Goal: Information Seeking & Learning: Learn about a topic

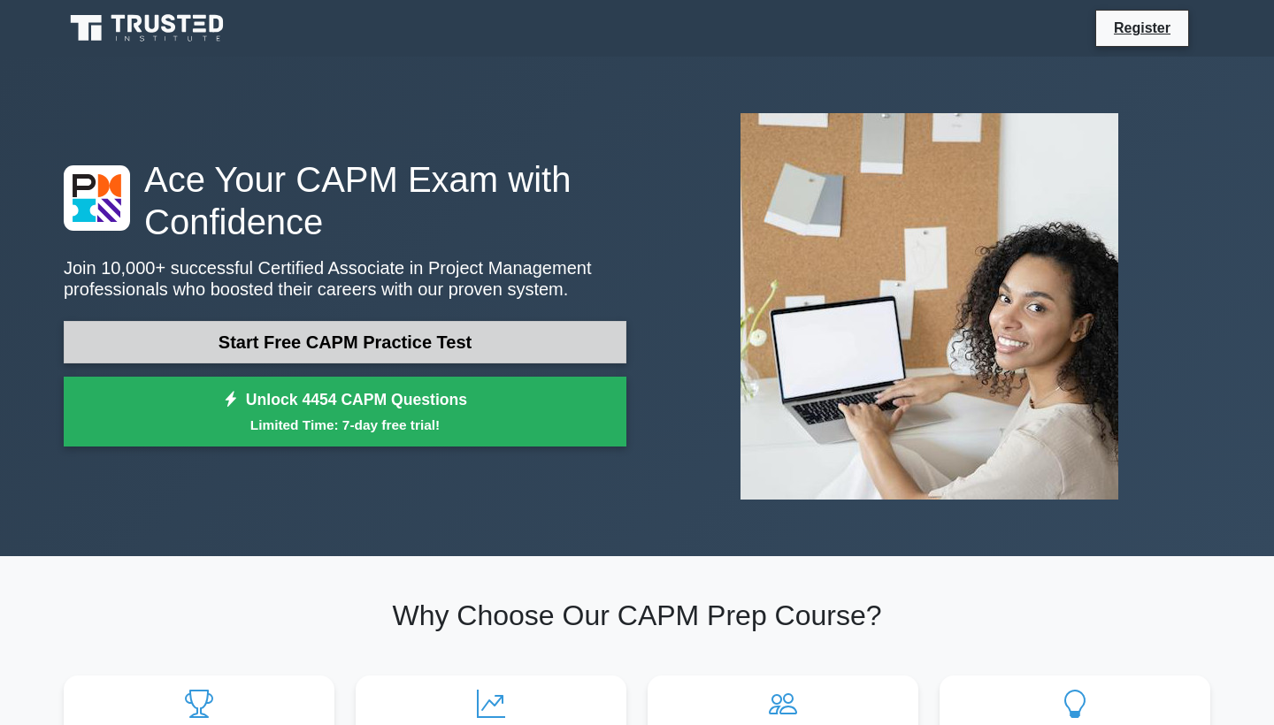
click at [371, 349] on link "Start Free CAPM Practice Test" at bounding box center [345, 342] width 563 height 42
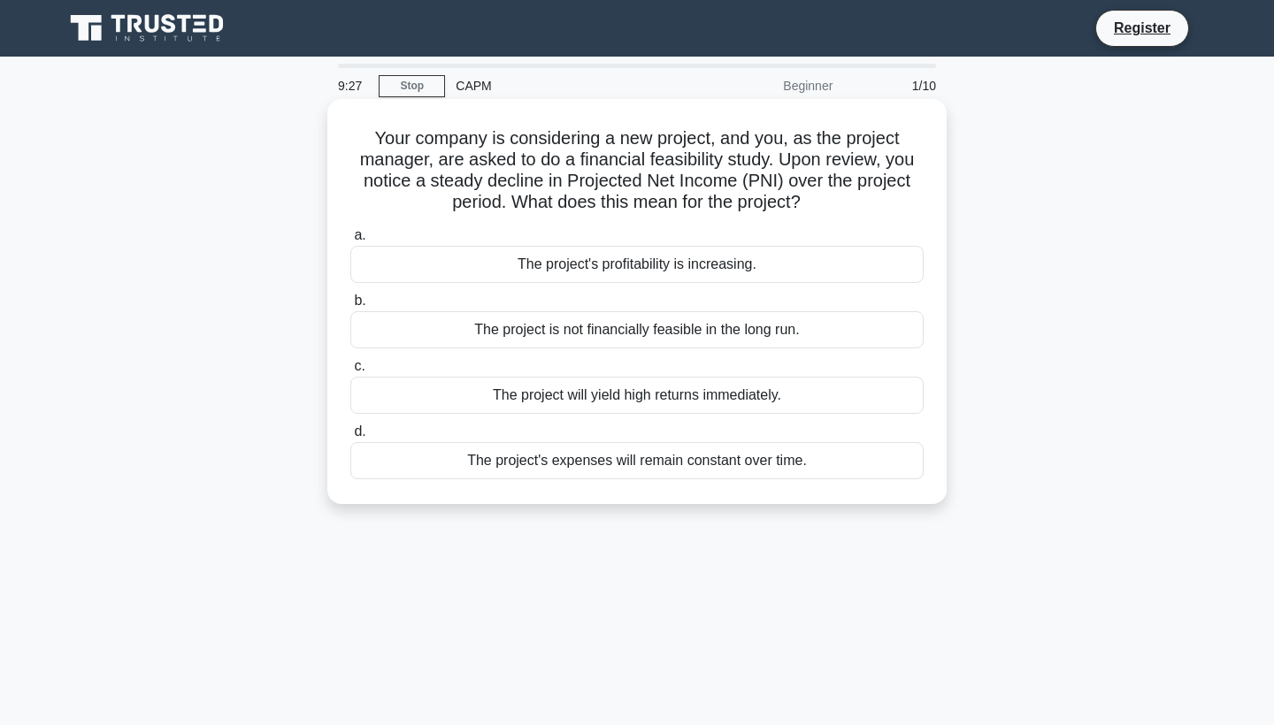
click at [549, 335] on div "The project is not financially feasible in the long run." at bounding box center [636, 329] width 573 height 37
click at [350, 307] on input "b. The project is not financially feasible in the long run." at bounding box center [350, 301] width 0 height 12
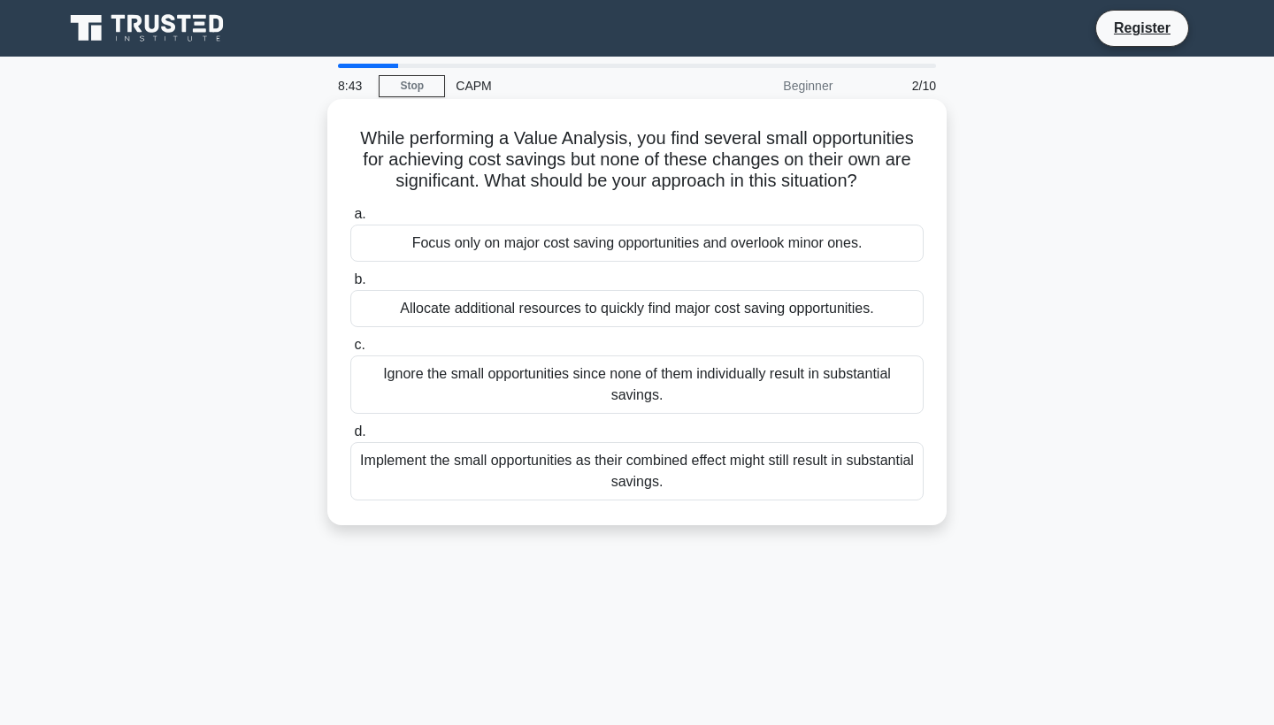
click at [596, 457] on div "Implement the small opportunities as their combined effect might still result i…" at bounding box center [636, 471] width 573 height 58
click at [350, 438] on input "d. Implement the small opportunities as their combined effect might still resul…" at bounding box center [350, 432] width 0 height 12
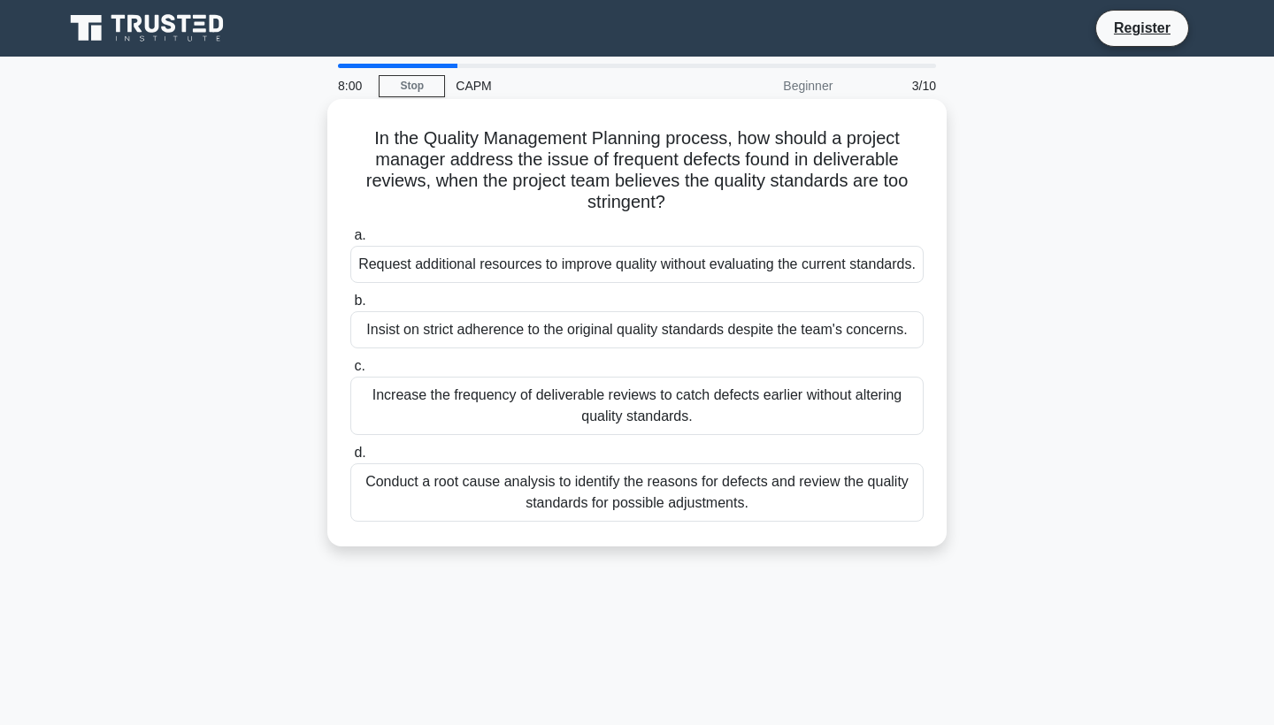
click at [621, 521] on div "Conduct a root cause analysis to identify the reasons for defects and review th…" at bounding box center [636, 493] width 573 height 58
click at [350, 459] on input "d. Conduct a root cause analysis to identify the reasons for defects and review…" at bounding box center [350, 454] width 0 height 12
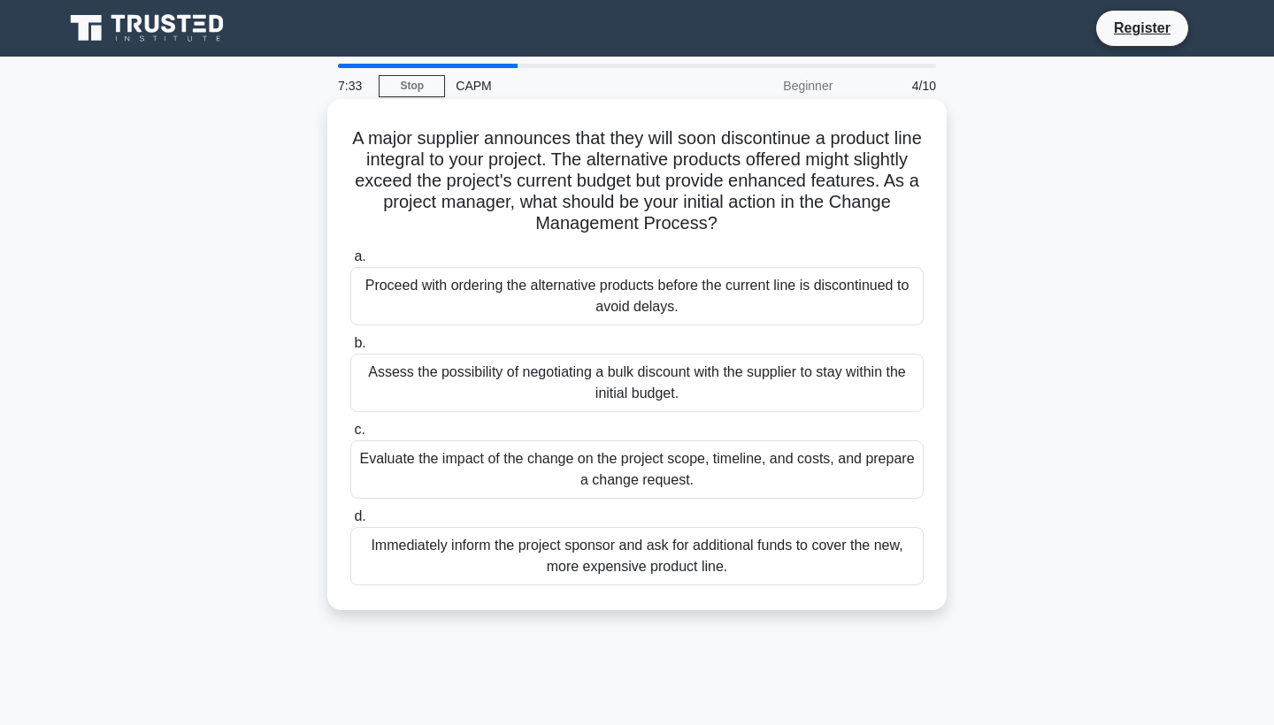
click at [562, 484] on div "Evaluate the impact of the change on the project scope, timeline, and costs, an…" at bounding box center [636, 470] width 573 height 58
click at [350, 436] on input "c. Evaluate the impact of the change on the project scope, timeline, and costs,…" at bounding box center [350, 431] width 0 height 12
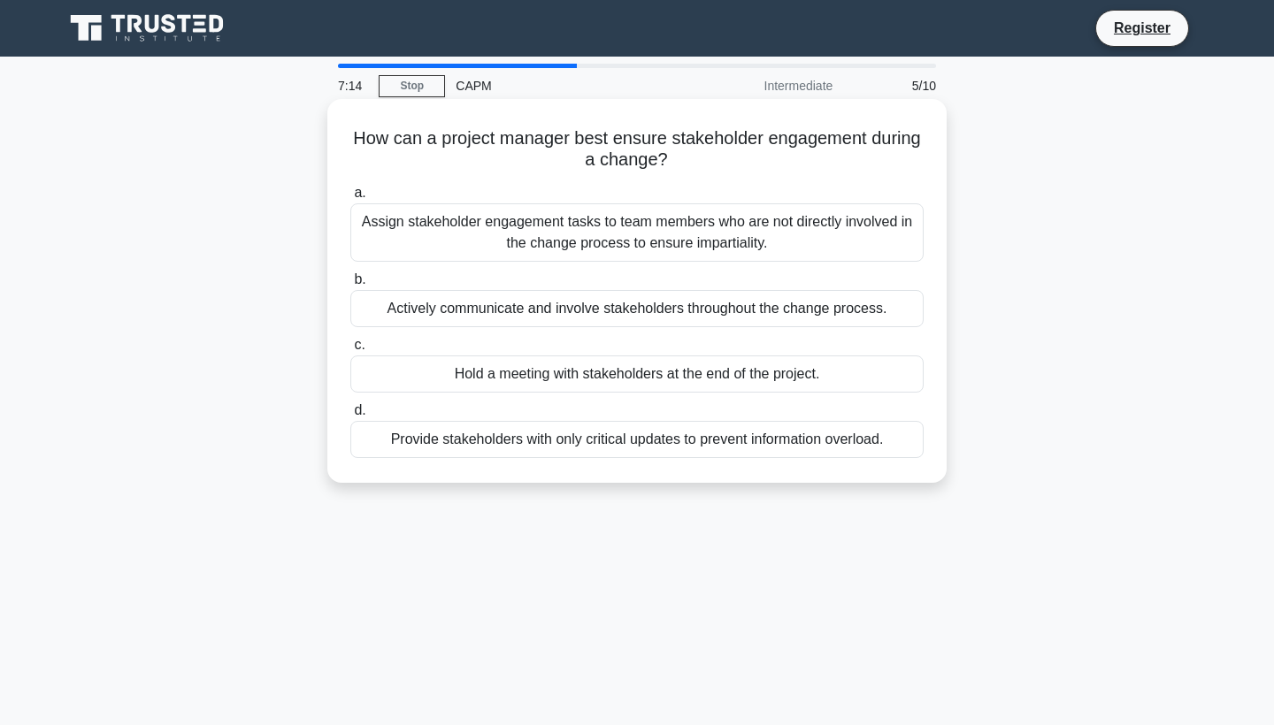
click at [549, 324] on div "Actively communicate and involve stakeholders throughout the change process." at bounding box center [636, 308] width 573 height 37
click at [350, 286] on input "b. Actively communicate and involve stakeholders throughout the change process." at bounding box center [350, 280] width 0 height 12
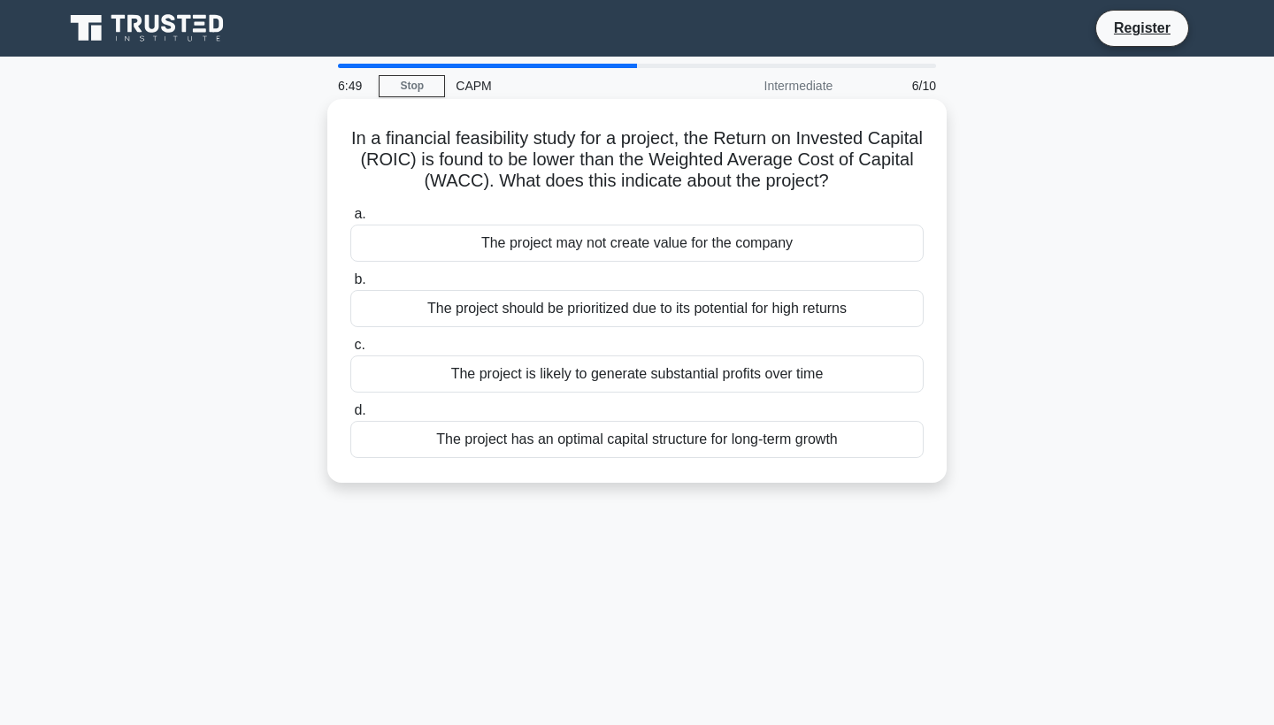
click at [566, 245] on div "The project may not create value for the company" at bounding box center [636, 243] width 573 height 37
click at [350, 220] on input "a. The project may not create value for the company" at bounding box center [350, 215] width 0 height 12
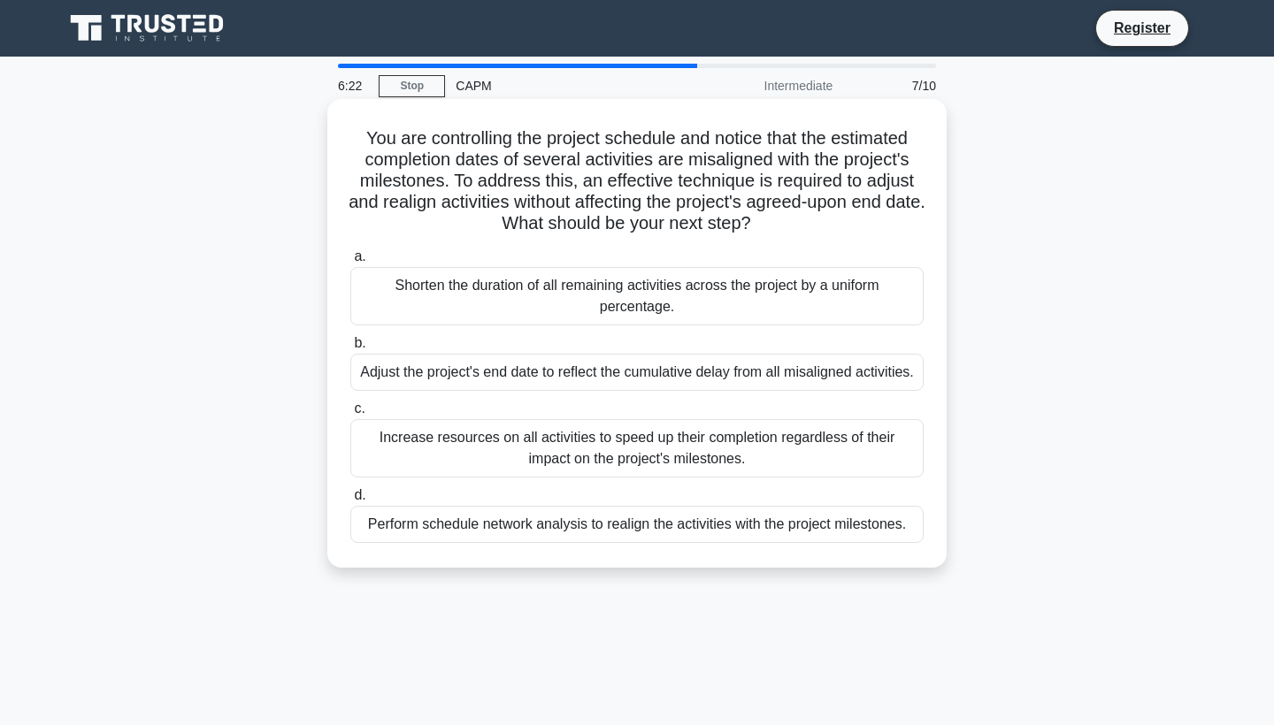
click at [542, 541] on div "Perform schedule network analysis to realign the activities with the project mi…" at bounding box center [636, 524] width 573 height 37
click at [350, 502] on input "d. Perform schedule network analysis to realign the activities with the project…" at bounding box center [350, 496] width 0 height 12
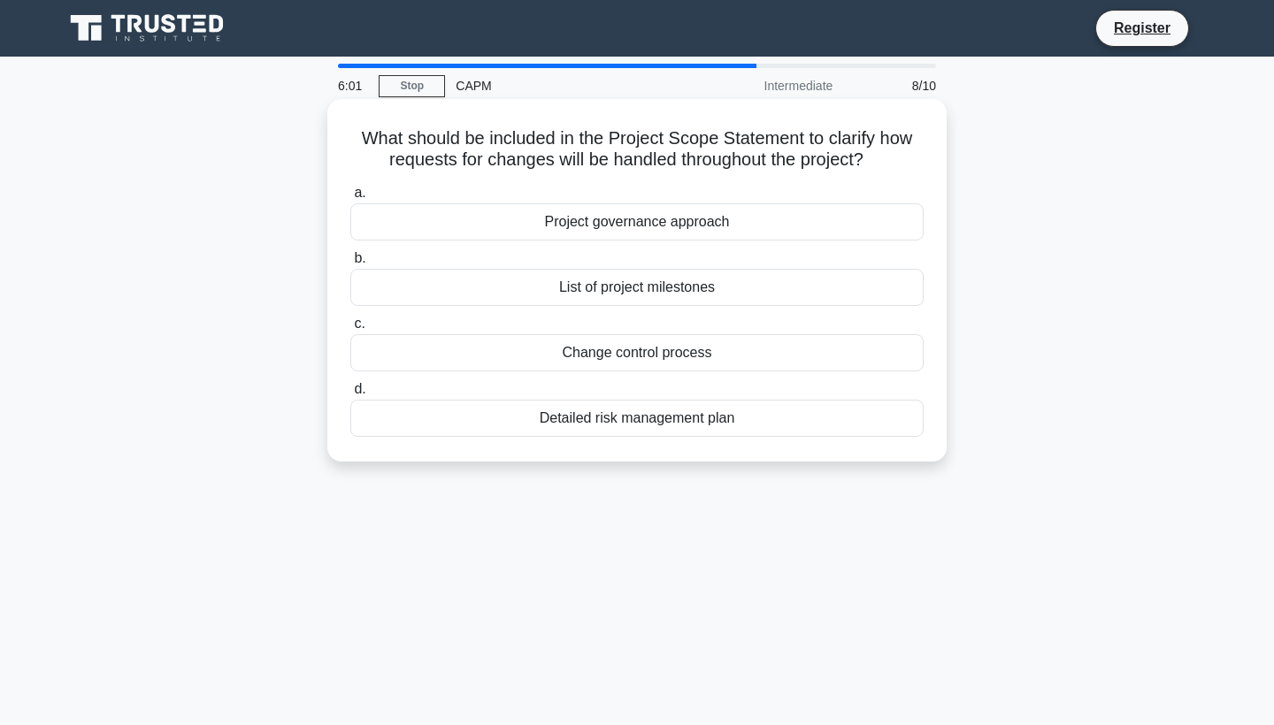
click at [613, 359] on div "Change control process" at bounding box center [636, 352] width 573 height 37
click at [350, 330] on input "c. Change control process" at bounding box center [350, 324] width 0 height 12
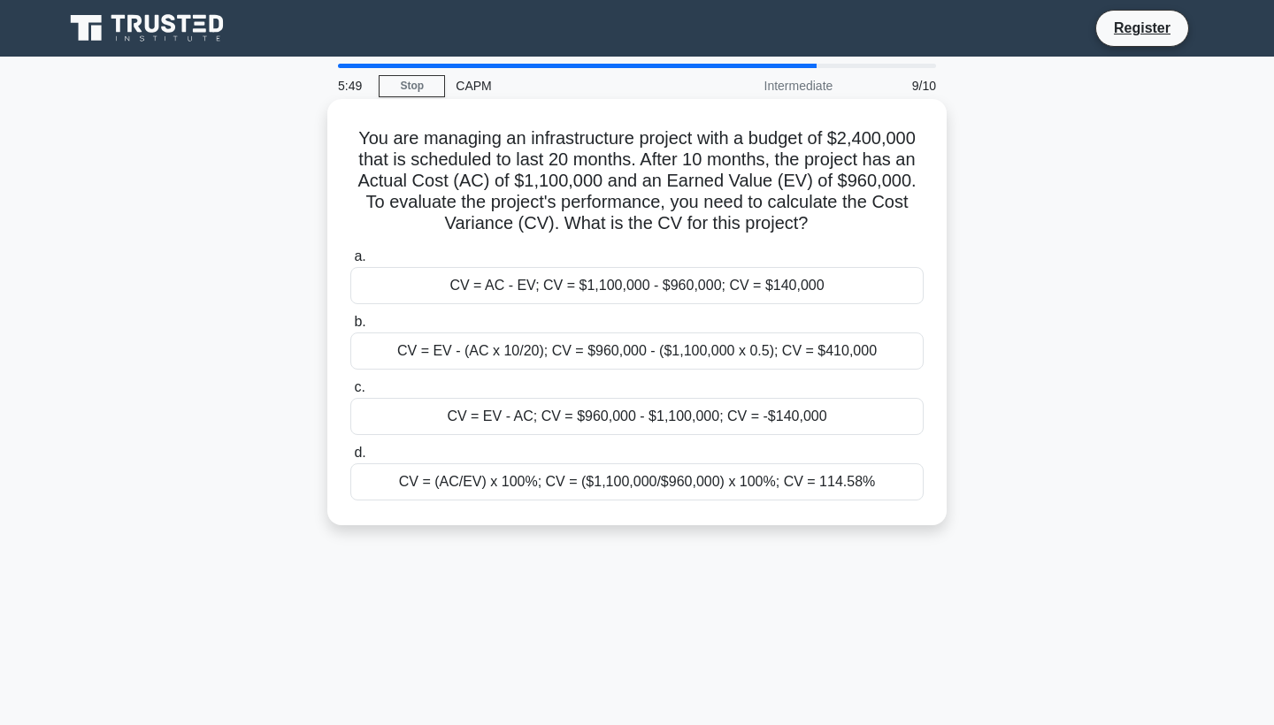
click at [583, 422] on div "CV = EV - AC; CV = $960,000 - $1,100,000; CV = -$140,000" at bounding box center [636, 416] width 573 height 37
click at [350, 394] on input "c. CV = EV - AC; CV = $960,000 - $1,100,000; CV = -$140,000" at bounding box center [350, 388] width 0 height 12
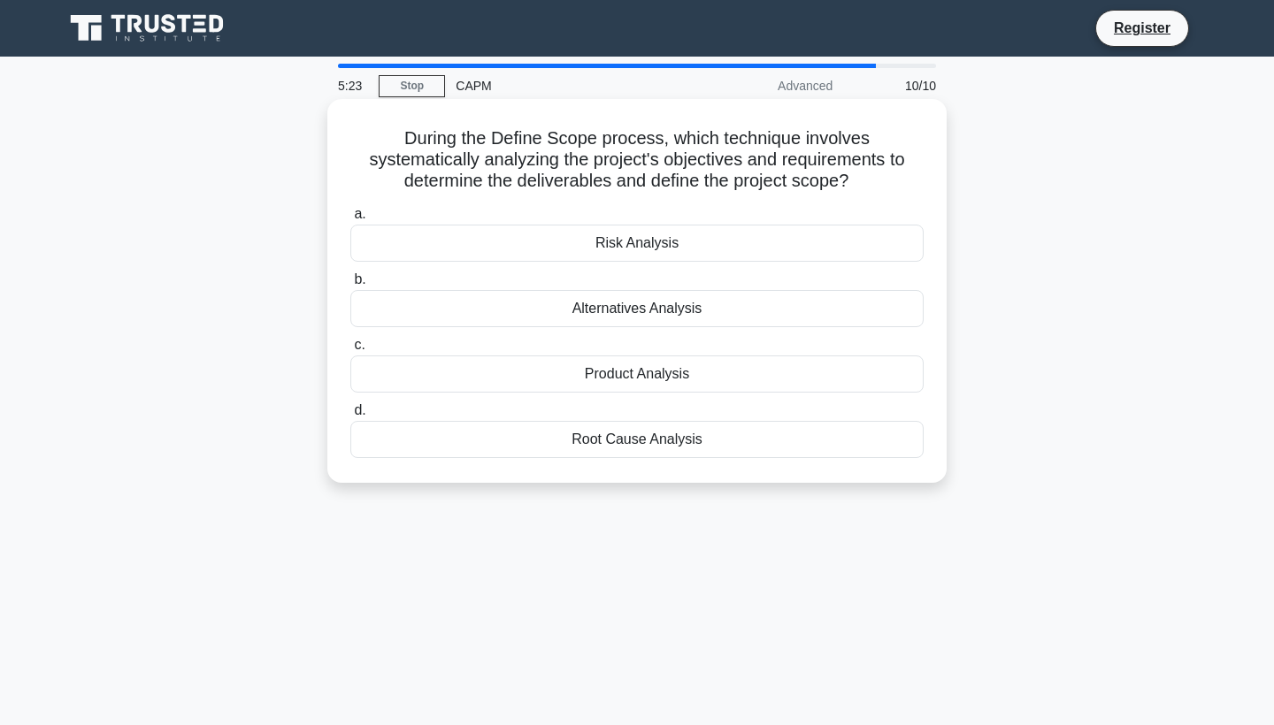
click at [605, 382] on div "Product Analysis" at bounding box center [636, 374] width 573 height 37
click at [350, 351] on input "c. Product Analysis" at bounding box center [350, 346] width 0 height 12
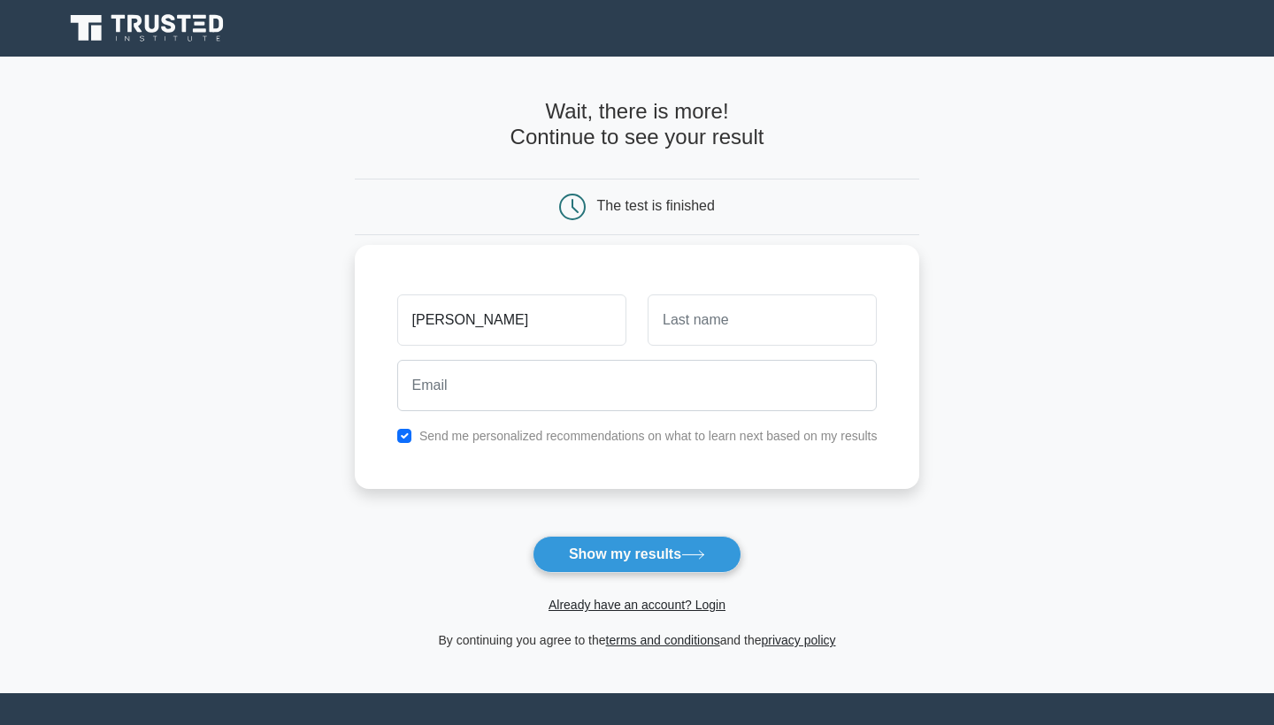
type input "abhilasha"
type input "bista"
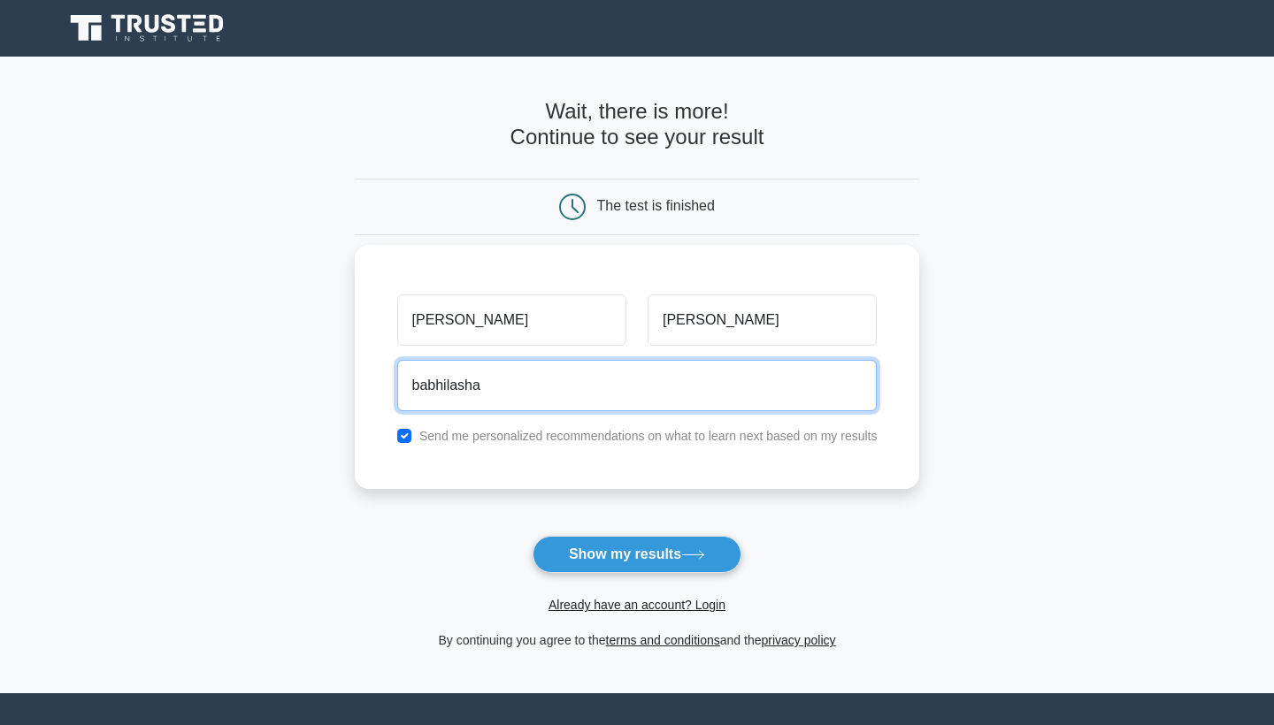
type input "babhilasha2"
type input "babhilasha2019@gmail.com"
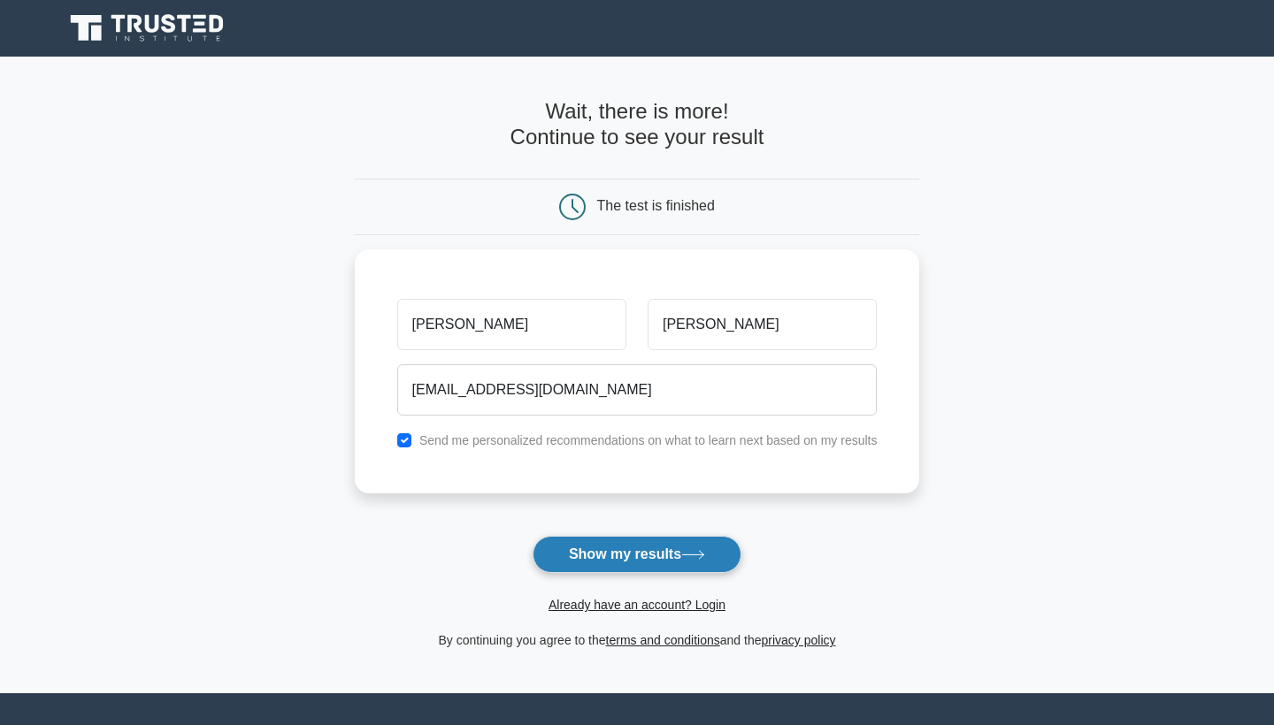
click at [618, 543] on button "Show my results" at bounding box center [637, 554] width 209 height 37
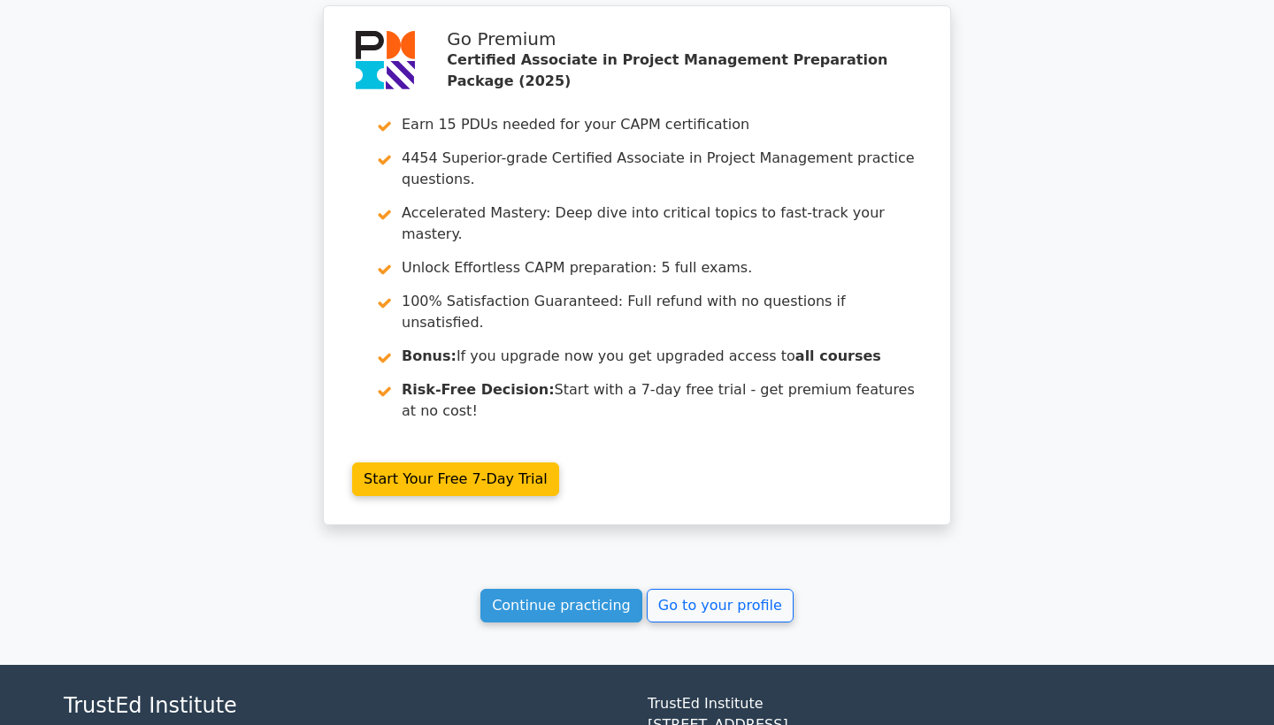
scroll to position [3061, 0]
click at [617, 589] on link "Continue practicing" at bounding box center [561, 606] width 162 height 34
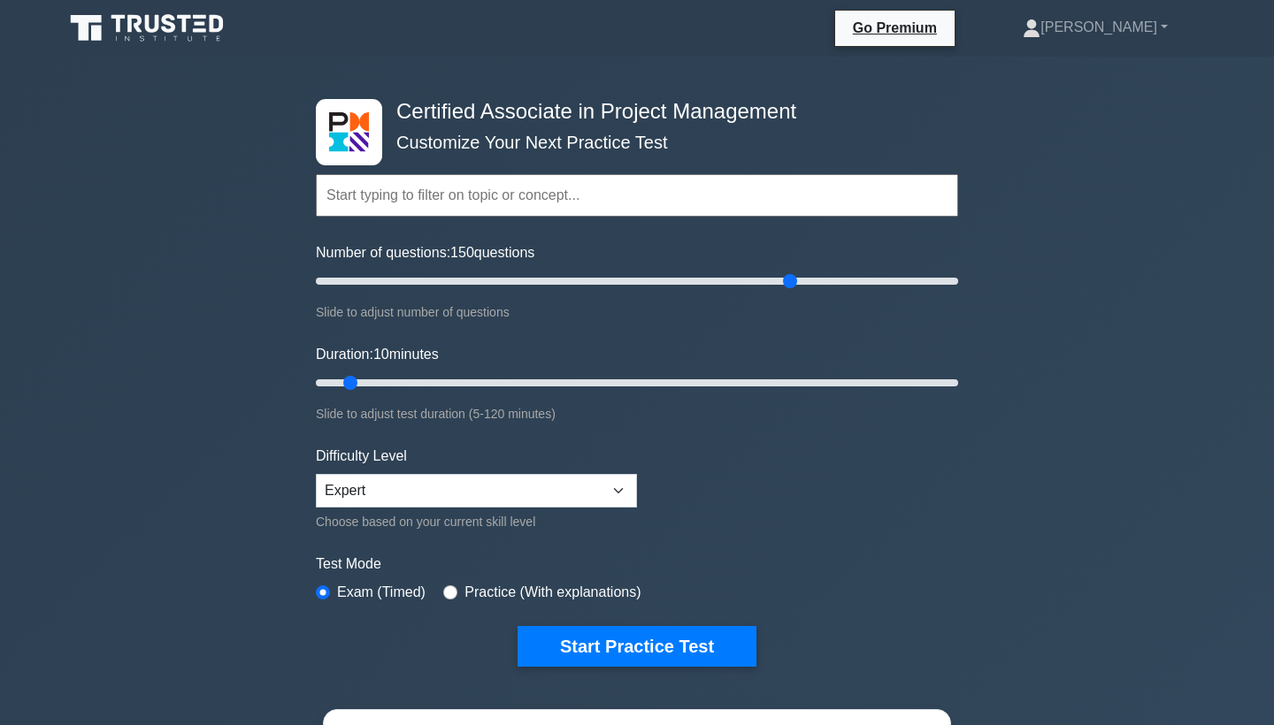
drag, startPoint x: 339, startPoint y: 280, endPoint x: 795, endPoint y: 301, distance: 457.0
type input "150"
click at [795, 301] on div "Number of questions: 150 questions Slide to adjust number of questions" at bounding box center [637, 282] width 642 height 81
drag, startPoint x: 351, startPoint y: 379, endPoint x: 1049, endPoint y: 333, distance: 699.5
type input "120"
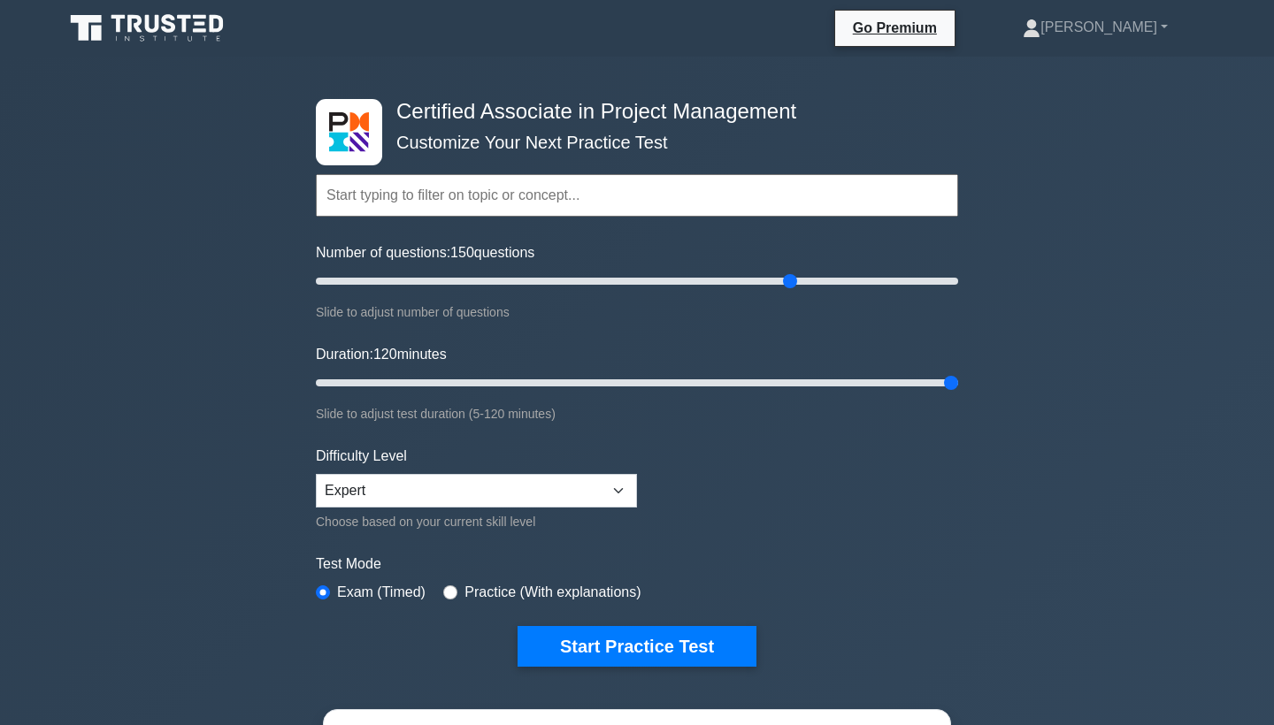
click at [1049, 333] on div "Certified Associate in Project Management Customize Your Next Practice Test Top…" at bounding box center [637, 613] width 1274 height 1113
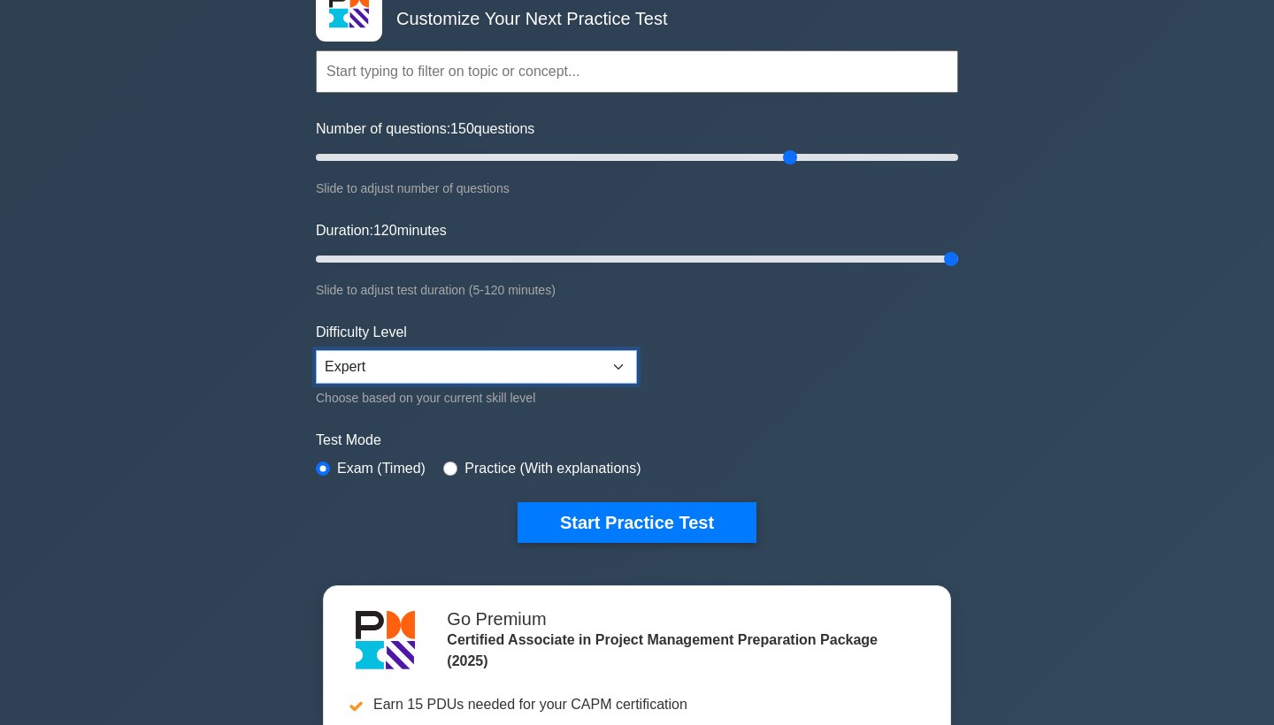
scroll to position [128, 0]
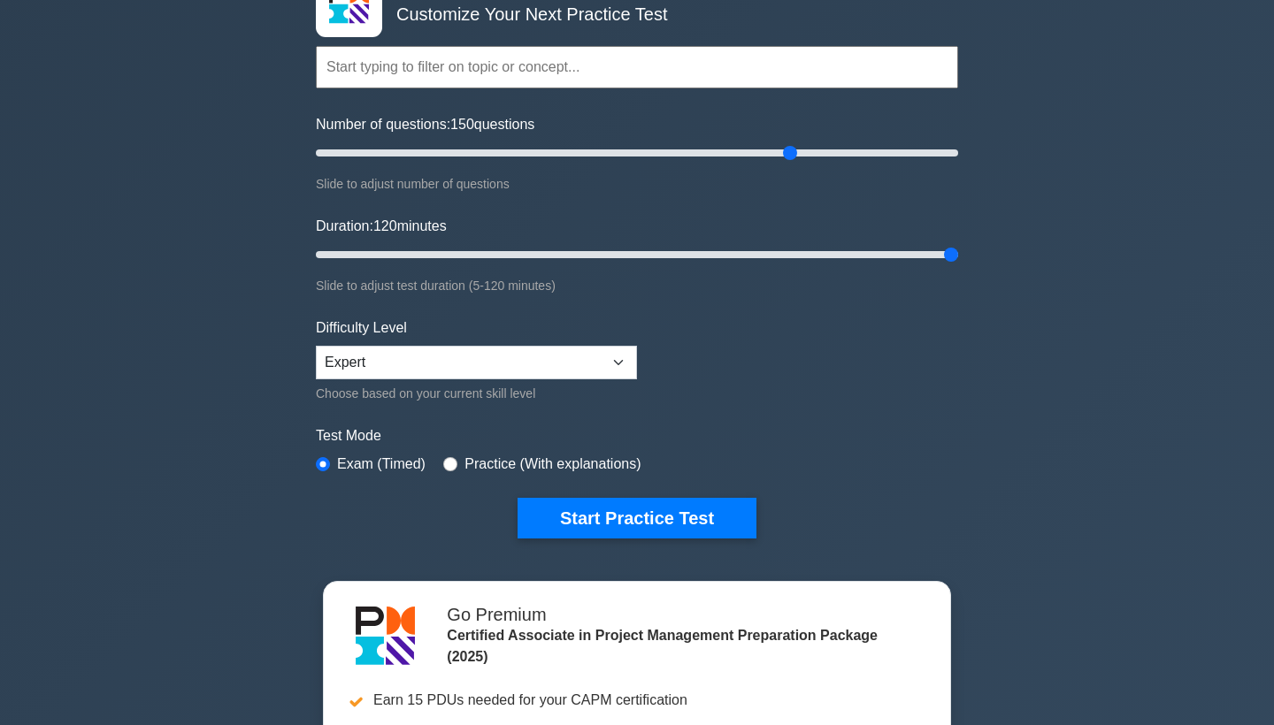
click at [446, 462] on input "radio" at bounding box center [450, 464] width 14 height 14
radio input "true"
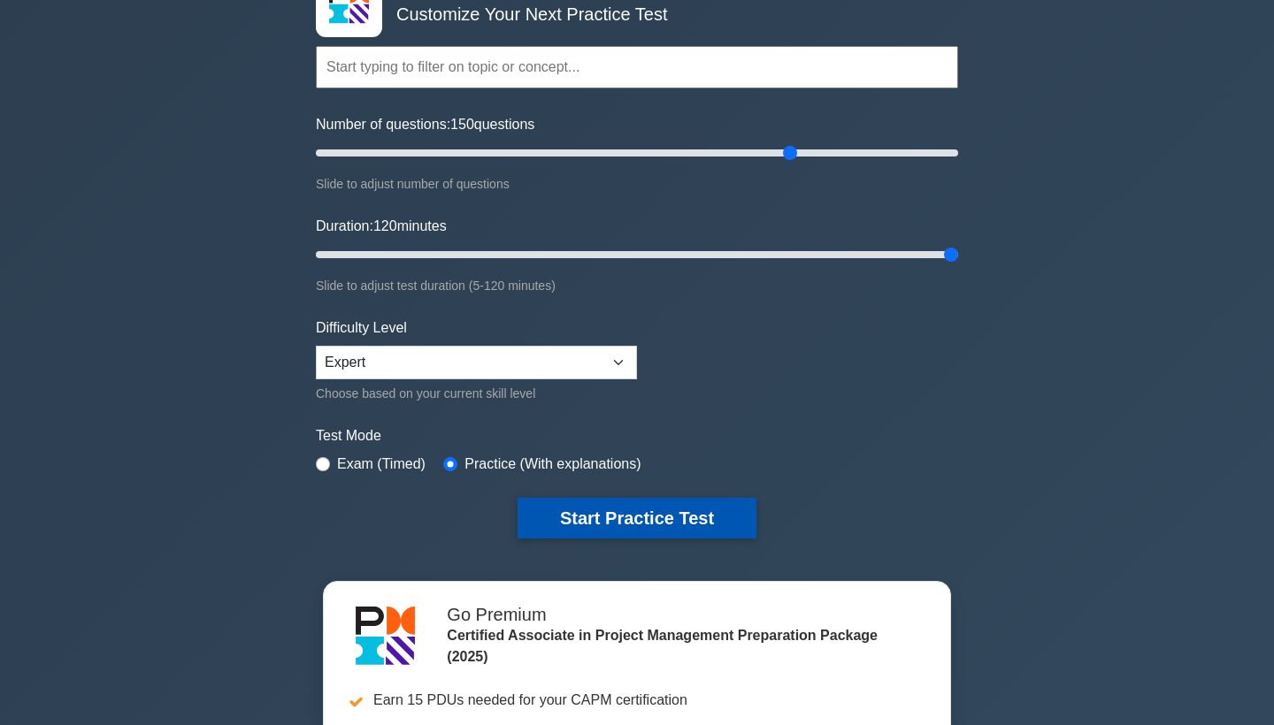
click at [590, 513] on button "Start Practice Test" at bounding box center [637, 518] width 239 height 41
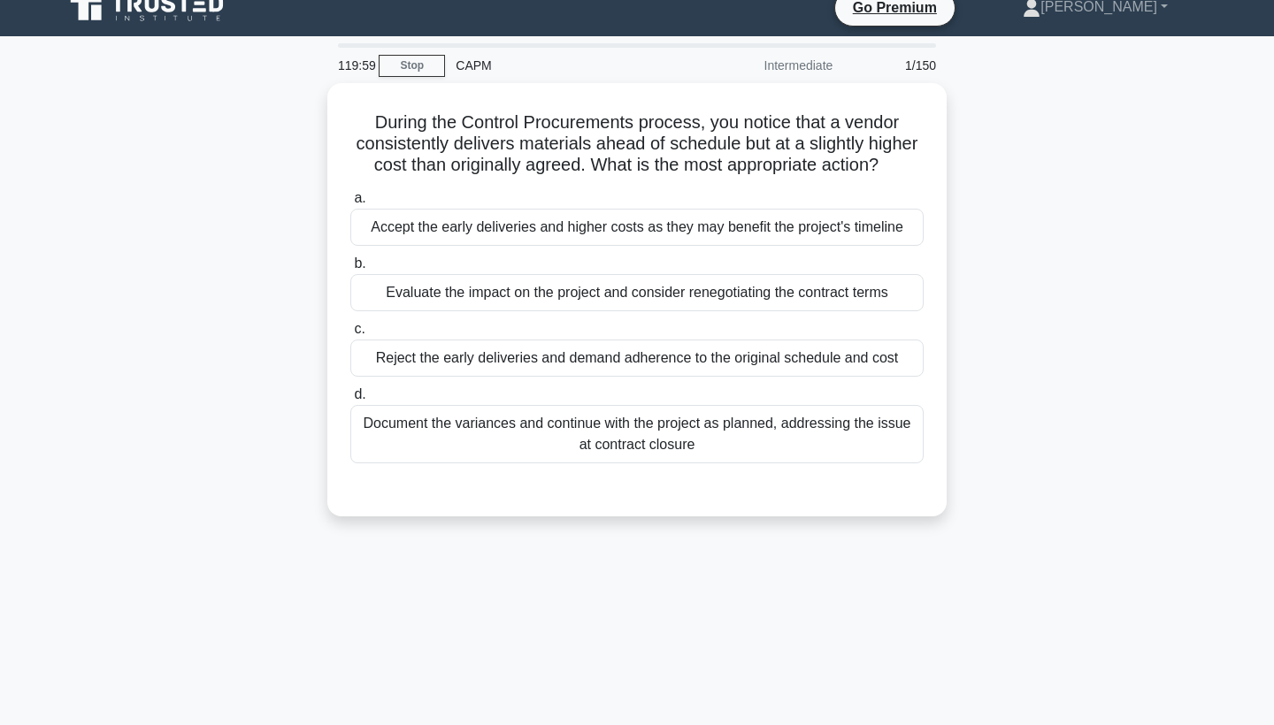
scroll to position [27, 0]
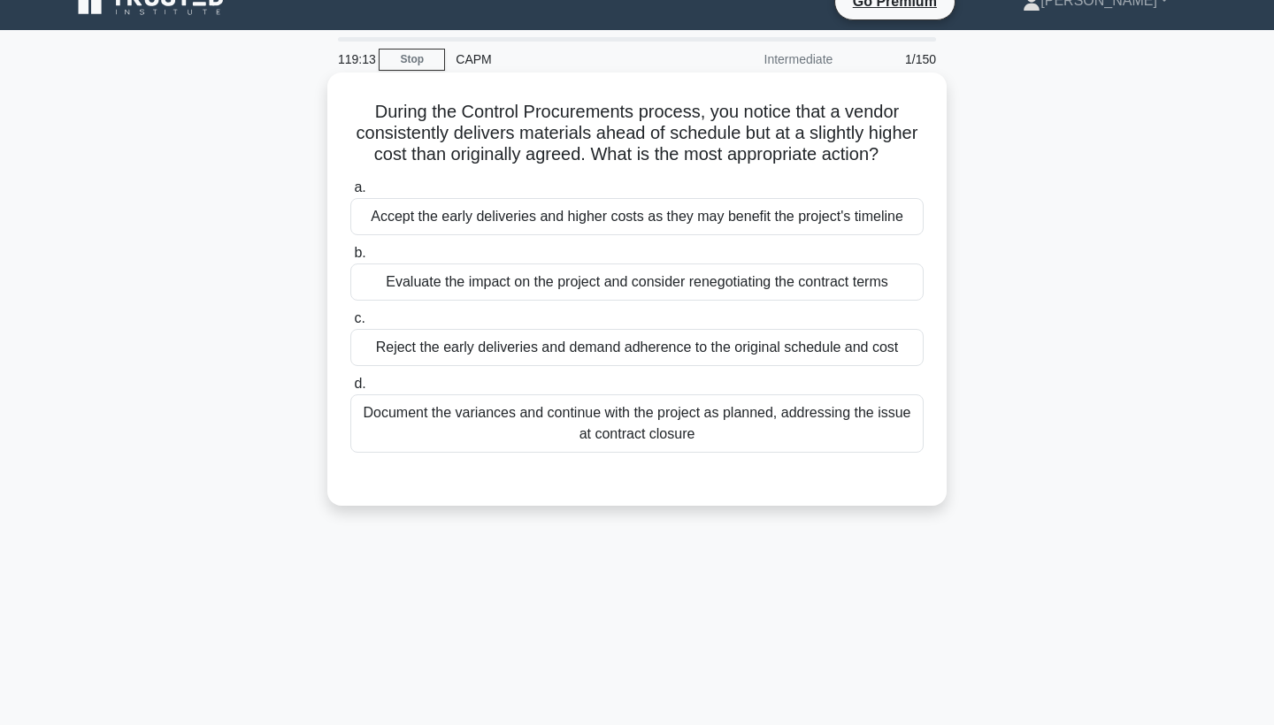
click at [610, 274] on div "Evaluate the impact on the project and consider renegotiating the contract terms" at bounding box center [636, 282] width 573 height 37
click at [350, 259] on input "b. Evaluate the impact on the project and consider renegotiating the contract t…" at bounding box center [350, 254] width 0 height 12
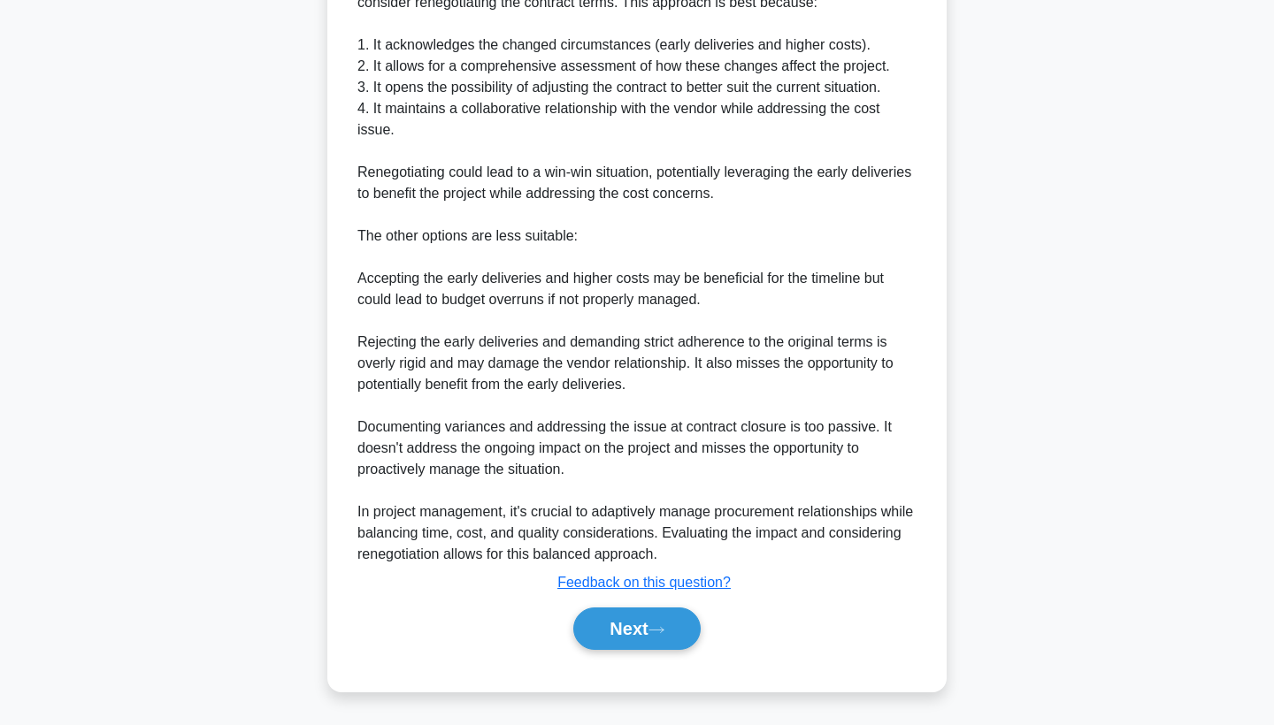
scroll to position [578, 0]
click at [665, 637] on button "Next" at bounding box center [636, 629] width 127 height 42
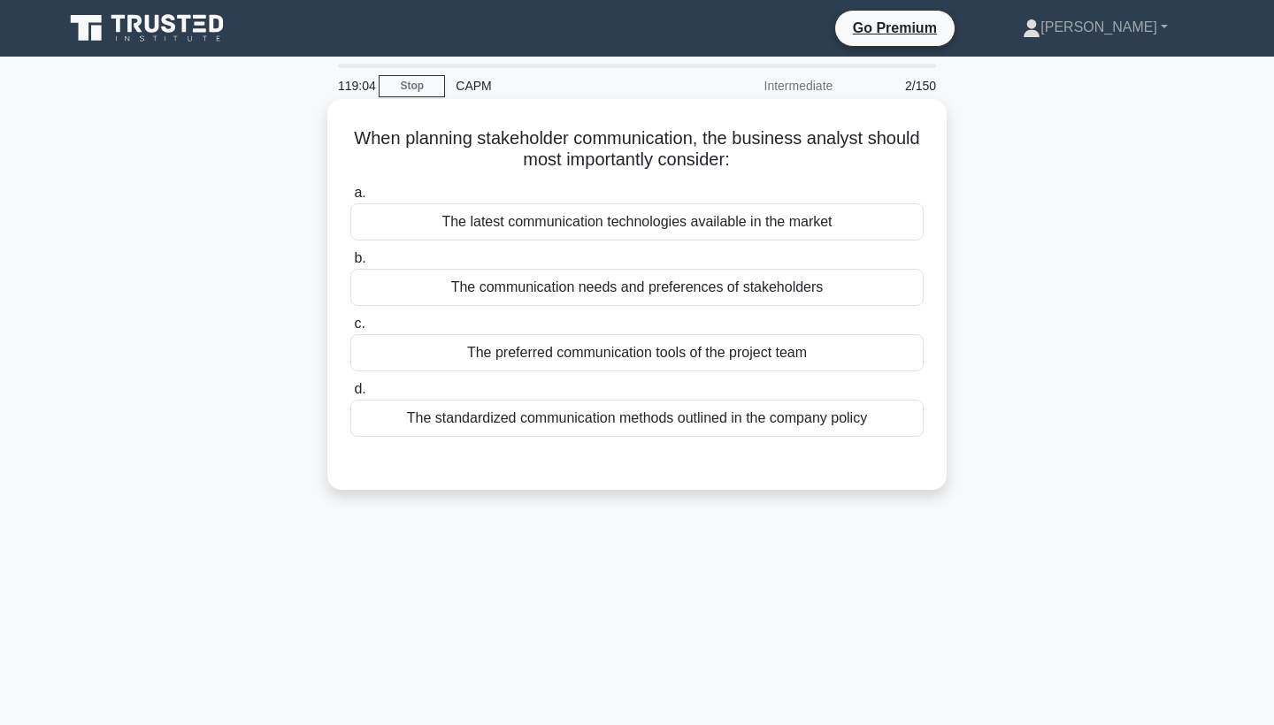
scroll to position [0, 0]
click at [697, 281] on div "The communication needs and preferences of stakeholders" at bounding box center [636, 287] width 573 height 37
click at [350, 265] on input "b. The communication needs and preferences of stakeholders" at bounding box center [350, 259] width 0 height 12
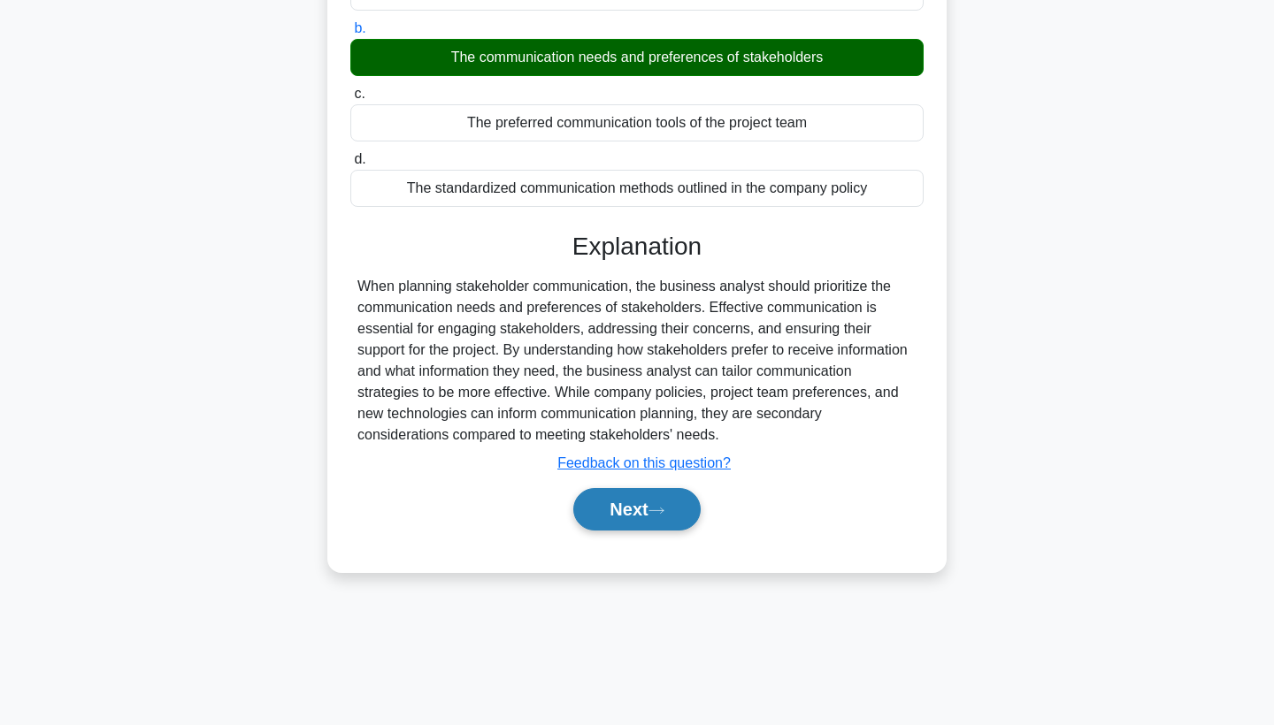
scroll to position [230, 0]
click at [648, 511] on button "Next" at bounding box center [636, 509] width 127 height 42
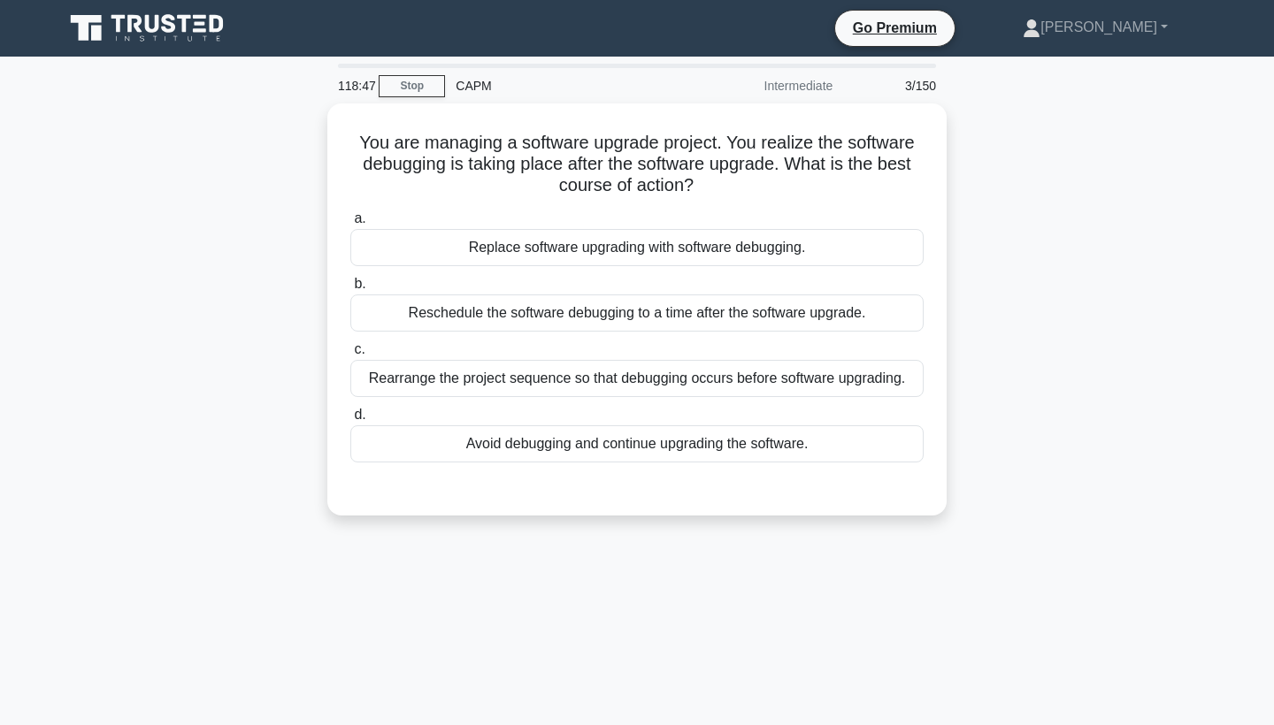
scroll to position [0, 0]
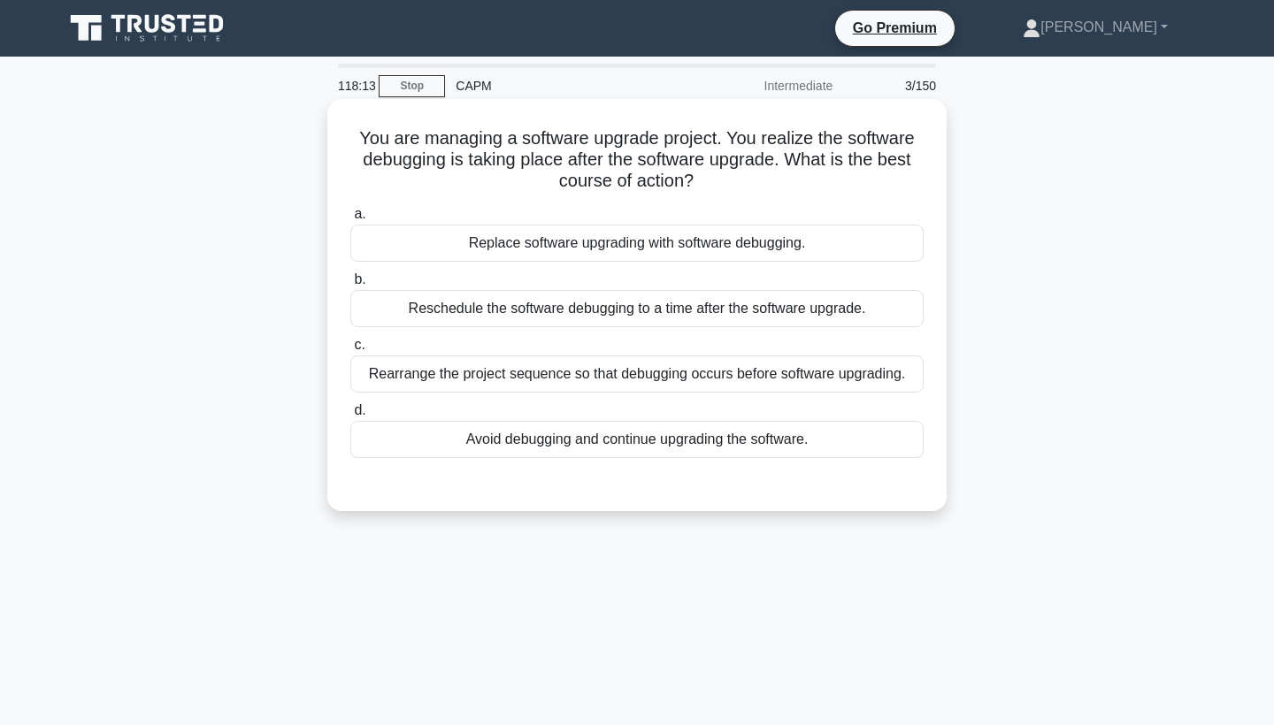
click at [702, 303] on div "Reschedule the software debugging to a time after the software upgrade." at bounding box center [636, 308] width 573 height 37
click at [350, 286] on input "b. Reschedule the software debugging to a time after the software upgrade." at bounding box center [350, 280] width 0 height 12
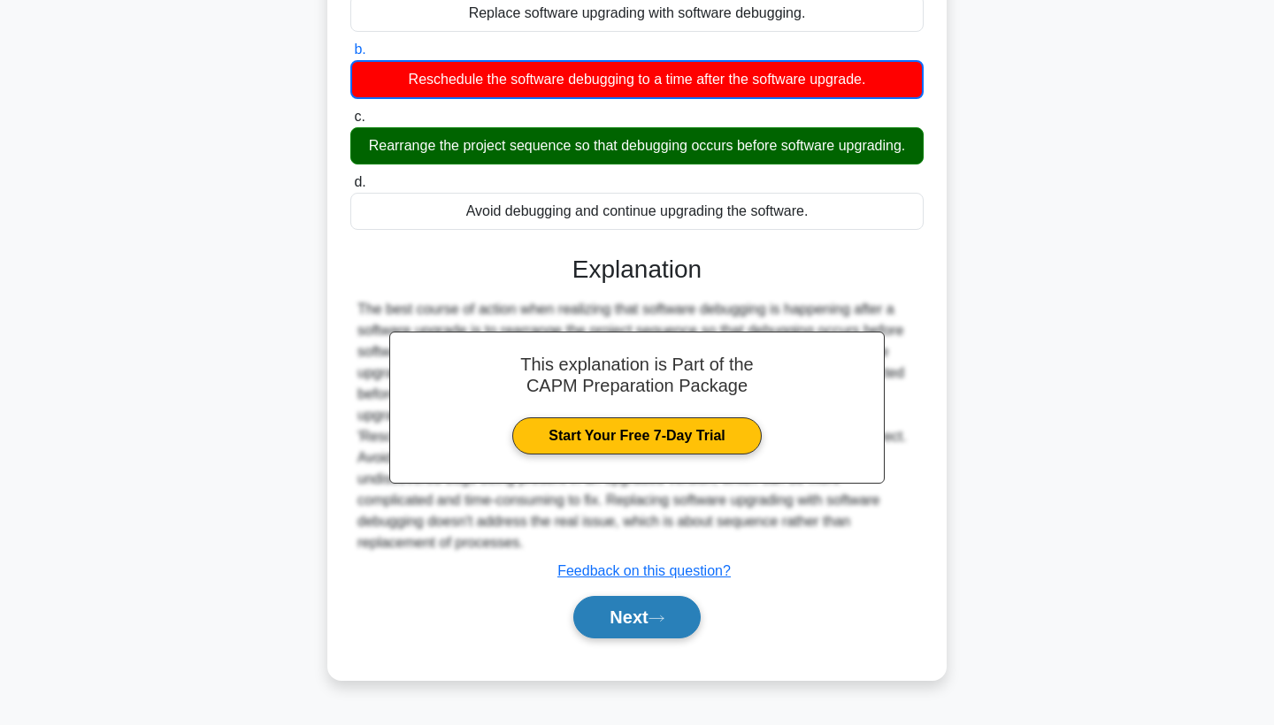
scroll to position [230, 0]
click at [648, 619] on button "Next" at bounding box center [636, 617] width 127 height 42
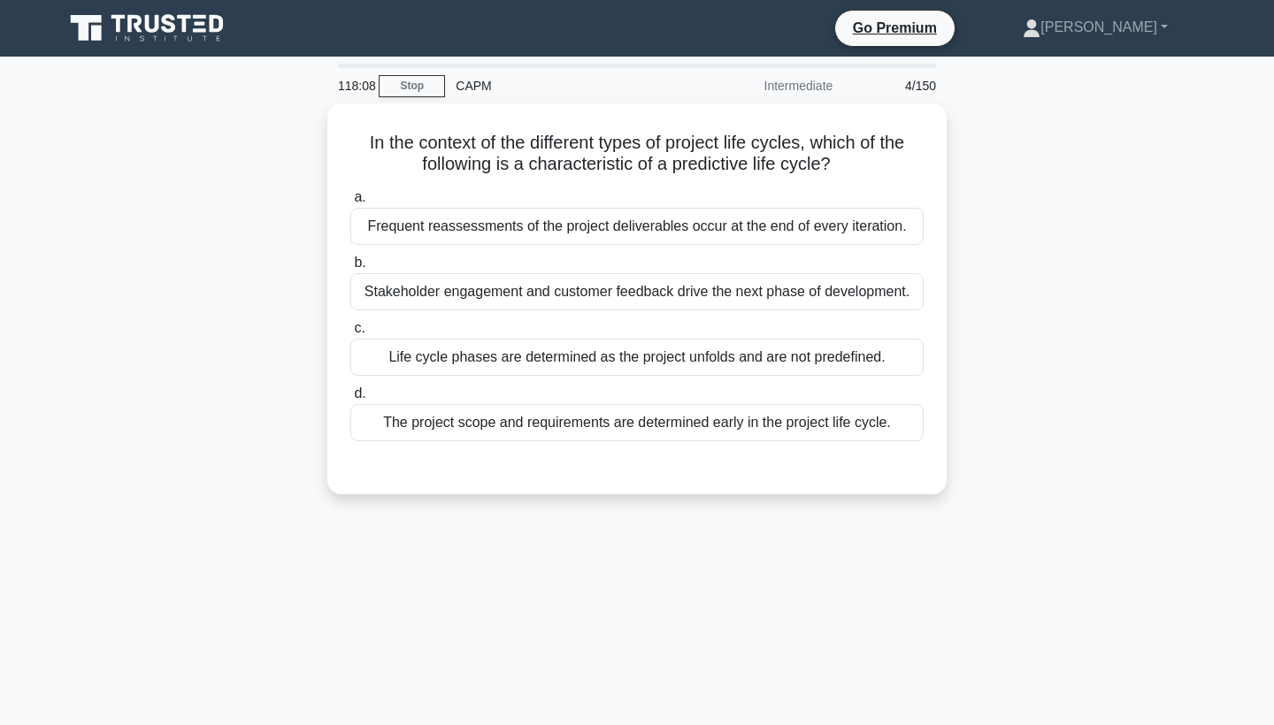
scroll to position [0, 0]
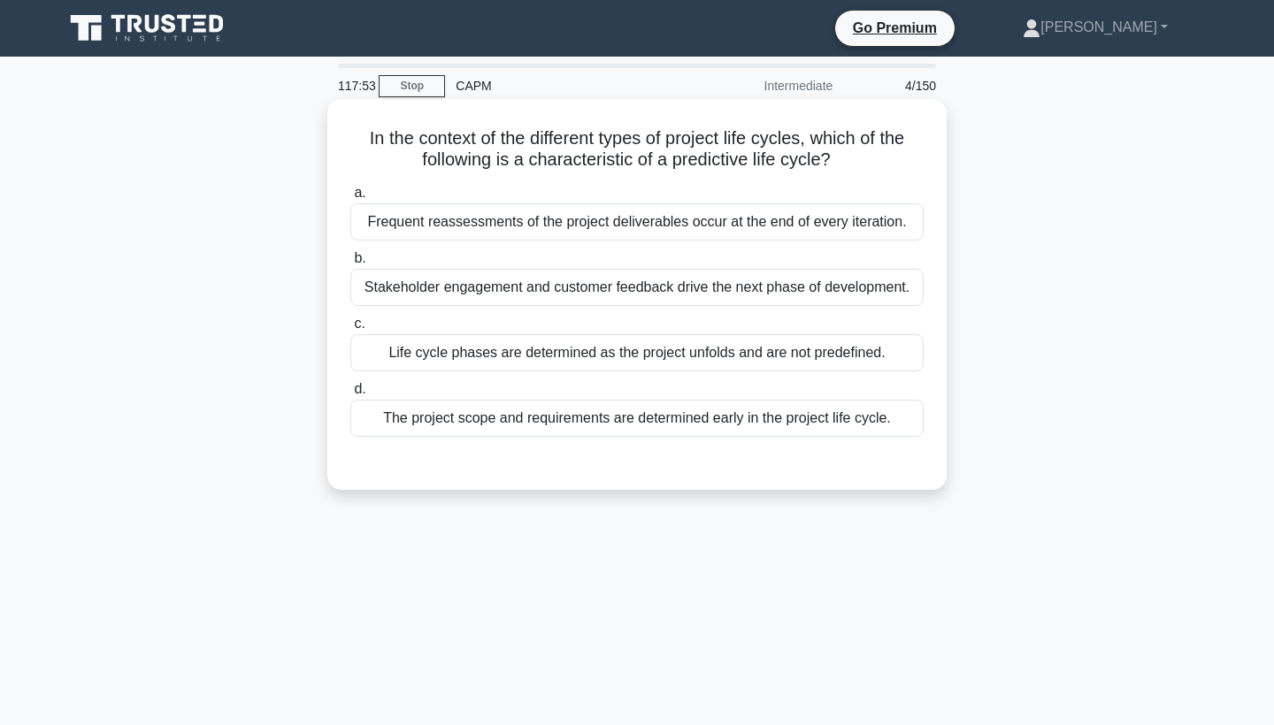
click at [694, 416] on div "The project scope and requirements are determined early in the project life cyc…" at bounding box center [636, 418] width 573 height 37
click at [350, 395] on input "d. The project scope and requirements are determined early in the project life …" at bounding box center [350, 390] width 0 height 12
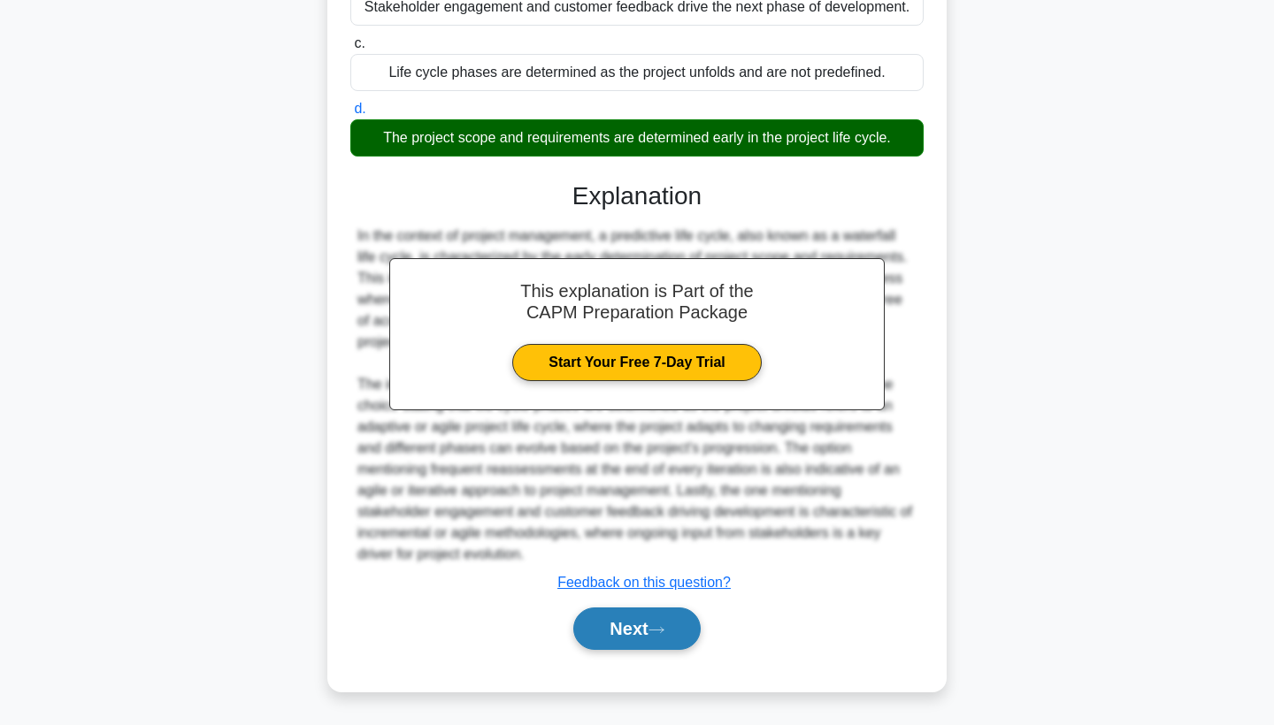
click at [668, 610] on button "Next" at bounding box center [636, 629] width 127 height 42
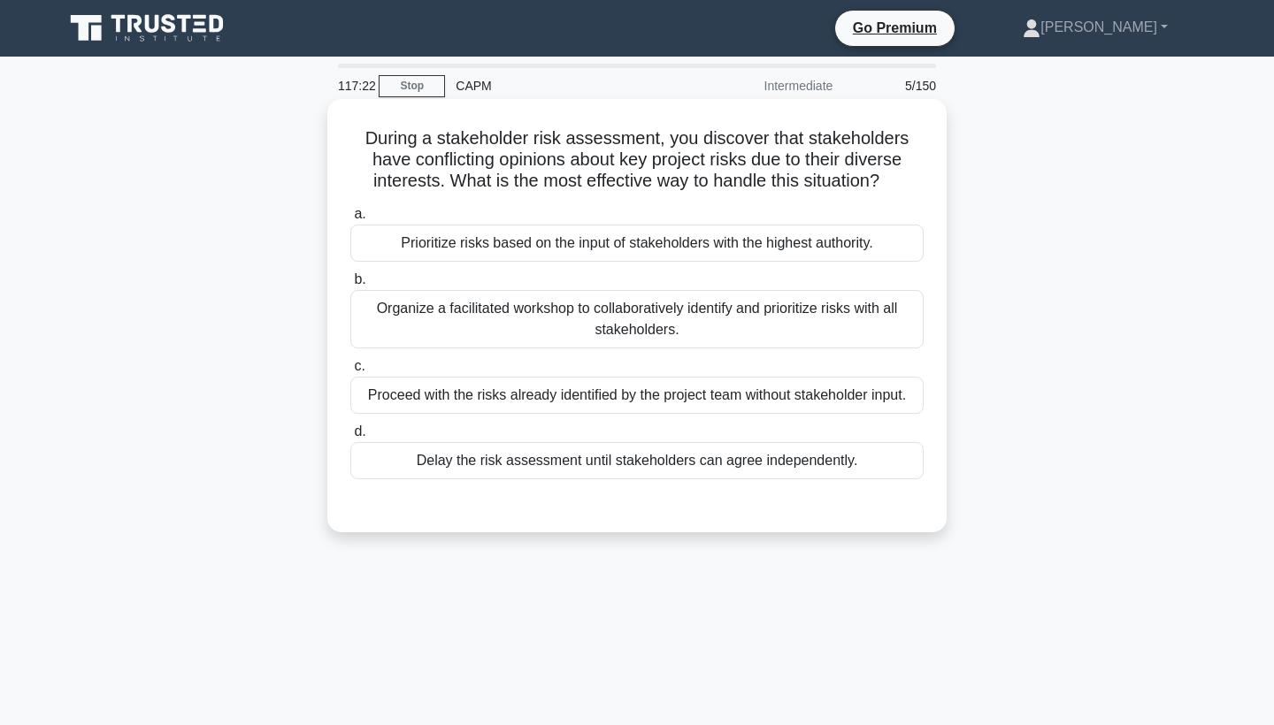
click at [660, 316] on div "Organize a facilitated workshop to collaboratively identify and prioritize risk…" at bounding box center [636, 319] width 573 height 58
click at [350, 286] on input "b. Organize a facilitated workshop to collaboratively identify and prioritize r…" at bounding box center [350, 280] width 0 height 12
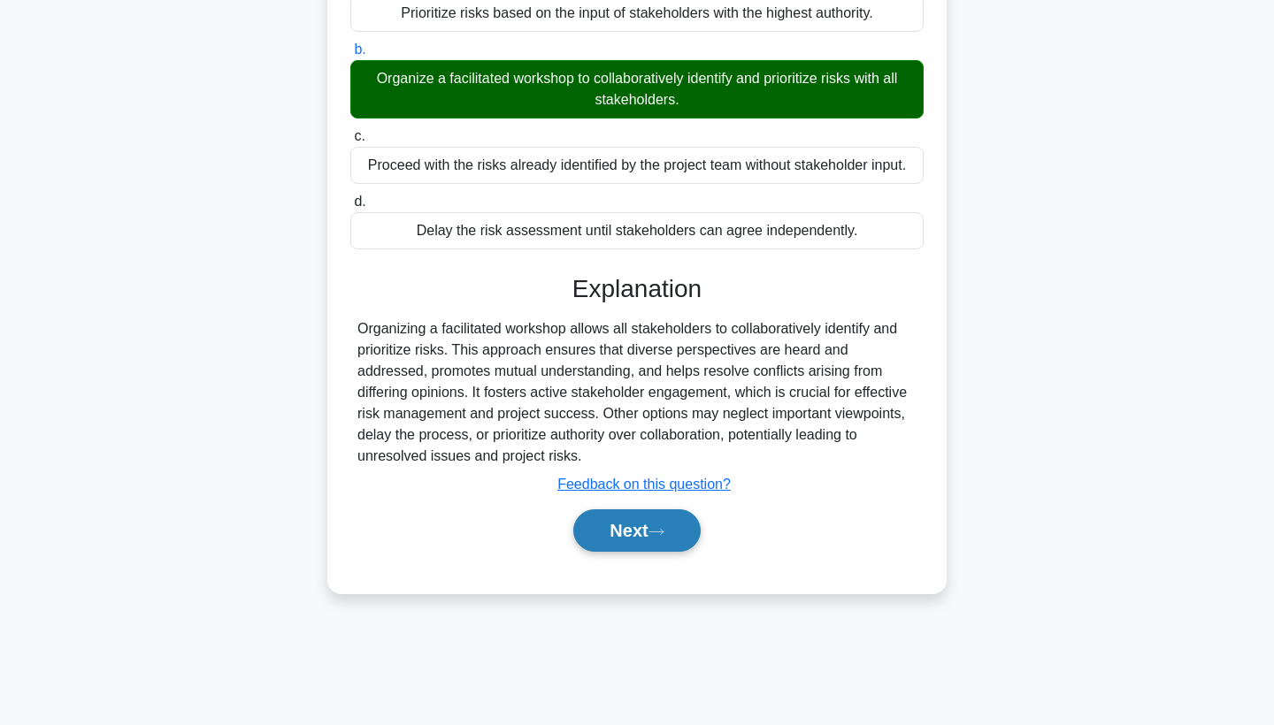
scroll to position [230, 0]
click at [648, 528] on button "Next" at bounding box center [636, 531] width 127 height 42
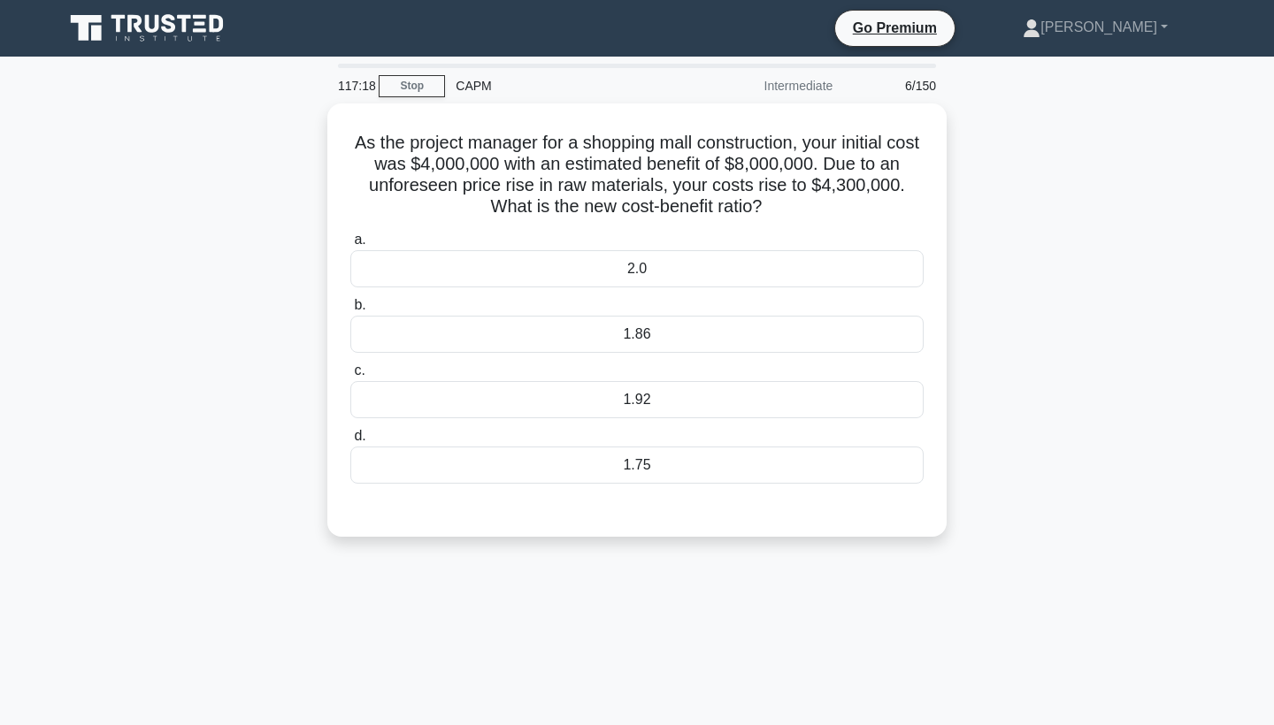
scroll to position [0, 0]
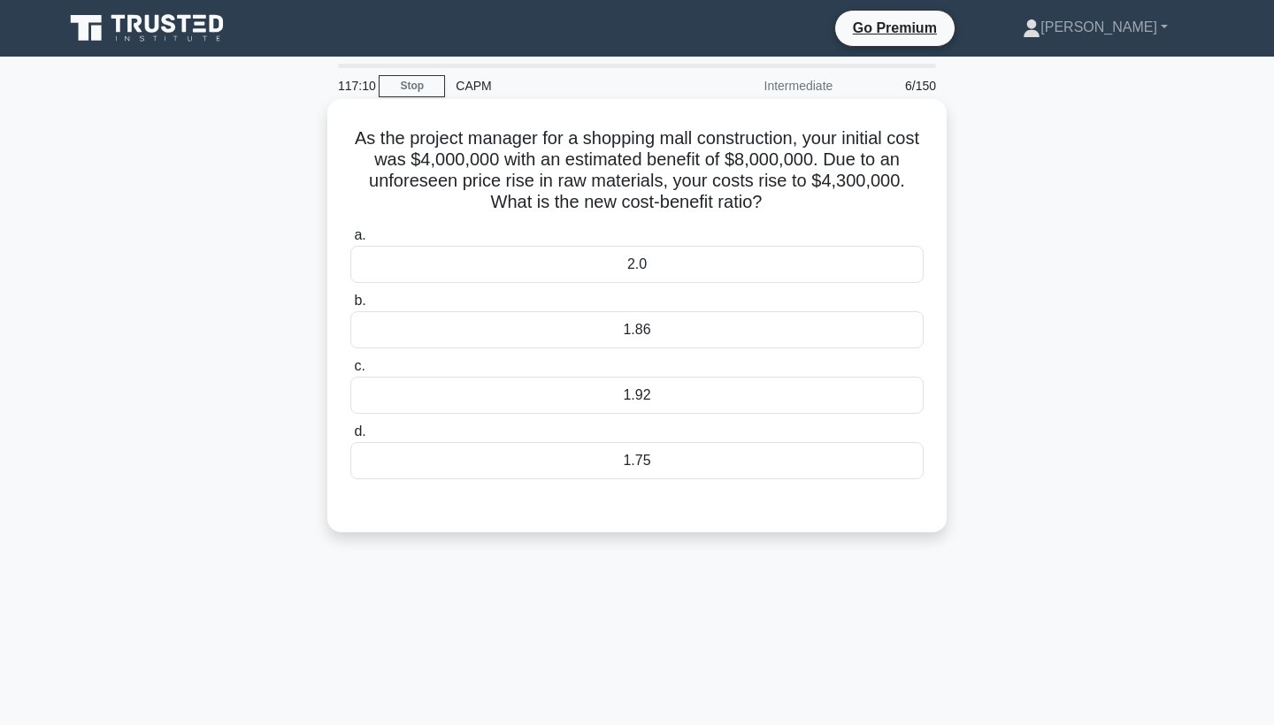
drag, startPoint x: 349, startPoint y: 142, endPoint x: 787, endPoint y: 196, distance: 441.1
click at [787, 196] on h5 "As the project manager for a shopping mall construction, your initial cost was …" at bounding box center [637, 170] width 577 height 87
copy h5 "As the project manager for a shopping mall construction, your initial cost was …"
click at [678, 320] on div "1.86" at bounding box center [636, 329] width 573 height 37
click at [350, 307] on input "b. 1.86" at bounding box center [350, 301] width 0 height 12
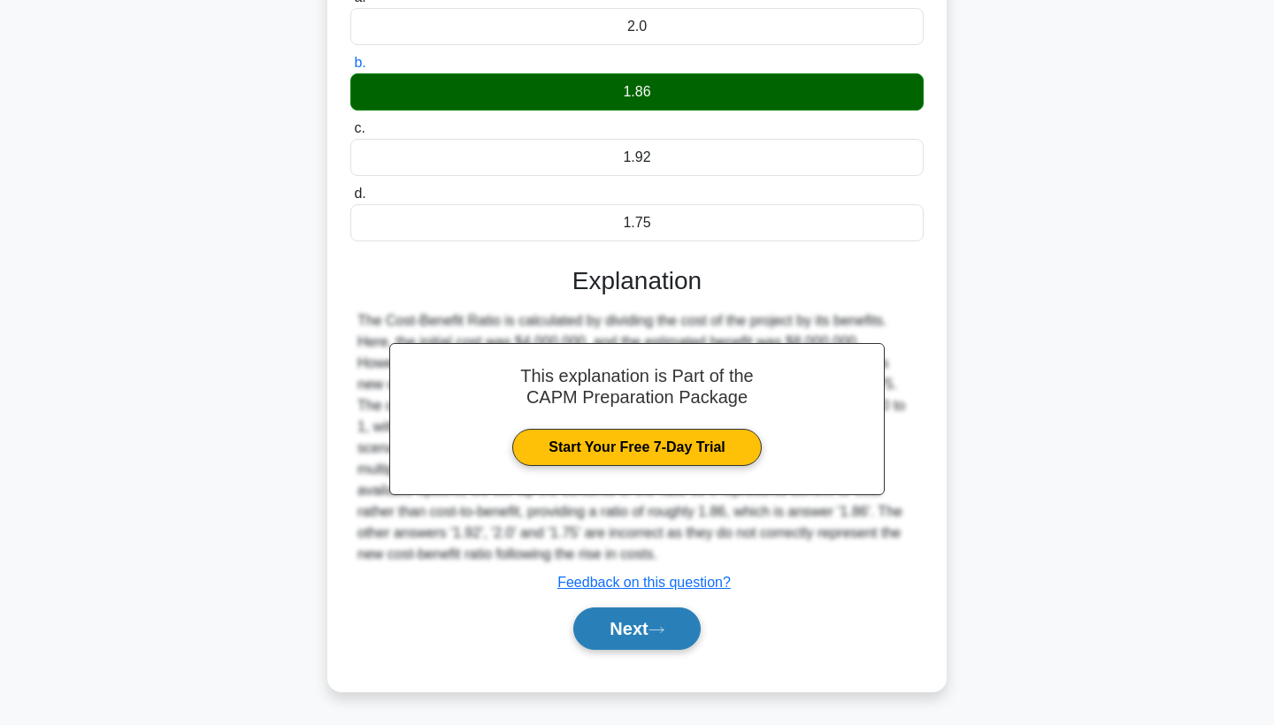
click at [663, 618] on button "Next" at bounding box center [636, 629] width 127 height 42
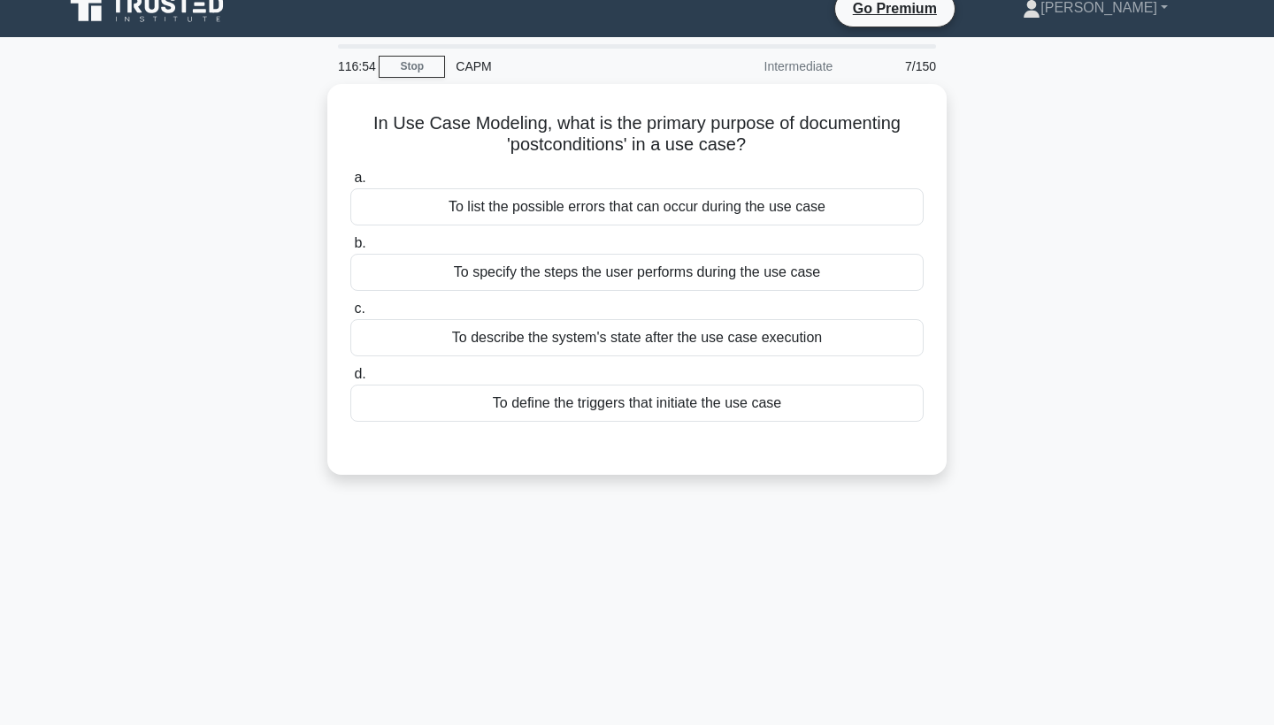
scroll to position [23, 0]
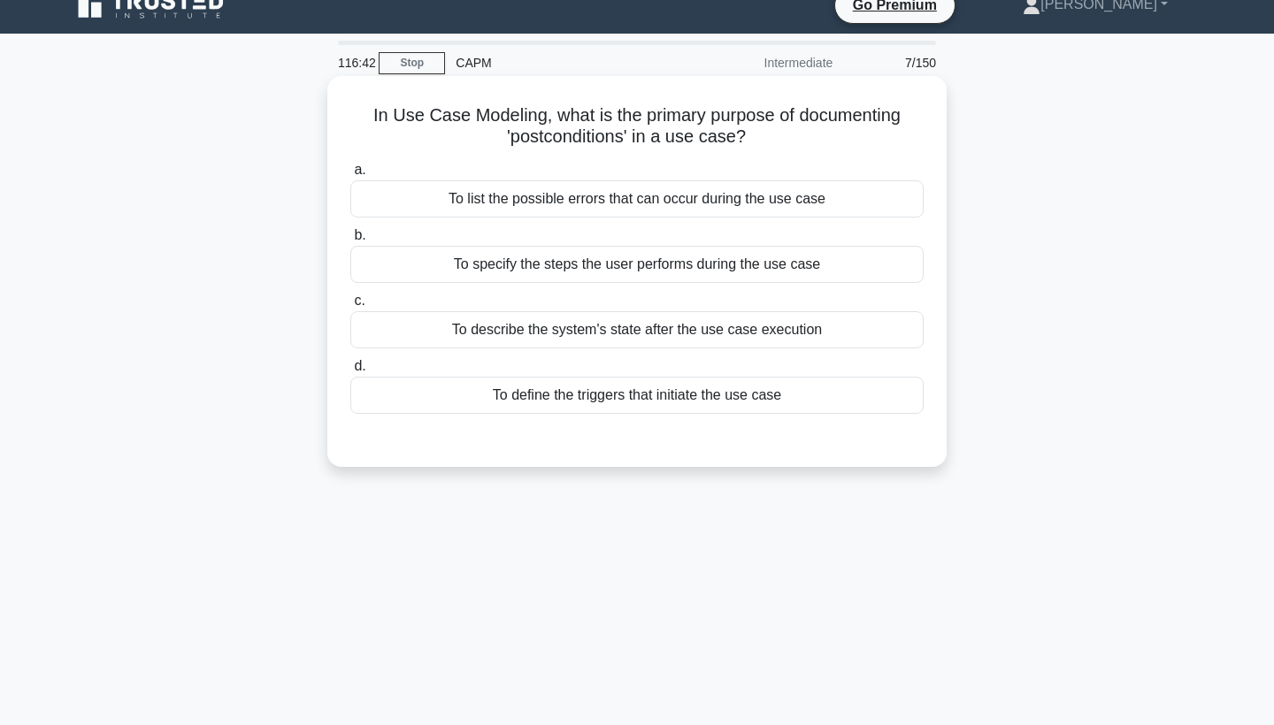
click at [599, 198] on div "To list the possible errors that can occur during the use case" at bounding box center [636, 198] width 573 height 37
click at [350, 176] on input "a. To list the possible errors that can occur during the use case" at bounding box center [350, 171] width 0 height 12
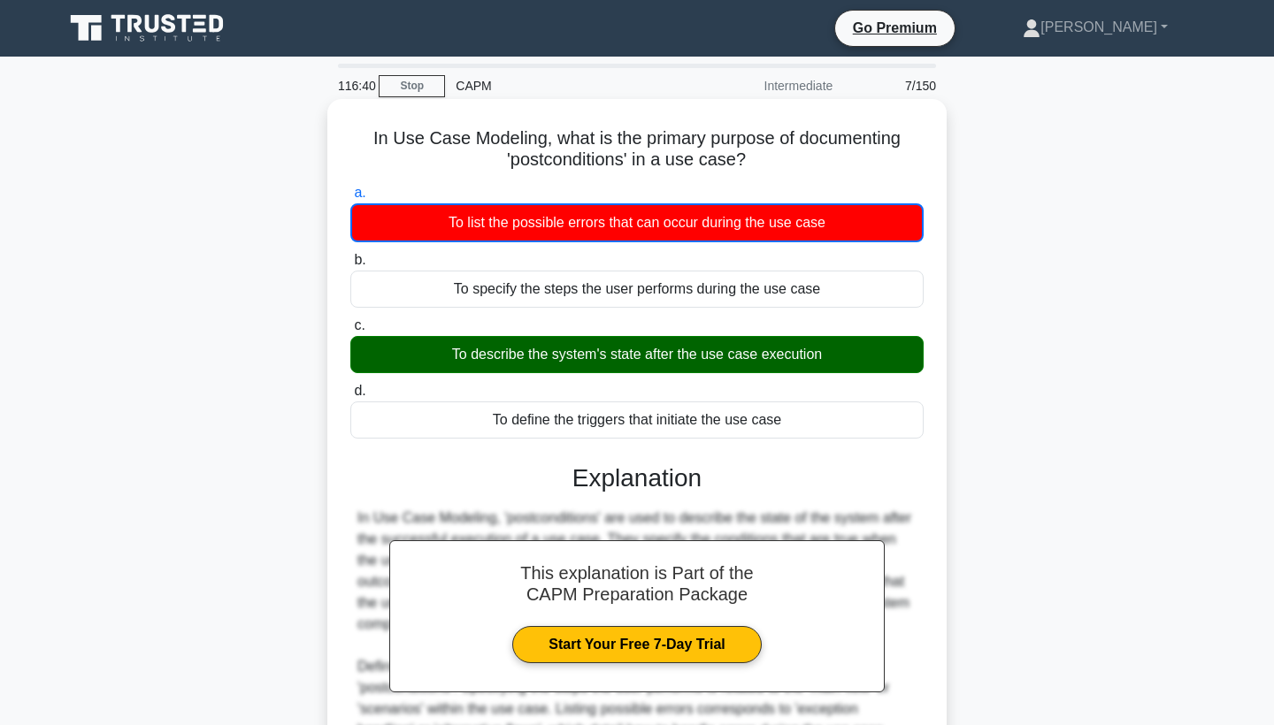
scroll to position [0, 0]
drag, startPoint x: 367, startPoint y: 127, endPoint x: 841, endPoint y: 154, distance: 474.9
click at [844, 156] on div "In Use Case Modeling, what is the primary purpose of documenting 'postcondition…" at bounding box center [636, 494] width 605 height 776
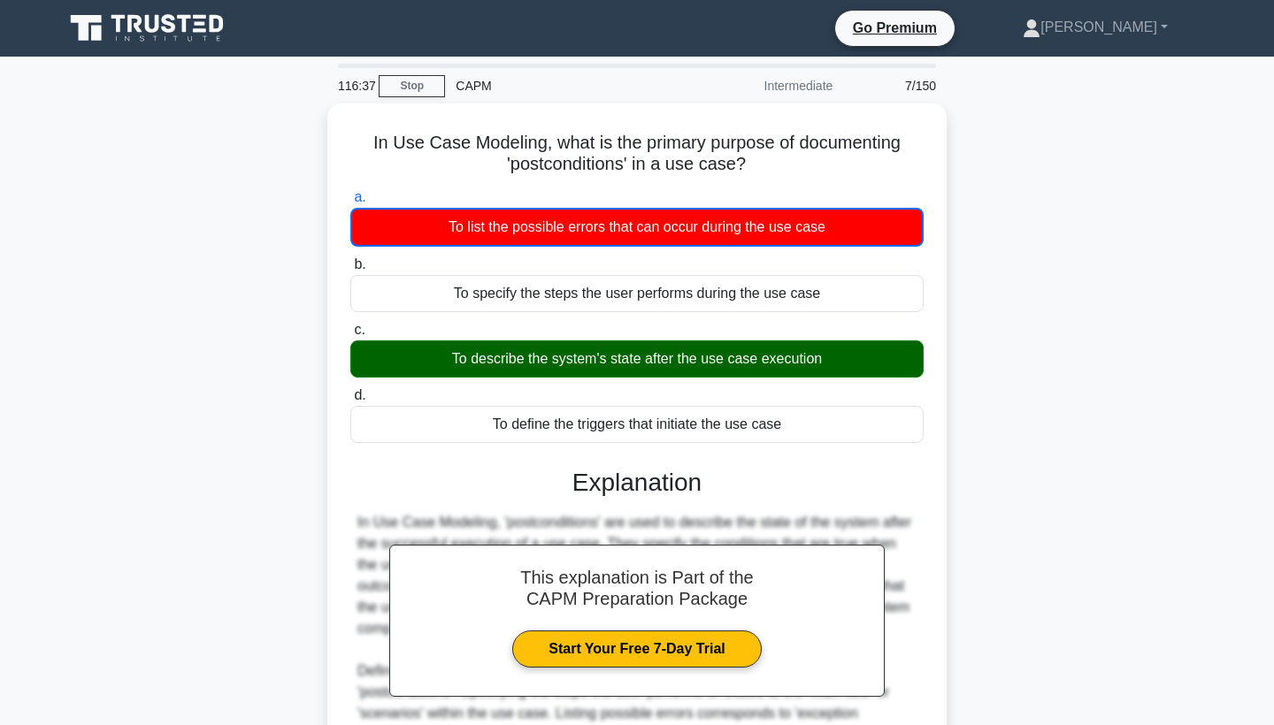
copy h5 "In Use Case Modeling, what is the primary purpose of documenting 'postcondition…"
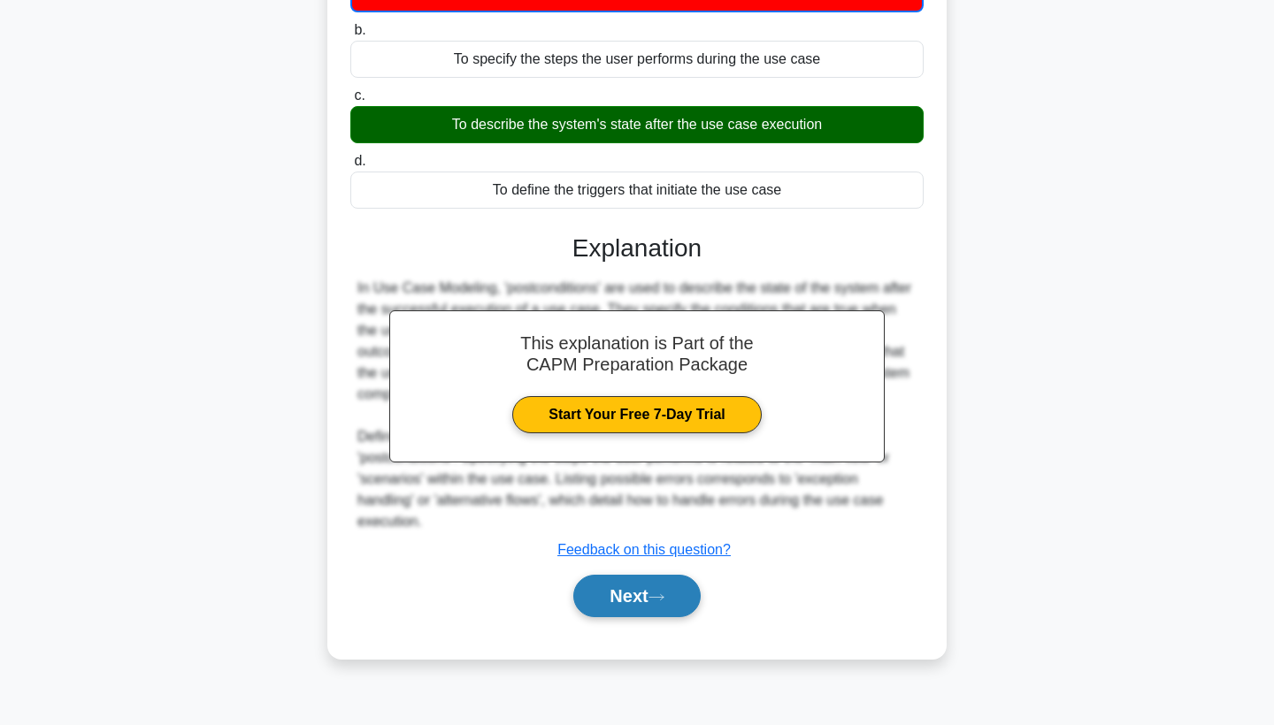
click at [654, 575] on button "Next" at bounding box center [636, 596] width 127 height 42
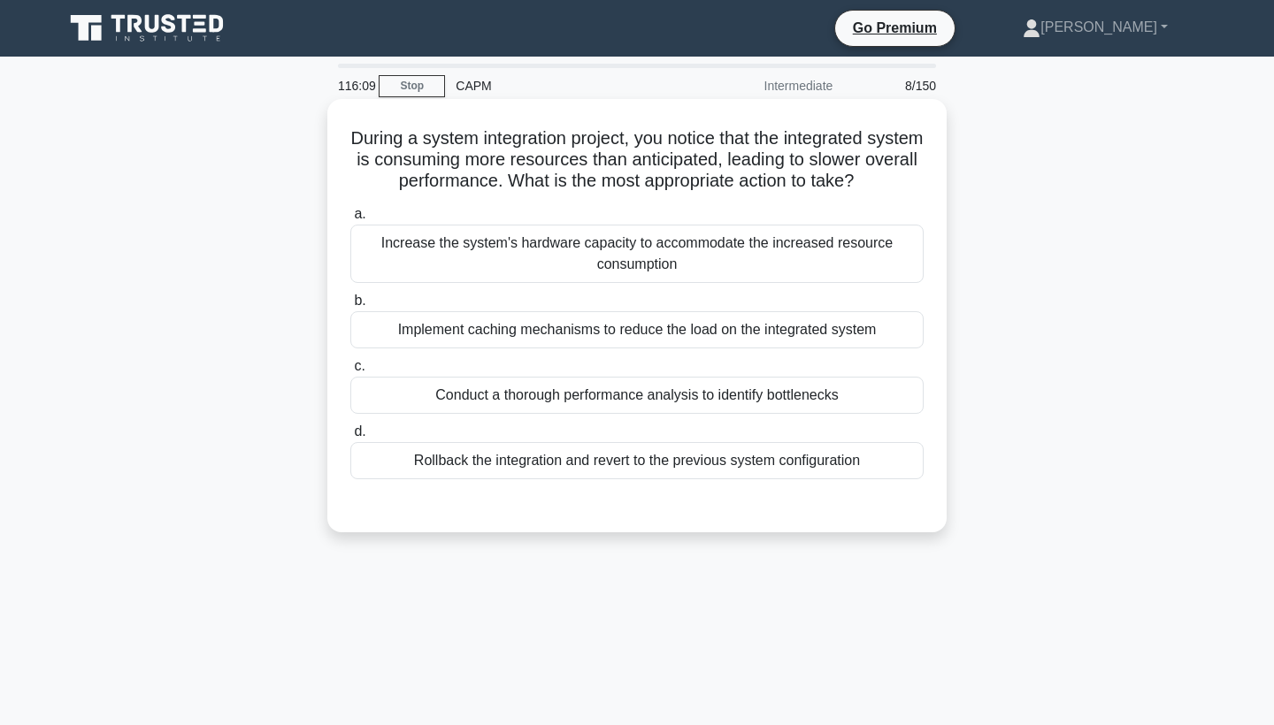
click at [418, 394] on div "Conduct a thorough performance analysis to identify bottlenecks" at bounding box center [636, 395] width 573 height 37
click at [350, 372] on input "c. Conduct a thorough performance analysis to identify bottlenecks" at bounding box center [350, 367] width 0 height 12
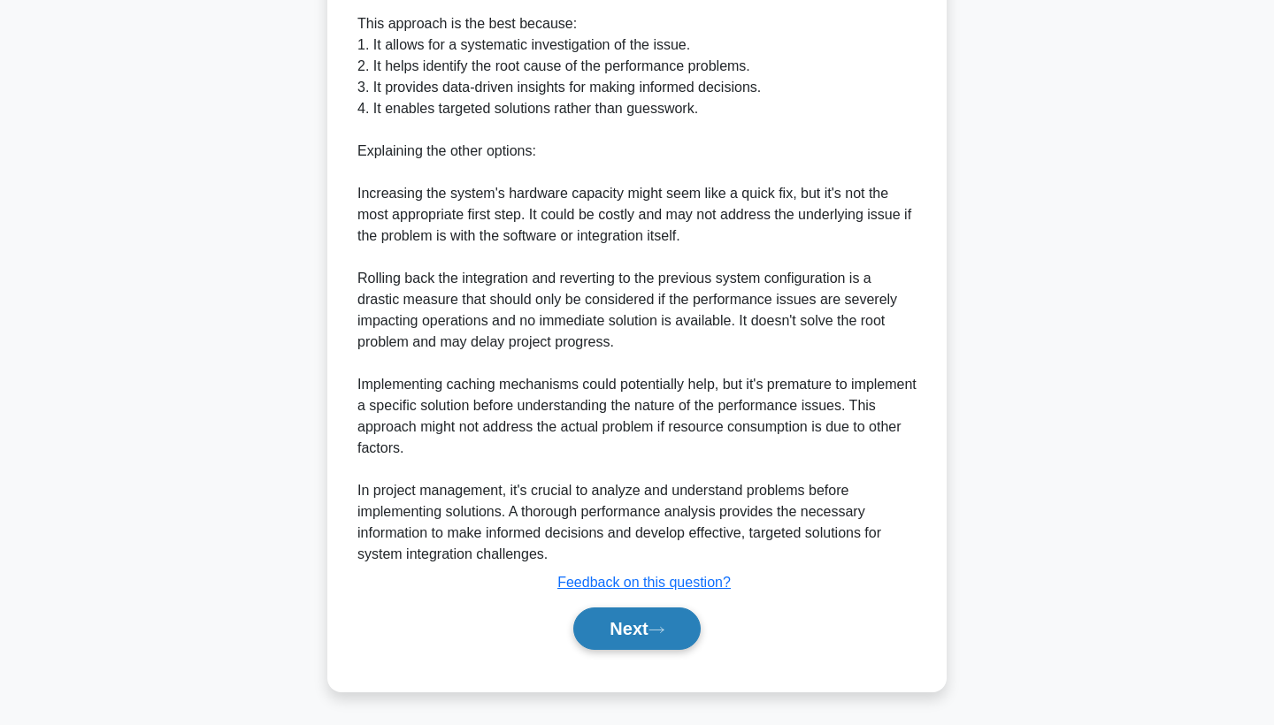
click at [602, 628] on button "Next" at bounding box center [636, 629] width 127 height 42
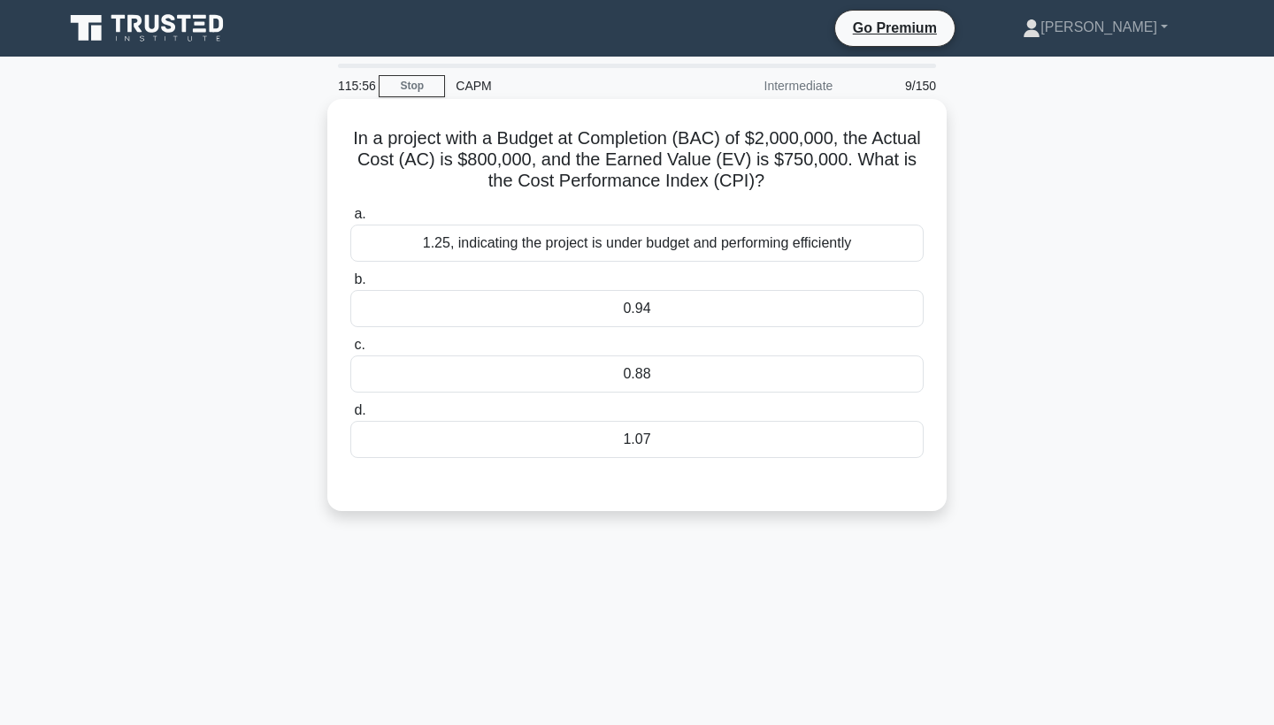
drag, startPoint x: 371, startPoint y: 142, endPoint x: 778, endPoint y: 179, distance: 408.7
click at [778, 179] on div "In a project with a Budget at Completion (BAC) of $2,000,000, the Actual Cost (…" at bounding box center [636, 305] width 605 height 398
copy h5 "In a project with a Budget at Completion (BAC) of $2,000,000, the Actual Cost (…"
click at [587, 306] on div "0.94" at bounding box center [636, 308] width 573 height 37
click at [350, 286] on input "b. 0.94" at bounding box center [350, 280] width 0 height 12
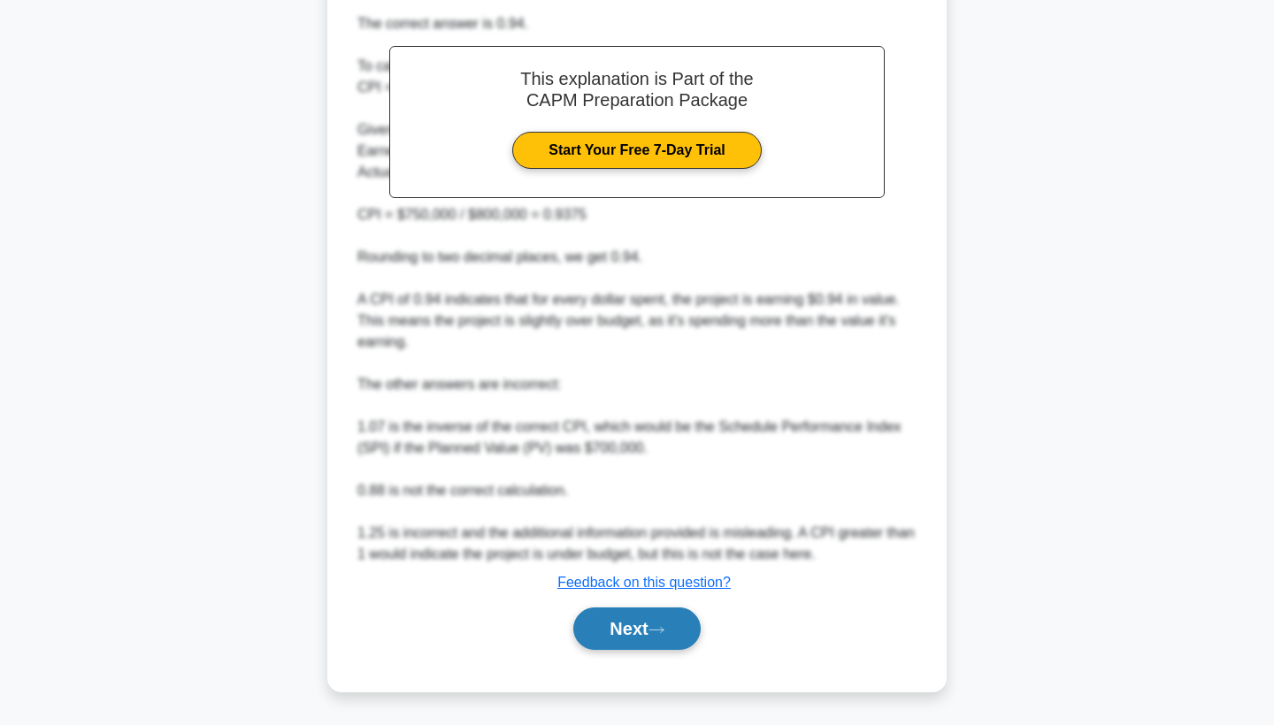
click at [633, 629] on button "Next" at bounding box center [636, 629] width 127 height 42
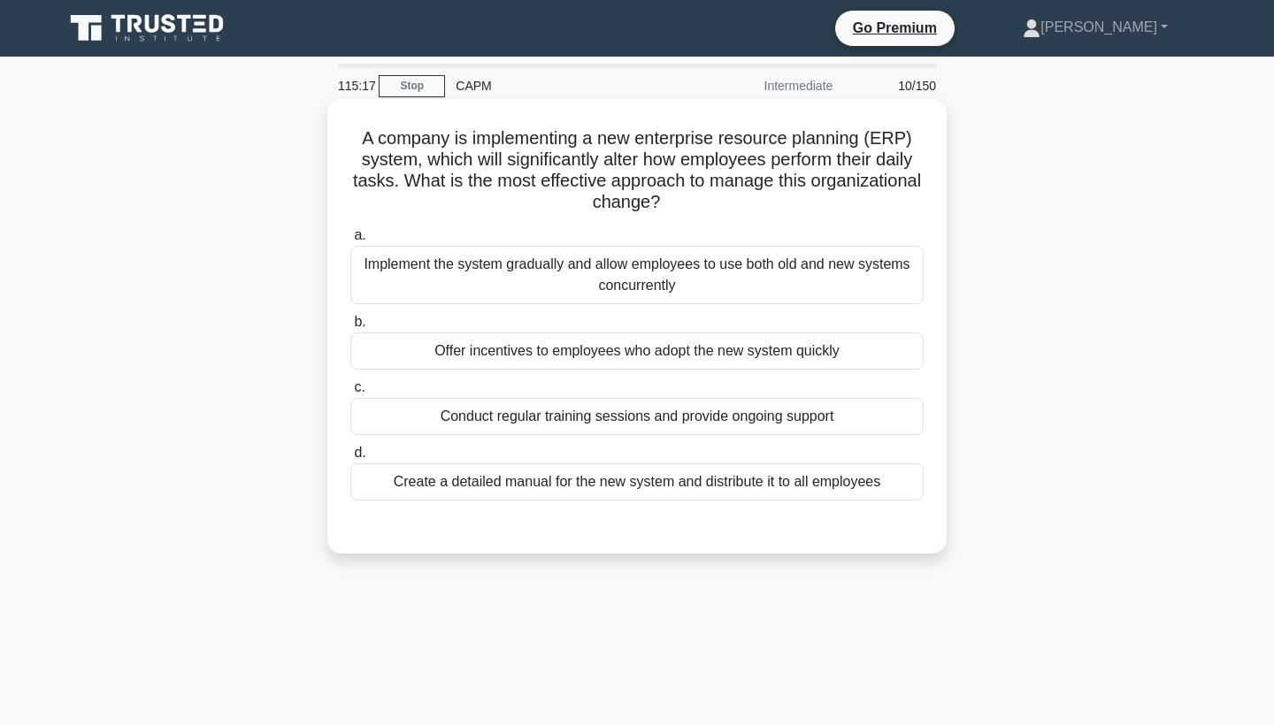
click at [441, 280] on div "Implement the system gradually and allow employees to use both old and new syst…" at bounding box center [636, 275] width 573 height 58
click at [350, 242] on input "a. Implement the system gradually and allow employees to use both old and new s…" at bounding box center [350, 236] width 0 height 12
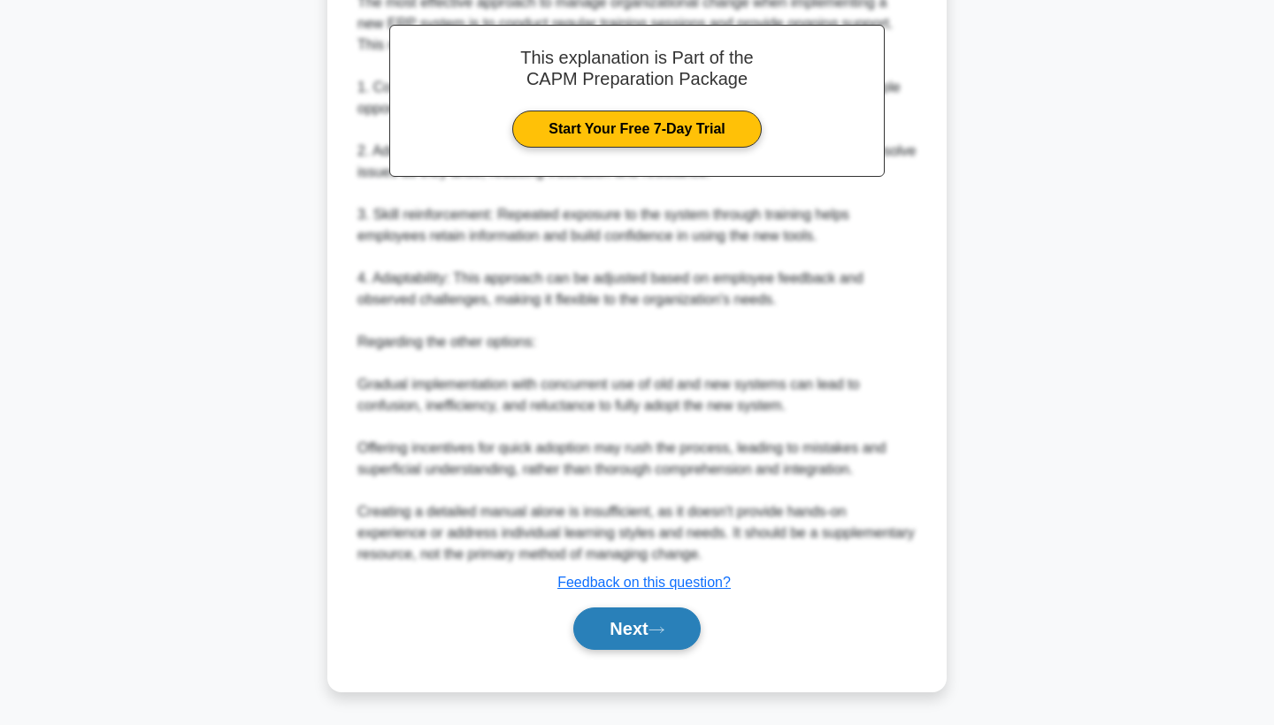
click at [640, 634] on button "Next" at bounding box center [636, 629] width 127 height 42
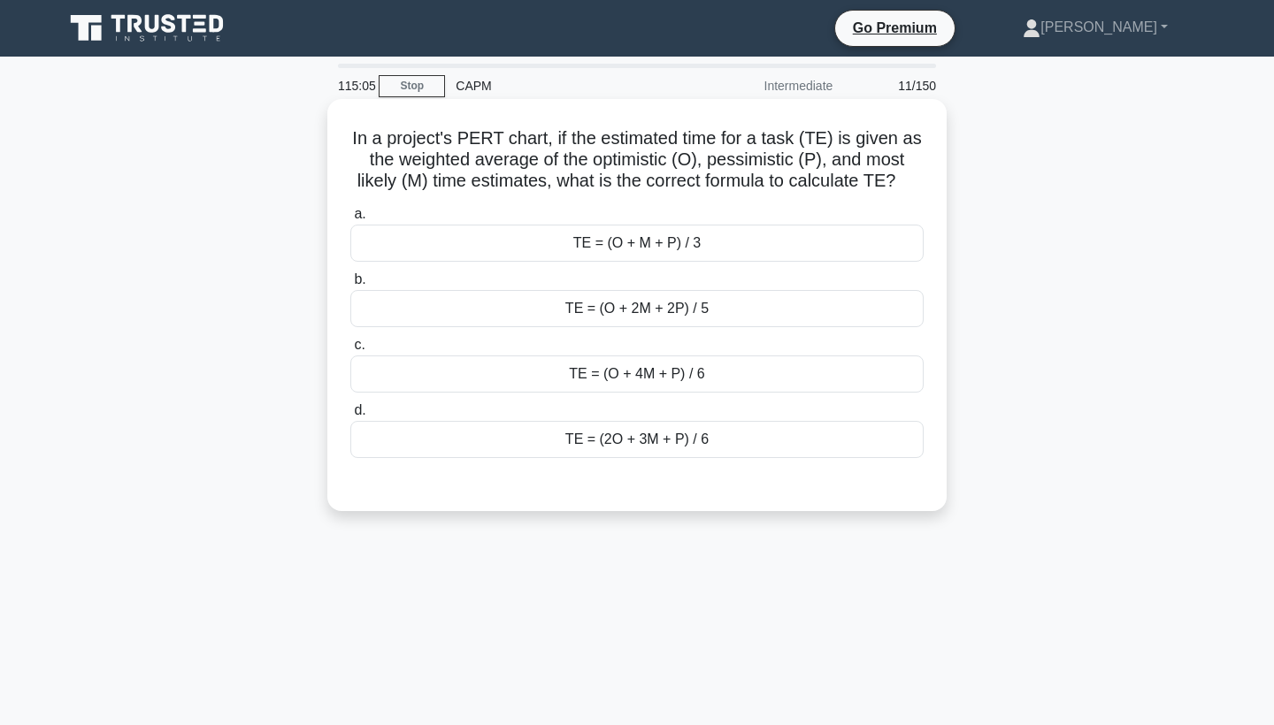
drag, startPoint x: 357, startPoint y: 135, endPoint x: 937, endPoint y: 197, distance: 582.8
click at [937, 198] on div "In a project's PERT chart, if the estimated time for a task (TE) is given as th…" at bounding box center [636, 305] width 605 height 398
copy h5 "n a project's PERT chart, if the estimated time for a task (TE) is given as the…"
click at [586, 369] on div "TE = (O + 4M + P) / 6" at bounding box center [636, 374] width 573 height 37
click at [350, 351] on input "c. TE = (O + 4M + P) / 6" at bounding box center [350, 346] width 0 height 12
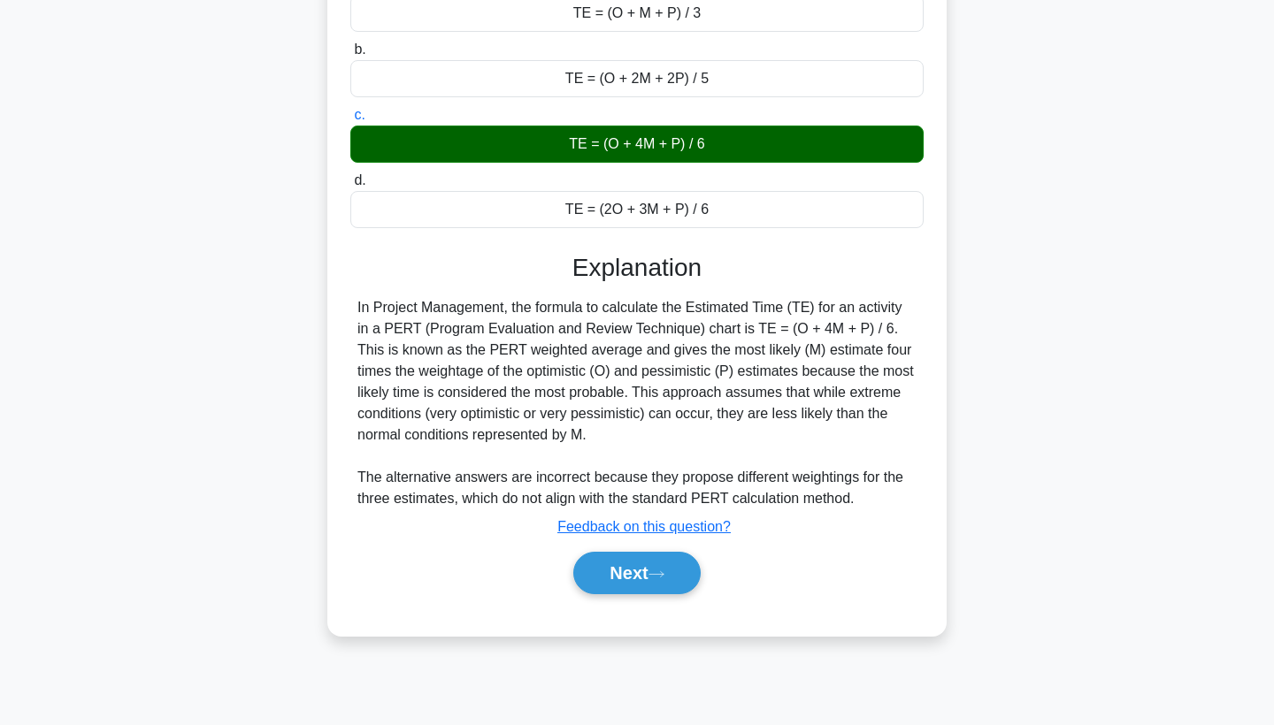
scroll to position [230, 0]
click at [644, 581] on button "Next" at bounding box center [636, 573] width 127 height 42
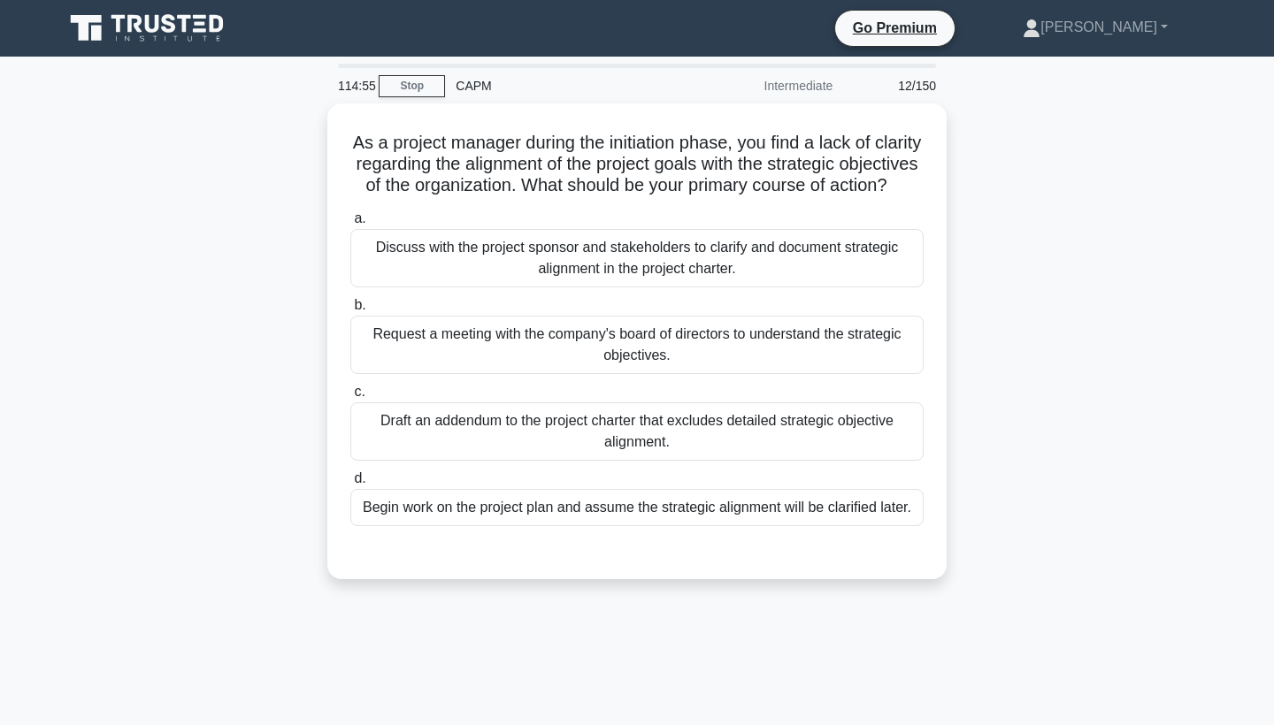
scroll to position [0, 0]
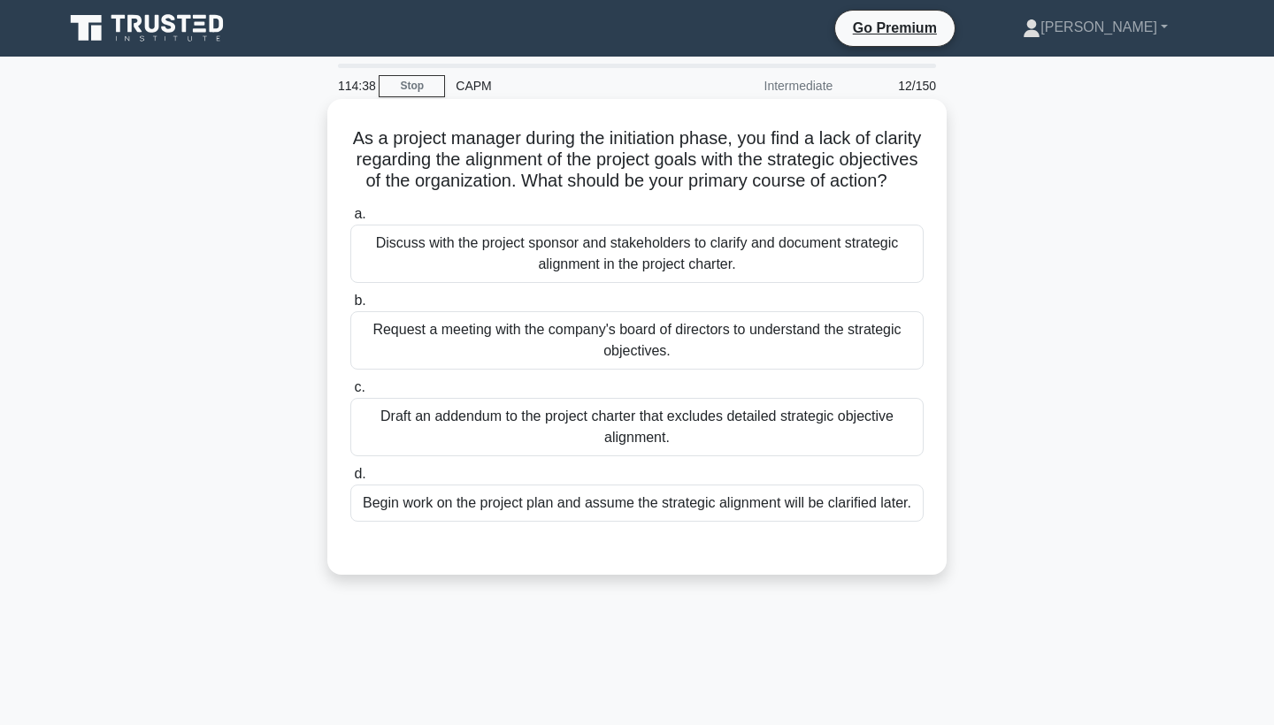
click at [537, 262] on div "Discuss with the project sponsor and stakeholders to clarify and document strat…" at bounding box center [636, 254] width 573 height 58
click at [350, 220] on input "a. Discuss with the project sponsor and stakeholders to clarify and document st…" at bounding box center [350, 215] width 0 height 12
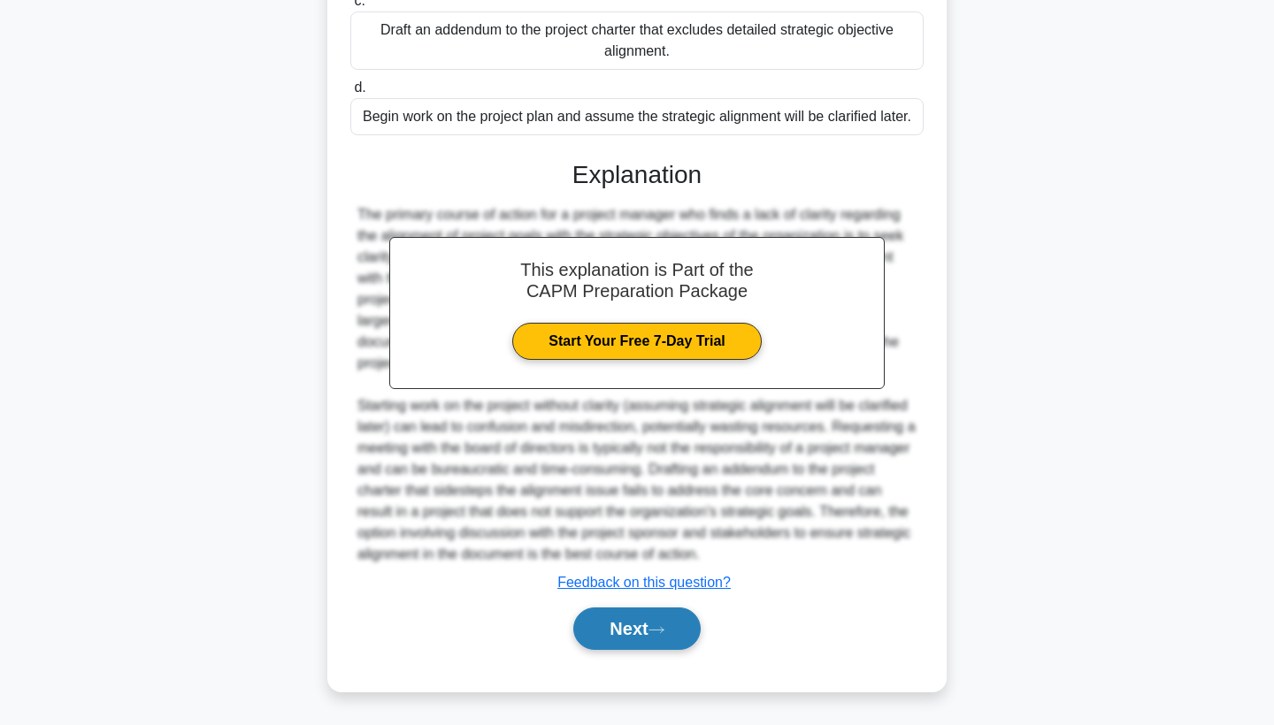
click at [635, 625] on button "Next" at bounding box center [636, 629] width 127 height 42
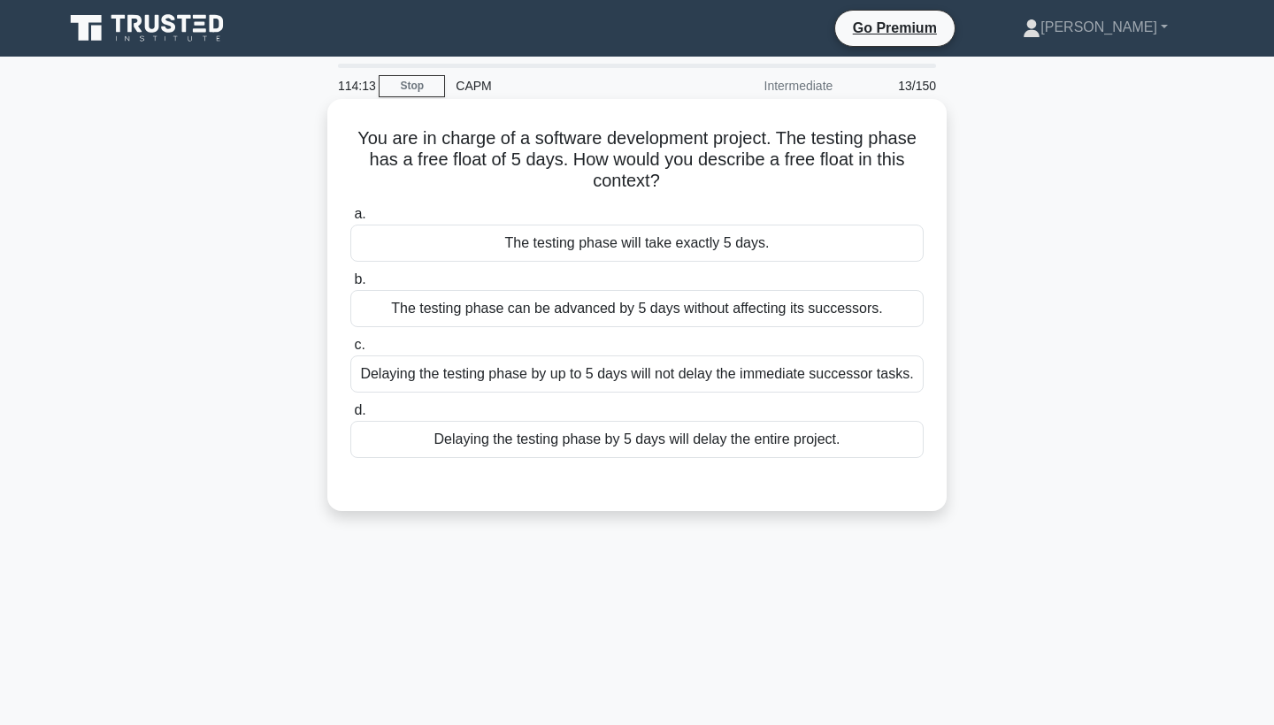
click at [478, 374] on div "Delaying the testing phase by up to 5 days will not delay the immediate success…" at bounding box center [636, 374] width 573 height 37
click at [350, 351] on input "c. Delaying the testing phase by up to 5 days will not delay the immediate succ…" at bounding box center [350, 346] width 0 height 12
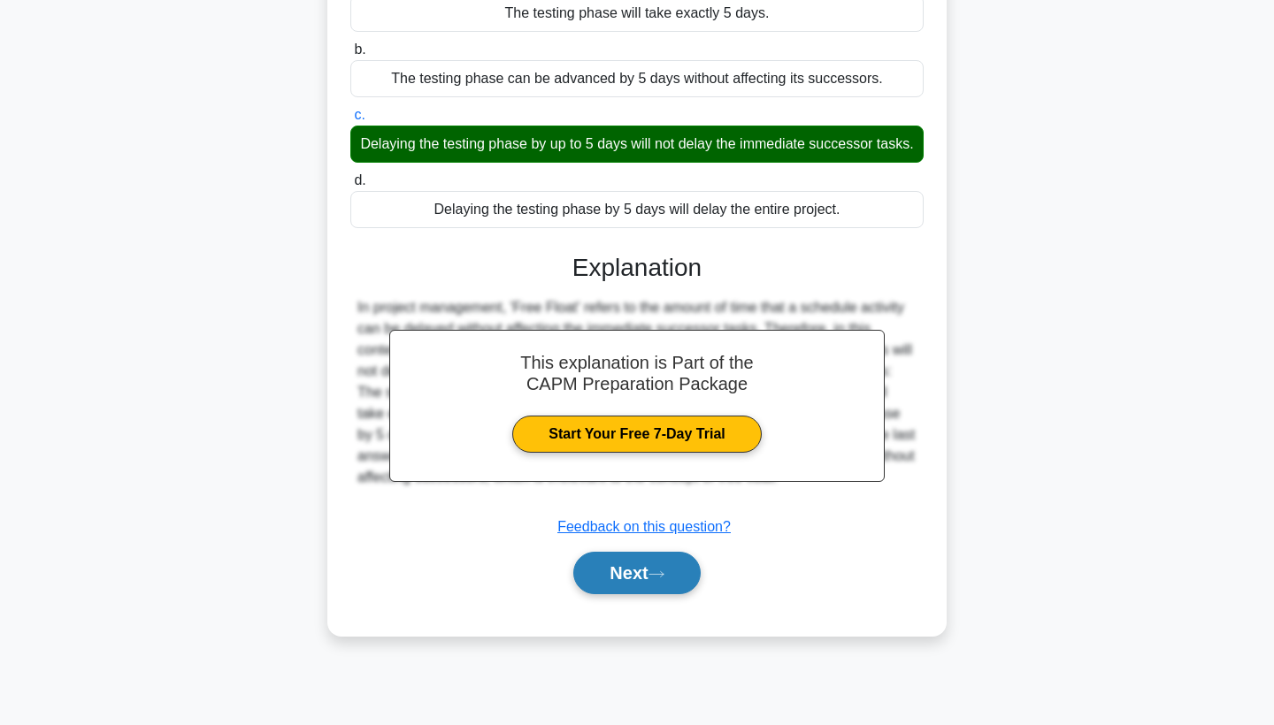
scroll to position [230, 0]
click at [615, 570] on button "Next" at bounding box center [636, 573] width 127 height 42
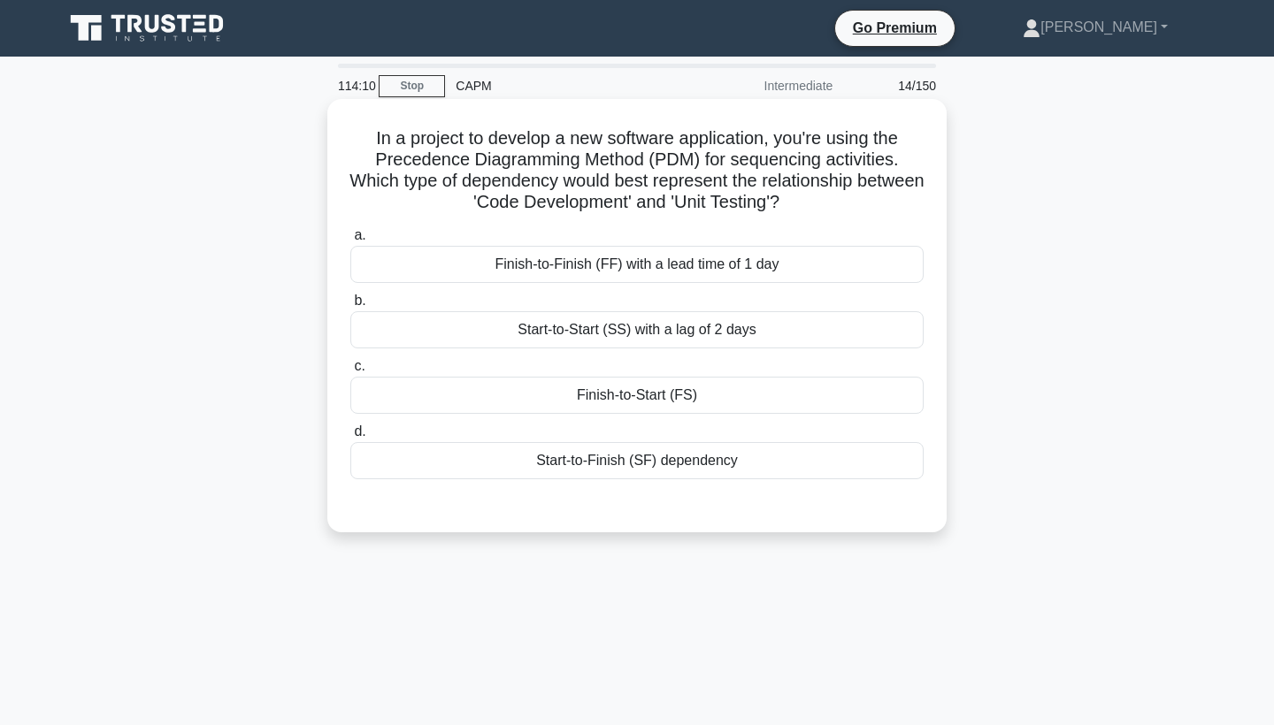
scroll to position [0, 0]
click at [530, 461] on div "Start-to-Finish (SF) dependency" at bounding box center [636, 460] width 573 height 37
click at [350, 438] on input "d. Start-to-Finish (SF) dependency" at bounding box center [350, 432] width 0 height 12
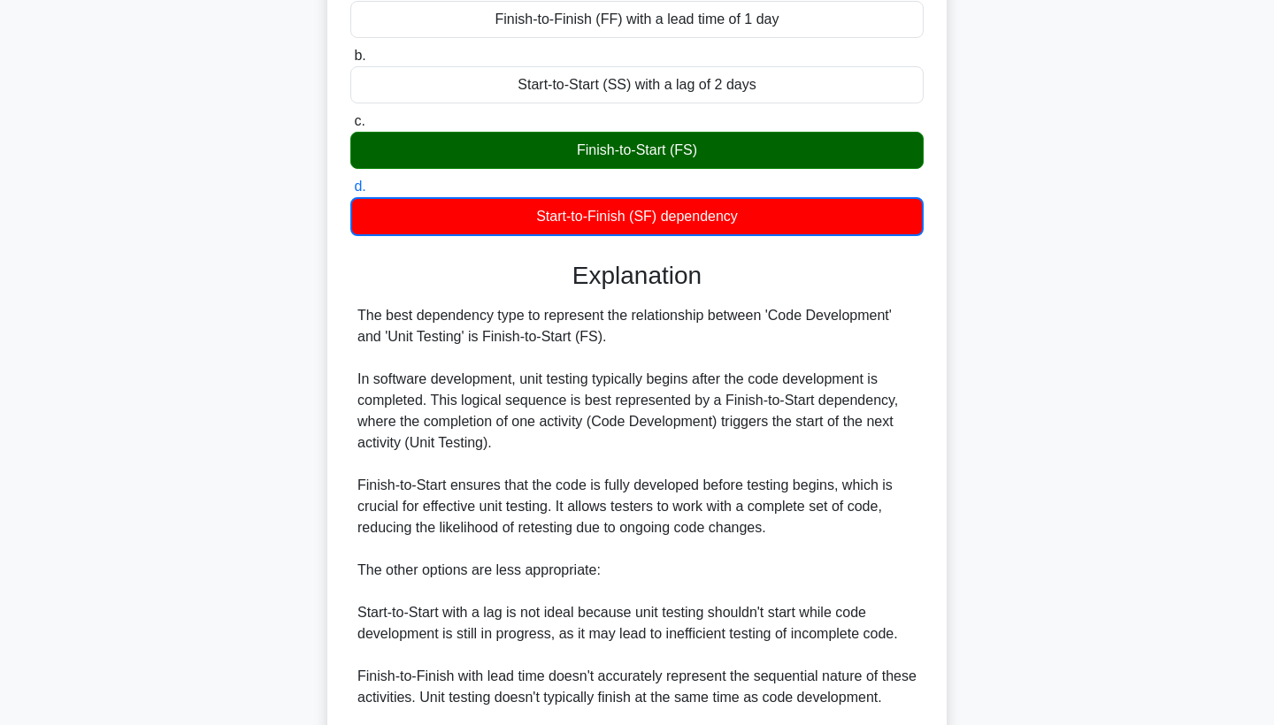
scroll to position [260, 1]
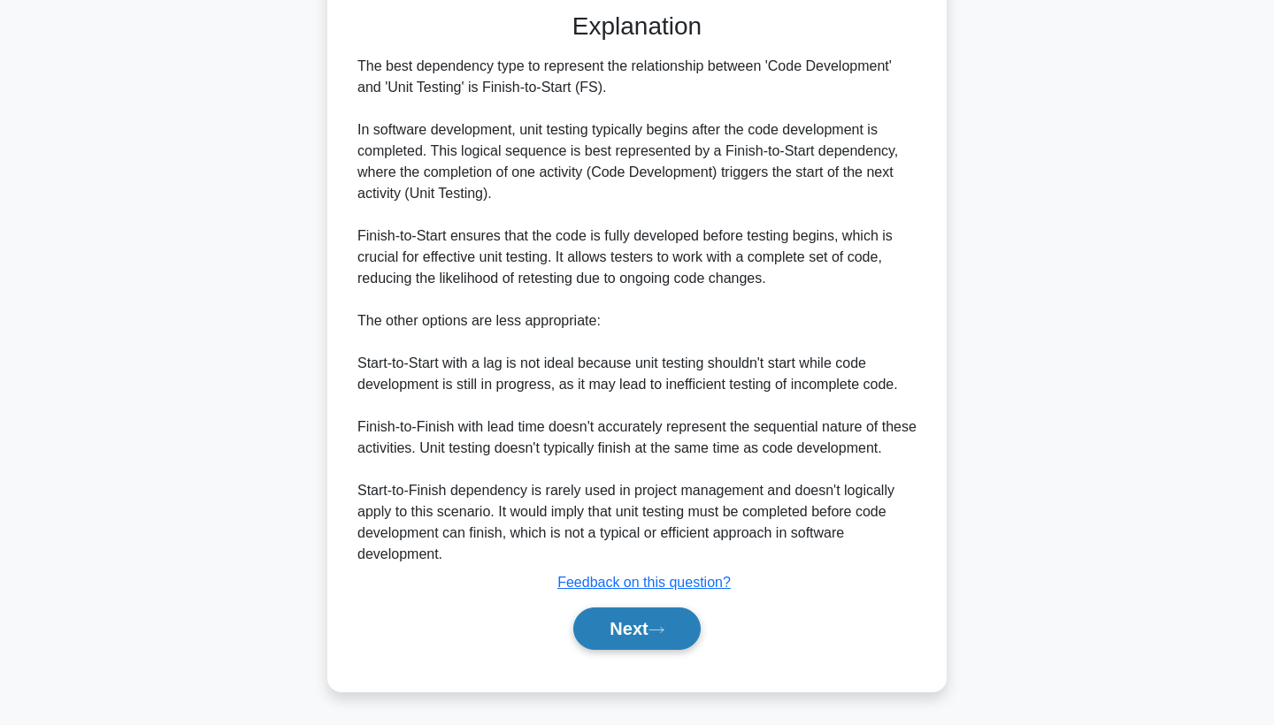
click at [659, 625] on icon at bounding box center [656, 630] width 16 height 10
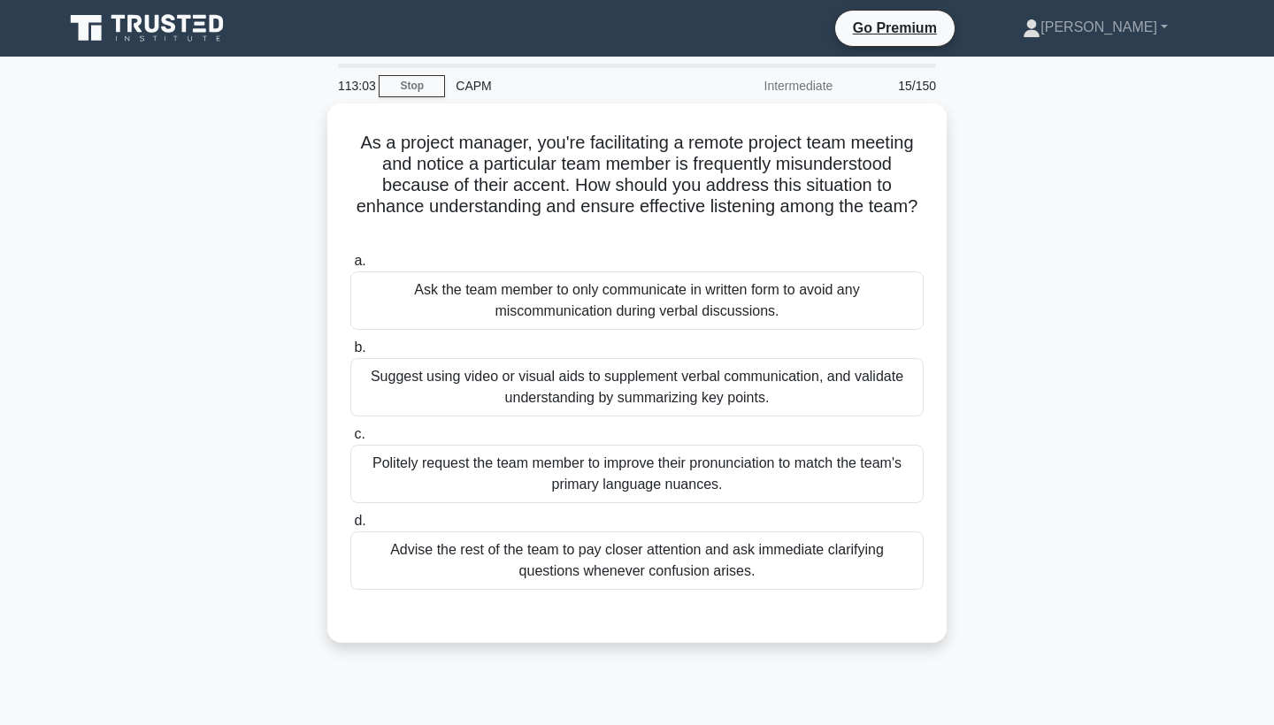
scroll to position [0, 0]
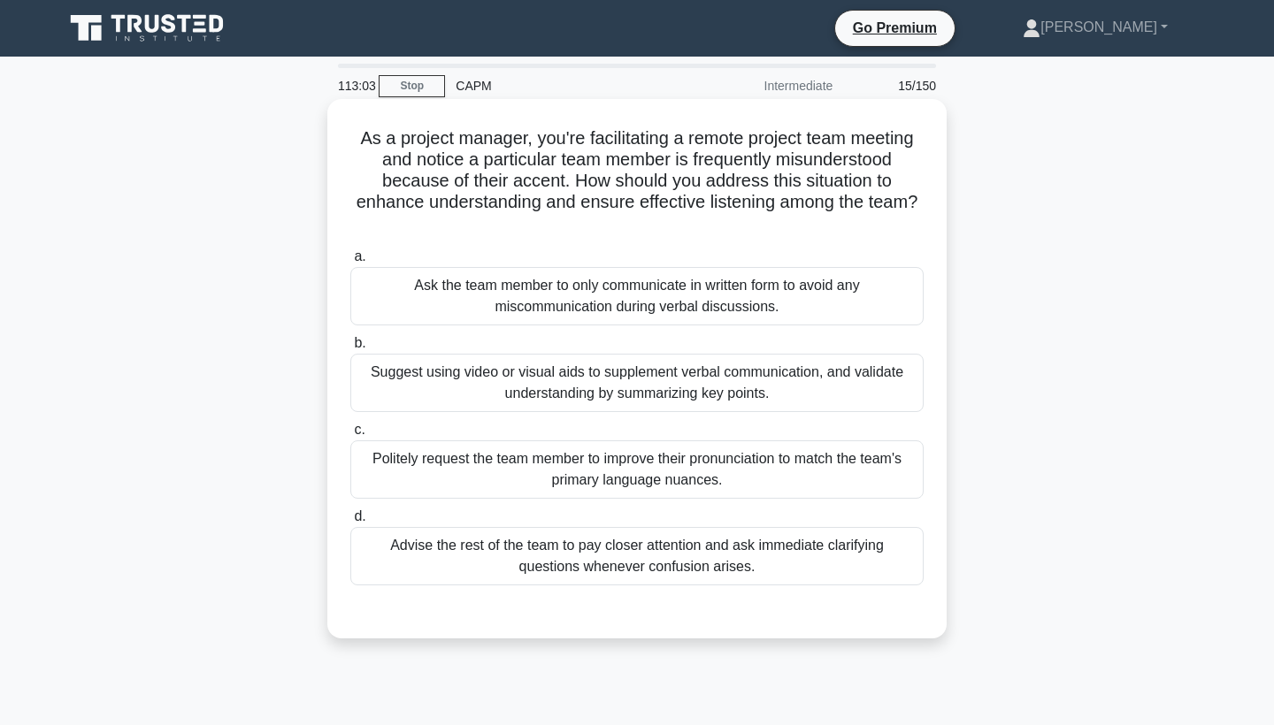
click at [608, 399] on div "Suggest using video or visual aids to supplement verbal communication, and vali…" at bounding box center [636, 383] width 573 height 58
click at [350, 349] on input "b. Suggest using video or visual aids to supplement verbal communication, and v…" at bounding box center [350, 344] width 0 height 12
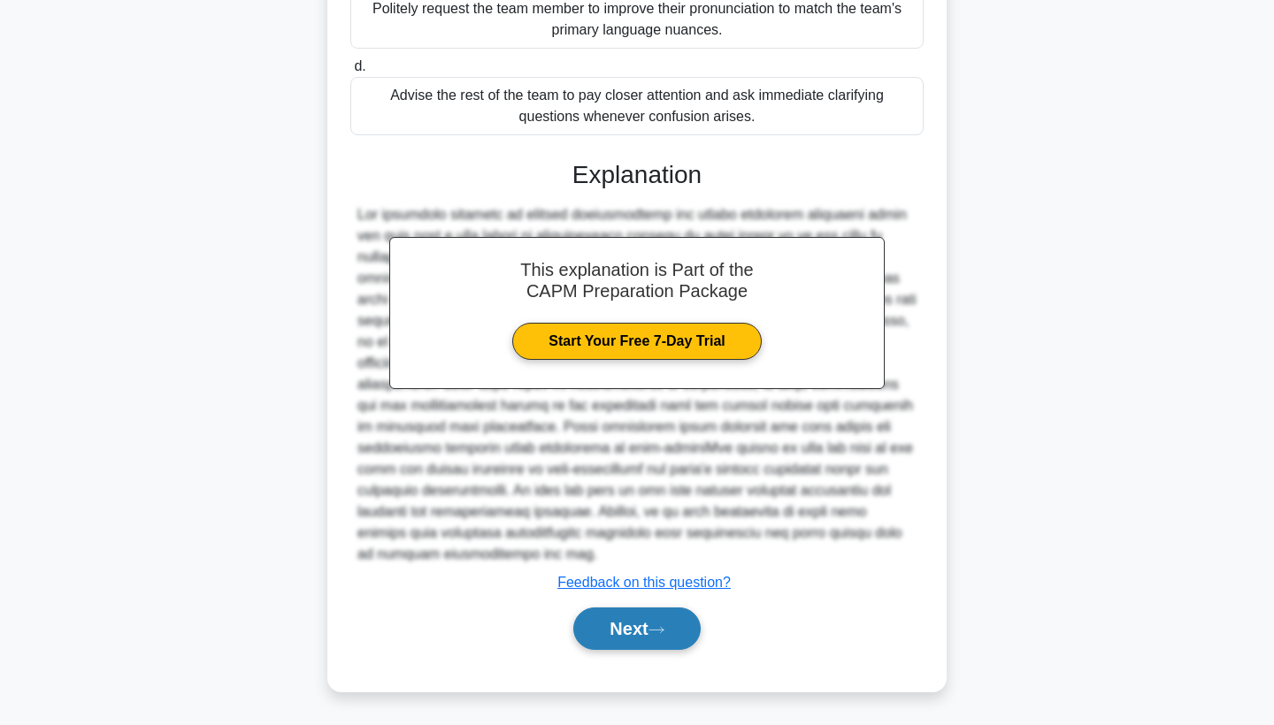
click at [619, 606] on div "Next" at bounding box center [636, 629] width 573 height 57
click at [636, 614] on button "Next" at bounding box center [636, 629] width 127 height 42
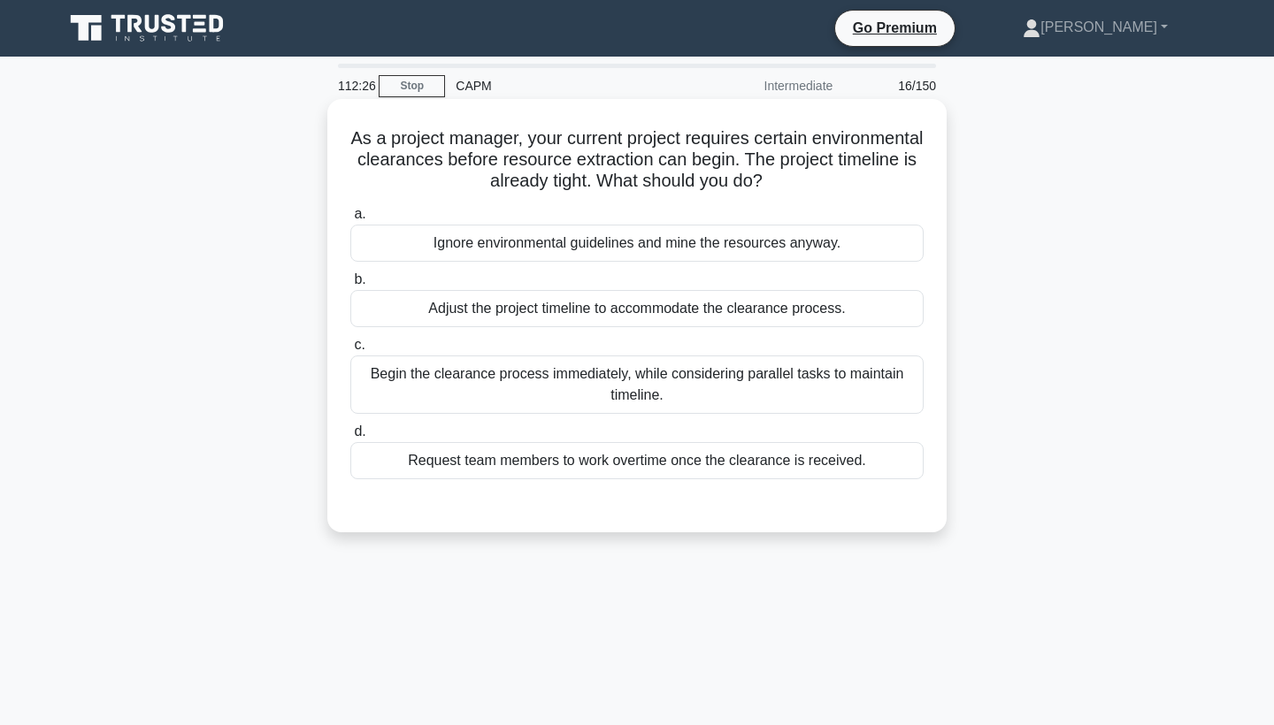
click at [650, 400] on div "Begin the clearance process immediately, while considering parallel tasks to ma…" at bounding box center [636, 385] width 573 height 58
click at [350, 351] on input "c. Begin the clearance process immediately, while considering parallel tasks to…" at bounding box center [350, 346] width 0 height 12
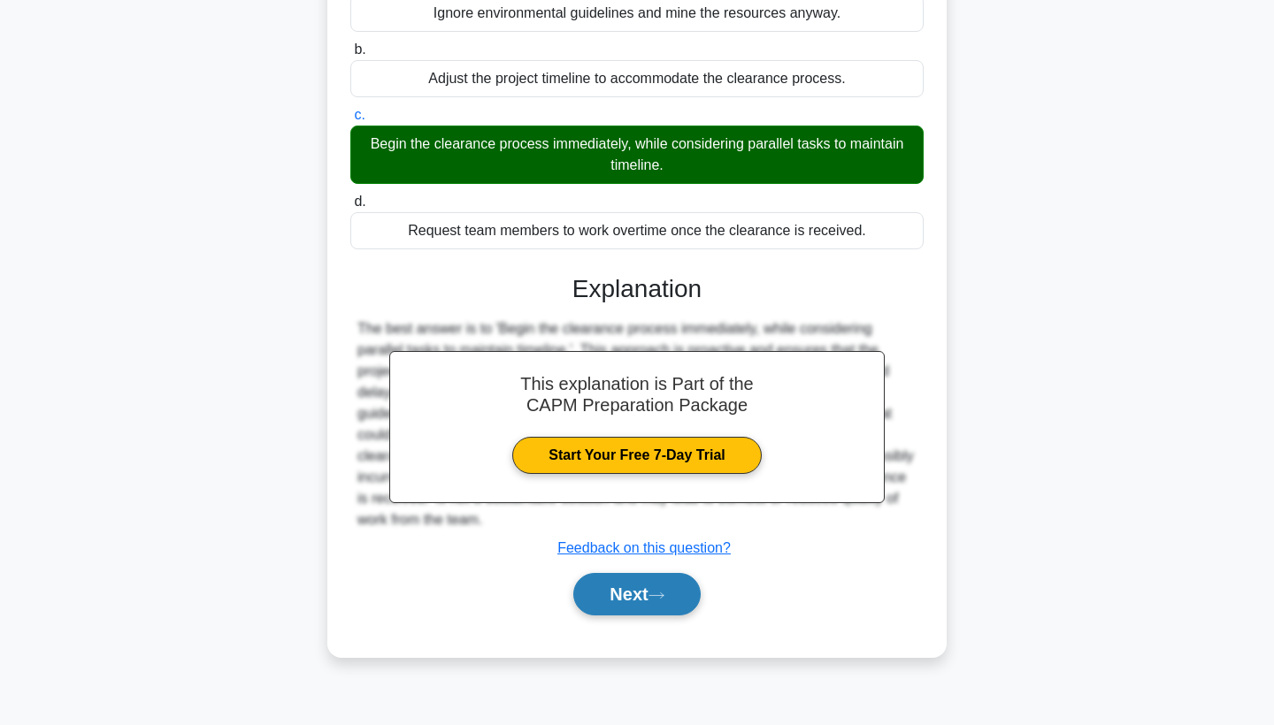
scroll to position [230, 0]
click at [633, 605] on button "Next" at bounding box center [636, 594] width 127 height 42
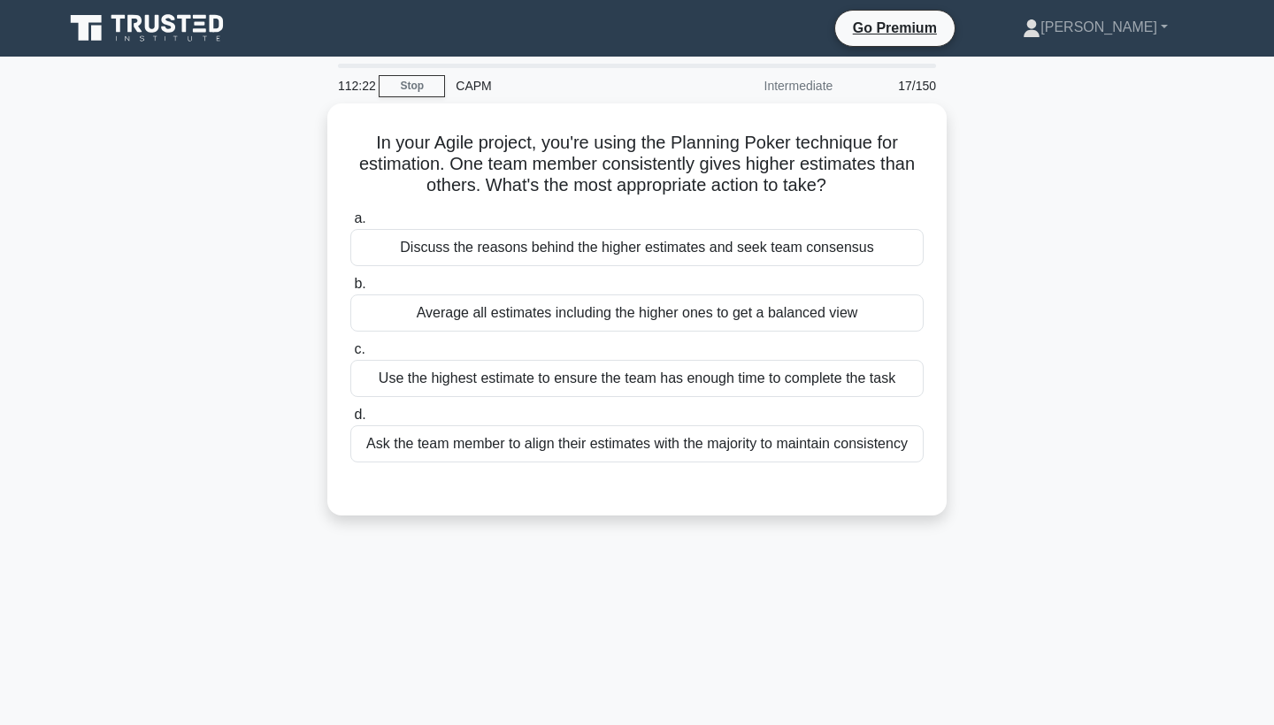
scroll to position [0, 0]
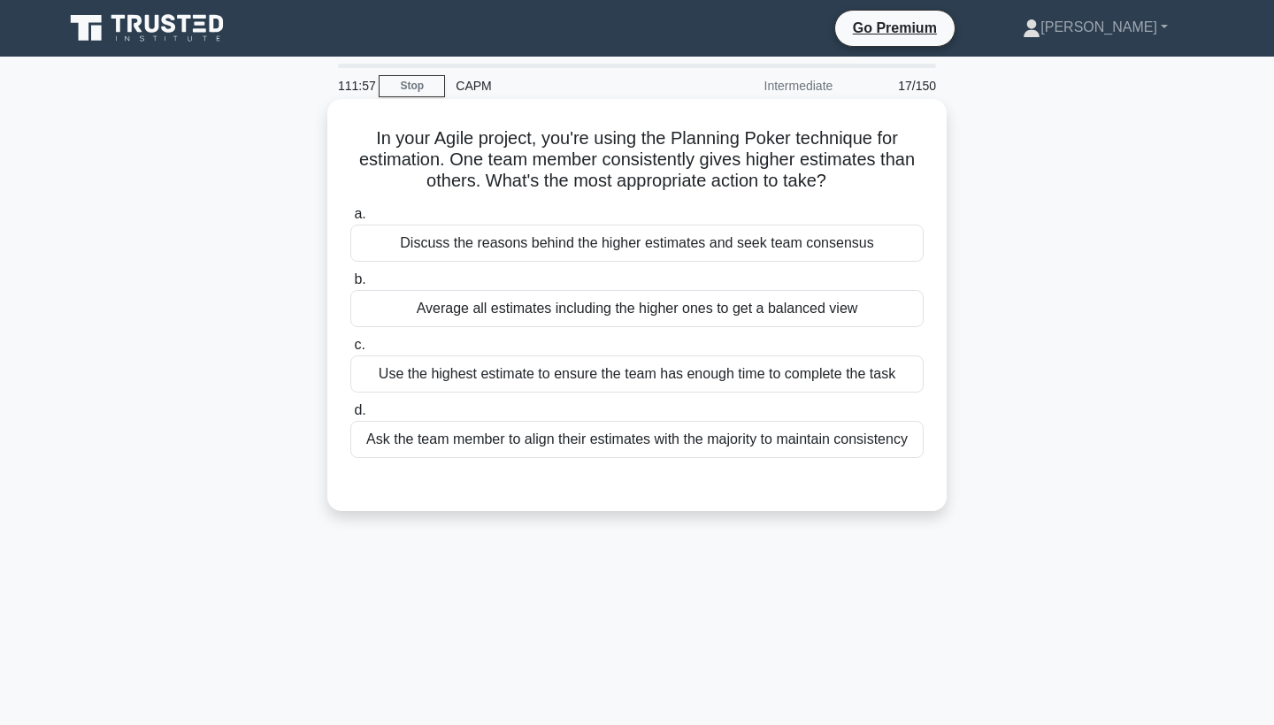
click at [579, 253] on div "Discuss the reasons behind the higher estimates and seek team consensus" at bounding box center [636, 243] width 573 height 37
click at [350, 220] on input "a. Discuss the reasons behind the higher estimates and seek team consensus" at bounding box center [350, 215] width 0 height 12
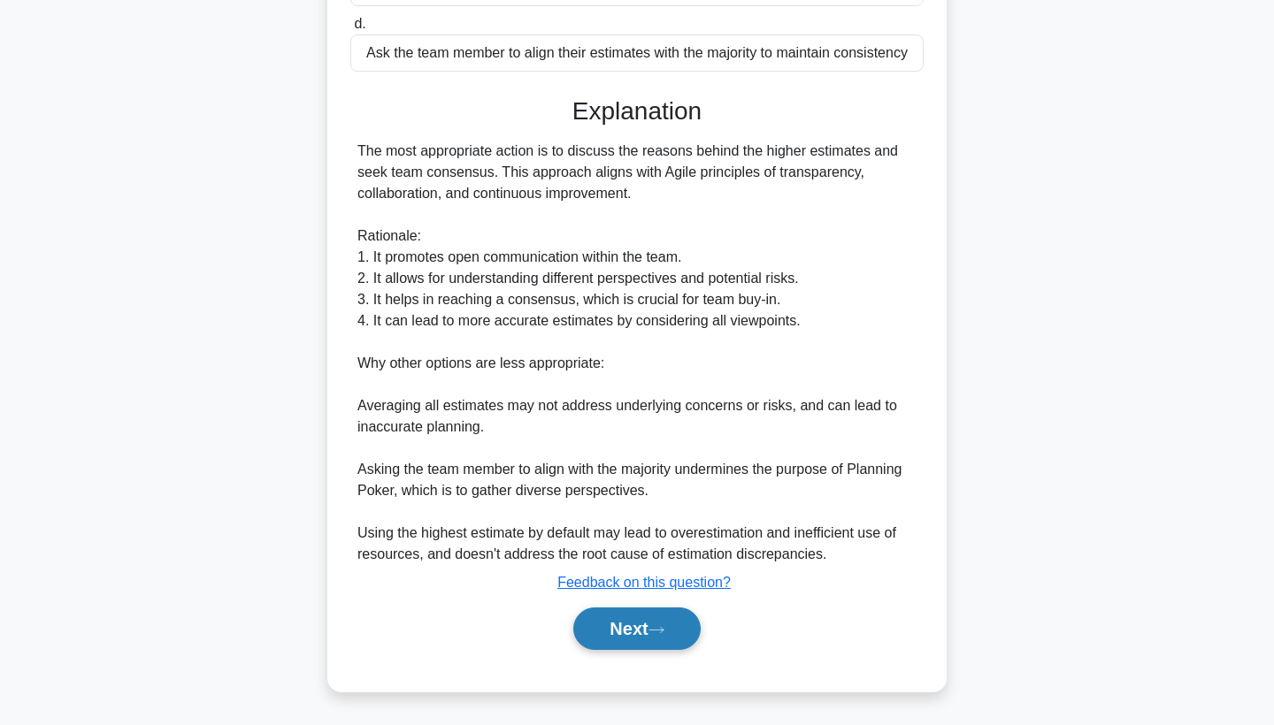
click at [625, 636] on button "Next" at bounding box center [636, 629] width 127 height 42
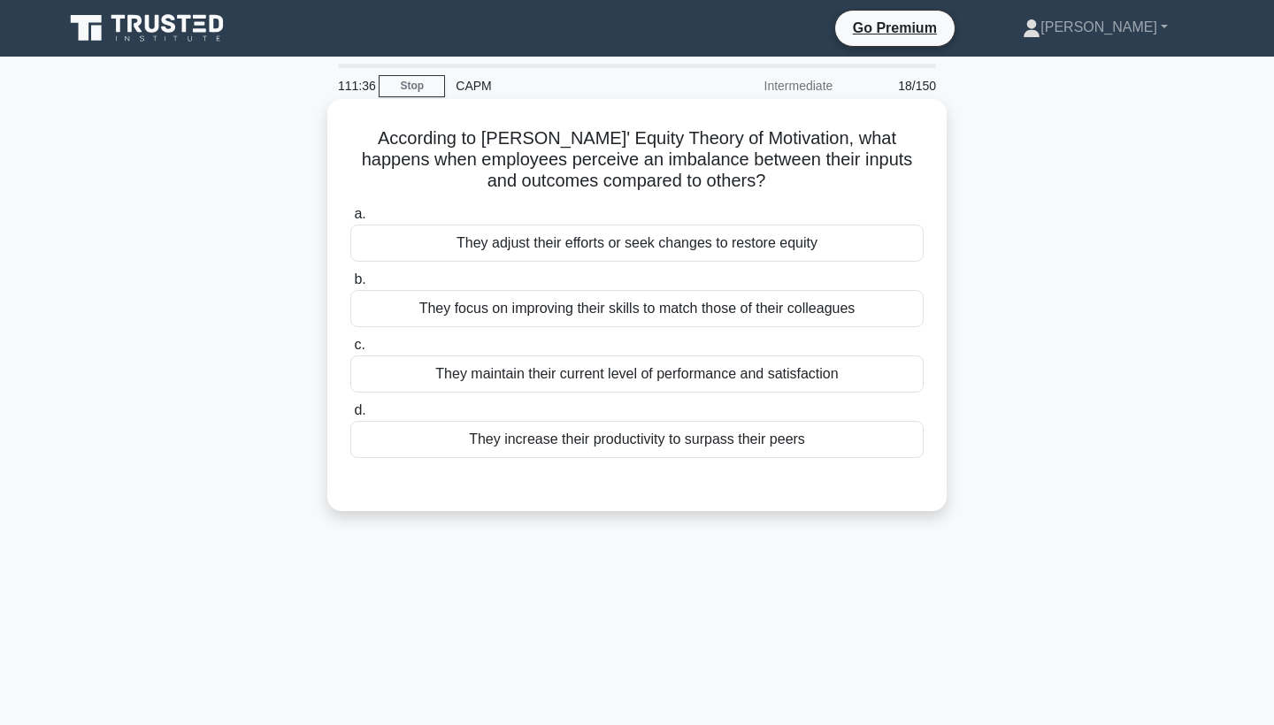
click at [668, 255] on div "They adjust their efforts or seek changes to restore equity" at bounding box center [636, 243] width 573 height 37
click at [350, 220] on input "a. They adjust their efforts or seek changes to restore equity" at bounding box center [350, 215] width 0 height 12
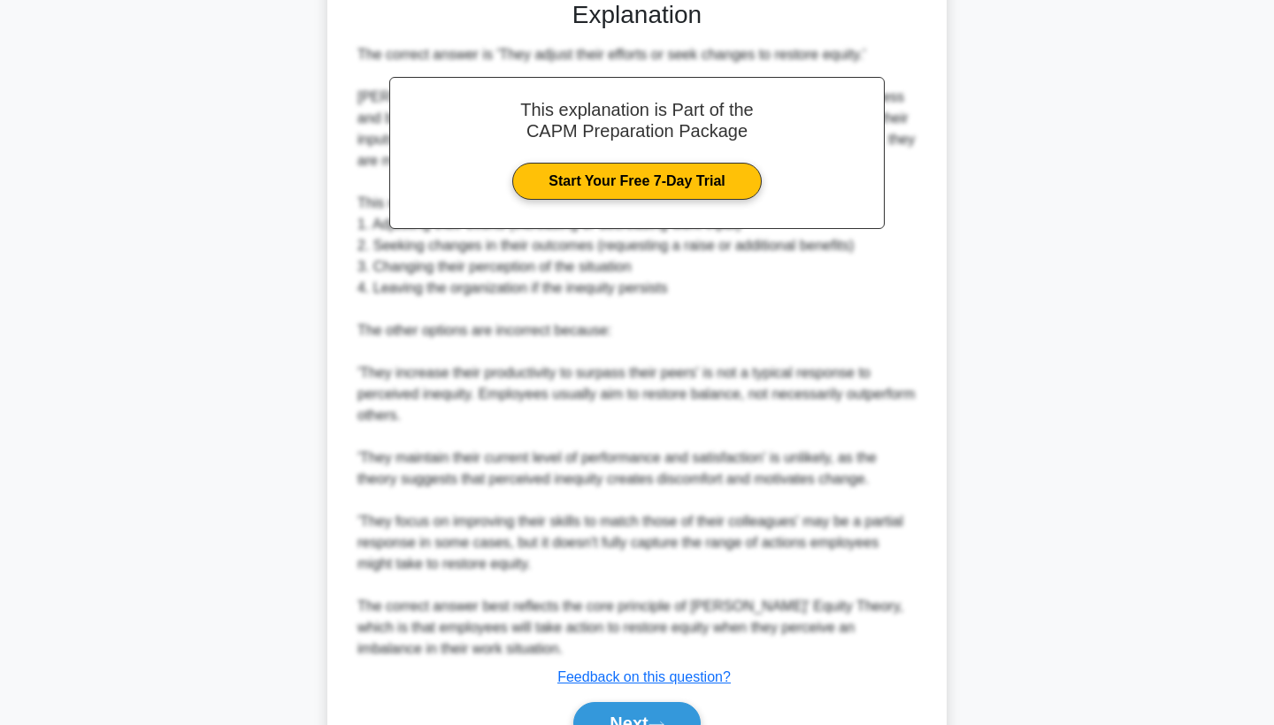
scroll to position [549, 0]
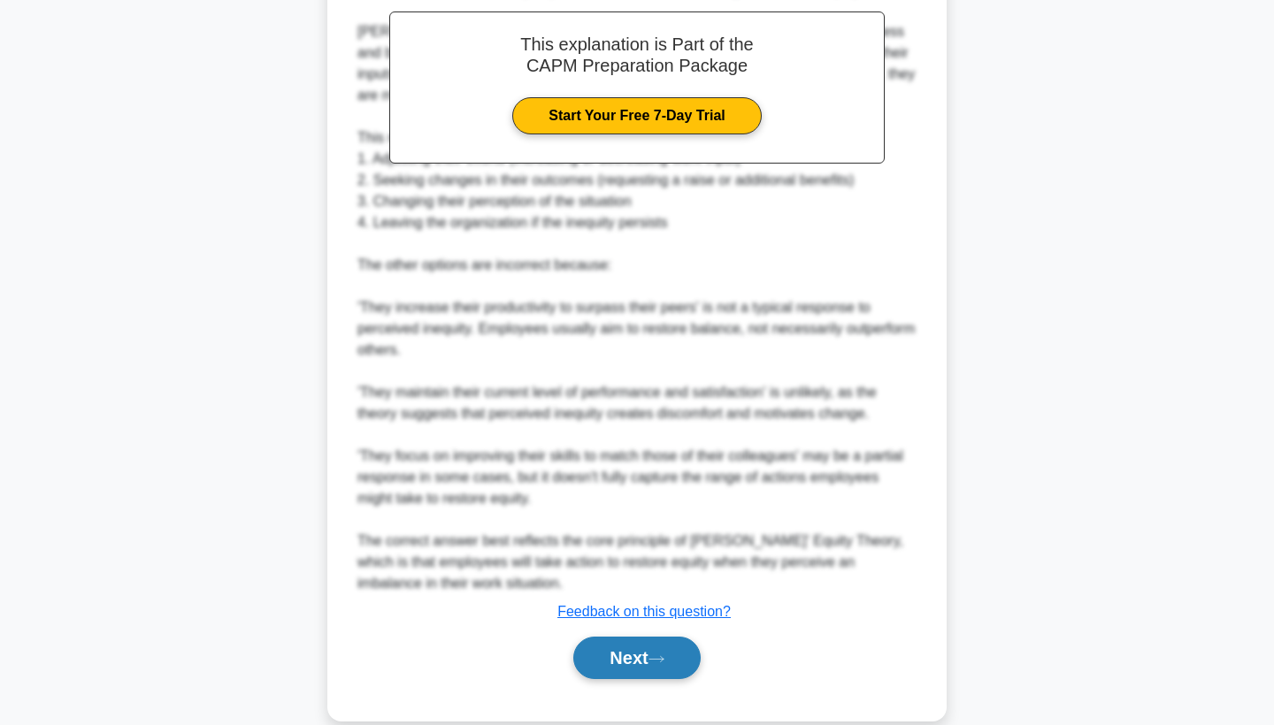
click at [630, 656] on button "Next" at bounding box center [636, 658] width 127 height 42
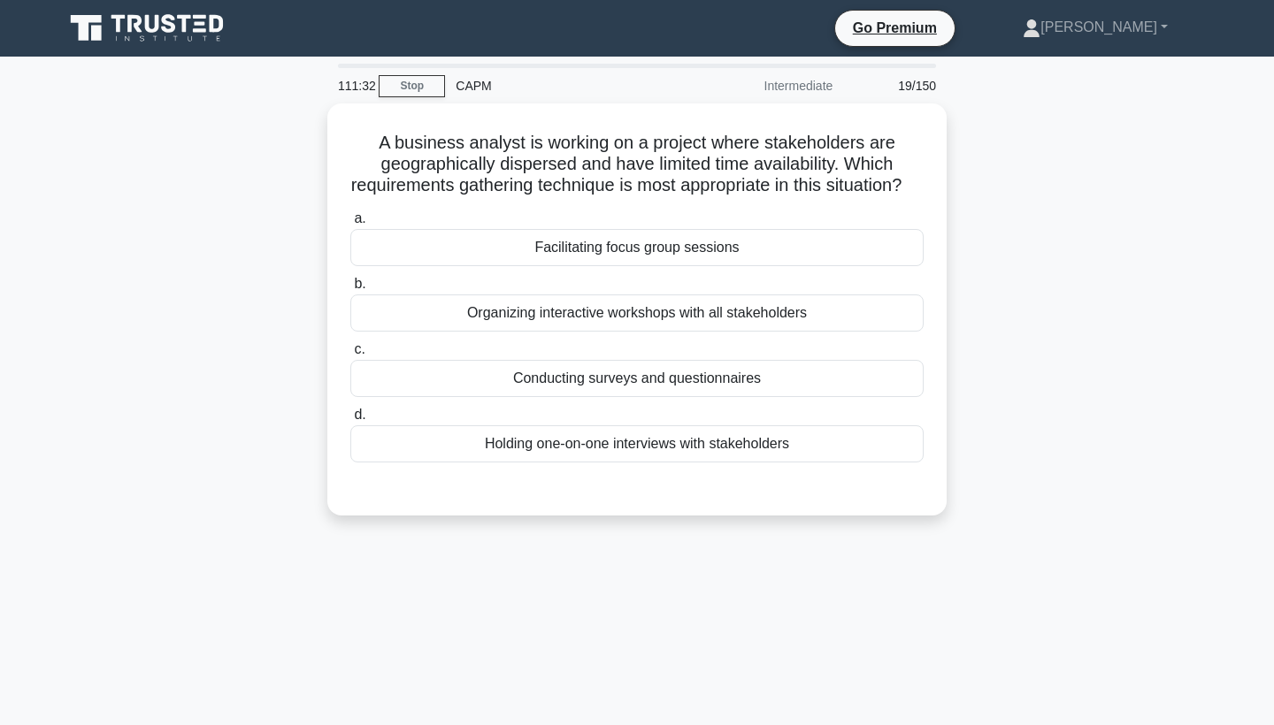
scroll to position [0, 0]
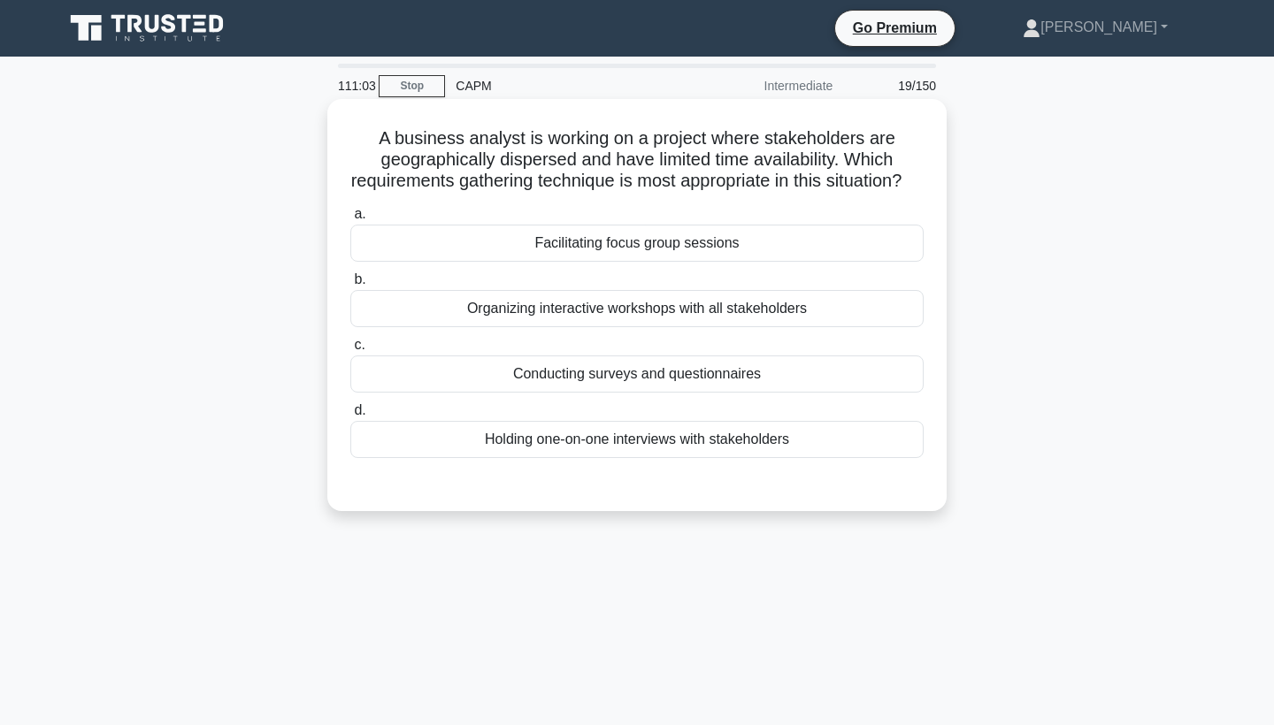
click at [633, 388] on div "Conducting surveys and questionnaires" at bounding box center [636, 374] width 573 height 37
click at [350, 351] on input "c. Conducting surveys and questionnaires" at bounding box center [350, 346] width 0 height 12
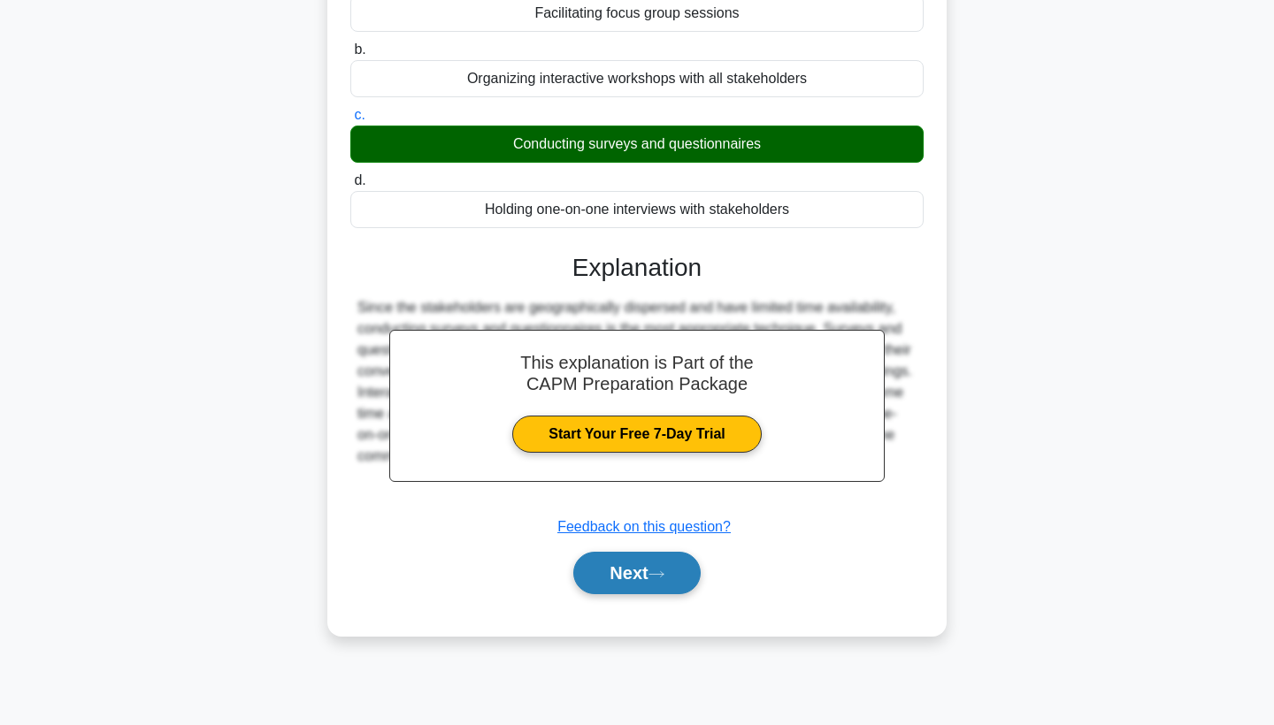
scroll to position [230, 0]
click at [620, 595] on button "Next" at bounding box center [636, 573] width 127 height 42
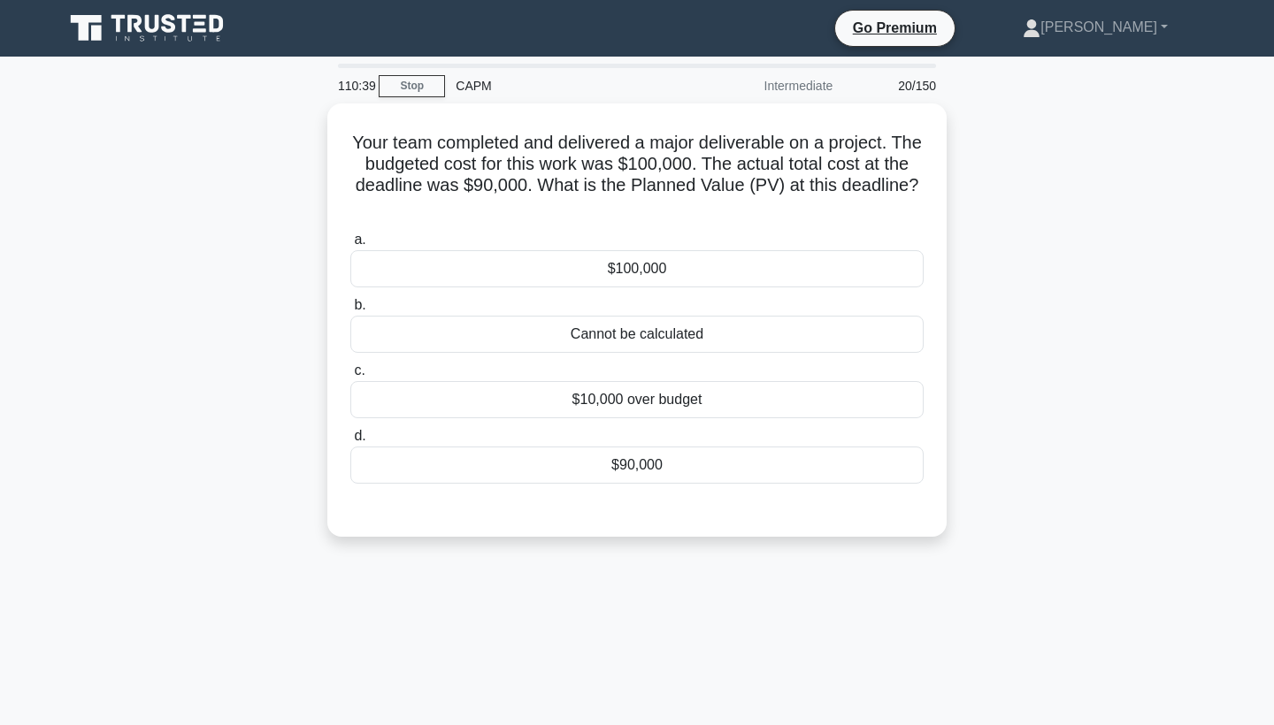
scroll to position [0, 0]
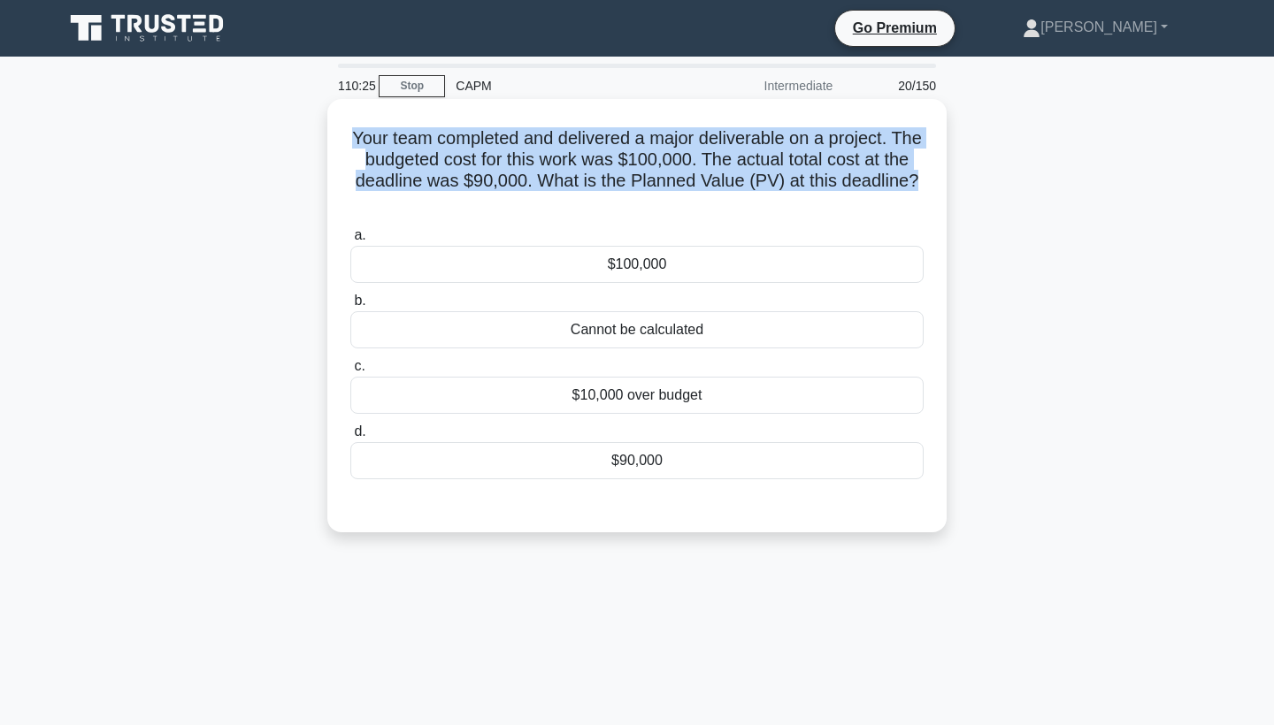
drag, startPoint x: 349, startPoint y: 135, endPoint x: 737, endPoint y: 198, distance: 393.4
click at [737, 198] on h5 "Your team completed and delivered a major deliverable on a project. The budgete…" at bounding box center [637, 170] width 577 height 87
copy h5 "Your team completed and delivered a major deliverable on a project. The budgete…"
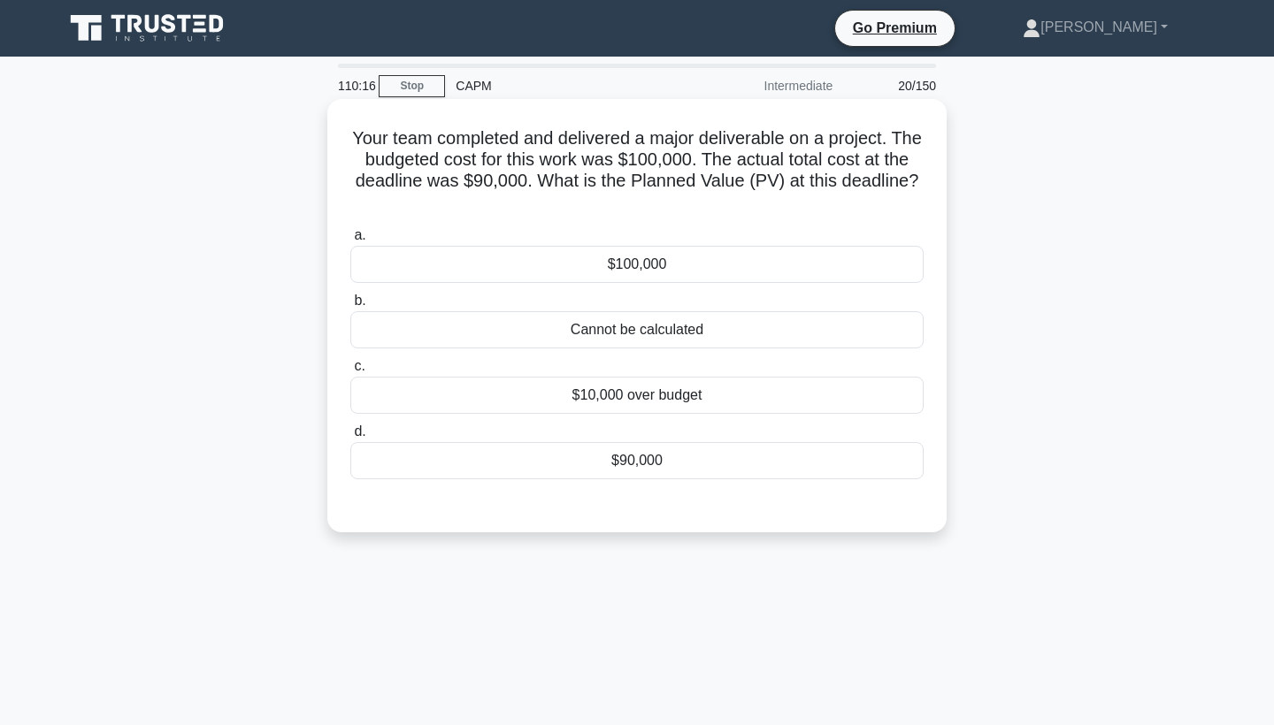
click at [518, 265] on div "$100,000" at bounding box center [636, 264] width 573 height 37
click at [350, 242] on input "a. $100,000" at bounding box center [350, 236] width 0 height 12
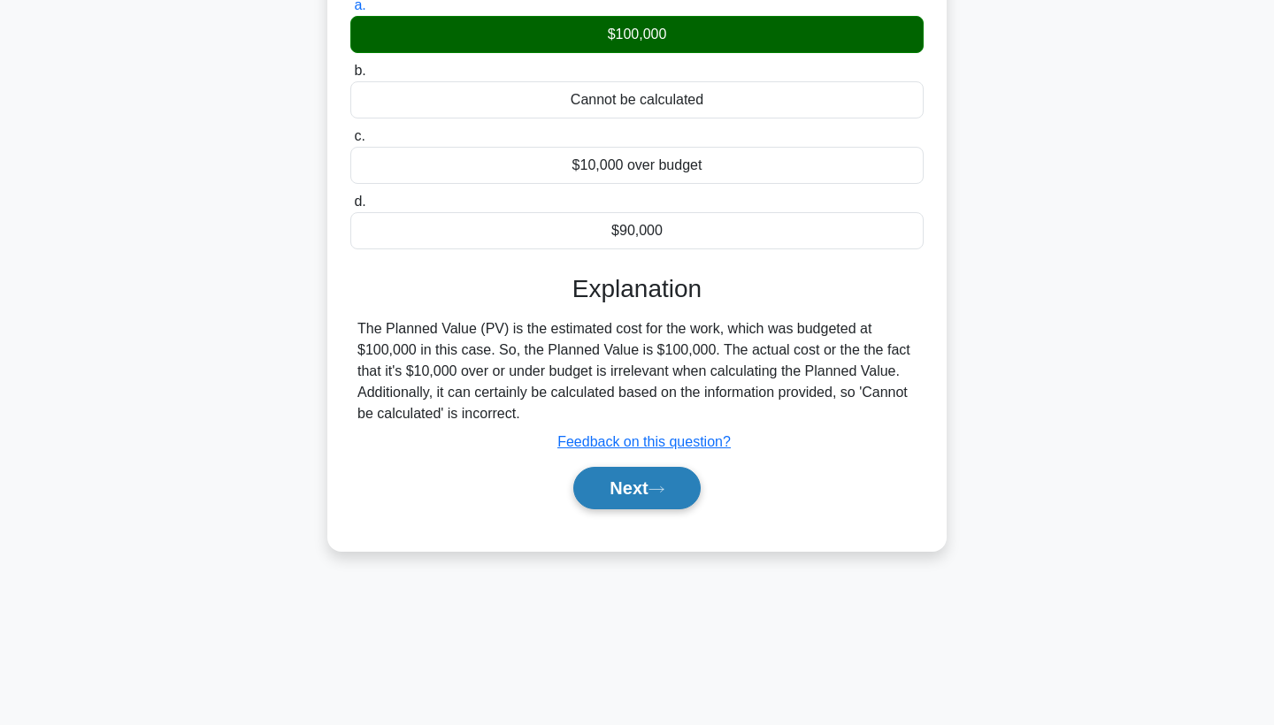
scroll to position [230, 0]
click at [621, 483] on button "Next" at bounding box center [636, 488] width 127 height 42
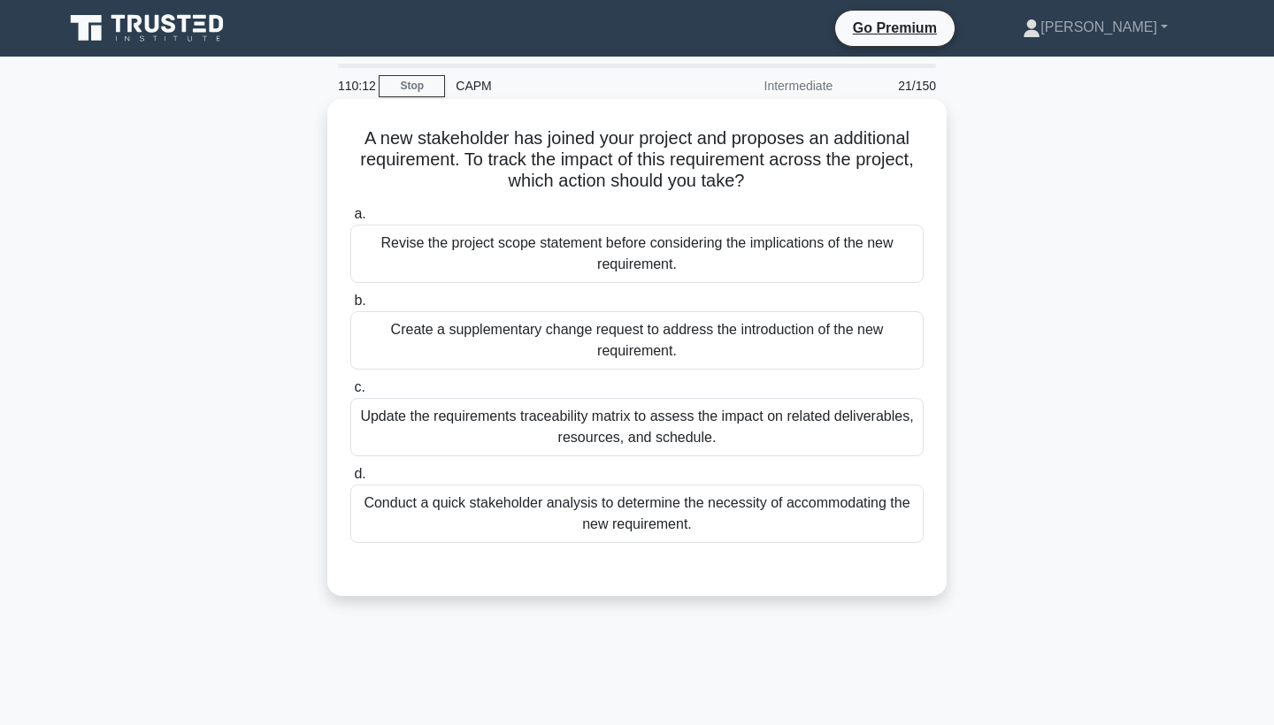
scroll to position [0, 0]
click at [491, 264] on div "Revise the project scope statement before considering the implications of the n…" at bounding box center [636, 254] width 573 height 58
click at [350, 220] on input "a. Revise the project scope statement before considering the implications of th…" at bounding box center [350, 215] width 0 height 12
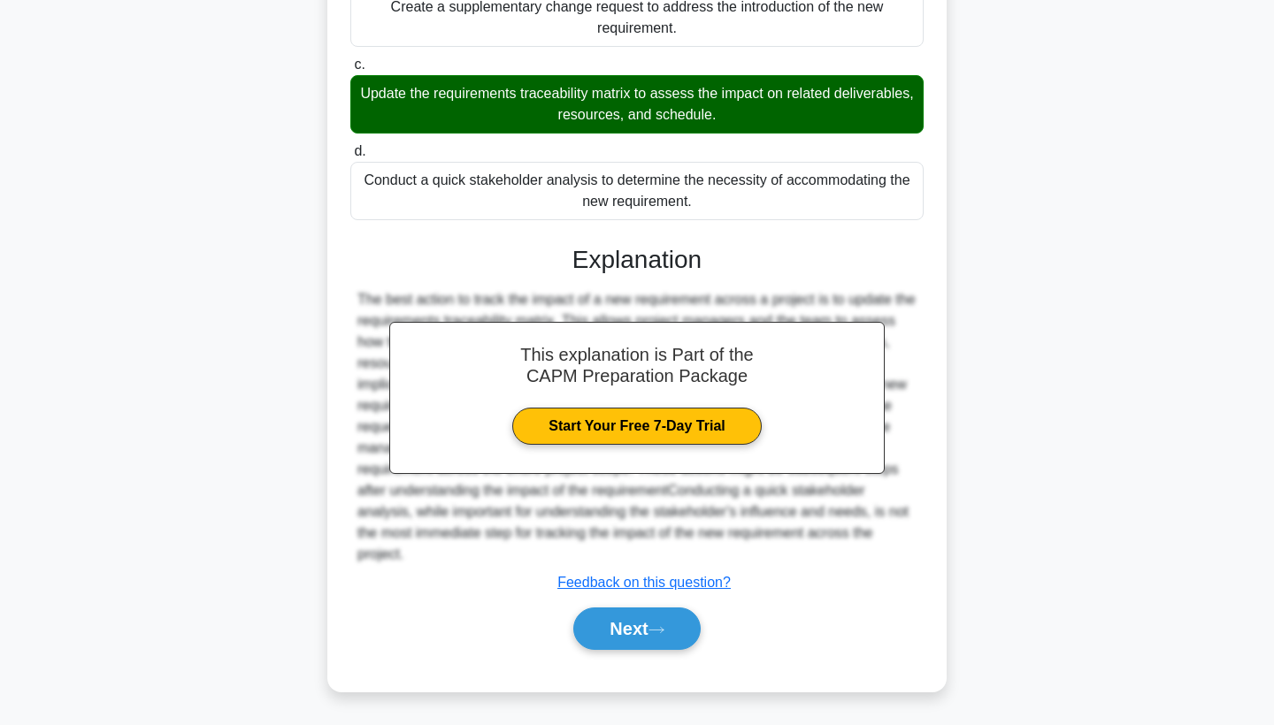
scroll to position [325, 0]
click at [647, 628] on button "Next" at bounding box center [636, 629] width 127 height 42
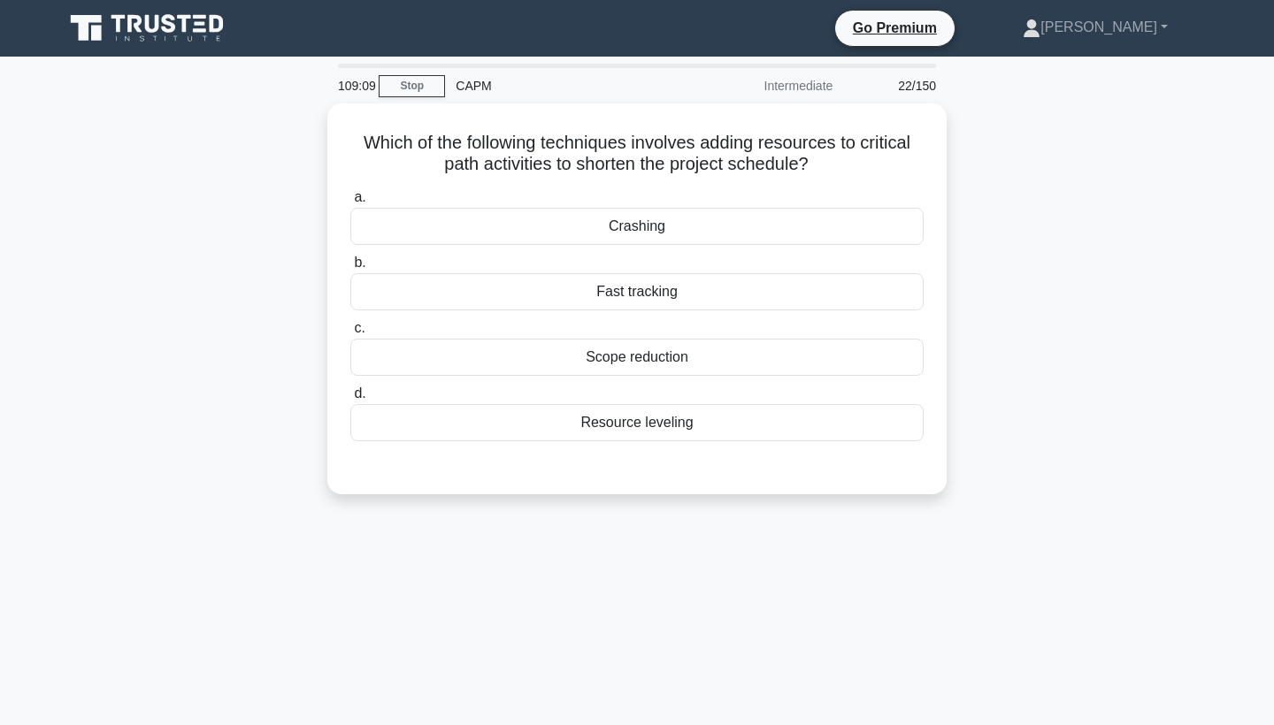
scroll to position [0, 0]
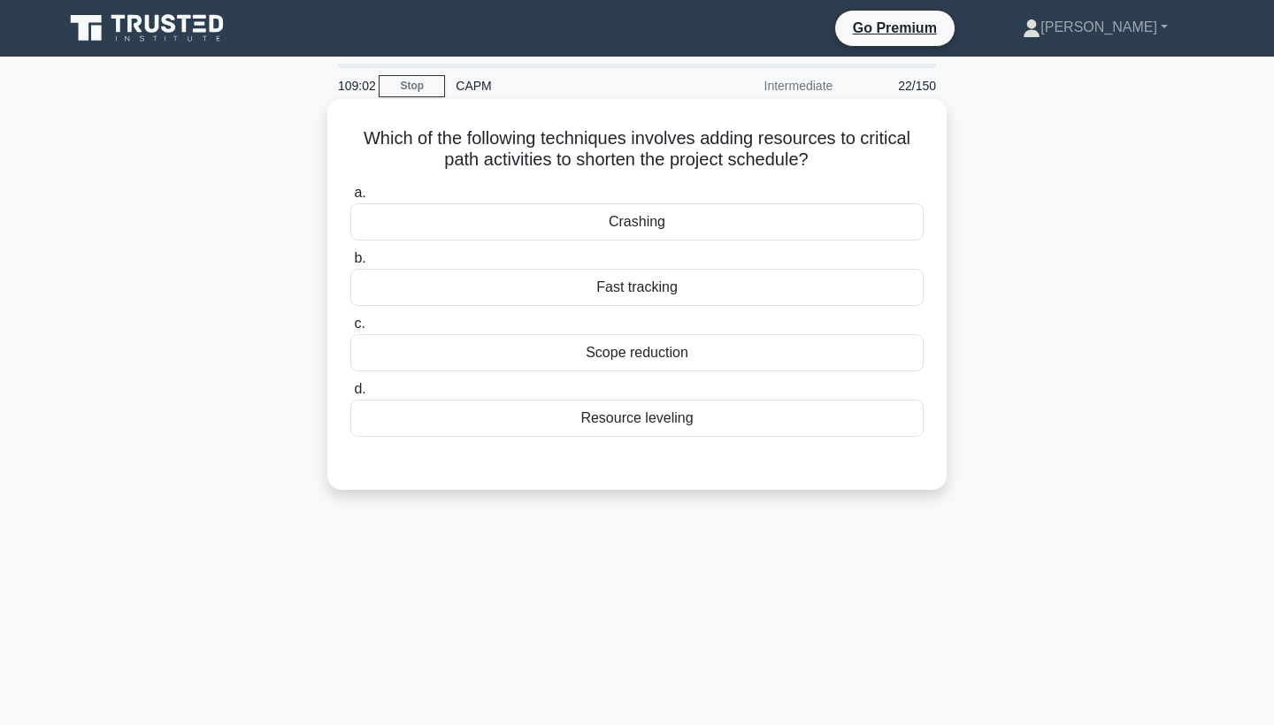
click at [499, 426] on div "Resource leveling" at bounding box center [636, 418] width 573 height 37
click at [350, 395] on input "d. Resource leveling" at bounding box center [350, 390] width 0 height 12
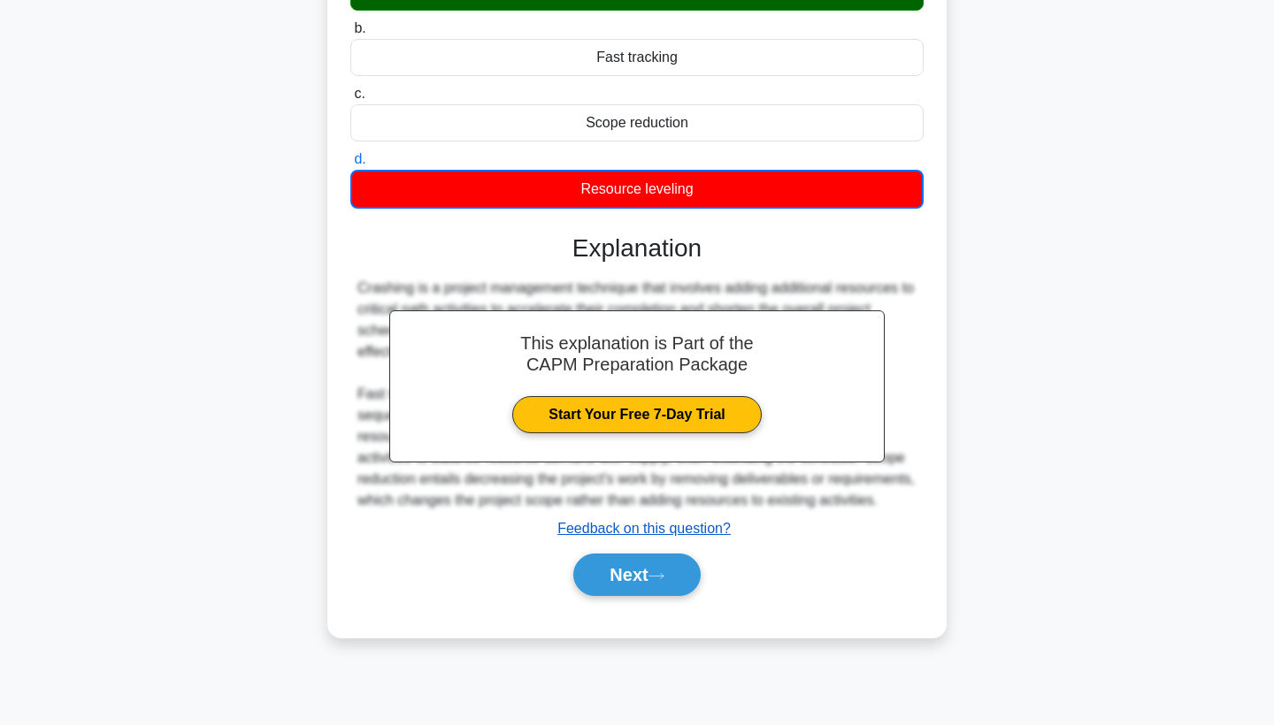
scroll to position [230, 0]
click at [614, 571] on button "Next" at bounding box center [636, 575] width 127 height 42
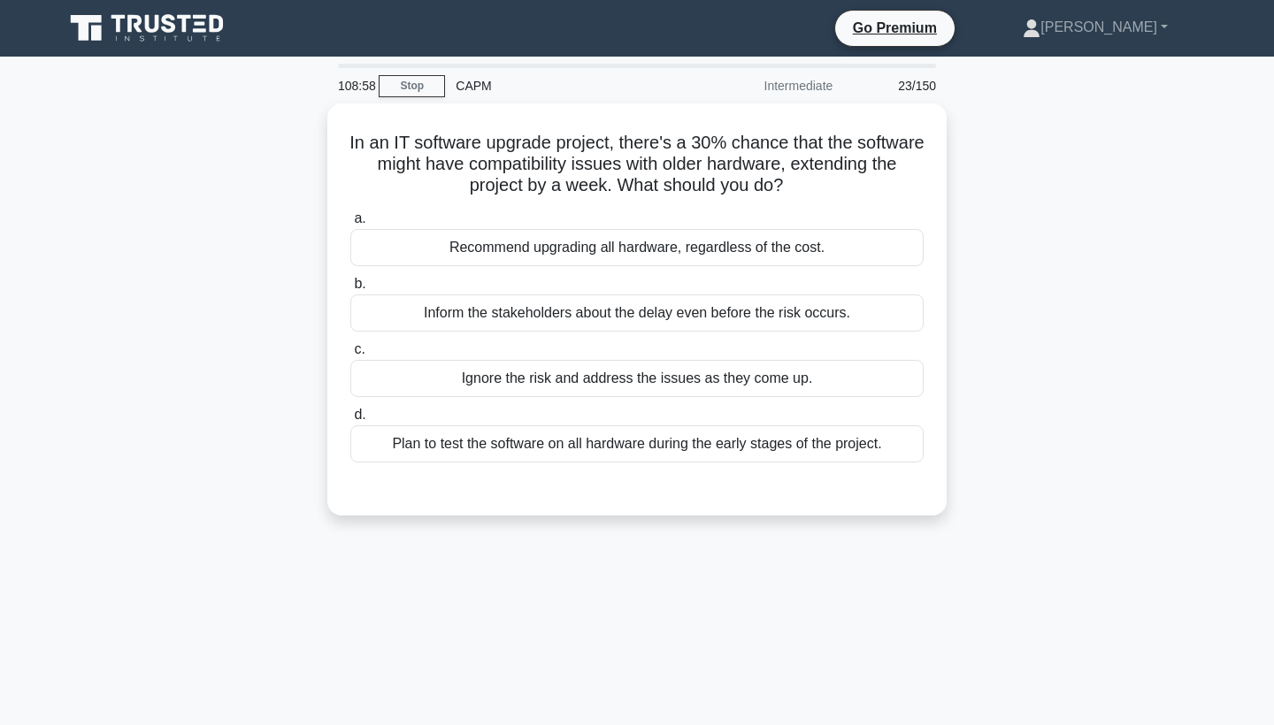
scroll to position [0, 0]
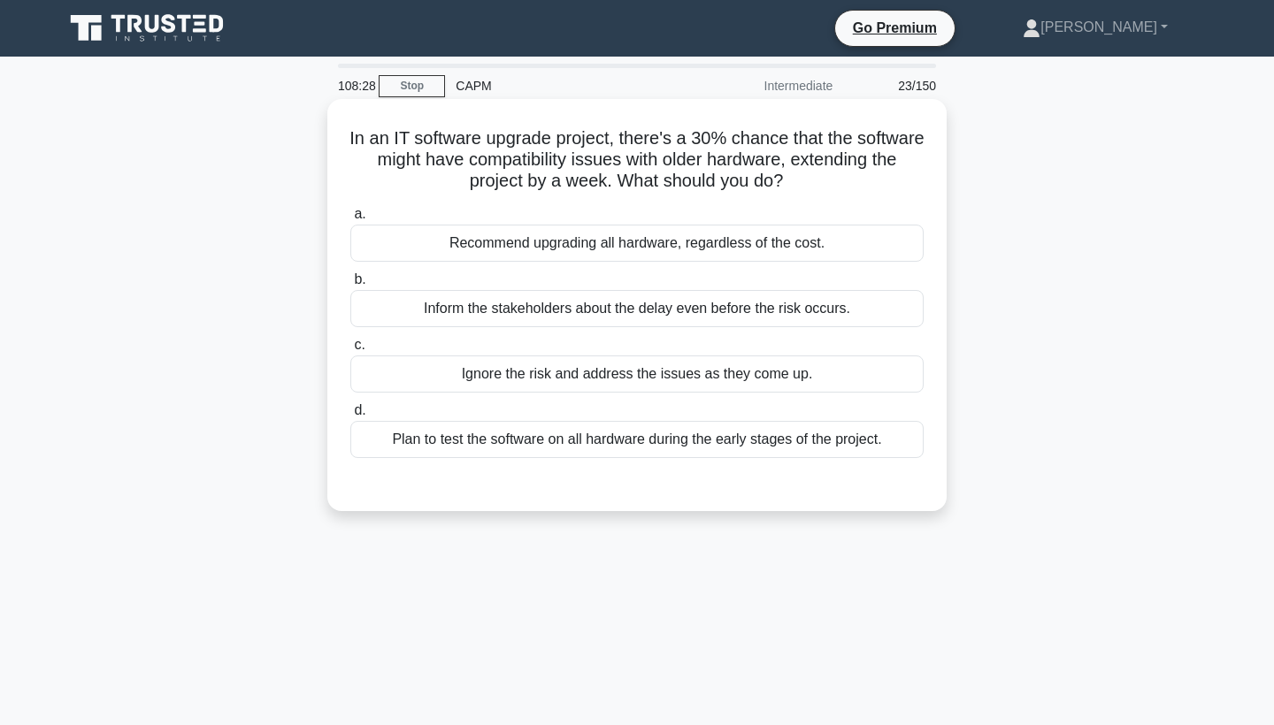
click at [419, 437] on div "Plan to test the software on all hardware during the early stages of the projec…" at bounding box center [636, 439] width 573 height 37
click at [350, 417] on input "d. Plan to test the software on all hardware during the early stages of the pro…" at bounding box center [350, 411] width 0 height 12
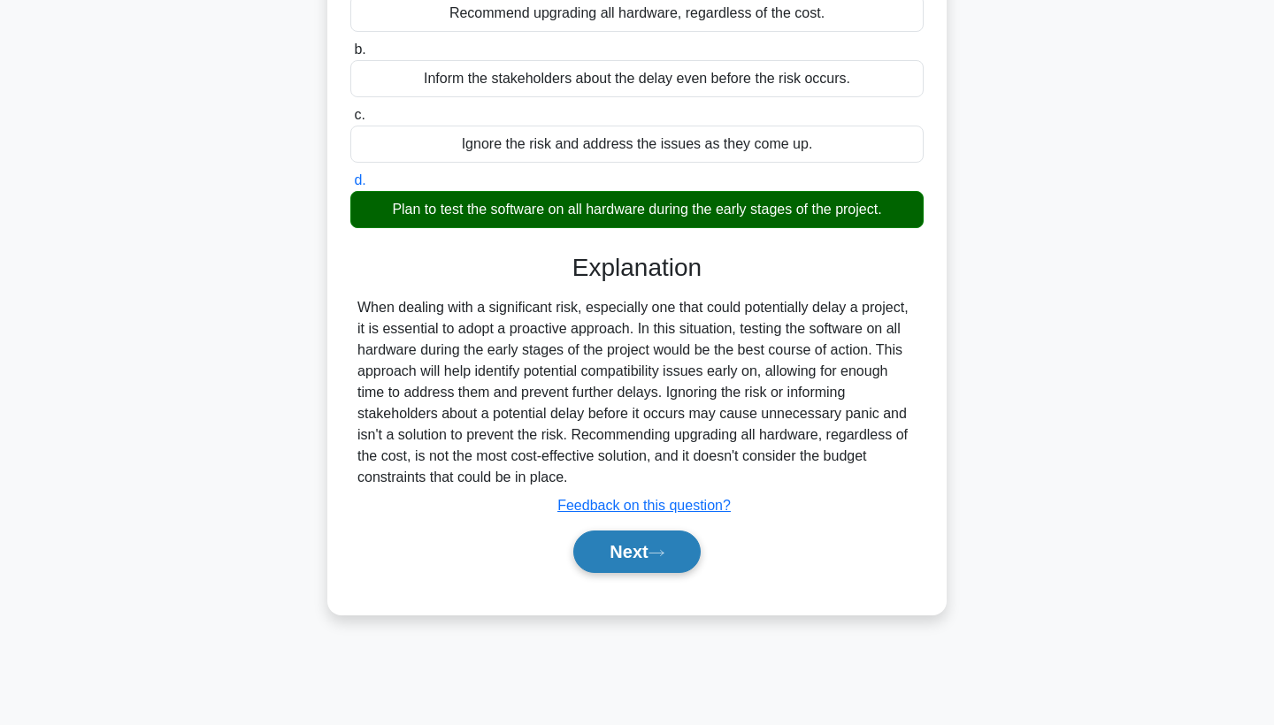
scroll to position [230, 0]
click at [633, 546] on button "Next" at bounding box center [636, 552] width 127 height 42
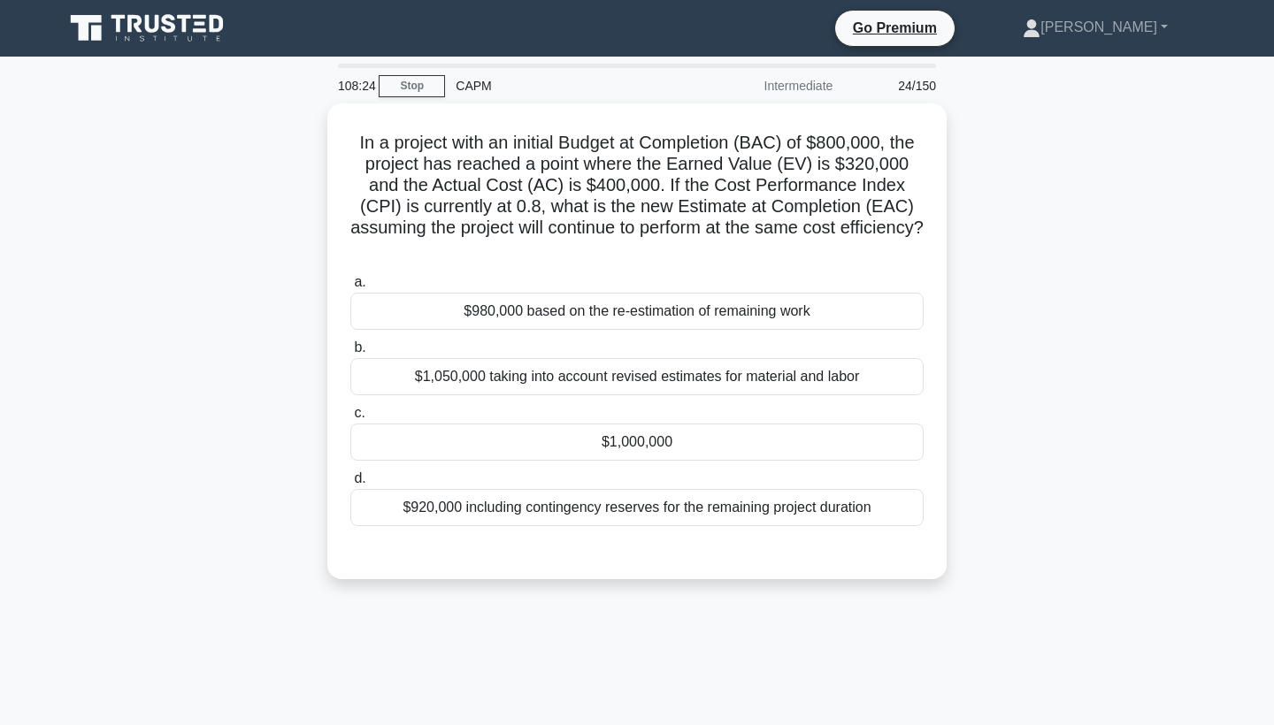
scroll to position [0, 0]
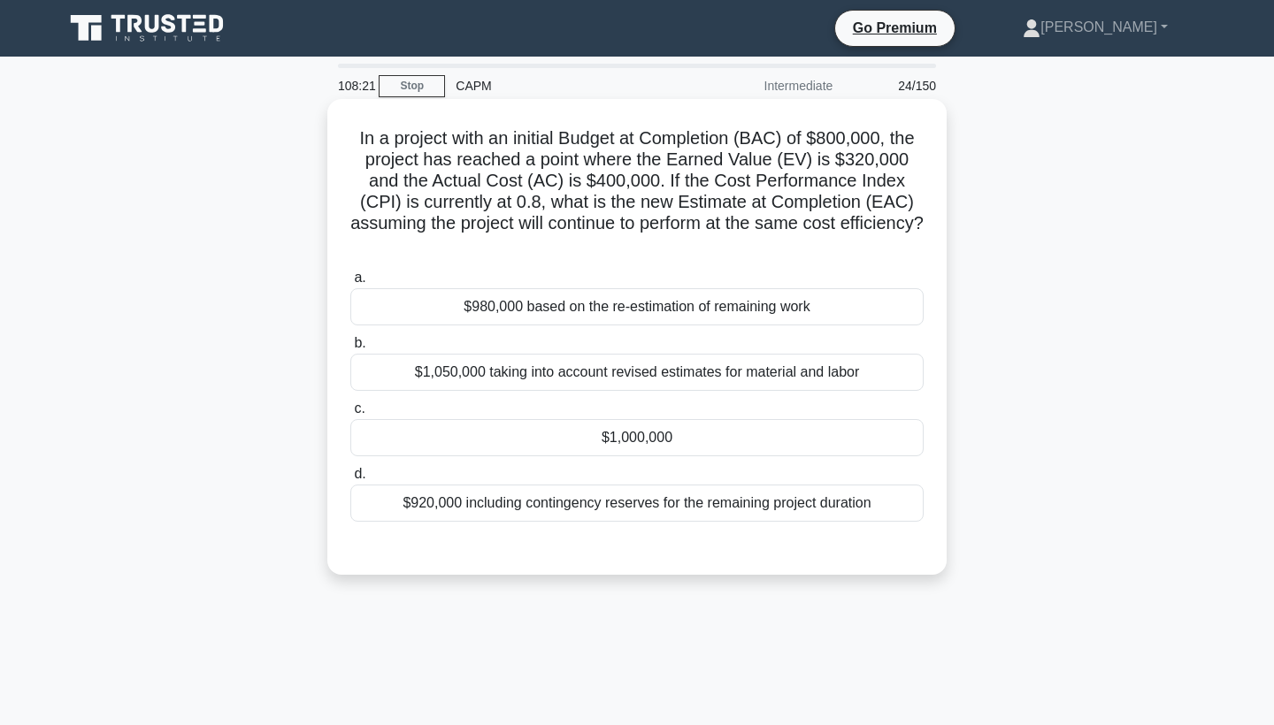
drag, startPoint x: 354, startPoint y: 134, endPoint x: 893, endPoint y: 236, distance: 548.5
click at [893, 236] on h5 "In a project with an initial Budget at Completion (BAC) of $800,000, the projec…" at bounding box center [637, 191] width 577 height 129
copy h5 "In a project with an initial Budget at Completion (BAC) of $800,000, the projec…"
click at [552, 419] on div "$1,000,000" at bounding box center [636, 437] width 573 height 37
click at [350, 415] on input "c. $1,000,000" at bounding box center [350, 409] width 0 height 12
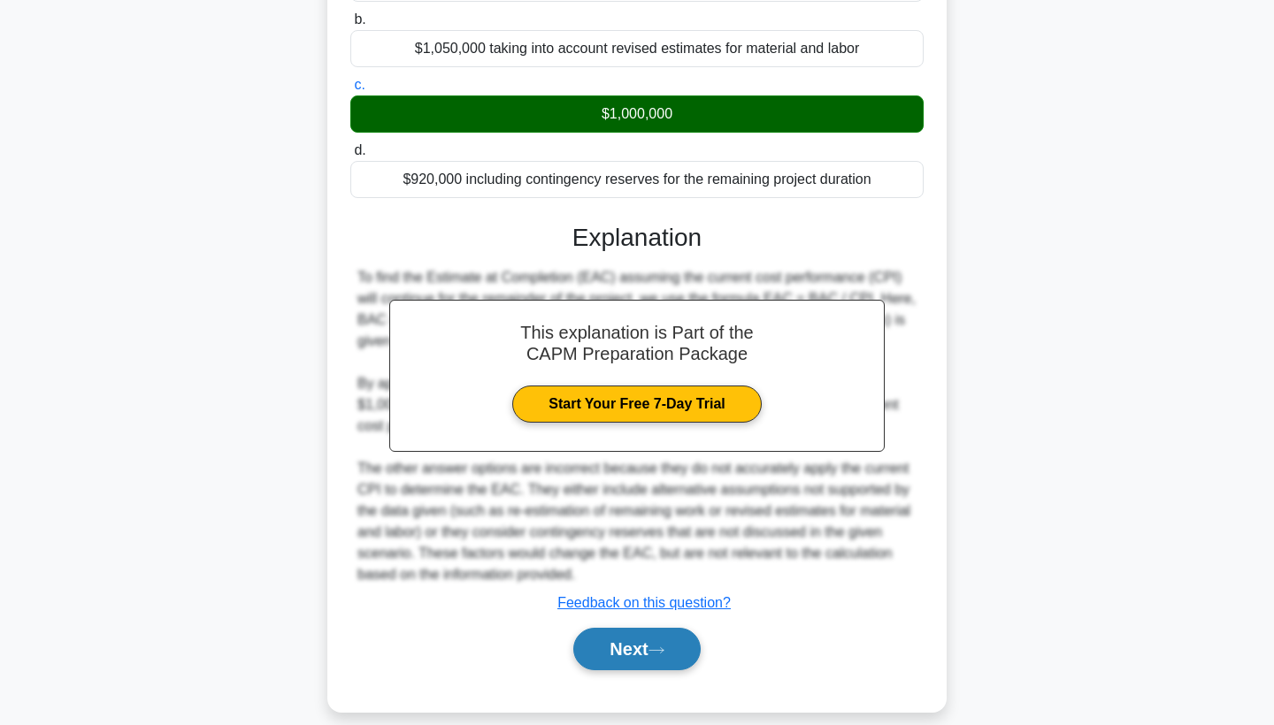
click at [634, 628] on button "Next" at bounding box center [636, 649] width 127 height 42
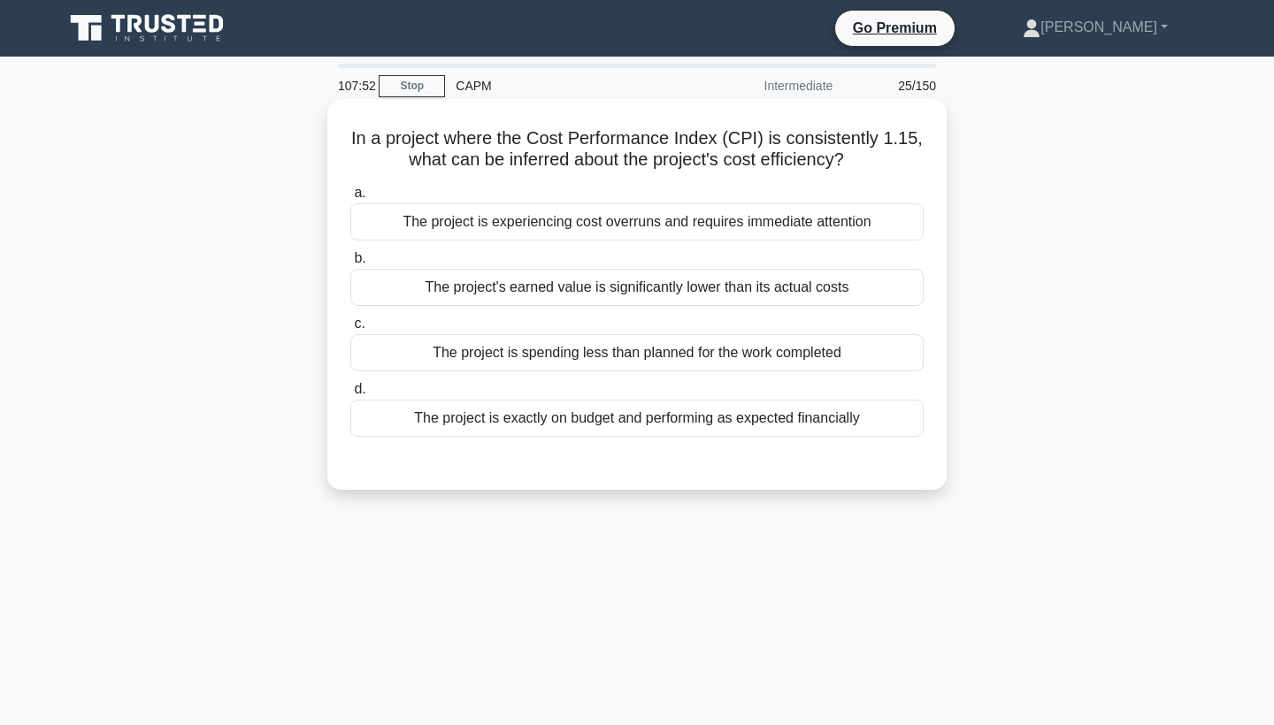
click at [499, 361] on div "The project is spending less than planned for the work completed" at bounding box center [636, 352] width 573 height 37
click at [350, 330] on input "c. The project is spending less than planned for the work completed" at bounding box center [350, 324] width 0 height 12
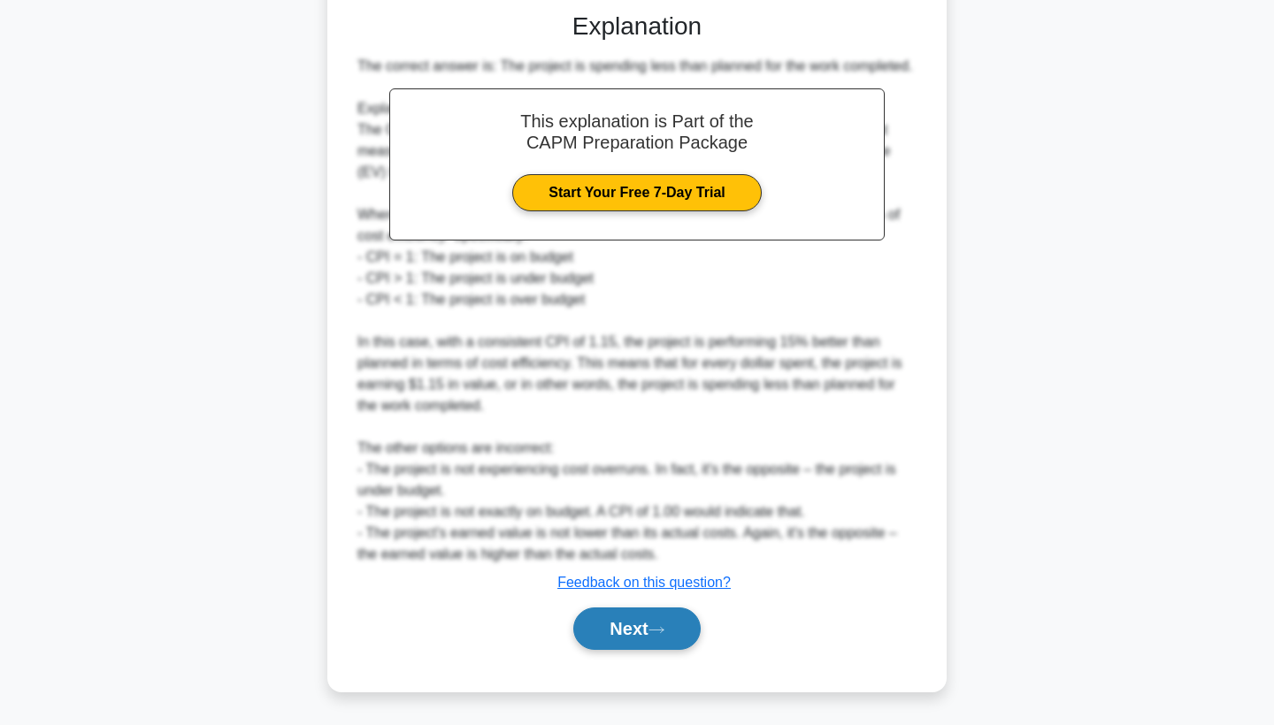
click at [653, 625] on button "Next" at bounding box center [636, 629] width 127 height 42
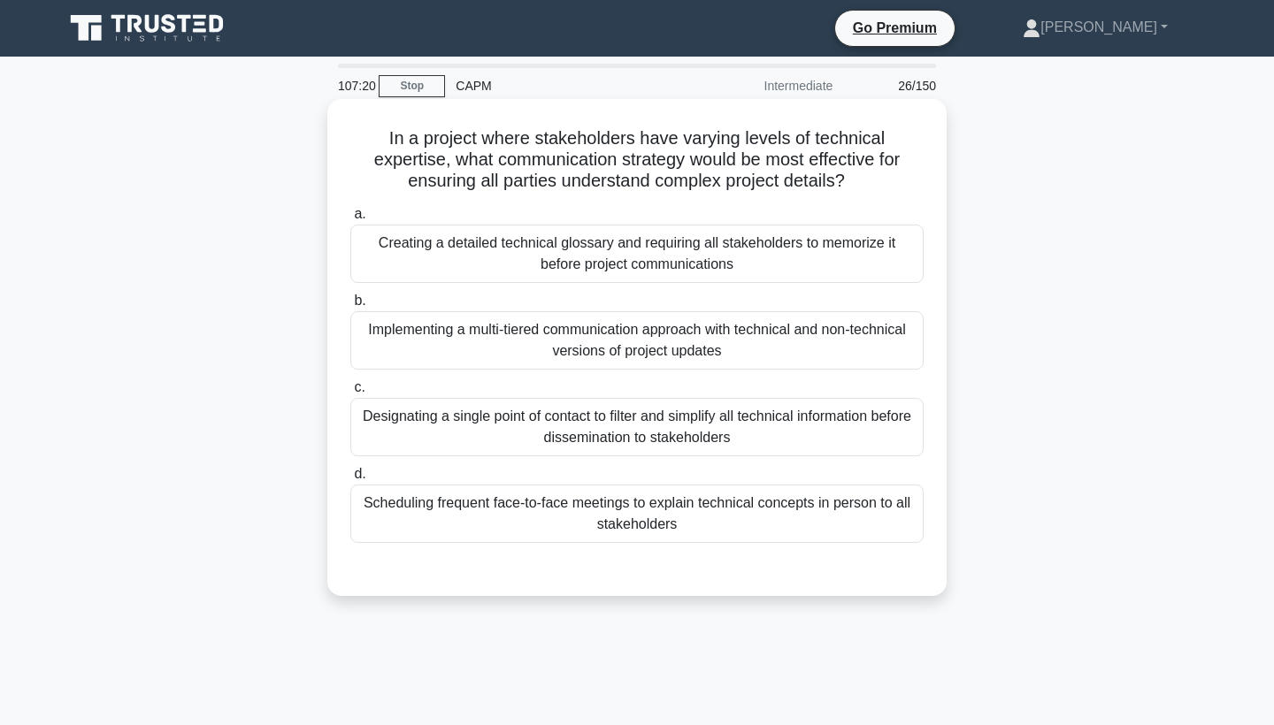
click at [415, 358] on div "Implementing a multi-tiered communication approach with technical and non-techn…" at bounding box center [636, 340] width 573 height 58
click at [350, 307] on input "b. Implementing a multi-tiered communication approach with technical and non-te…" at bounding box center [350, 301] width 0 height 12
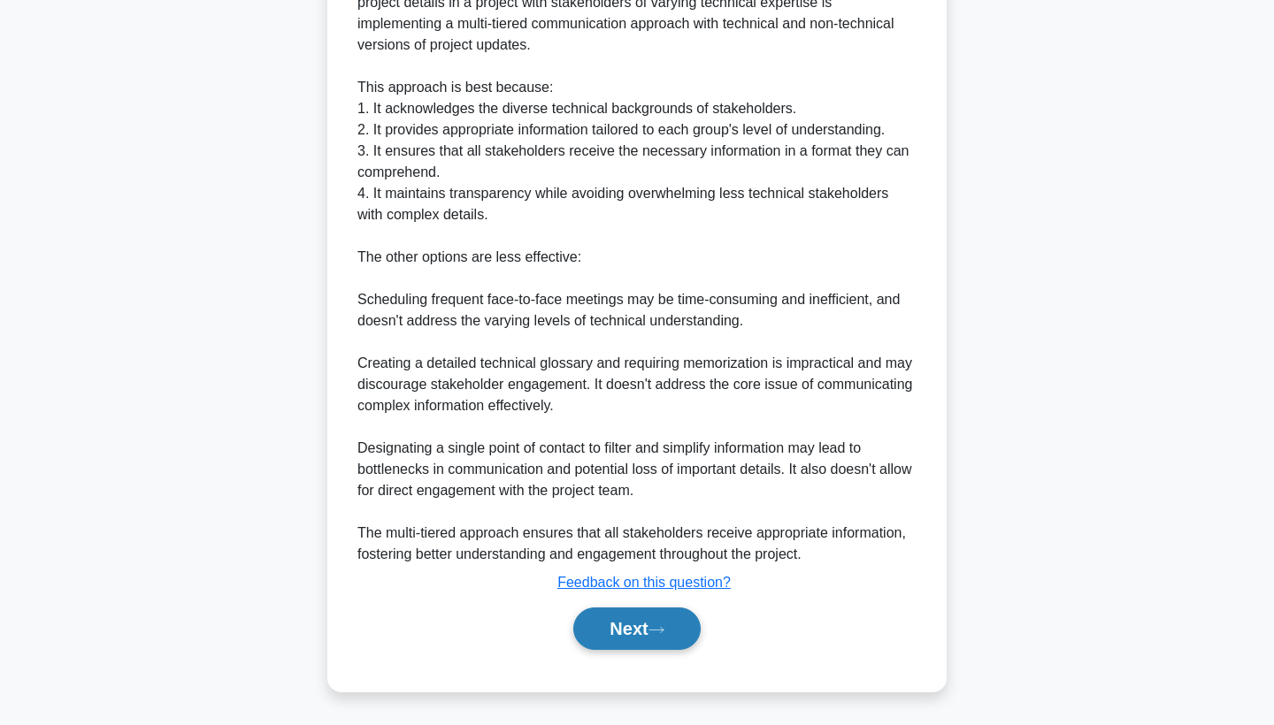
click at [613, 635] on button "Next" at bounding box center [636, 629] width 127 height 42
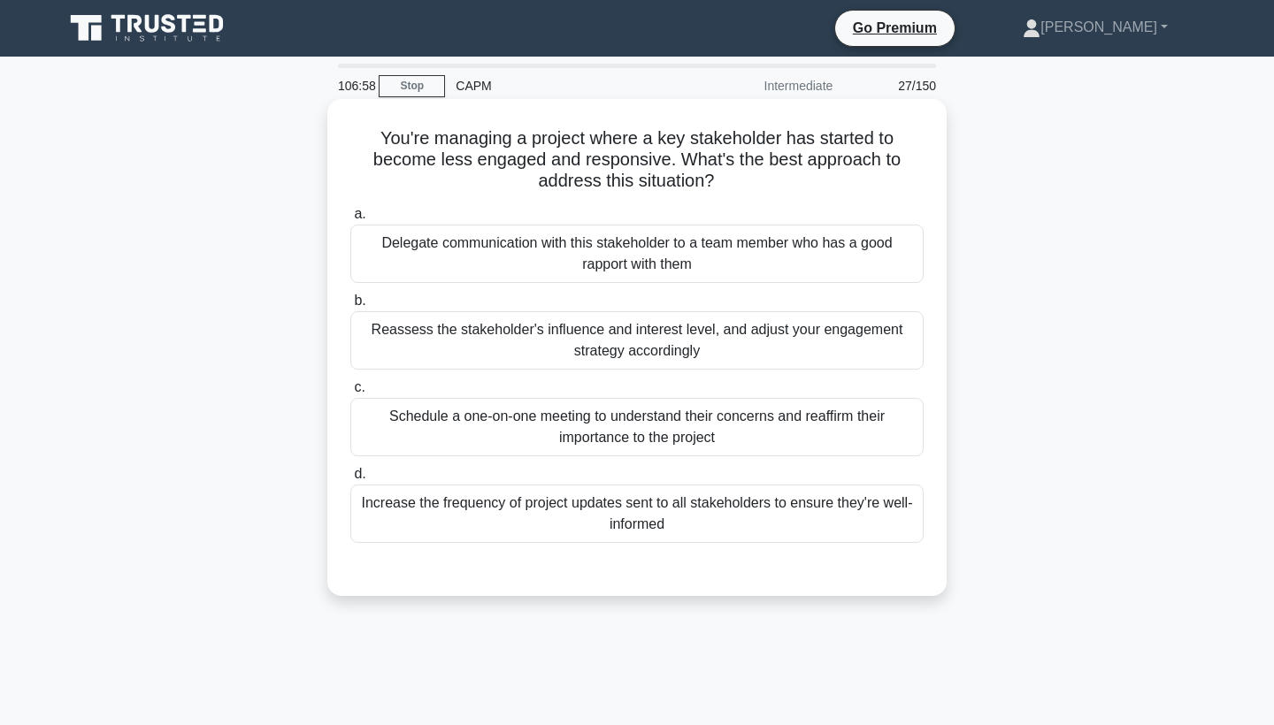
click at [453, 429] on div "Schedule a one-on-one meeting to understand their concerns and reaffirm their i…" at bounding box center [636, 427] width 573 height 58
click at [350, 394] on input "c. Schedule a one-on-one meeting to understand their concerns and reaffirm thei…" at bounding box center [350, 388] width 0 height 12
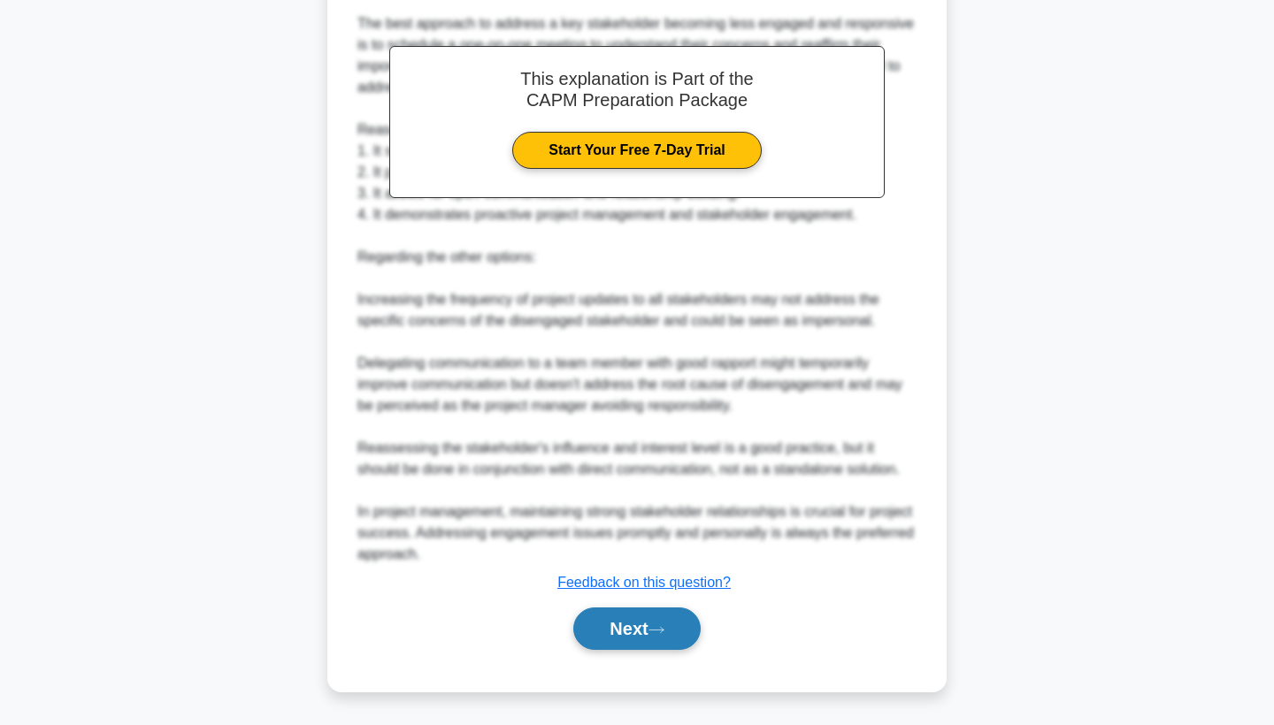
click at [634, 614] on button "Next" at bounding box center [636, 629] width 127 height 42
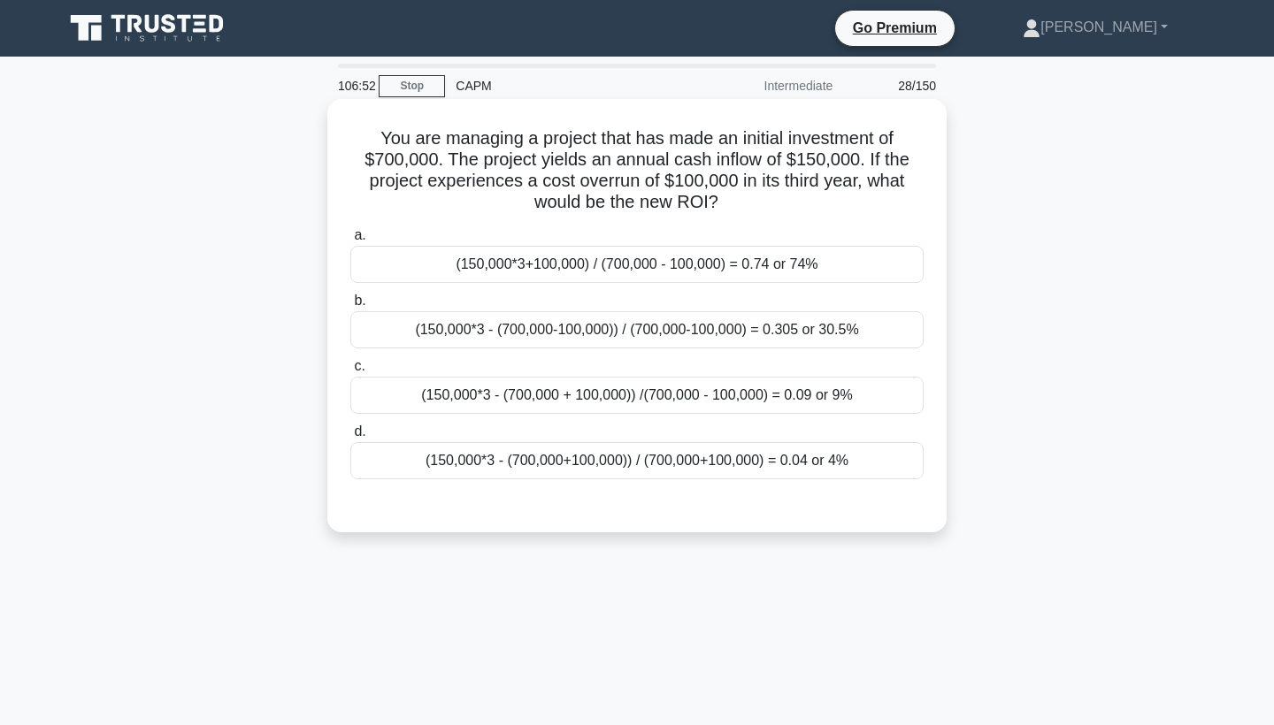
drag, startPoint x: 383, startPoint y: 140, endPoint x: 756, endPoint y: 196, distance: 376.7
click at [756, 196] on h5 "You are managing a project that has made an initial investment of $700,000. The…" at bounding box center [637, 170] width 577 height 87
copy h5 "You are managing a project that has made an initial investment of $700,000. The…"
click at [653, 465] on div "(150,000*3 - (700,000+100,000)) / (700,000+100,000) = 0.04 or 4%" at bounding box center [636, 460] width 573 height 37
click at [350, 438] on input "d. (150,000*3 - (700,000+100,000)) / (700,000+100,000) = 0.04 or 4%" at bounding box center [350, 432] width 0 height 12
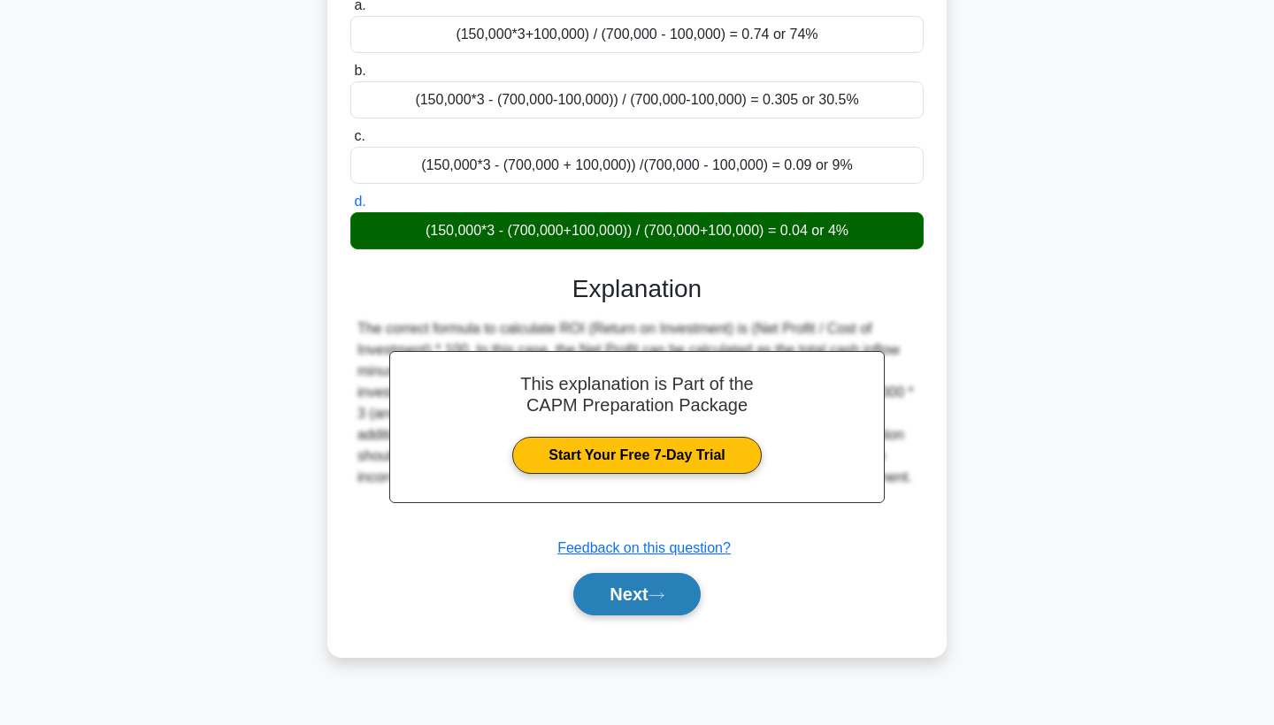
click at [610, 597] on button "Next" at bounding box center [636, 594] width 127 height 42
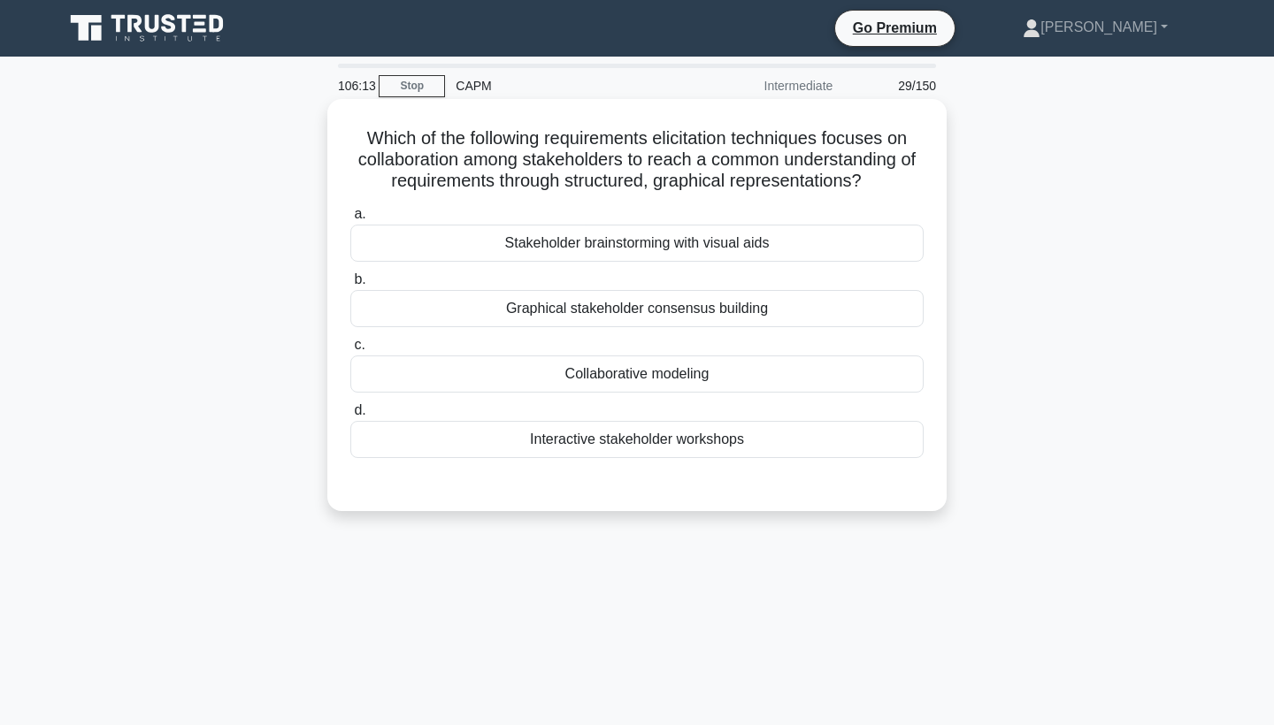
click at [448, 308] on div "Graphical stakeholder consensus building" at bounding box center [636, 308] width 573 height 37
click at [350, 286] on input "b. Graphical stakeholder consensus building" at bounding box center [350, 280] width 0 height 12
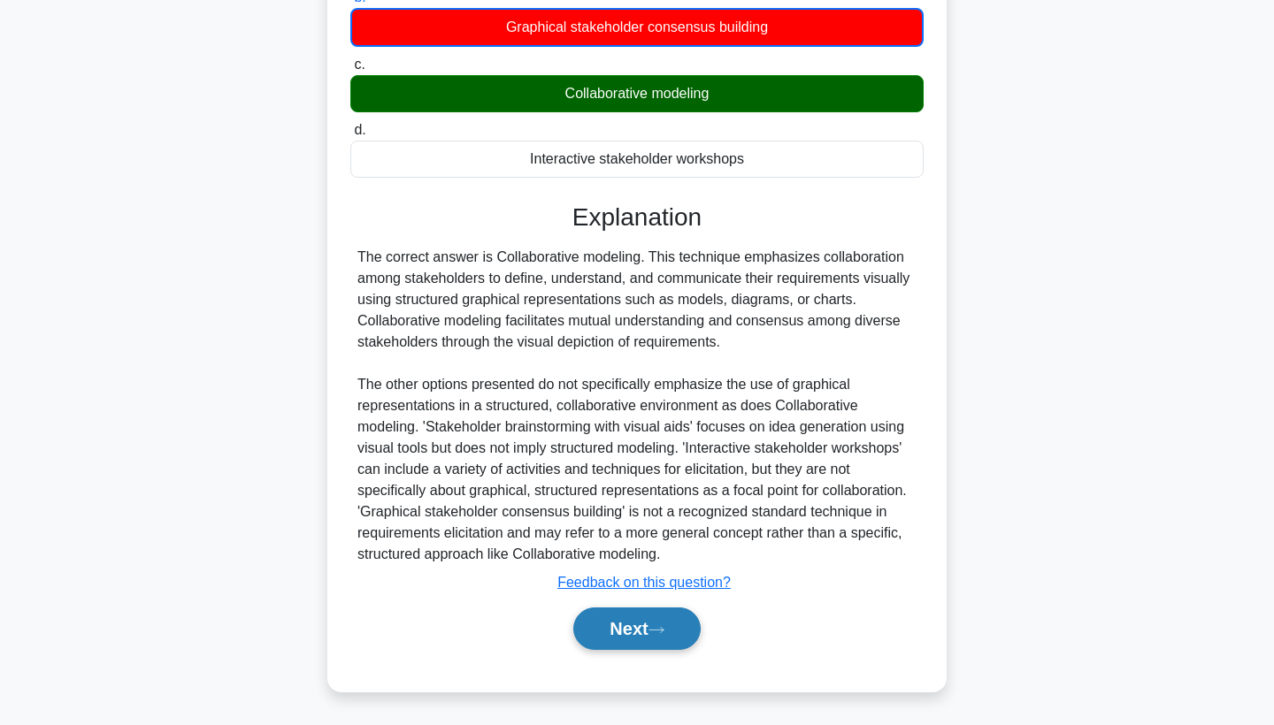
scroll to position [282, 0]
click at [627, 633] on button "Next" at bounding box center [636, 629] width 127 height 42
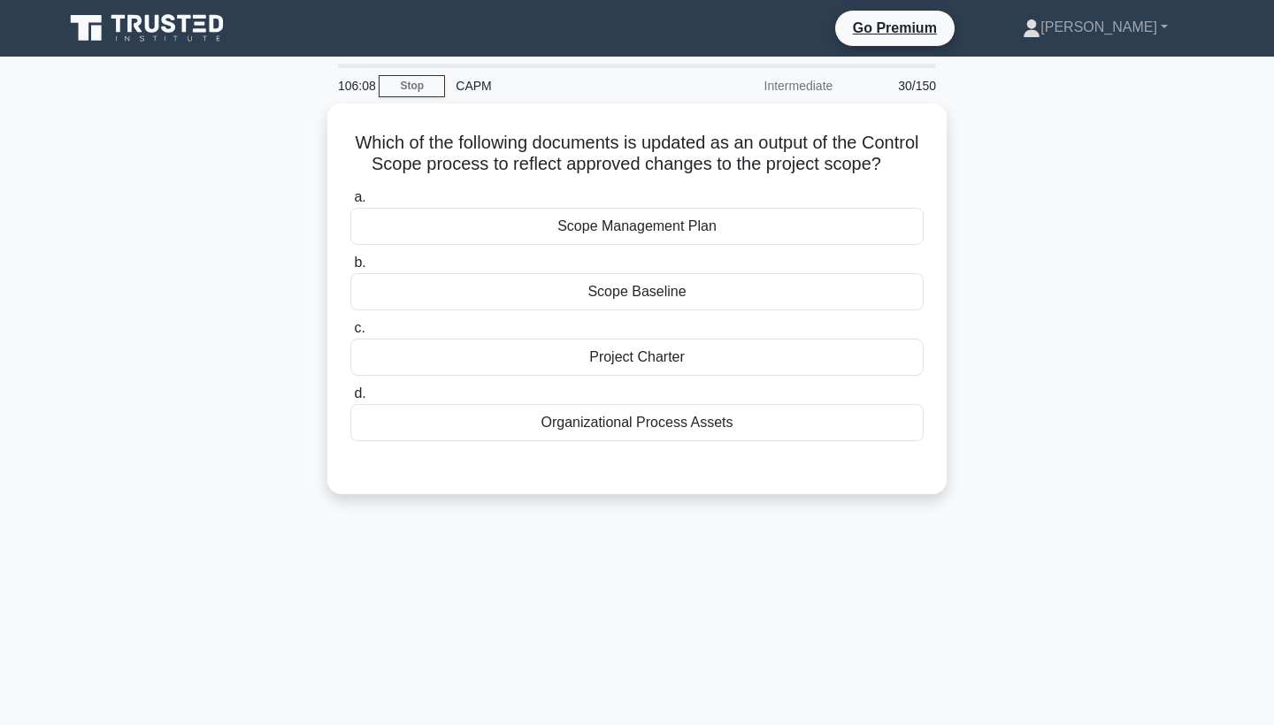
scroll to position [0, 0]
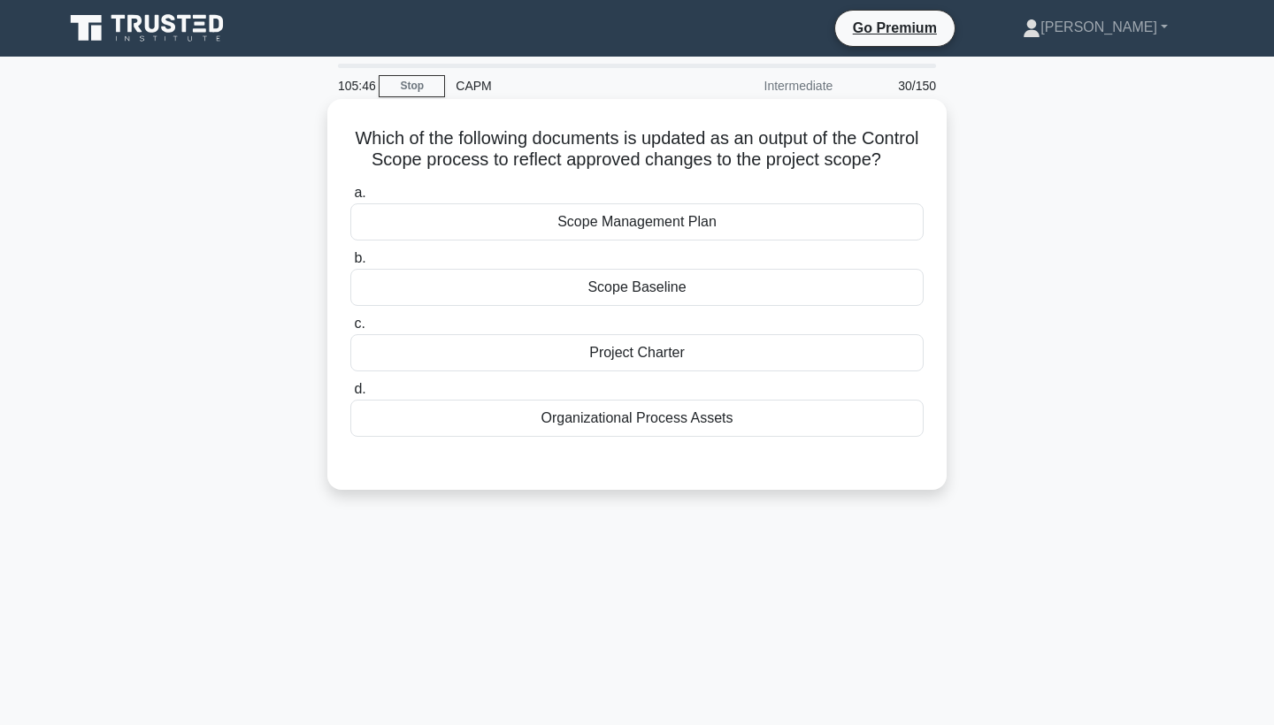
click at [583, 221] on div "Scope Management Plan" at bounding box center [636, 221] width 573 height 37
click at [350, 199] on input "a. Scope Management Plan" at bounding box center [350, 194] width 0 height 12
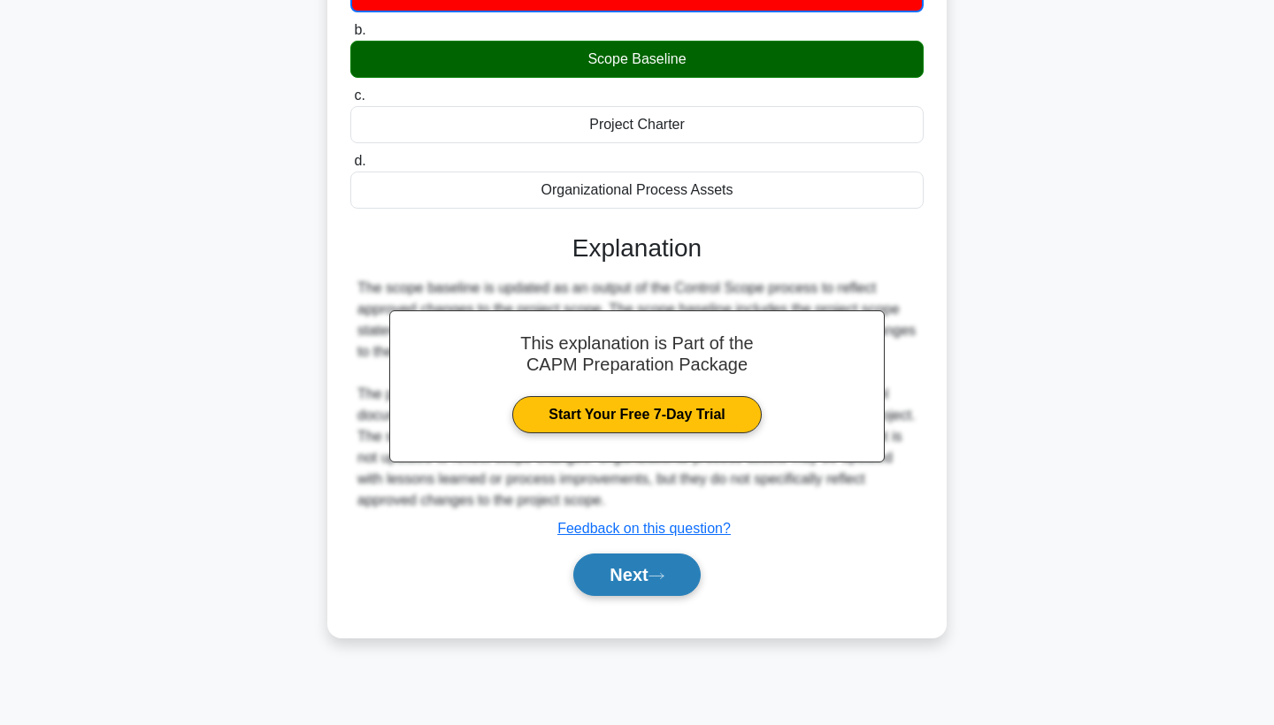
click at [642, 579] on button "Next" at bounding box center [636, 575] width 127 height 42
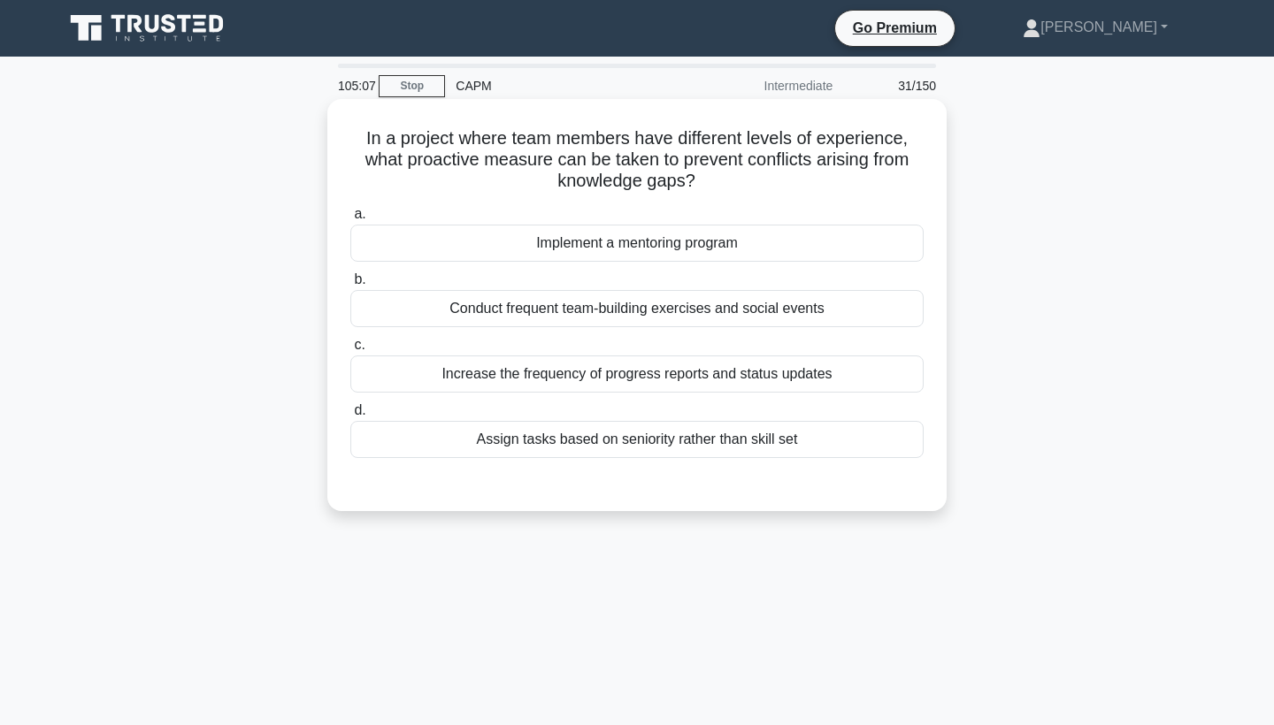
click at [838, 376] on div "Increase the frequency of progress reports and status updates" at bounding box center [636, 374] width 573 height 37
click at [350, 351] on input "c. Increase the frequency of progress reports and status updates" at bounding box center [350, 346] width 0 height 12
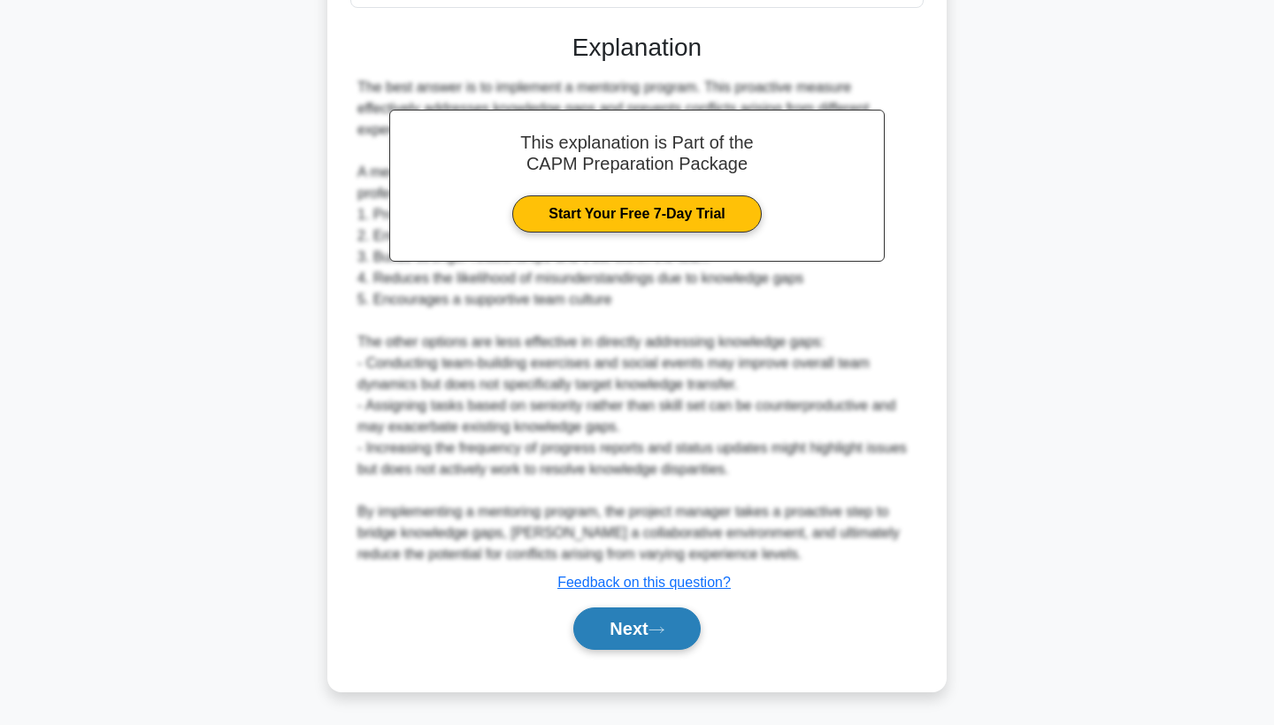
click at [633, 626] on button "Next" at bounding box center [636, 629] width 127 height 42
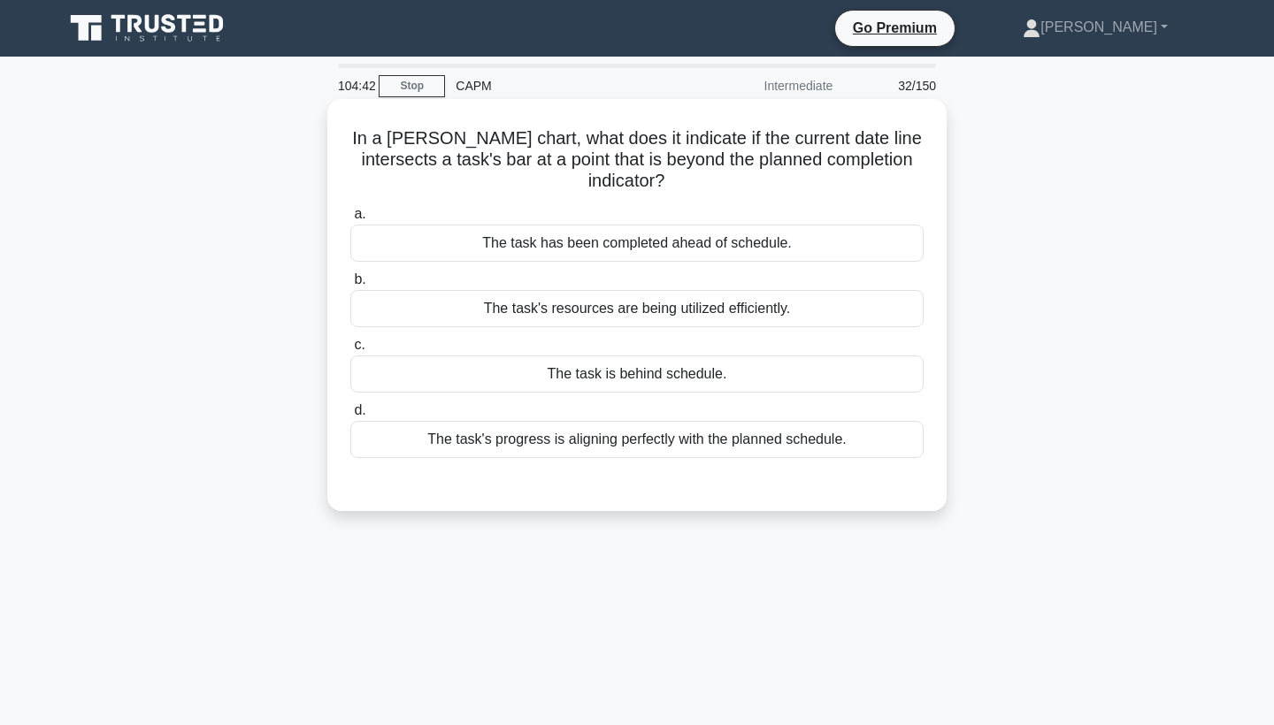
click at [584, 356] on div "The task is behind schedule." at bounding box center [636, 374] width 573 height 37
click at [350, 351] on input "c. The task is behind schedule." at bounding box center [350, 346] width 0 height 12
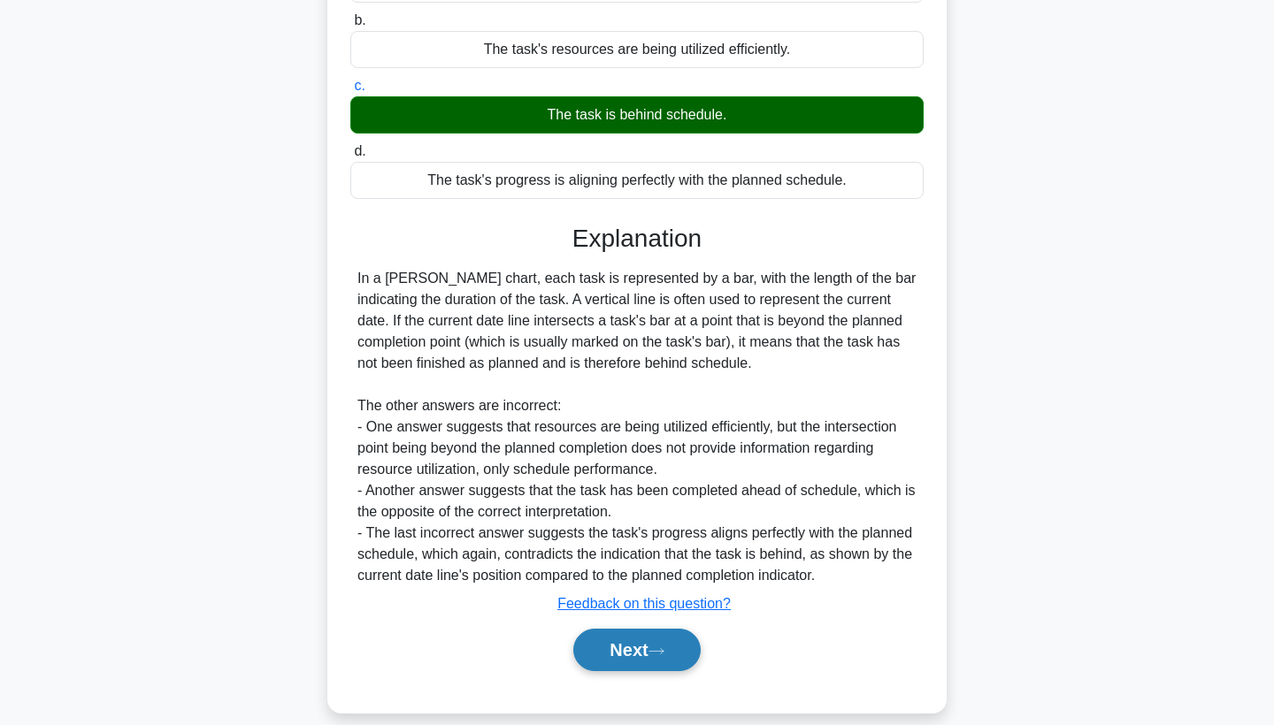
click at [649, 629] on button "Next" at bounding box center [636, 650] width 127 height 42
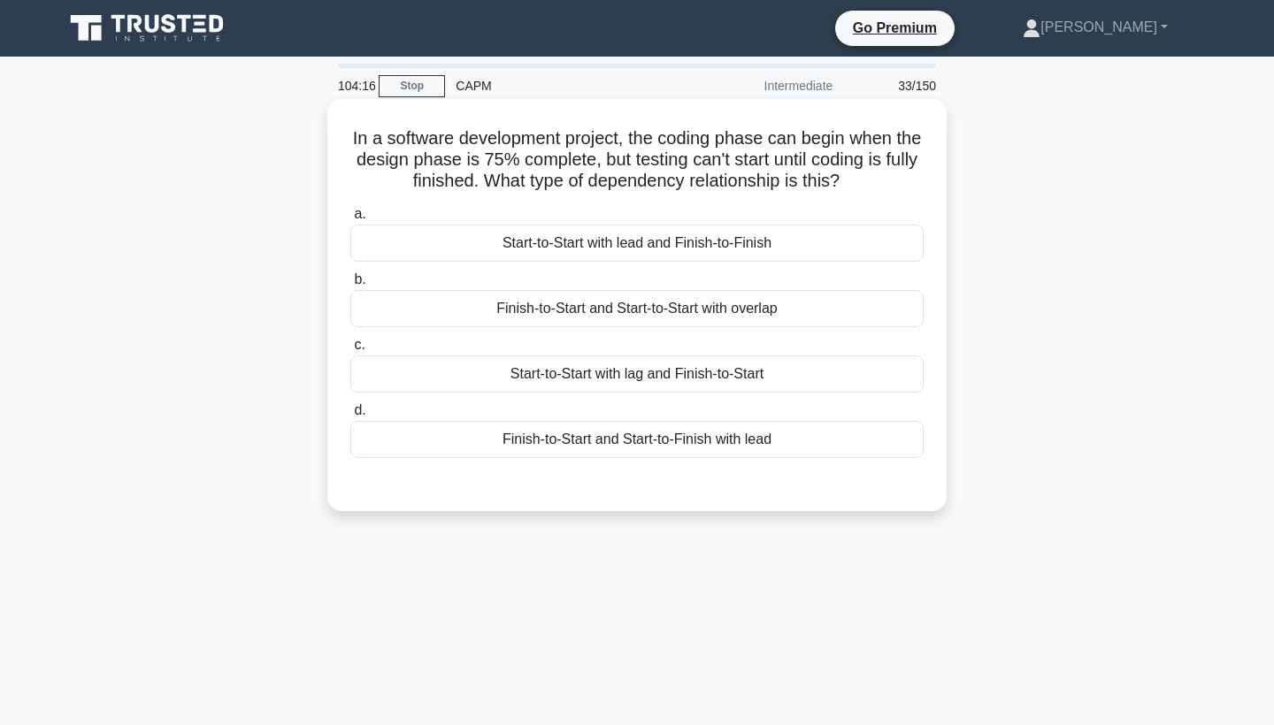
click at [686, 315] on div "Finish-to-Start and Start-to-Start with overlap" at bounding box center [636, 308] width 573 height 37
click at [350, 286] on input "b. Finish-to-Start and Start-to-Start with overlap" at bounding box center [350, 280] width 0 height 12
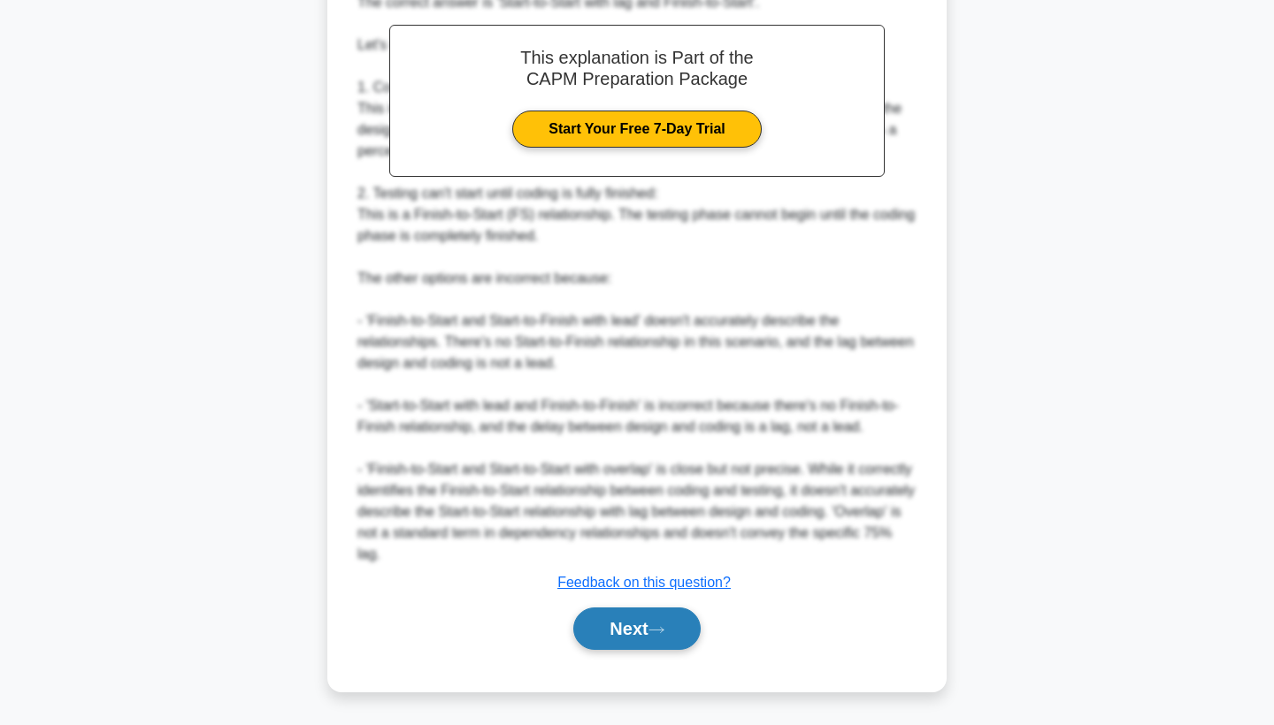
click at [643, 645] on button "Next" at bounding box center [636, 629] width 127 height 42
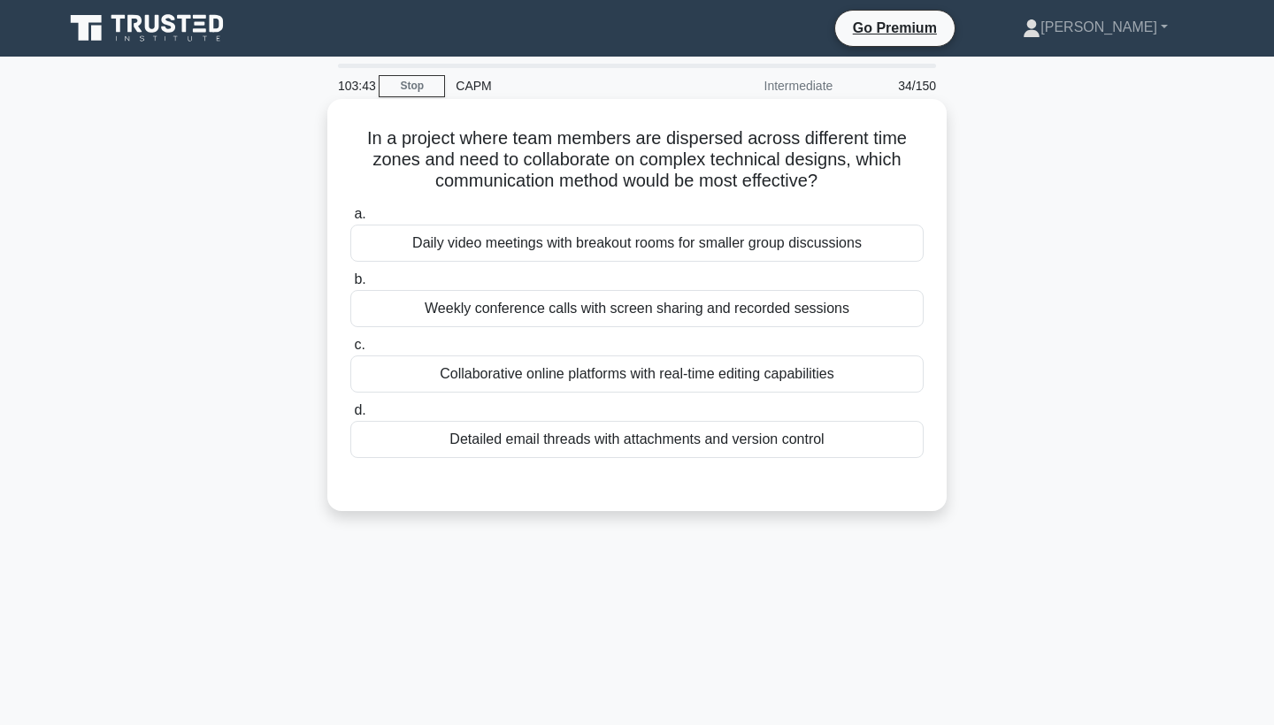
click at [619, 314] on div "Weekly conference calls with screen sharing and recorded sessions" at bounding box center [636, 308] width 573 height 37
click at [350, 286] on input "b. Weekly conference calls with screen sharing and recorded sessions" at bounding box center [350, 280] width 0 height 12
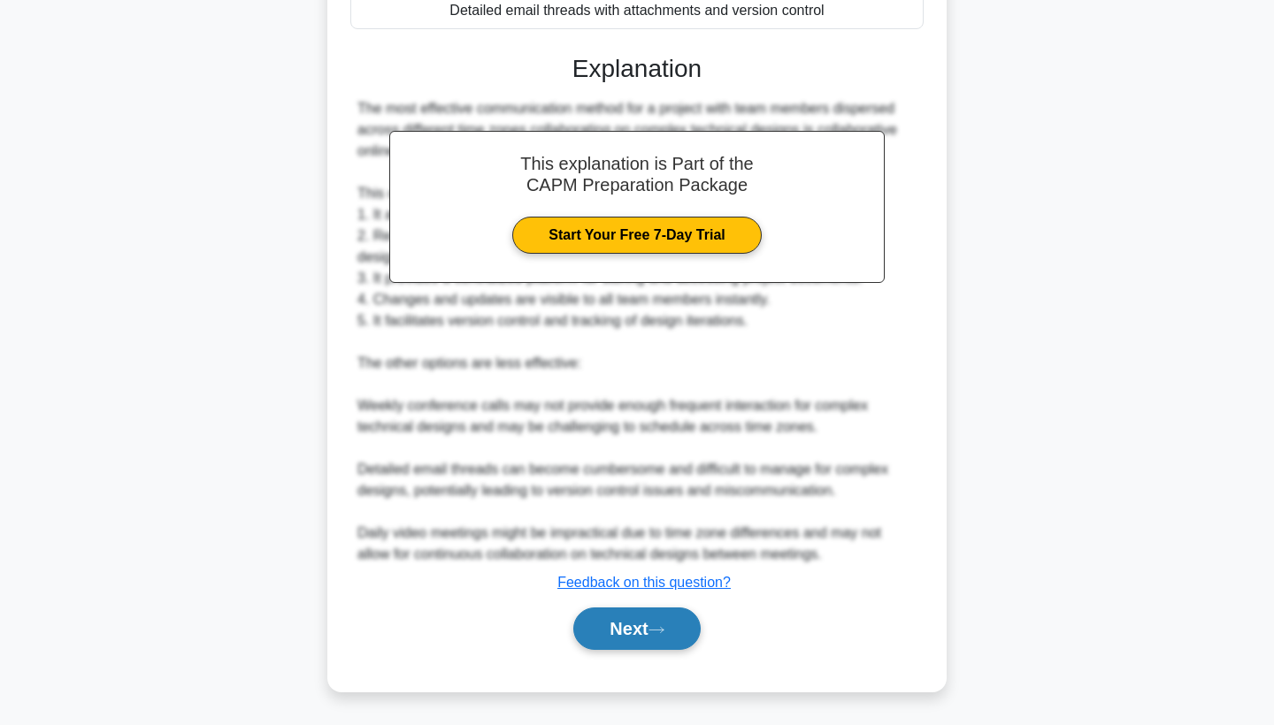
click at [635, 622] on button "Next" at bounding box center [636, 629] width 127 height 42
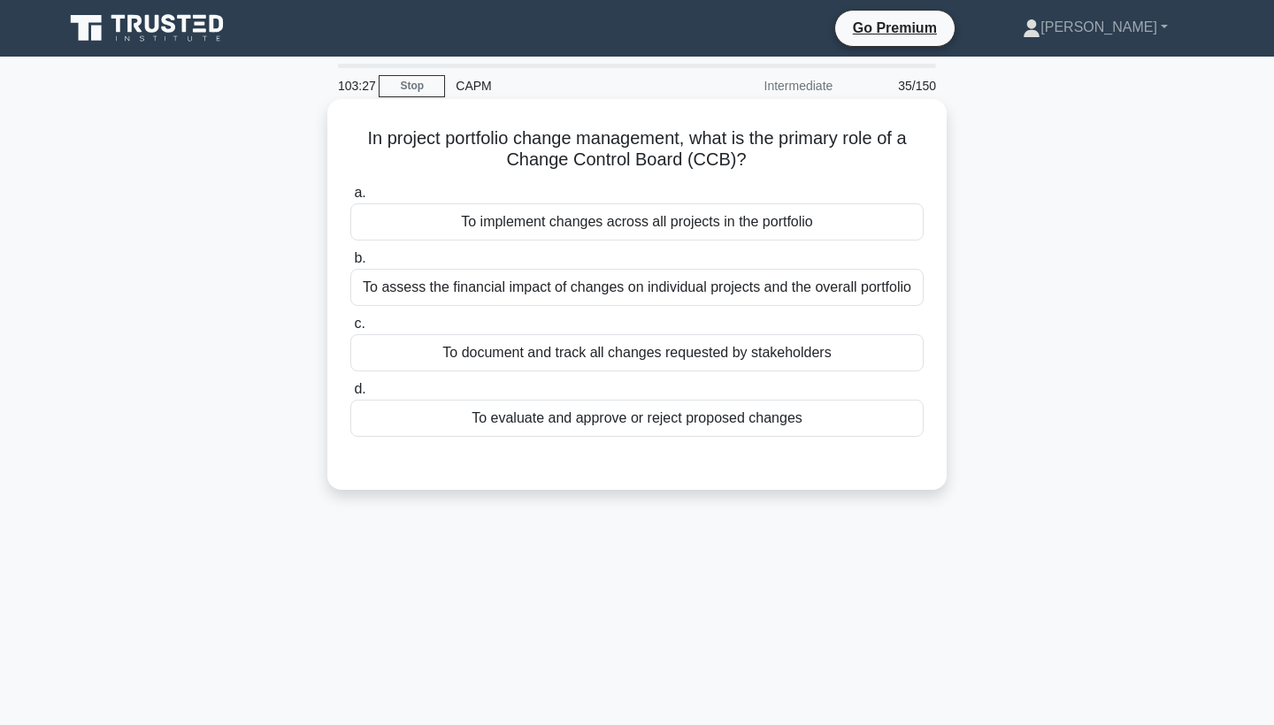
click at [607, 288] on div "To assess the financial impact of changes on individual projects and the overal…" at bounding box center [636, 287] width 573 height 37
click at [350, 265] on input "b. To assess the financial impact of changes on individual projects and the ove…" at bounding box center [350, 259] width 0 height 12
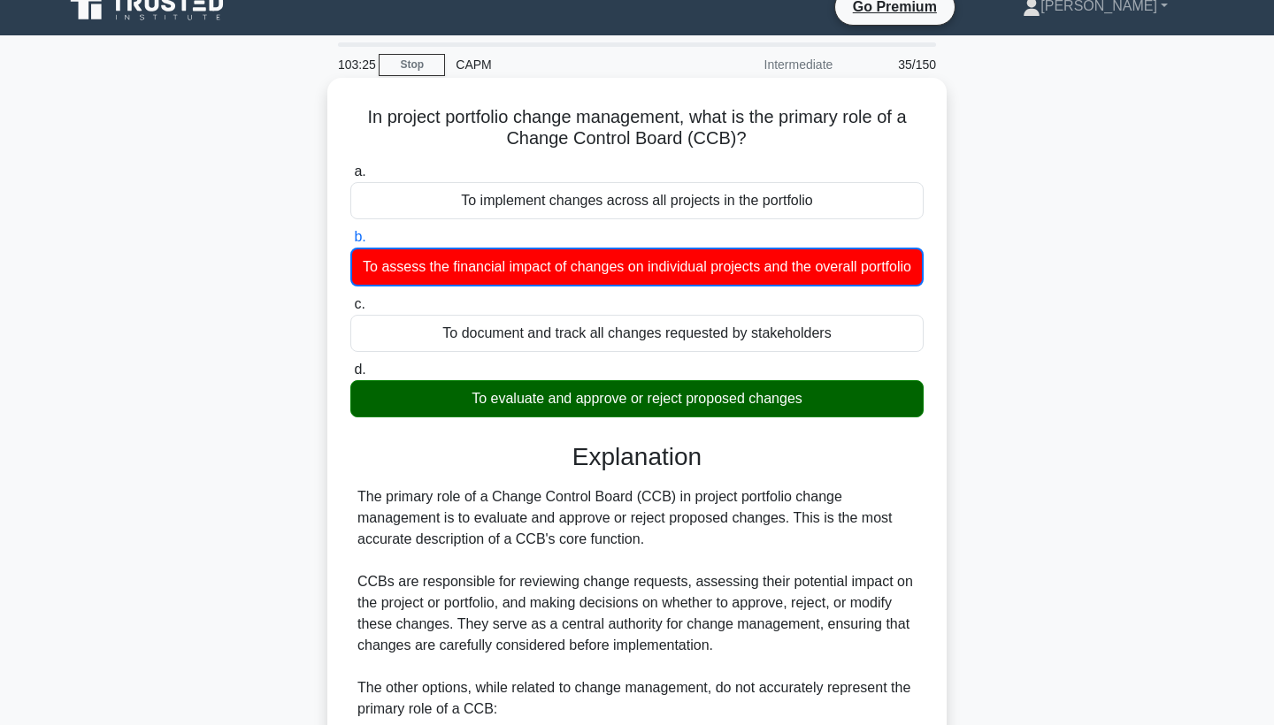
scroll to position [23, 1]
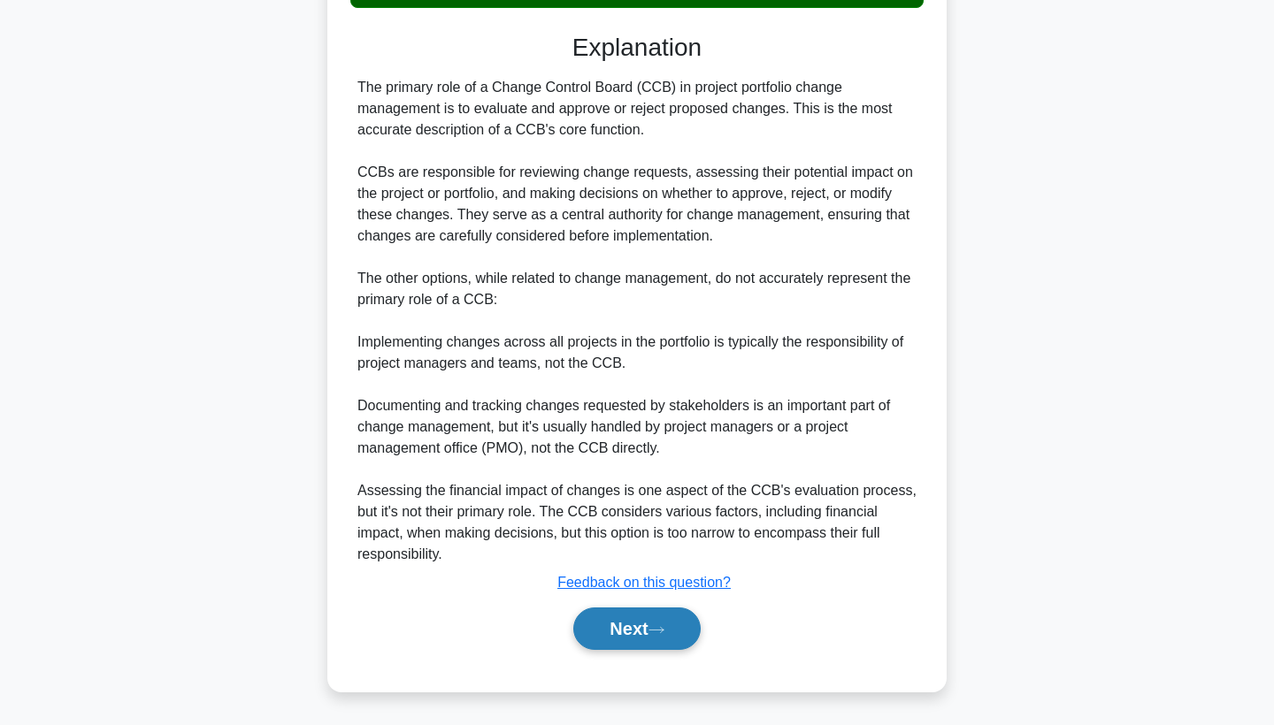
click at [641, 628] on button "Next" at bounding box center [636, 629] width 127 height 42
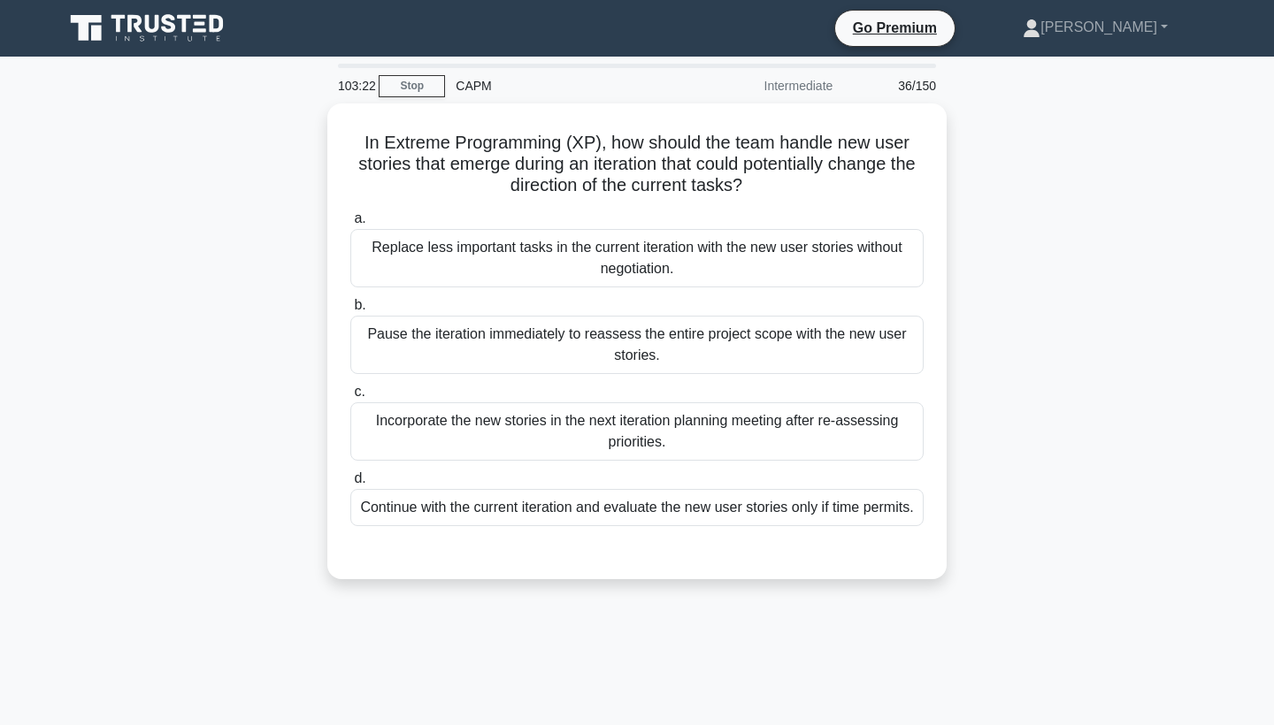
scroll to position [0, 0]
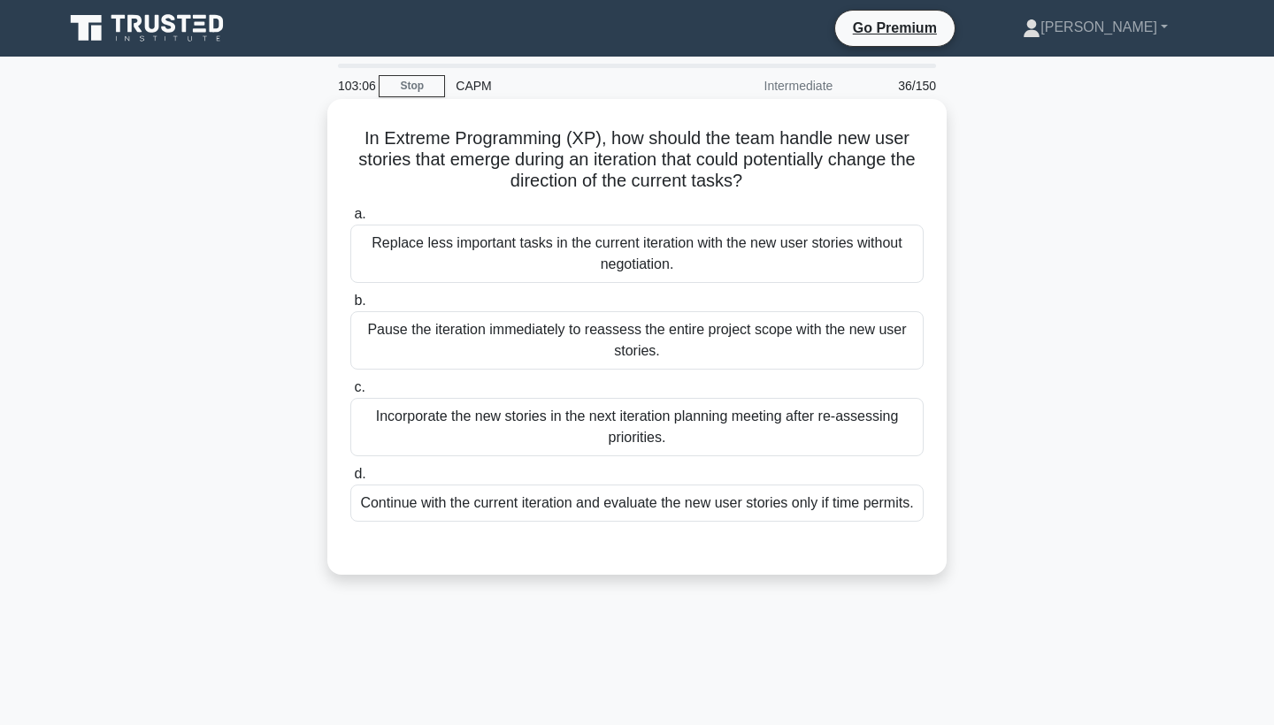
click at [679, 522] on div "Continue with the current iteration and evaluate the new user stories only if t…" at bounding box center [636, 503] width 573 height 37
click at [350, 480] on input "d. Continue with the current iteration and evaluate the new user stories only i…" at bounding box center [350, 475] width 0 height 12
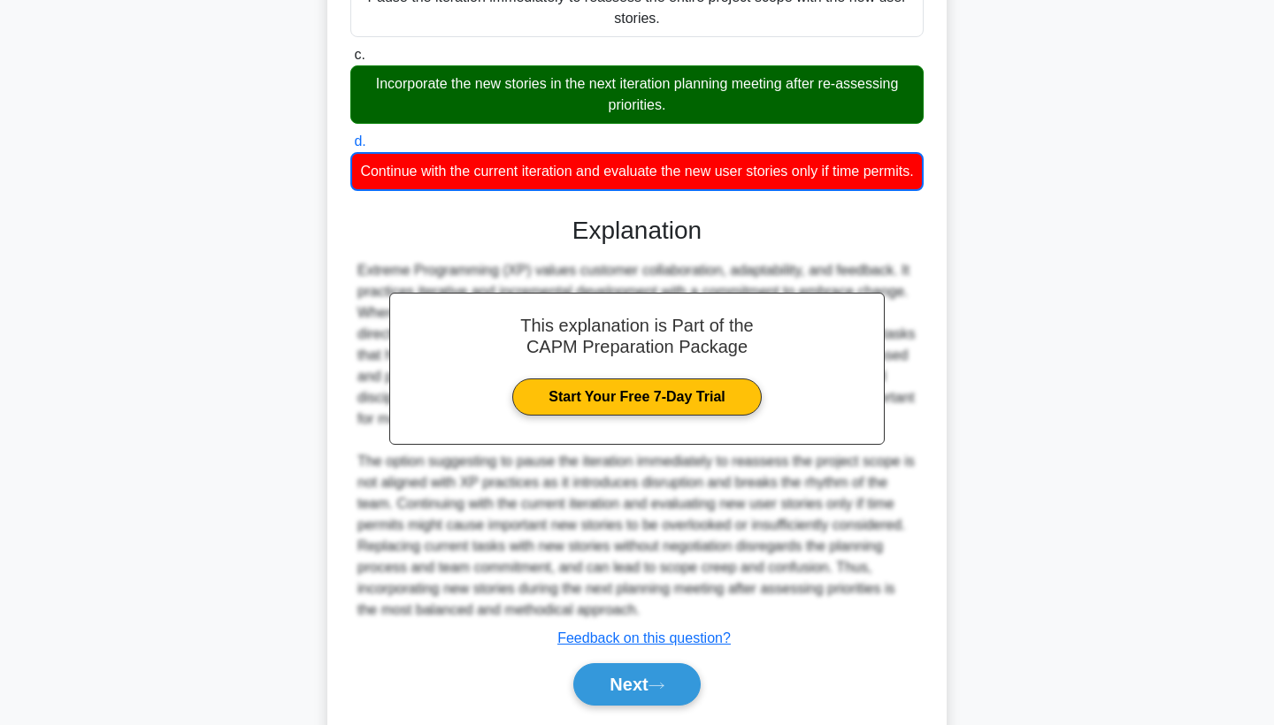
scroll to position [370, 0]
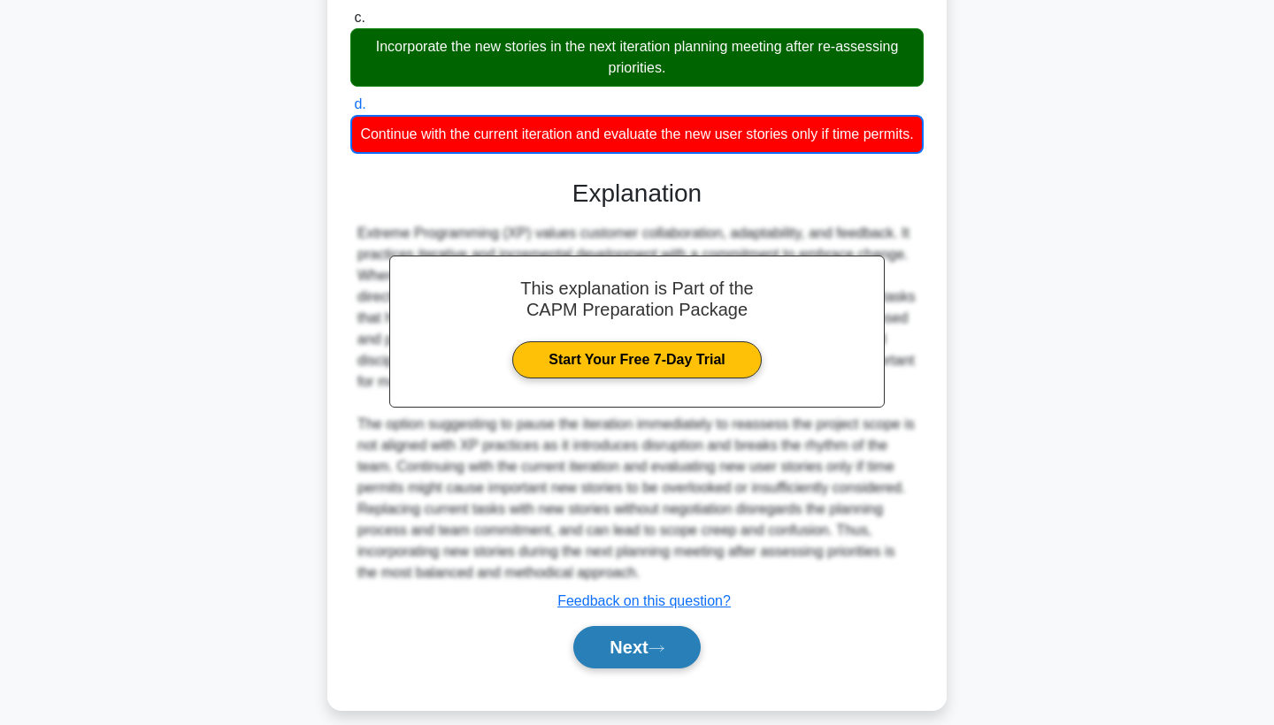
click at [641, 669] on button "Next" at bounding box center [636, 647] width 127 height 42
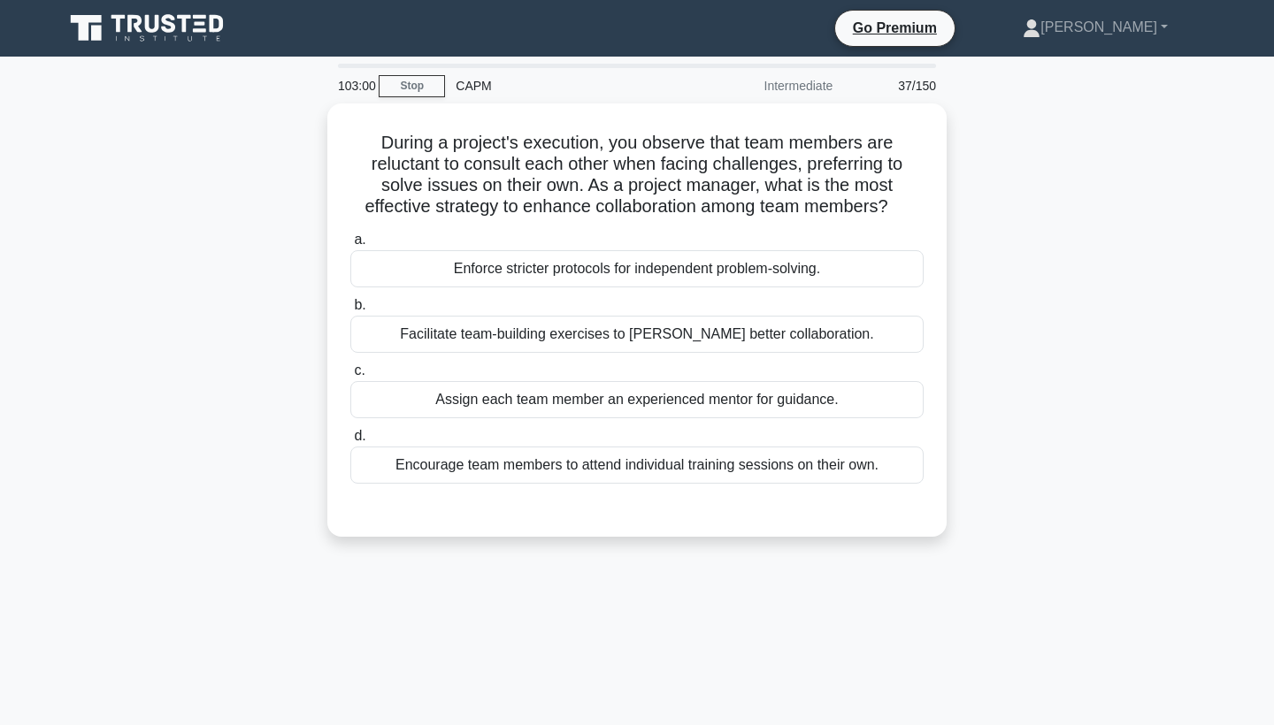
scroll to position [0, 0]
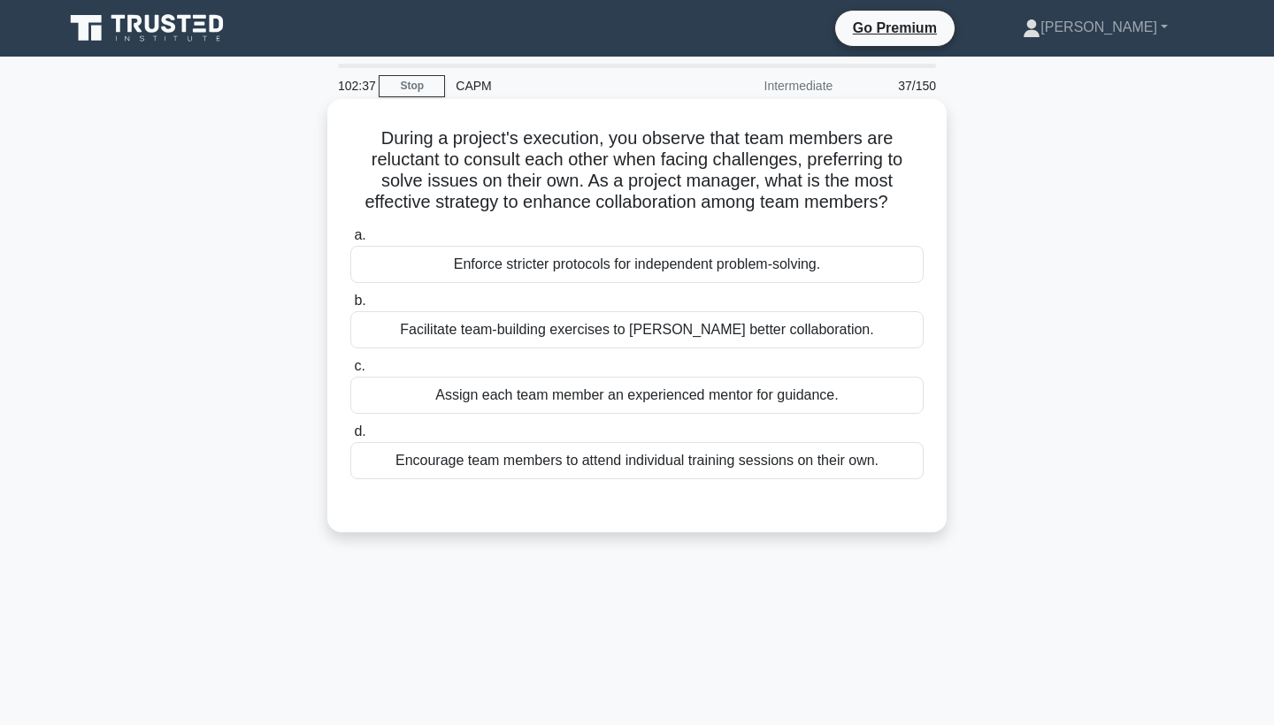
click at [707, 334] on div "Facilitate team-building exercises to foster better collaboration." at bounding box center [636, 329] width 573 height 37
click at [350, 307] on input "b. Facilitate team-building exercises to foster better collaboration." at bounding box center [350, 301] width 0 height 12
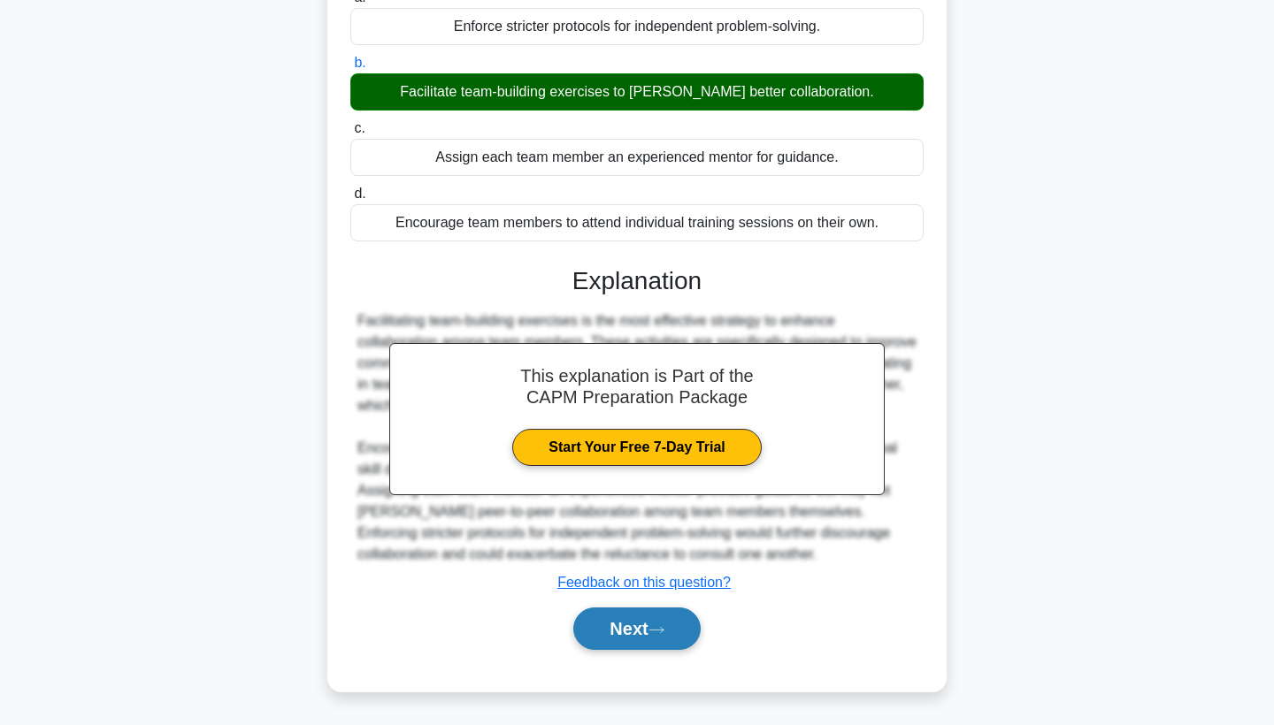
click at [626, 633] on button "Next" at bounding box center [636, 629] width 127 height 42
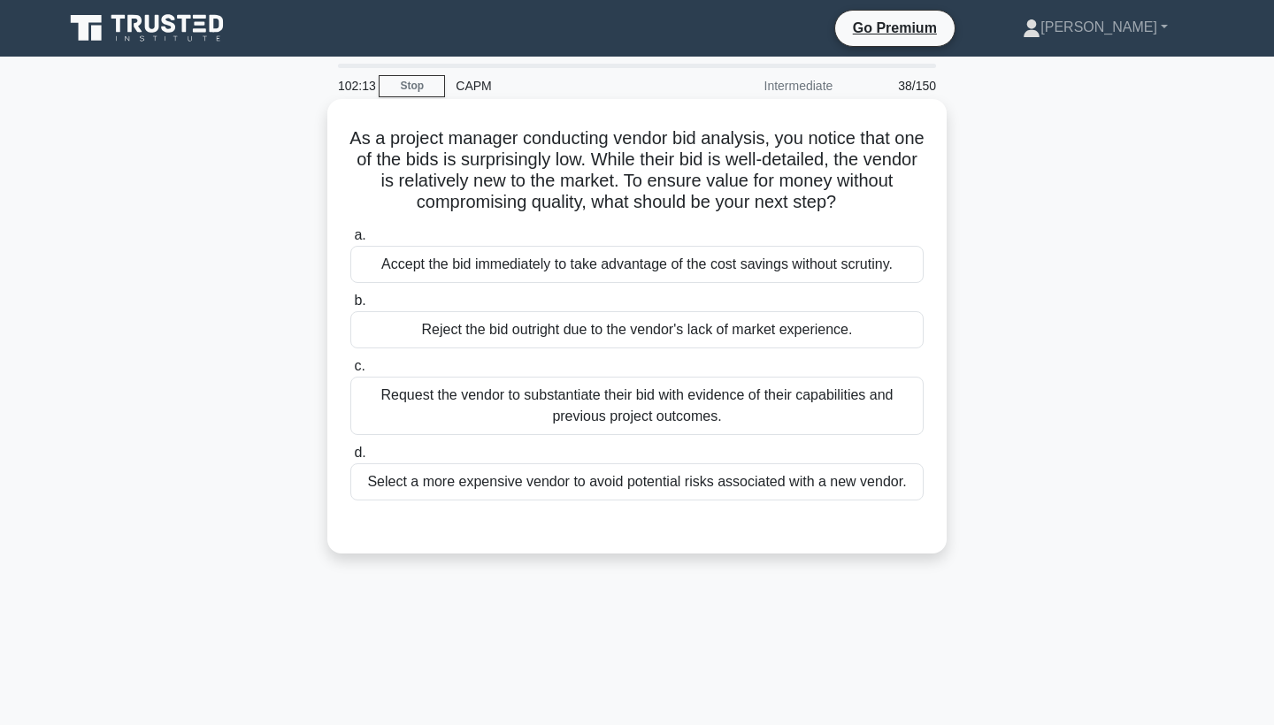
click at [778, 421] on div "Request the vendor to substantiate their bid with evidence of their capabilitie…" at bounding box center [636, 406] width 573 height 58
click at [350, 372] on input "c. Request the vendor to substantiate their bid with evidence of their capabili…" at bounding box center [350, 367] width 0 height 12
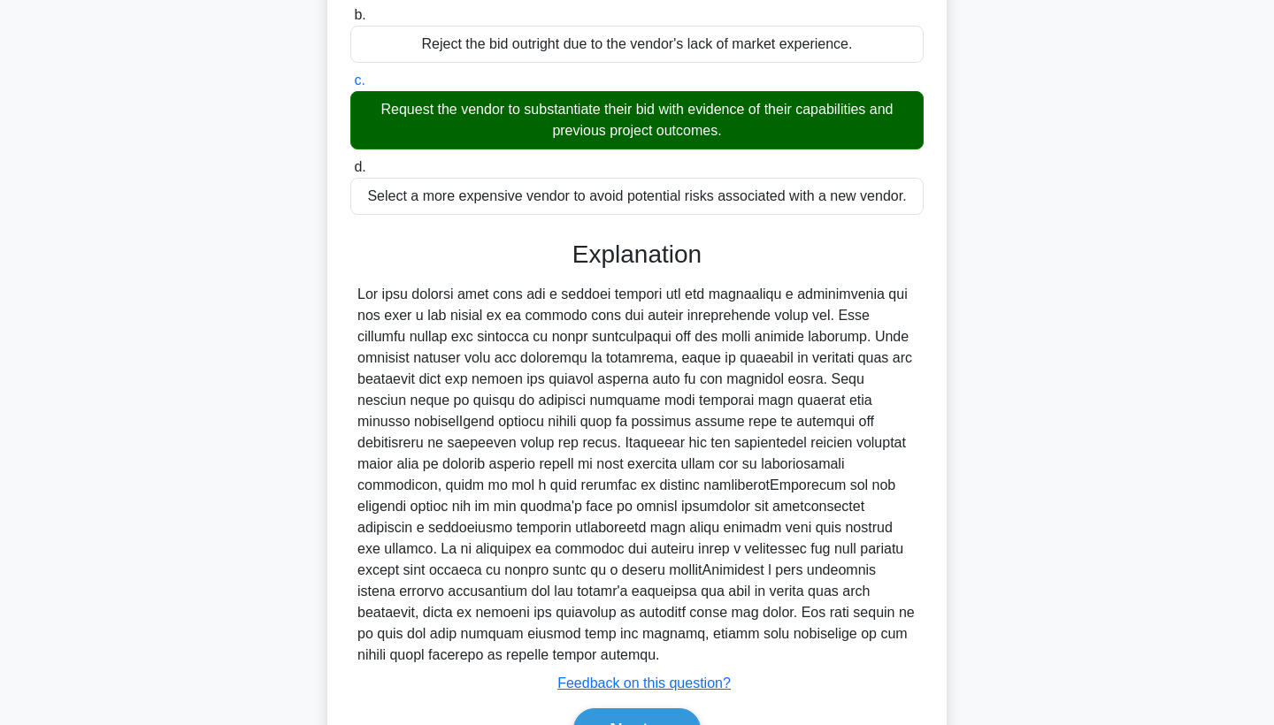
scroll to position [303, 0]
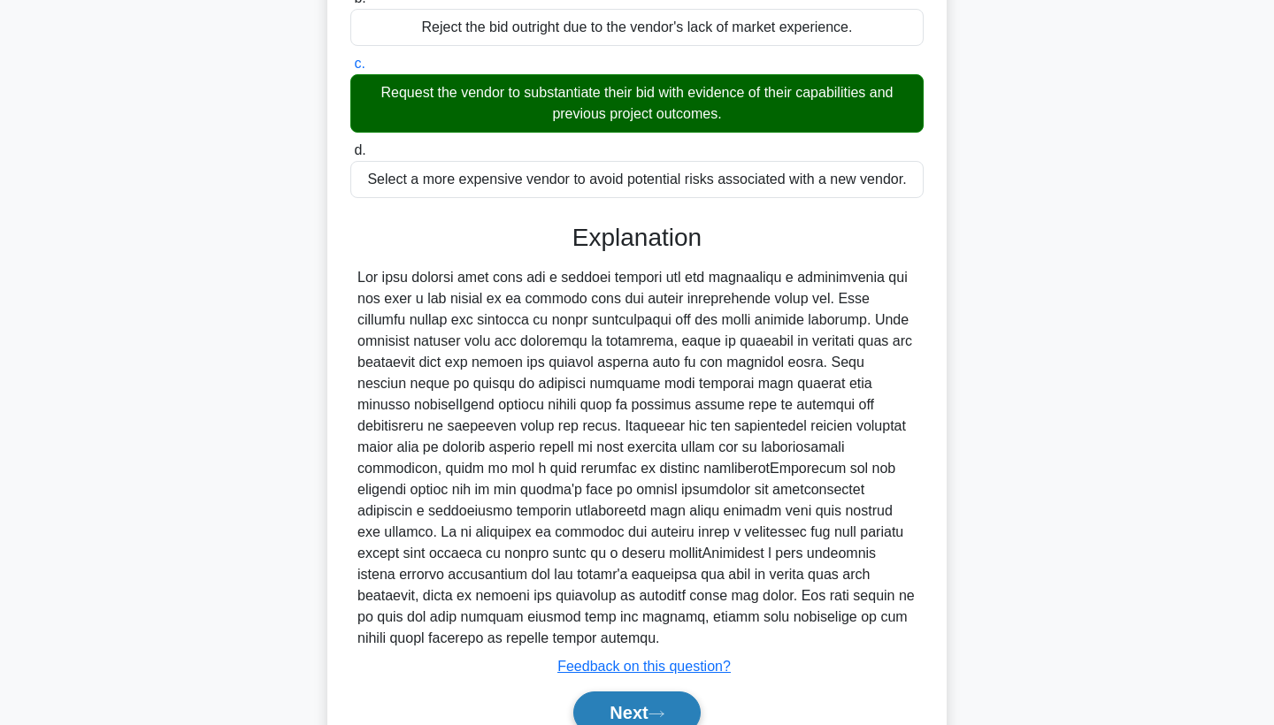
click at [673, 692] on button "Next" at bounding box center [636, 713] width 127 height 42
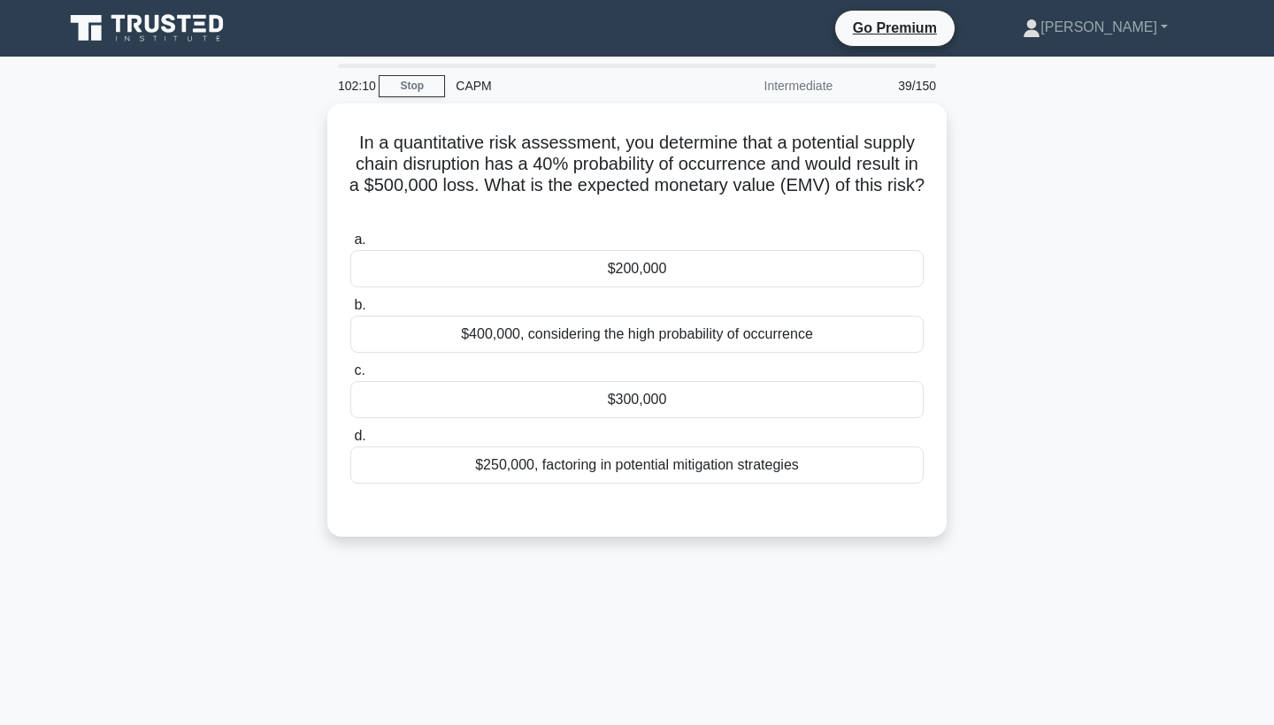
scroll to position [0, 0]
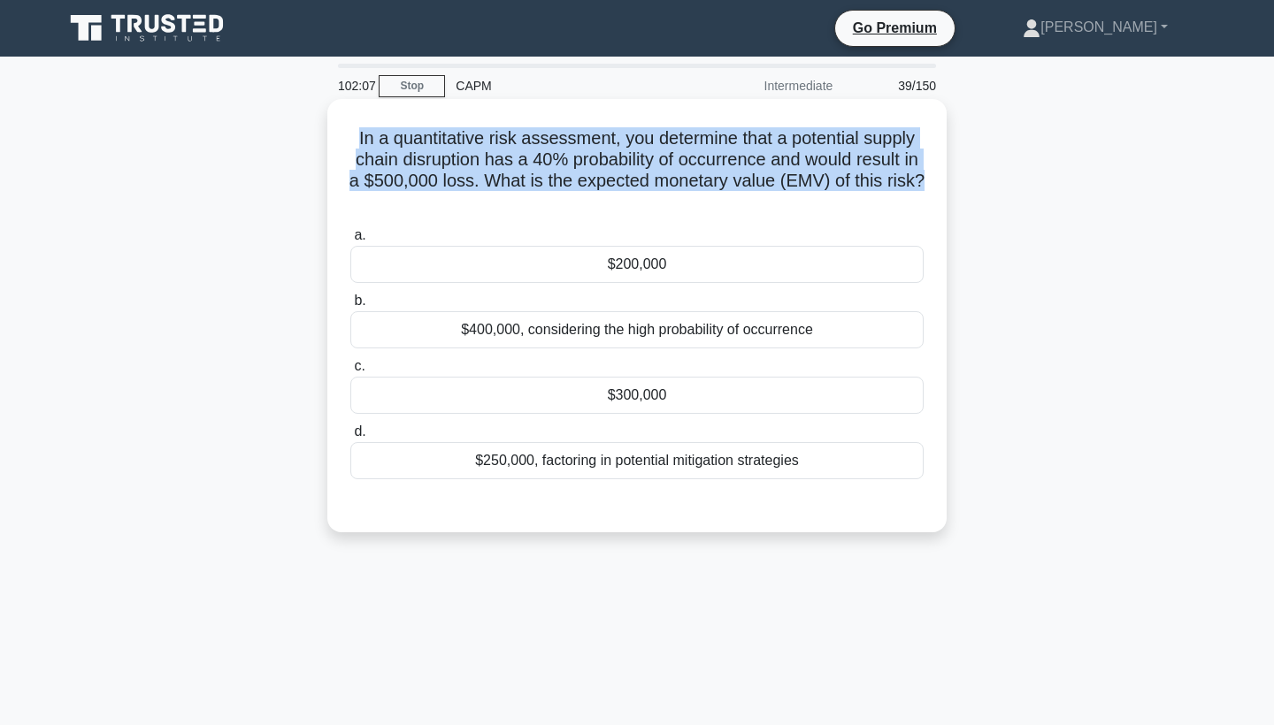
drag, startPoint x: 349, startPoint y: 131, endPoint x: 778, endPoint y: 196, distance: 433.0
click at [778, 196] on h5 "In a quantitative risk assessment, you determine that a potential supply chain …" at bounding box center [637, 170] width 577 height 87
copy h5 "In a quantitative risk assessment, you determine that a potential supply chain …"
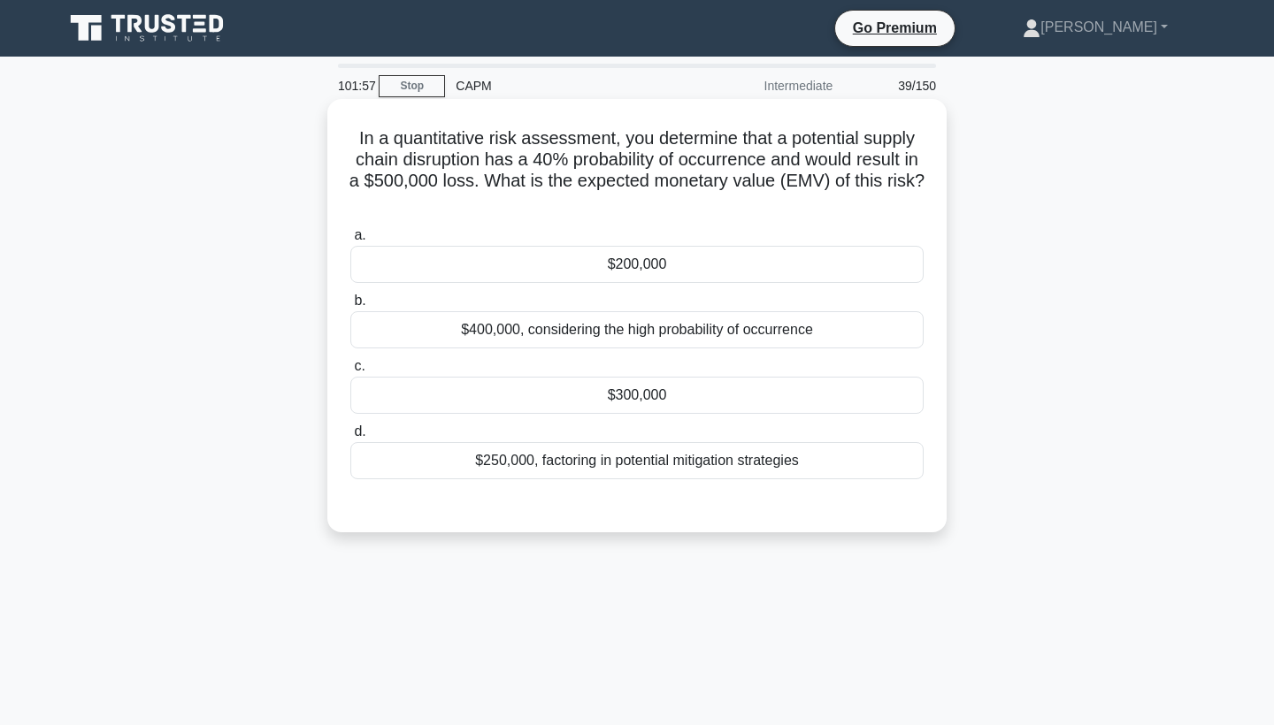
click at [685, 258] on div "$200,000" at bounding box center [636, 264] width 573 height 37
click at [350, 242] on input "a. $200,000" at bounding box center [350, 236] width 0 height 12
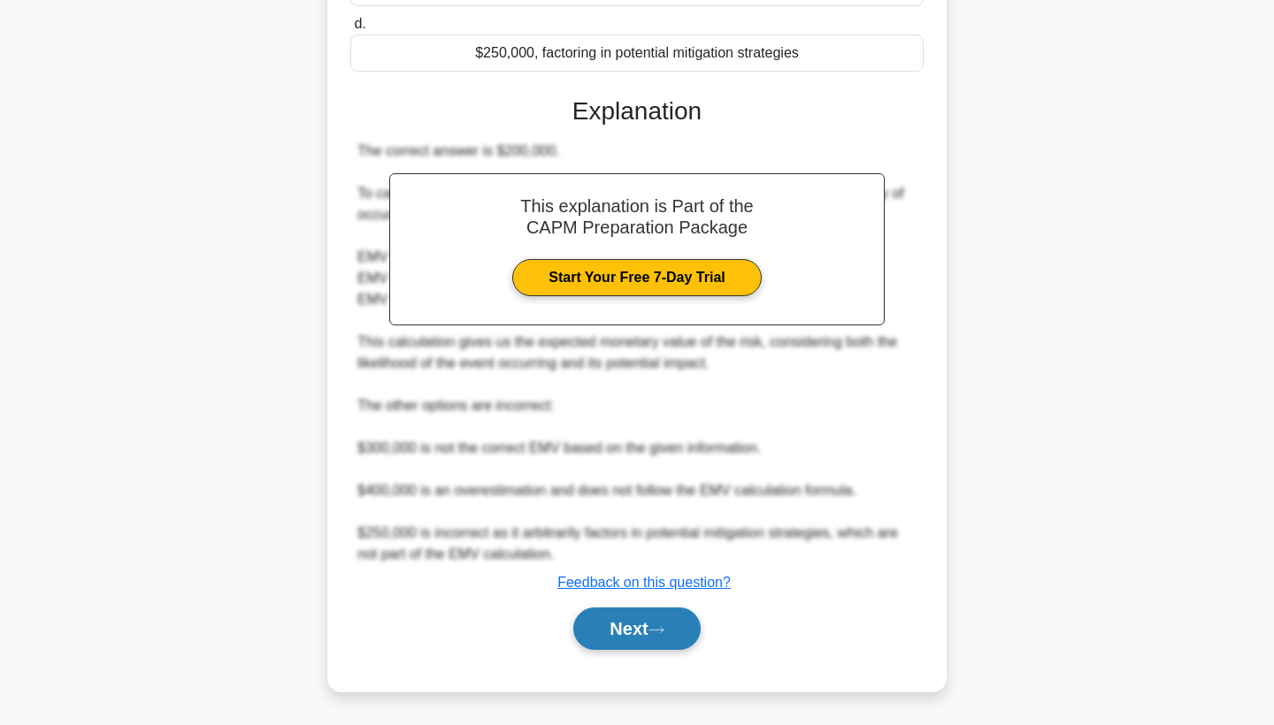
click at [614, 617] on button "Next" at bounding box center [636, 629] width 127 height 42
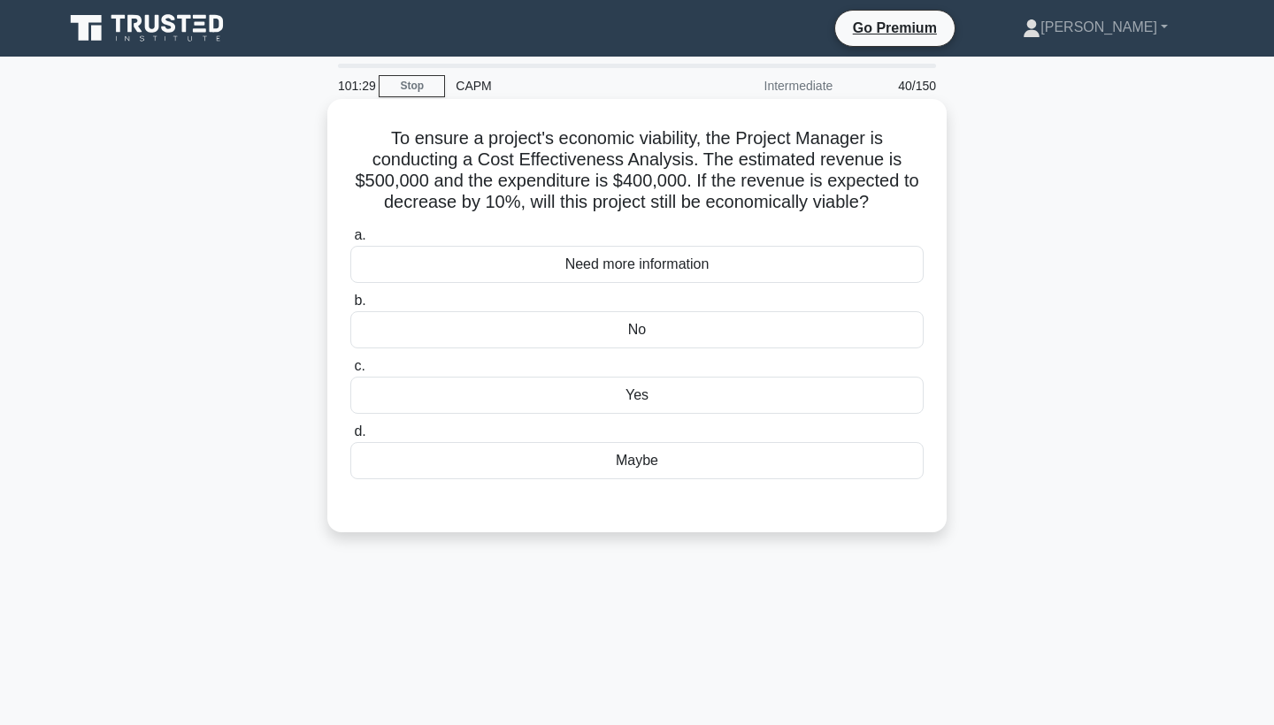
click at [724, 328] on div "No" at bounding box center [636, 329] width 573 height 37
click at [350, 307] on input "b. No" at bounding box center [350, 301] width 0 height 12
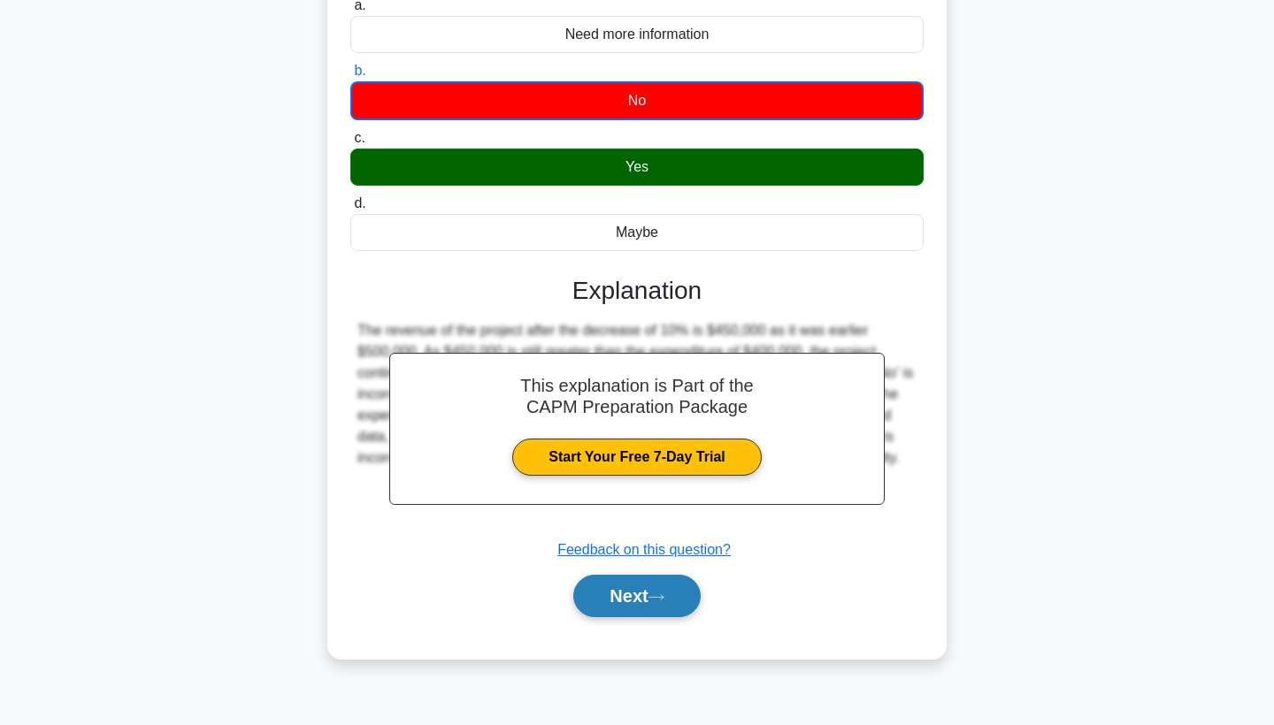
scroll to position [230, 0]
click at [648, 592] on button "Next" at bounding box center [636, 596] width 127 height 42
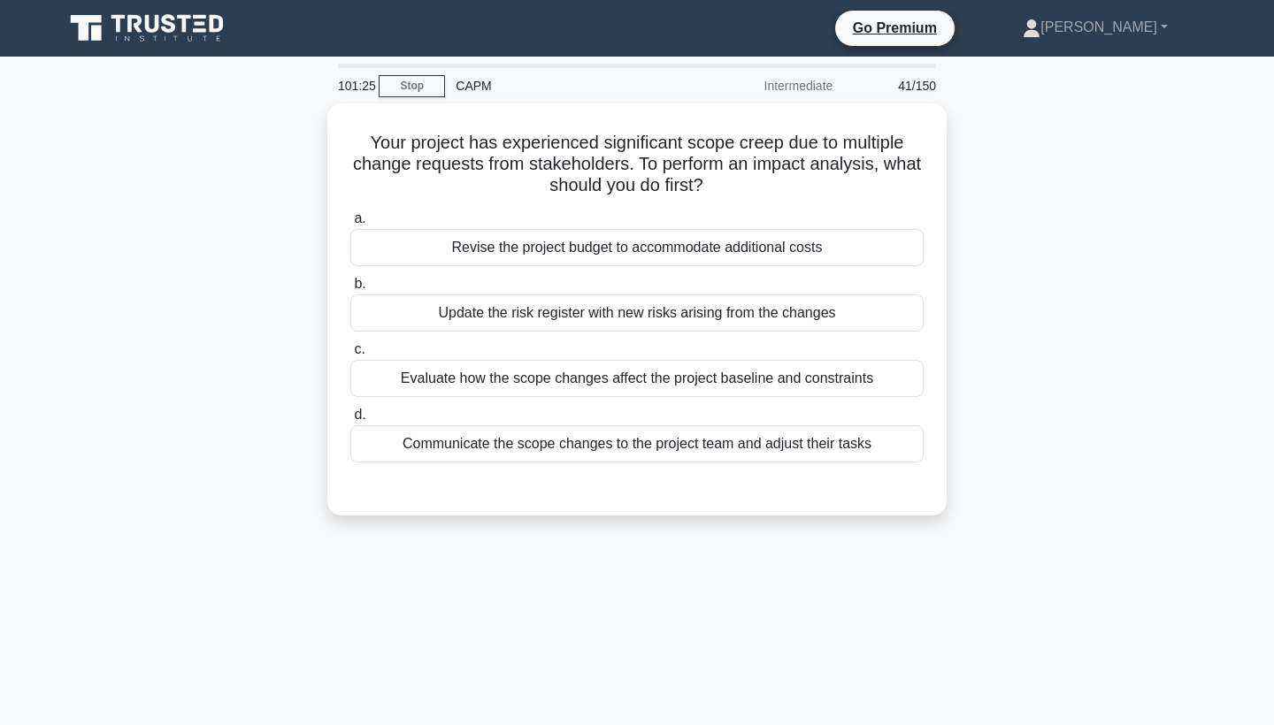
scroll to position [0, 0]
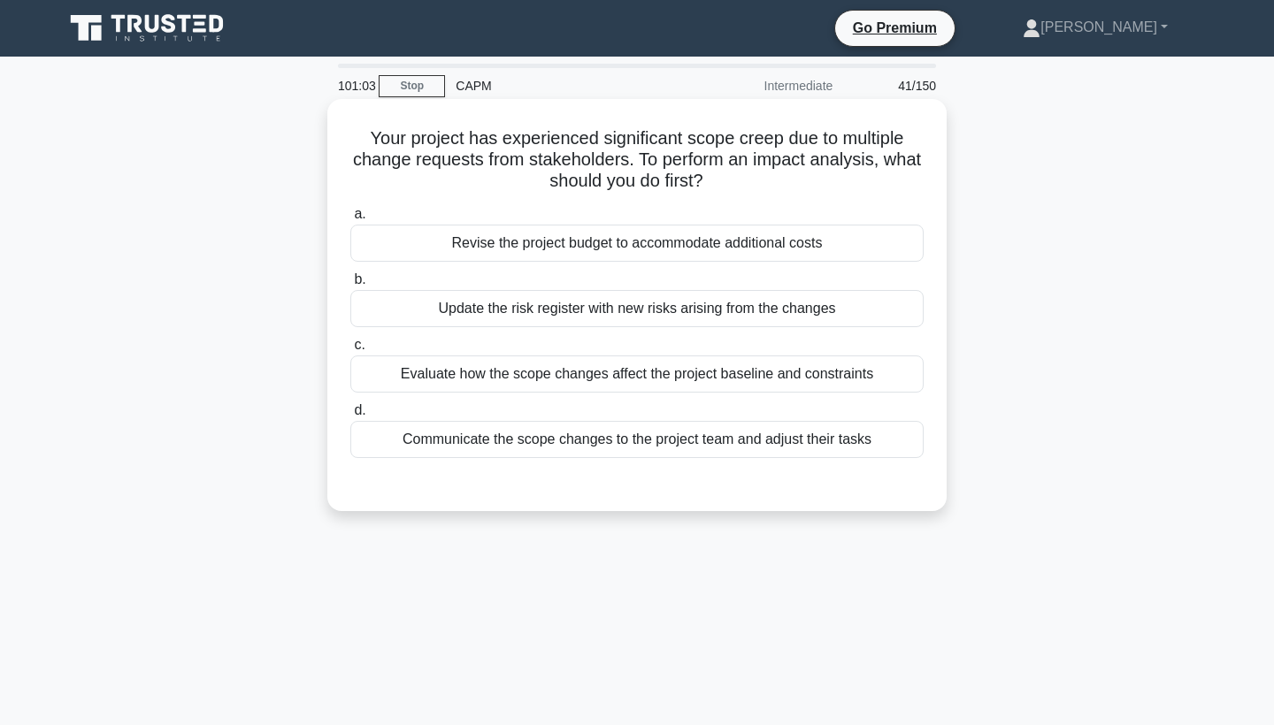
click at [608, 369] on div "Evaluate how the scope changes affect the project baseline and constraints" at bounding box center [636, 374] width 573 height 37
click at [350, 351] on input "c. Evaluate how the scope changes affect the project baseline and constraints" at bounding box center [350, 346] width 0 height 12
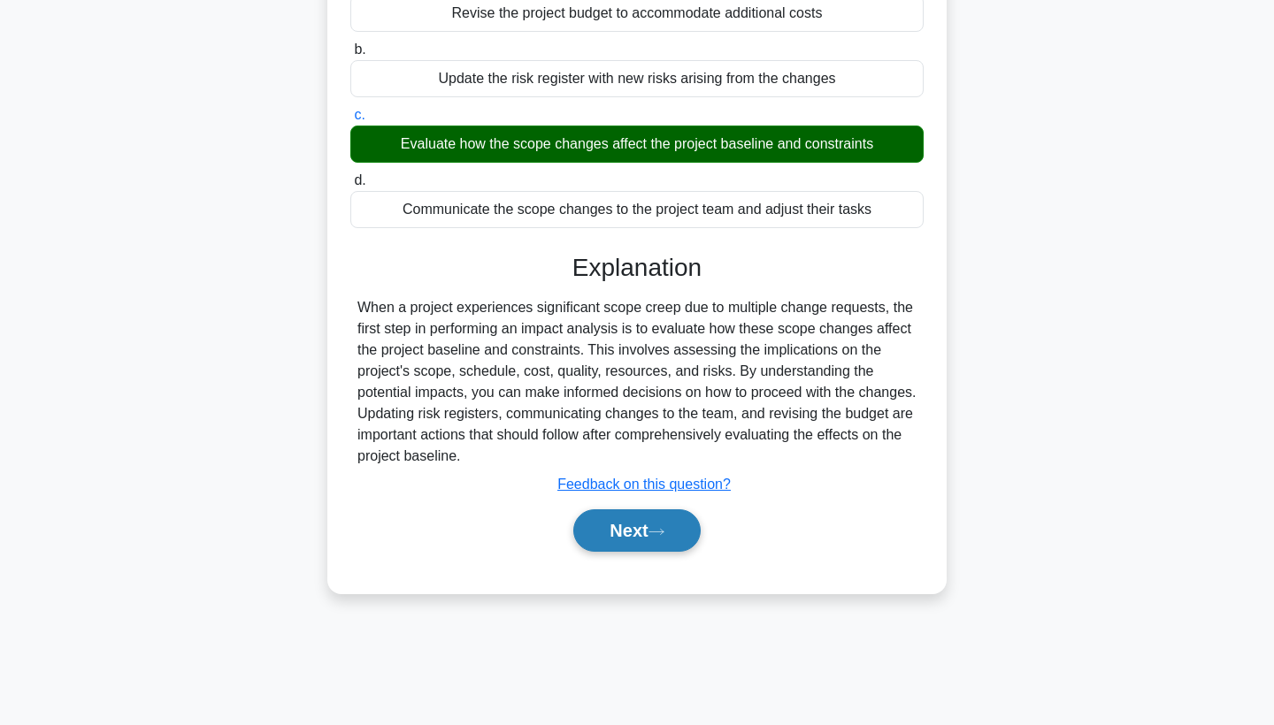
click at [619, 523] on button "Next" at bounding box center [636, 531] width 127 height 42
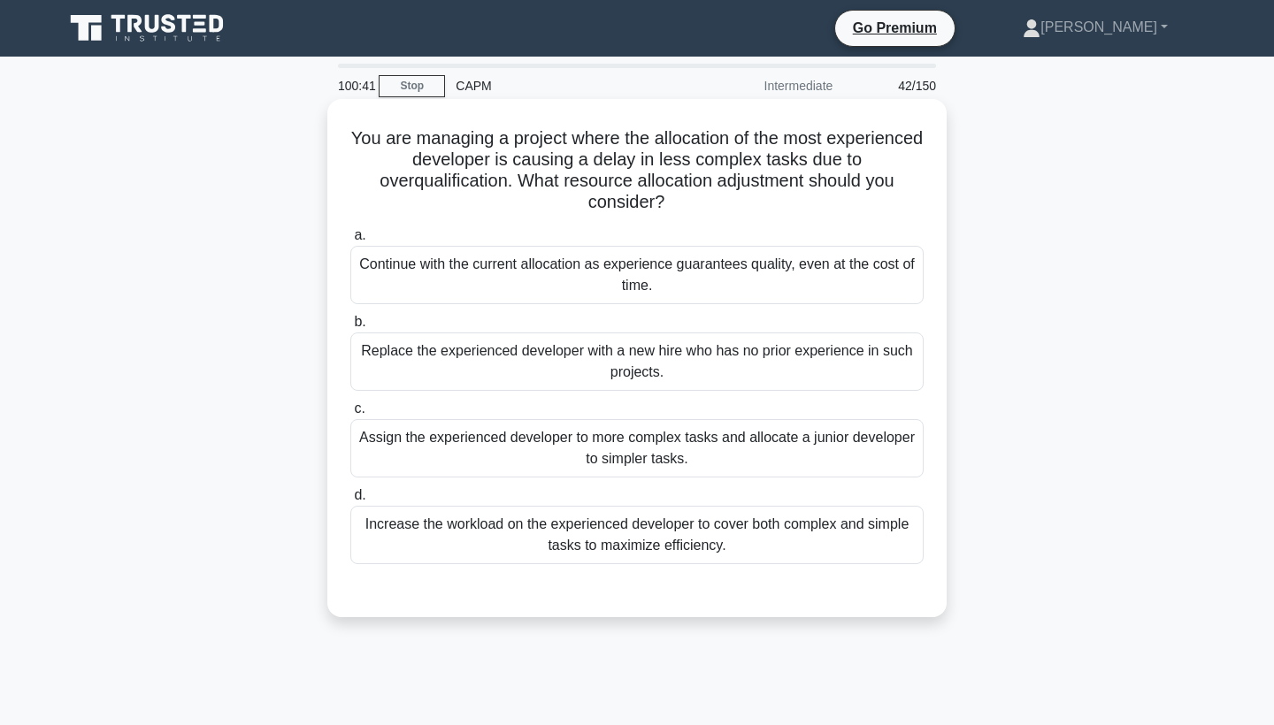
click at [625, 478] on div "Assign the experienced developer to more complex tasks and allocate a junior de…" at bounding box center [636, 448] width 573 height 58
click at [350, 415] on input "c. Assign the experienced developer to more complex tasks and allocate a junior…" at bounding box center [350, 409] width 0 height 12
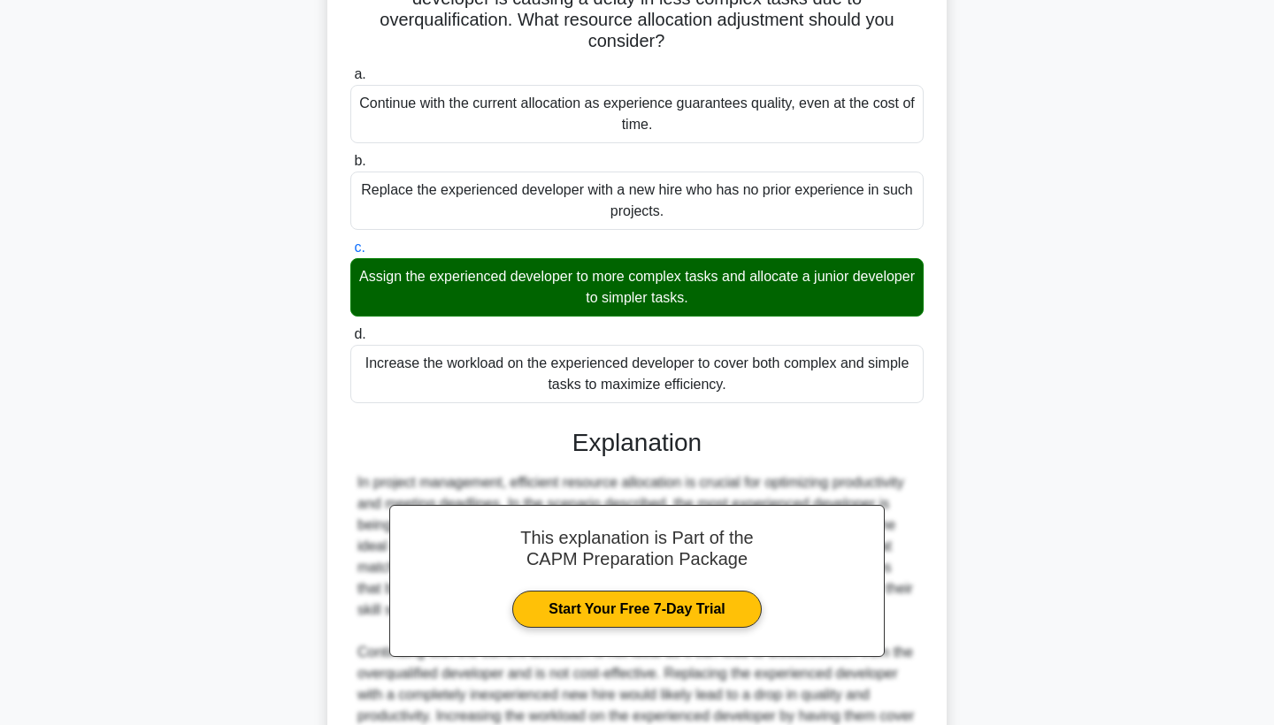
scroll to position [365, 0]
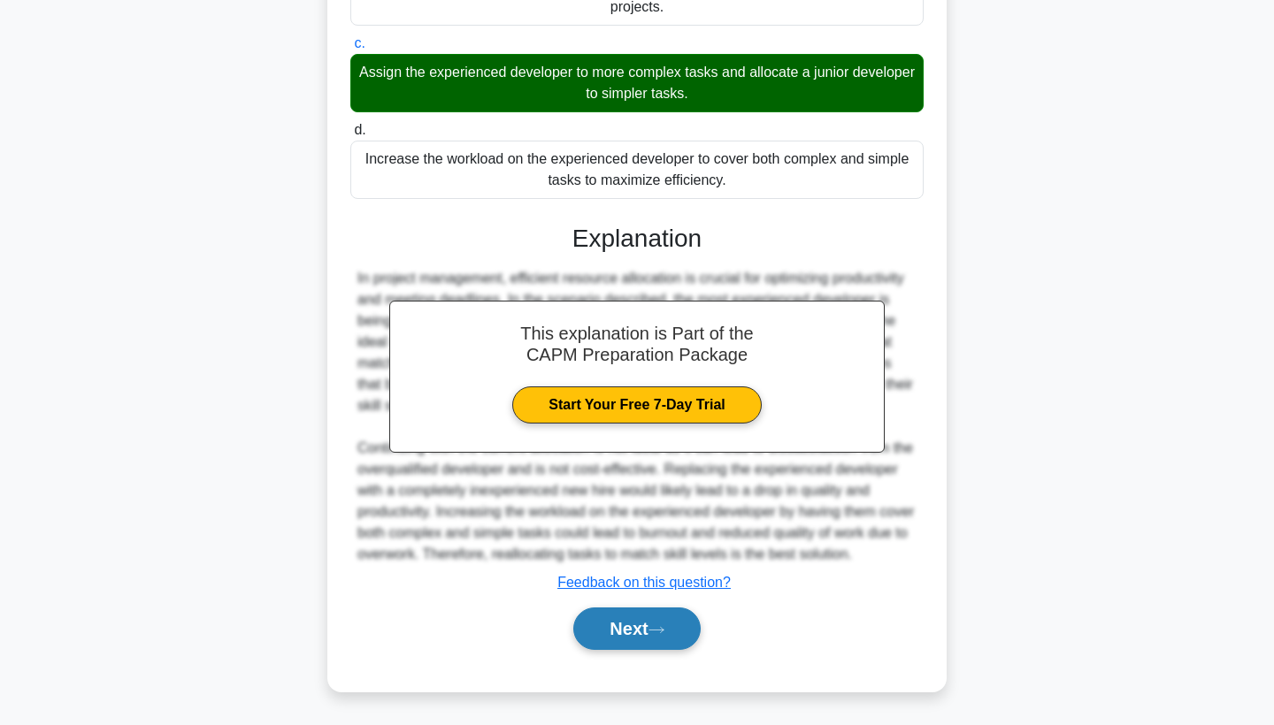
click at [653, 637] on button "Next" at bounding box center [636, 629] width 127 height 42
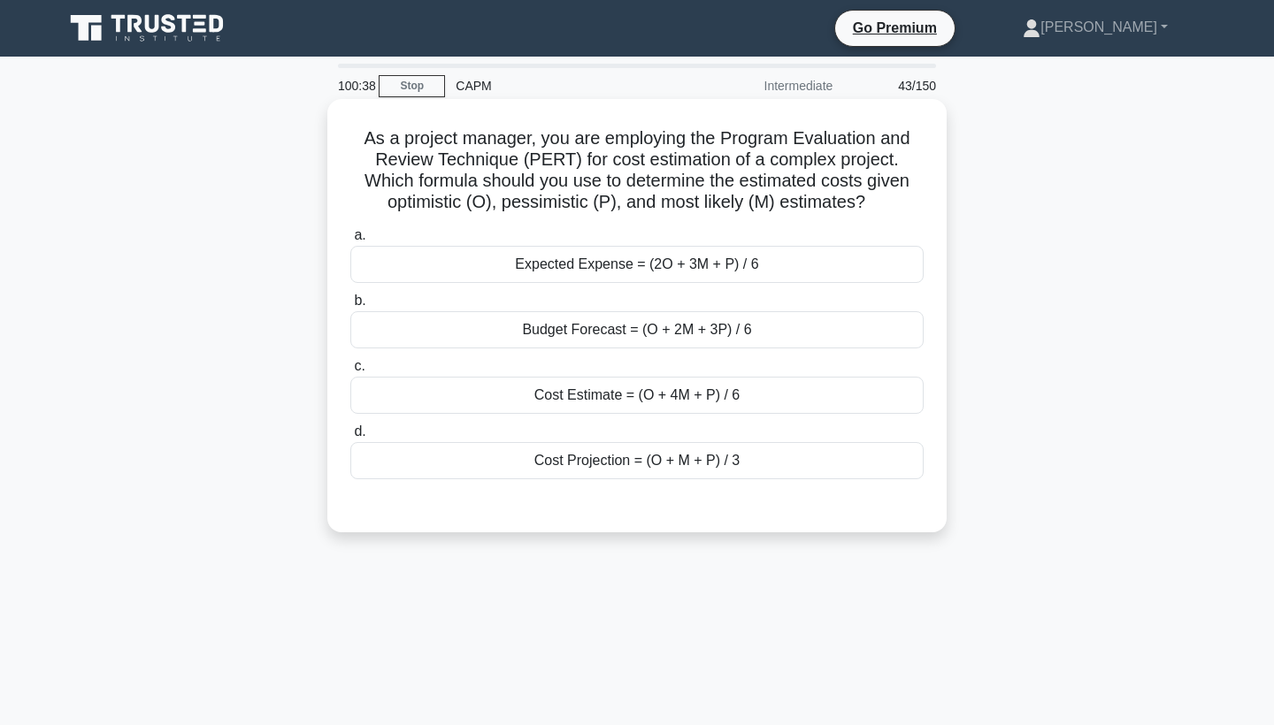
scroll to position [0, 0]
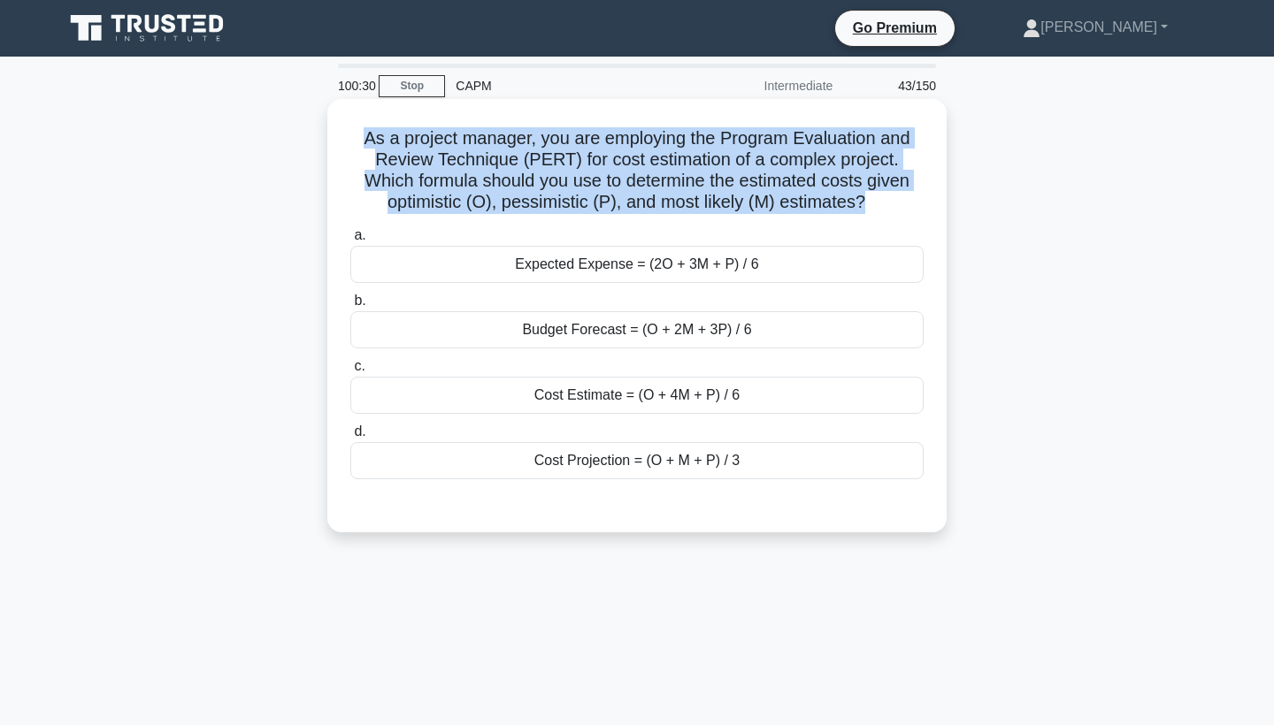
drag, startPoint x: 365, startPoint y: 134, endPoint x: 834, endPoint y: 225, distance: 477.7
click at [834, 225] on div "As a project manager, you are employing the Program Evaluation and Review Techn…" at bounding box center [636, 315] width 605 height 419
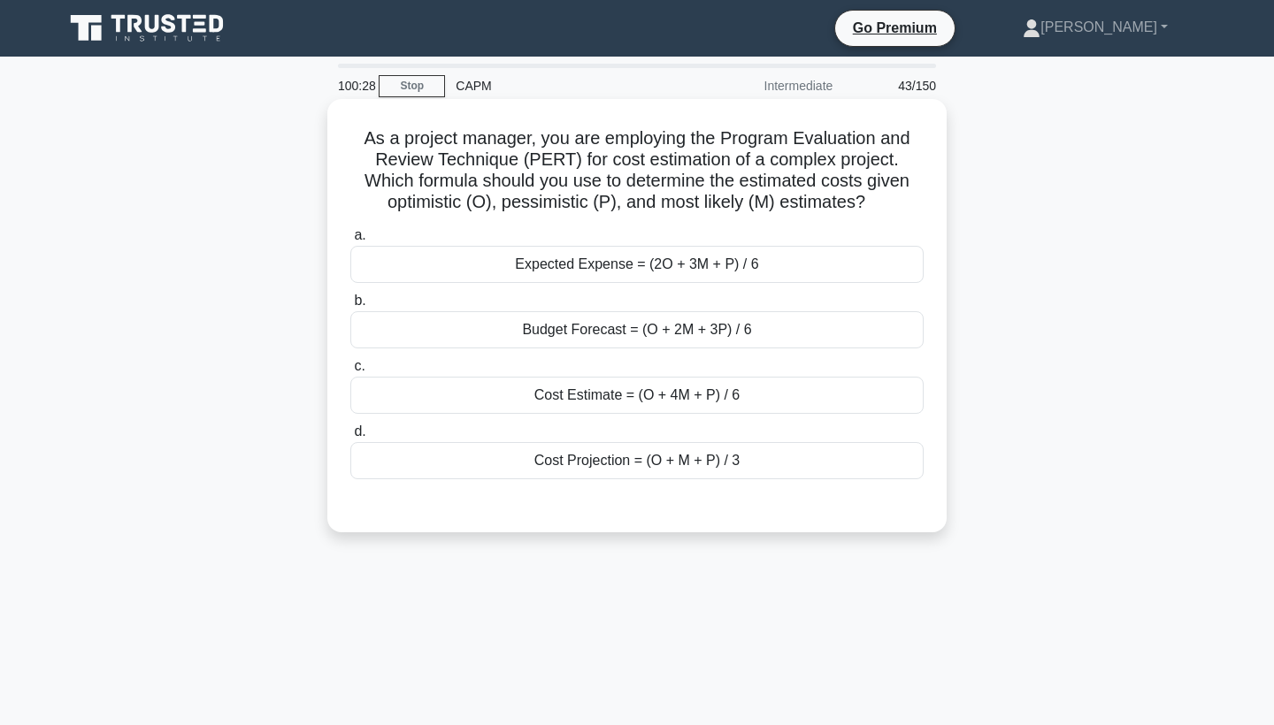
click at [623, 390] on div "Cost Estimate = (O + 4M + P) / 6" at bounding box center [636, 395] width 573 height 37
click at [350, 372] on input "c. Cost Estimate = (O + 4M + P) / 6" at bounding box center [350, 367] width 0 height 12
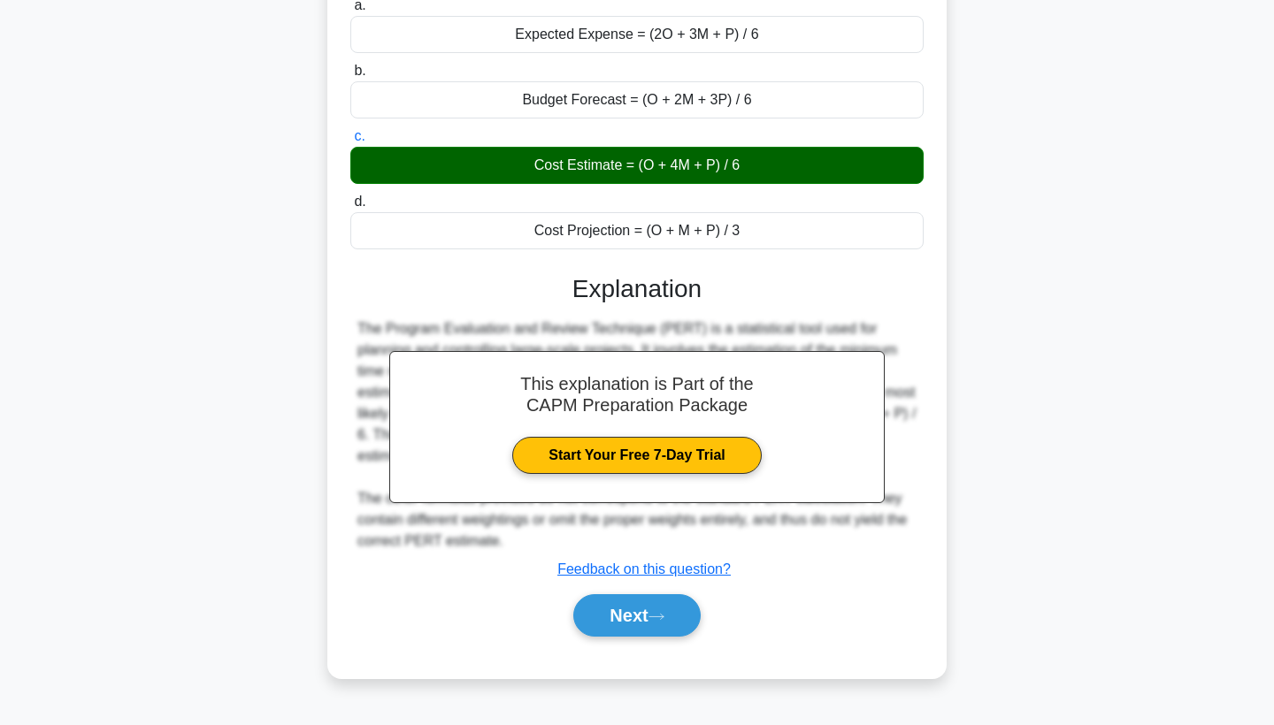
click at [614, 587] on div "This explanation is Part of the CAPM Preparation Package Start Your Free 7-Day …" at bounding box center [636, 448] width 573 height 391
click at [614, 609] on button "Next" at bounding box center [636, 616] width 127 height 42
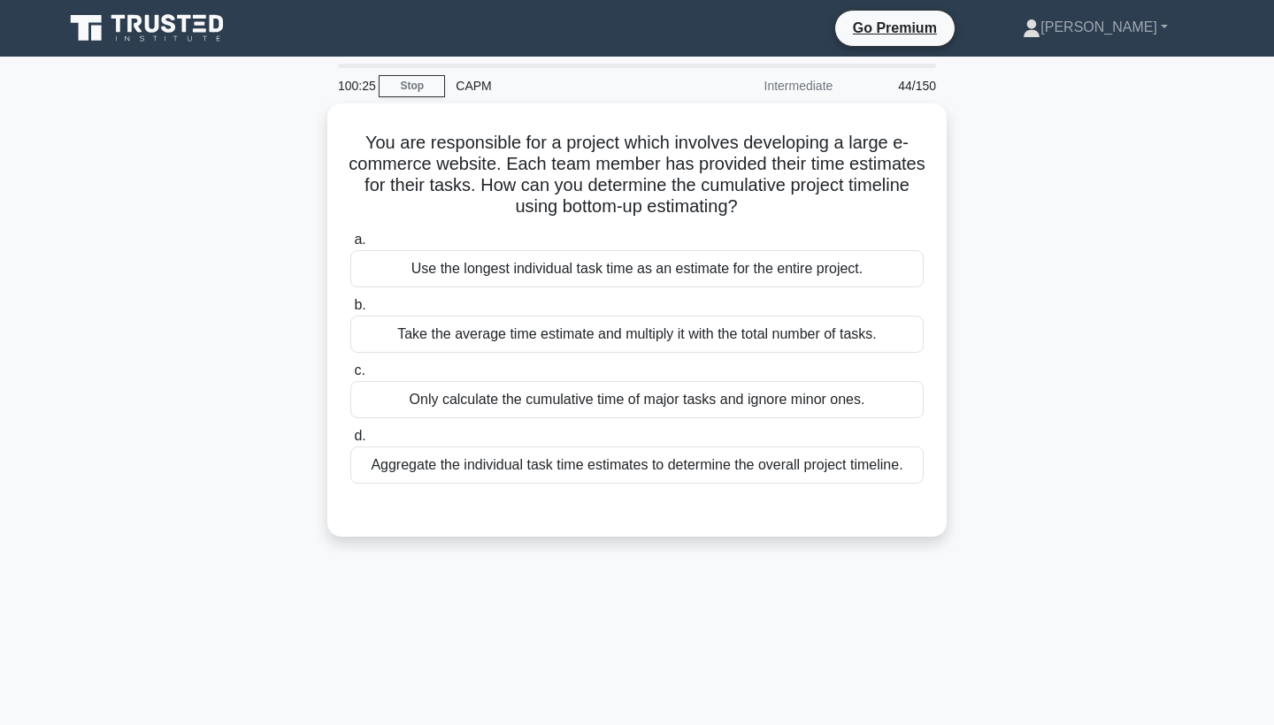
scroll to position [0, 0]
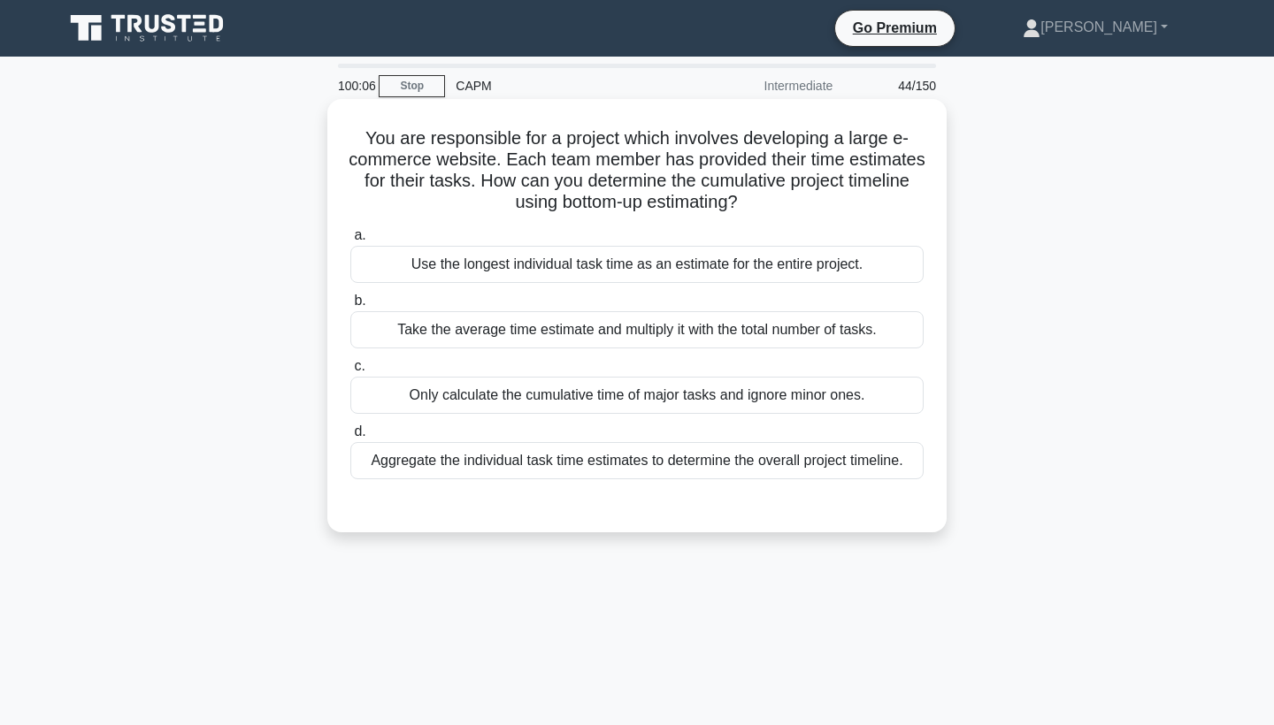
click at [587, 460] on div "Aggregate the individual task time estimates to determine the overall project t…" at bounding box center [636, 460] width 573 height 37
click at [350, 438] on input "d. Aggregate the individual task time estimates to determine the overall projec…" at bounding box center [350, 432] width 0 height 12
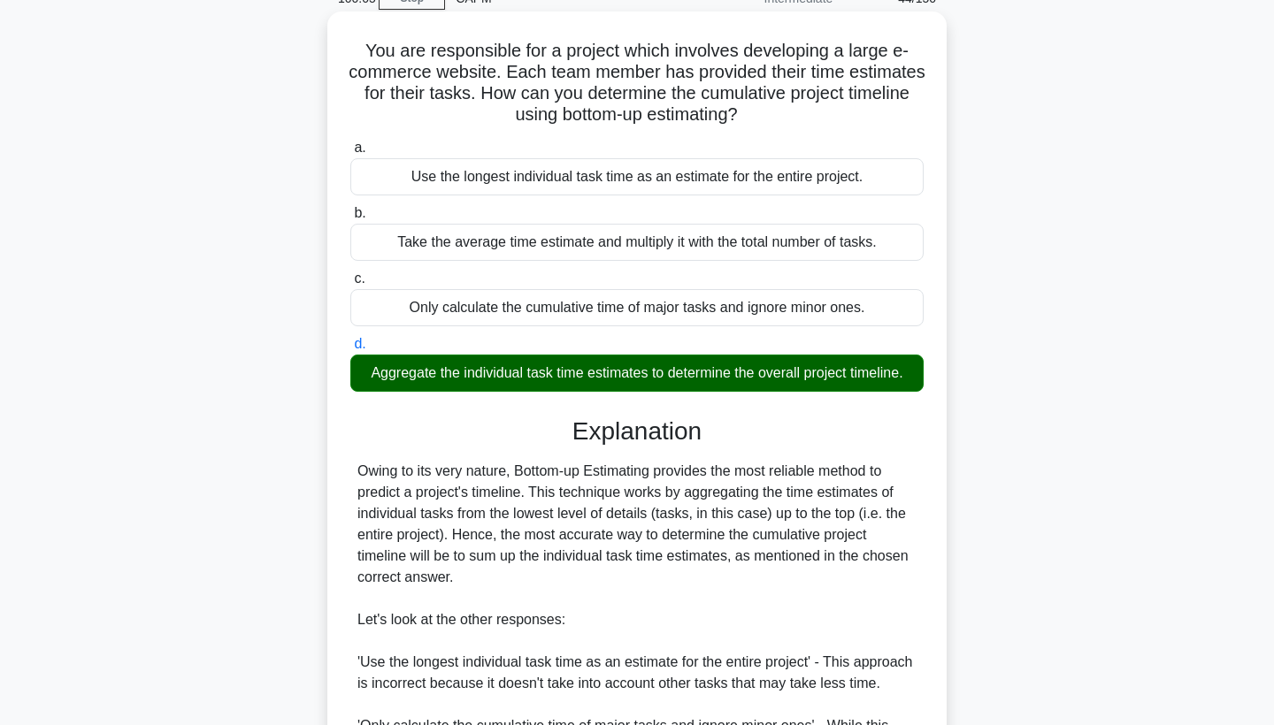
scroll to position [364, 0]
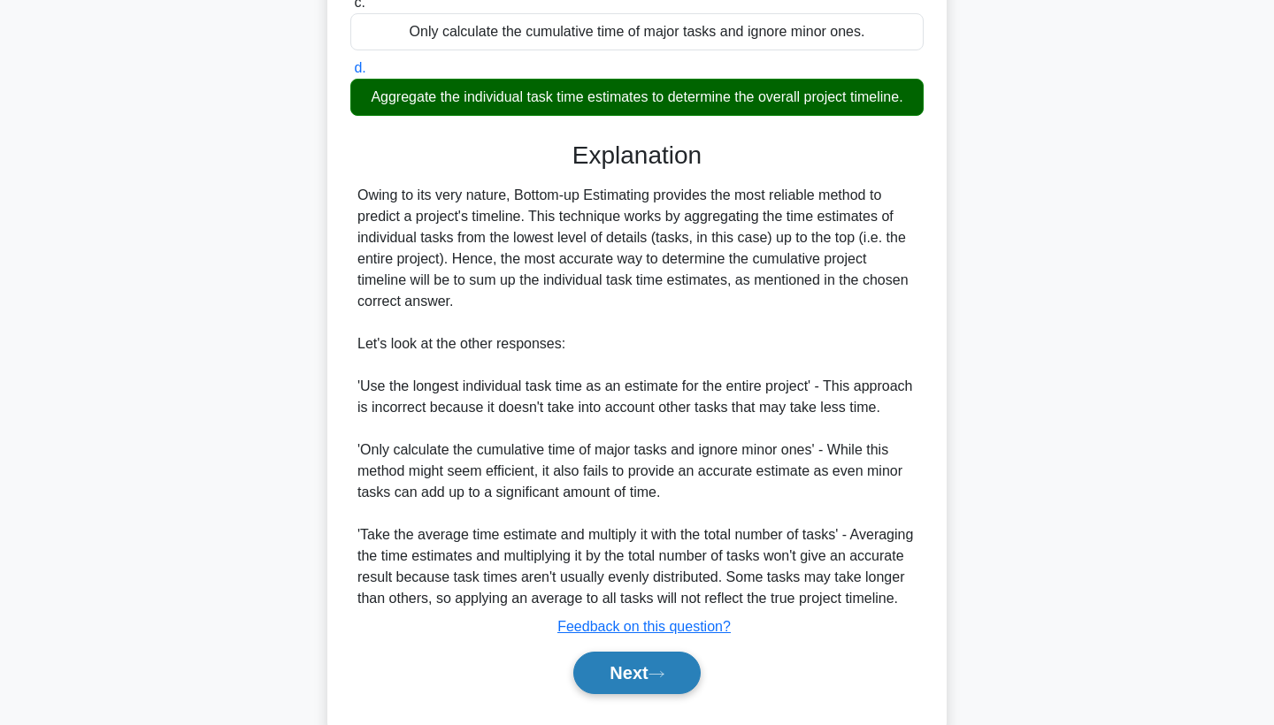
click at [618, 694] on button "Next" at bounding box center [636, 673] width 127 height 42
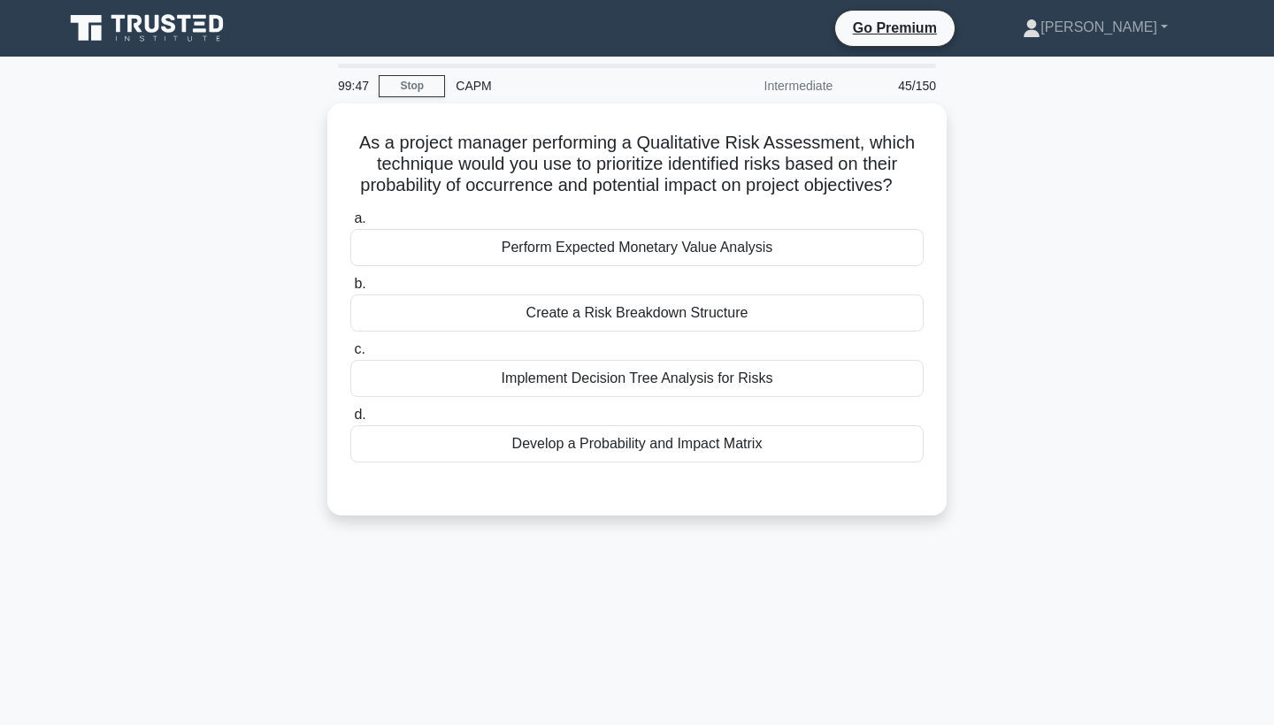
scroll to position [0, 0]
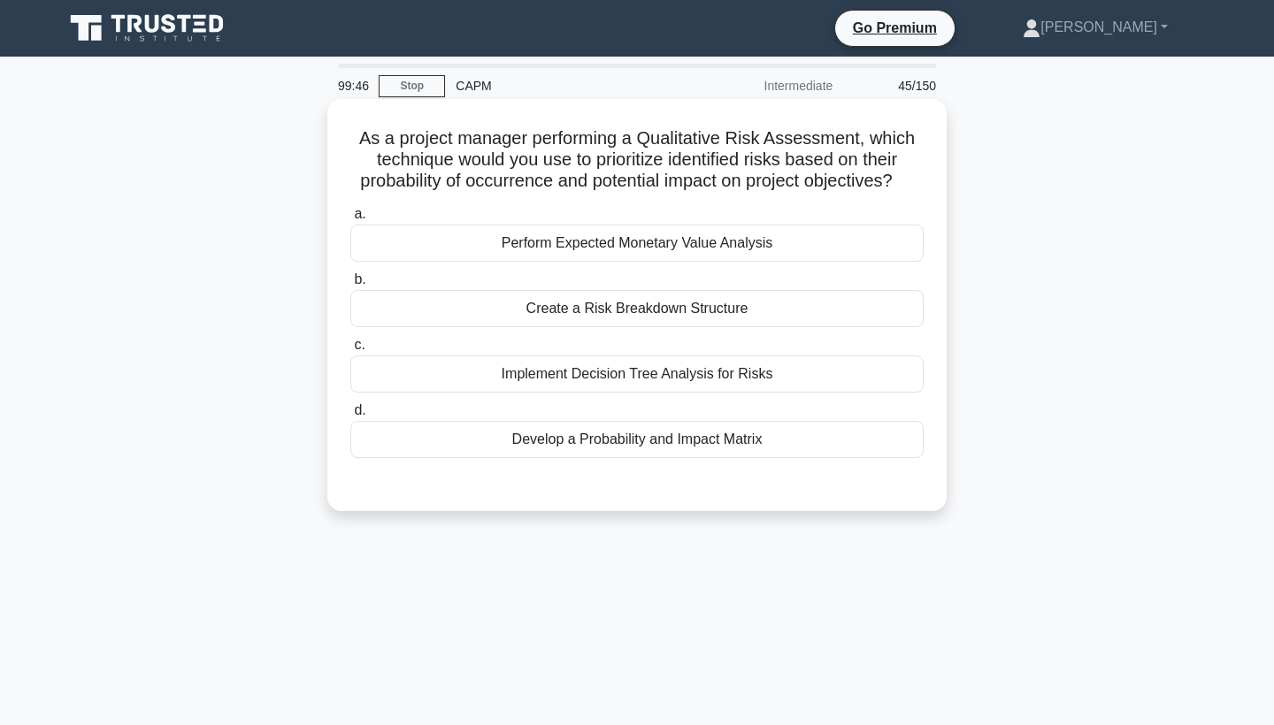
click at [610, 442] on div "Develop a Probability and Impact Matrix" at bounding box center [636, 439] width 573 height 37
click at [350, 417] on input "d. Develop a Probability and Impact Matrix" at bounding box center [350, 411] width 0 height 12
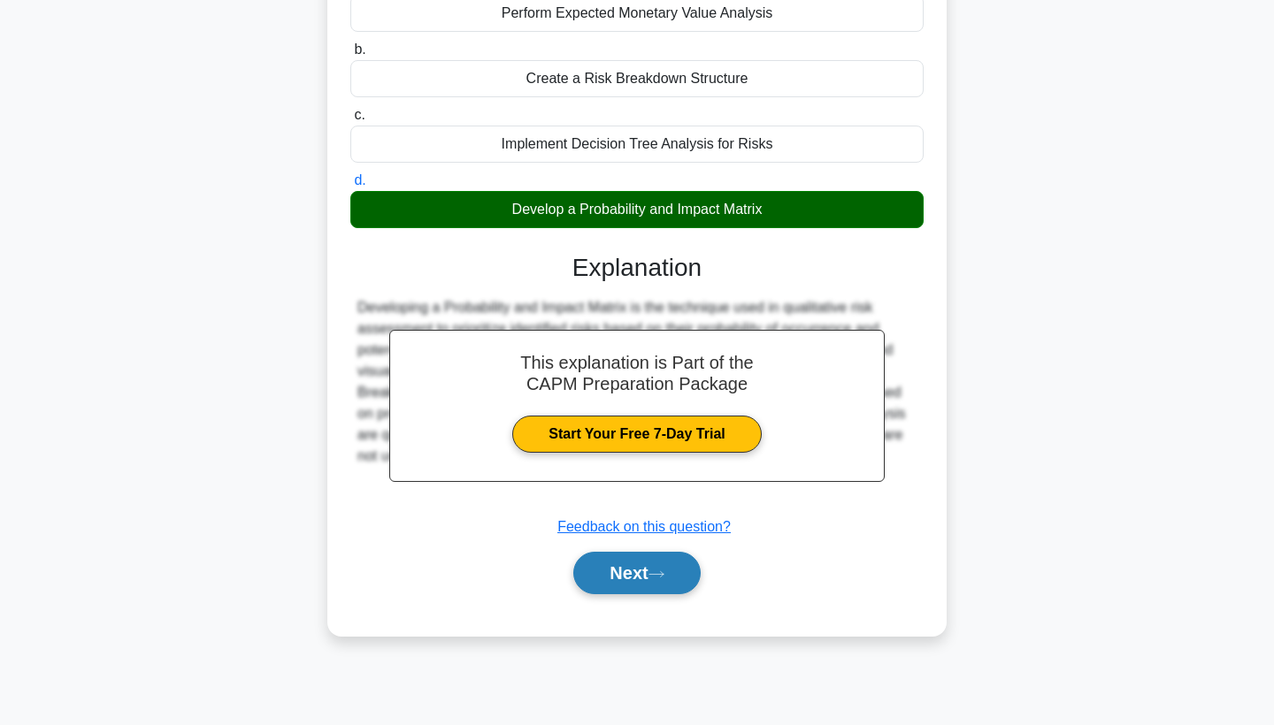
click at [611, 565] on button "Next" at bounding box center [636, 573] width 127 height 42
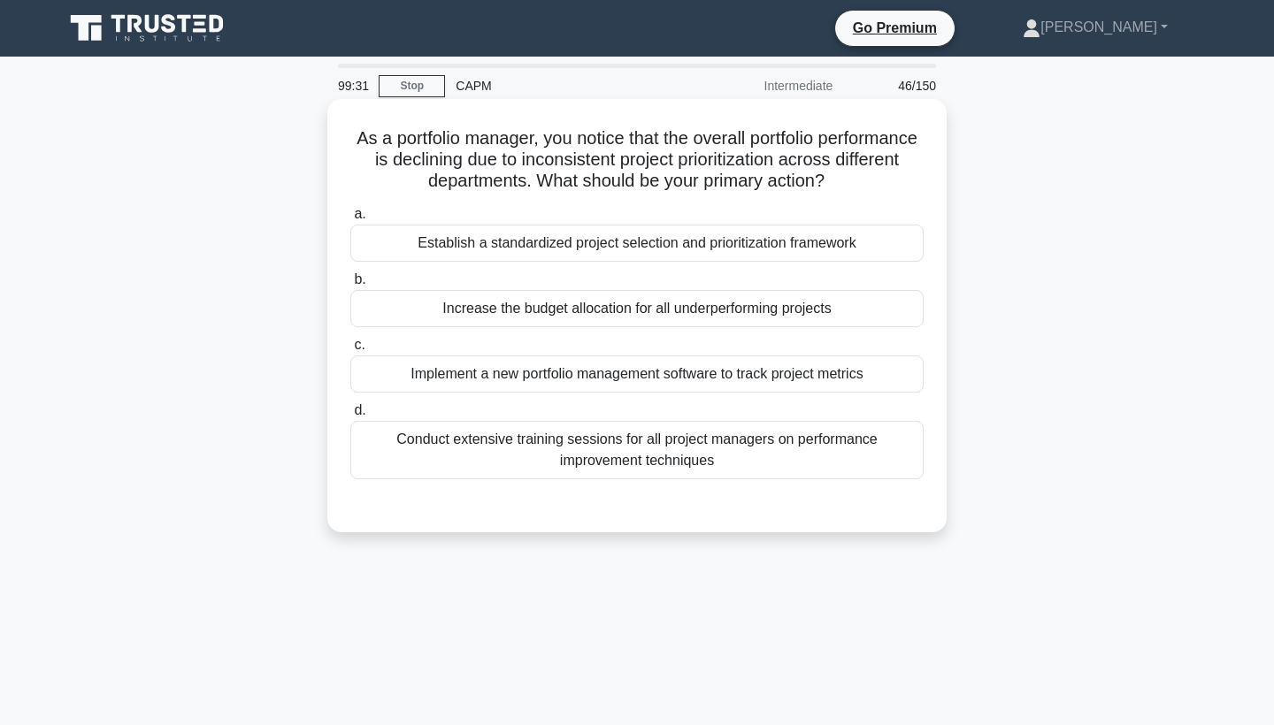
click at [569, 249] on div "Establish a standardized project selection and prioritization framework" at bounding box center [636, 243] width 573 height 37
click at [350, 220] on input "a. Establish a standardized project selection and prioritization framework" at bounding box center [350, 215] width 0 height 12
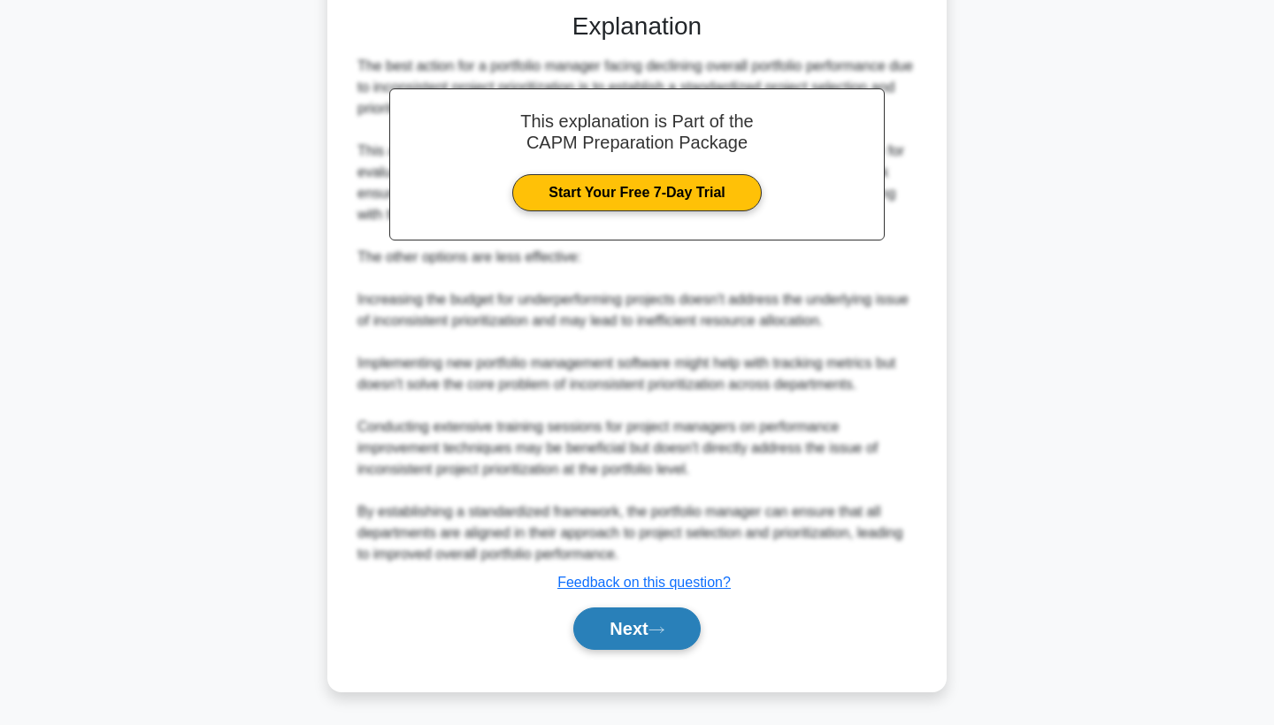
click at [610, 613] on button "Next" at bounding box center [636, 629] width 127 height 42
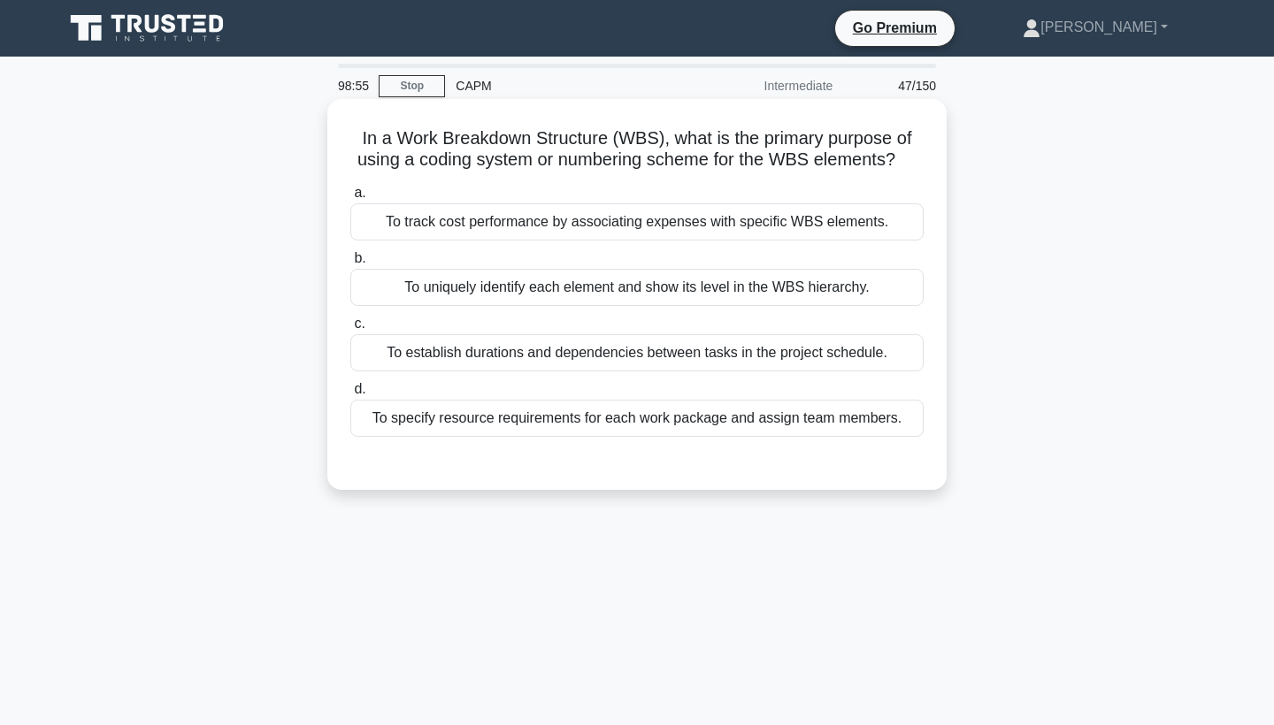
click at [642, 296] on div "To uniquely identify each element and show its level in the WBS hierarchy." at bounding box center [636, 287] width 573 height 37
click at [350, 265] on input "b. To uniquely identify each element and show its level in the WBS hierarchy." at bounding box center [350, 259] width 0 height 12
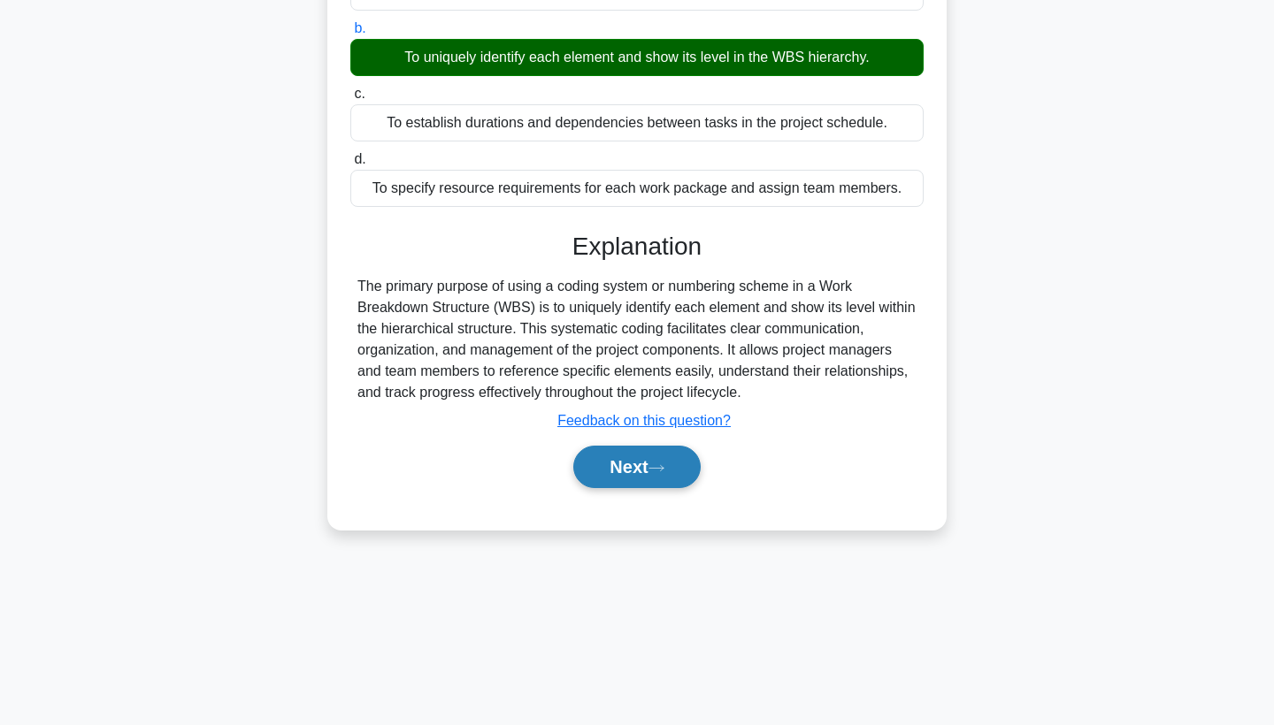
click at [639, 458] on button "Next" at bounding box center [636, 467] width 127 height 42
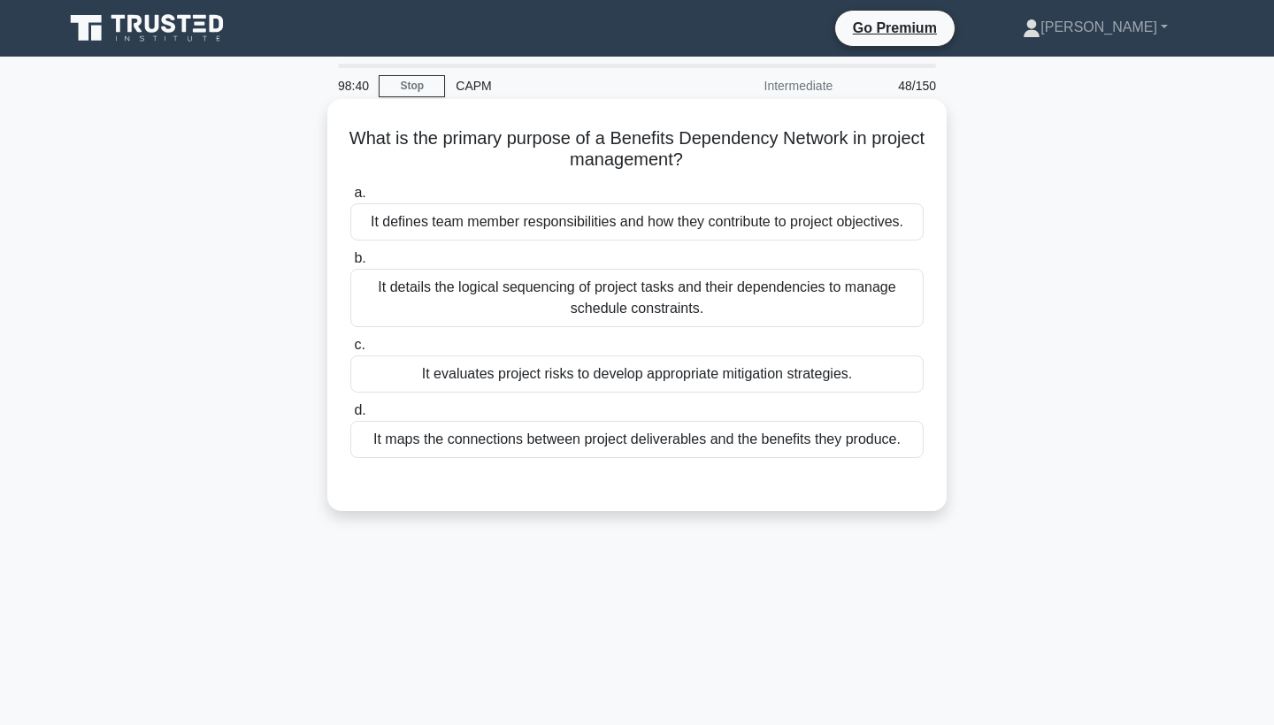
click at [638, 311] on div "It details the logical sequencing of project tasks and their dependencies to ma…" at bounding box center [636, 298] width 573 height 58
click at [350, 265] on input "b. It details the logical sequencing of project tasks and their dependencies to…" at bounding box center [350, 259] width 0 height 12
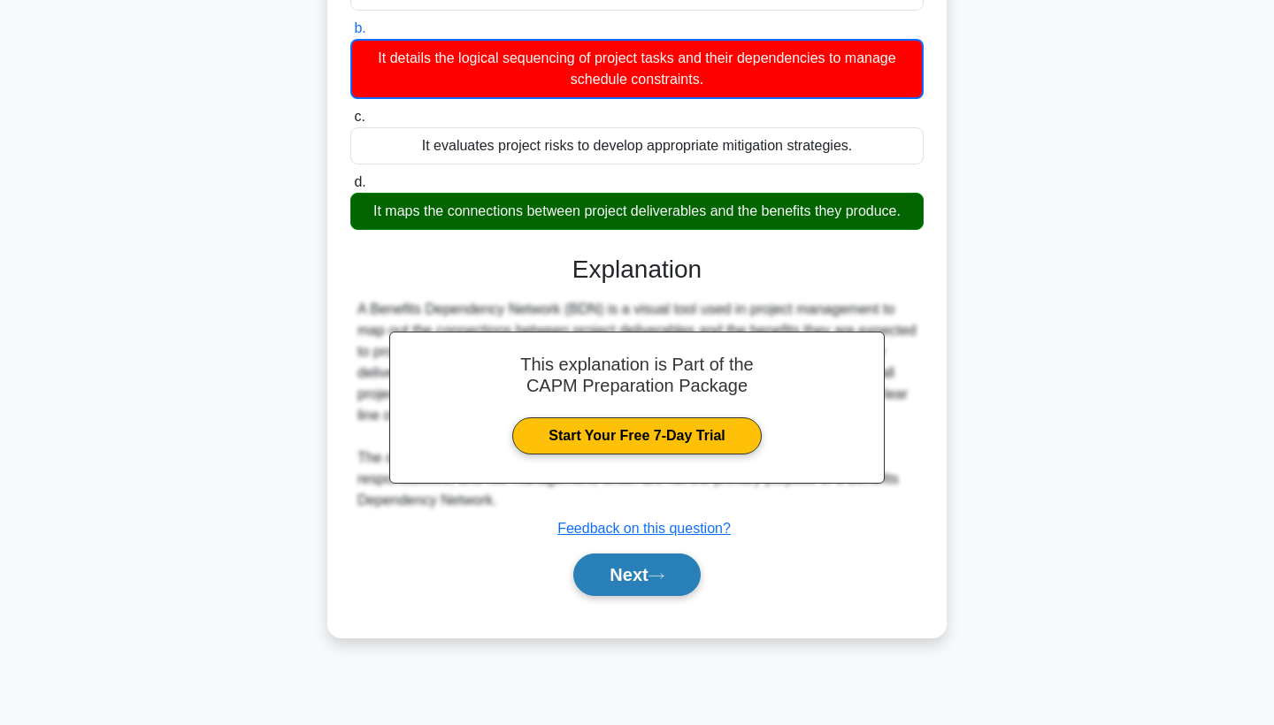
click at [639, 579] on button "Next" at bounding box center [636, 575] width 127 height 42
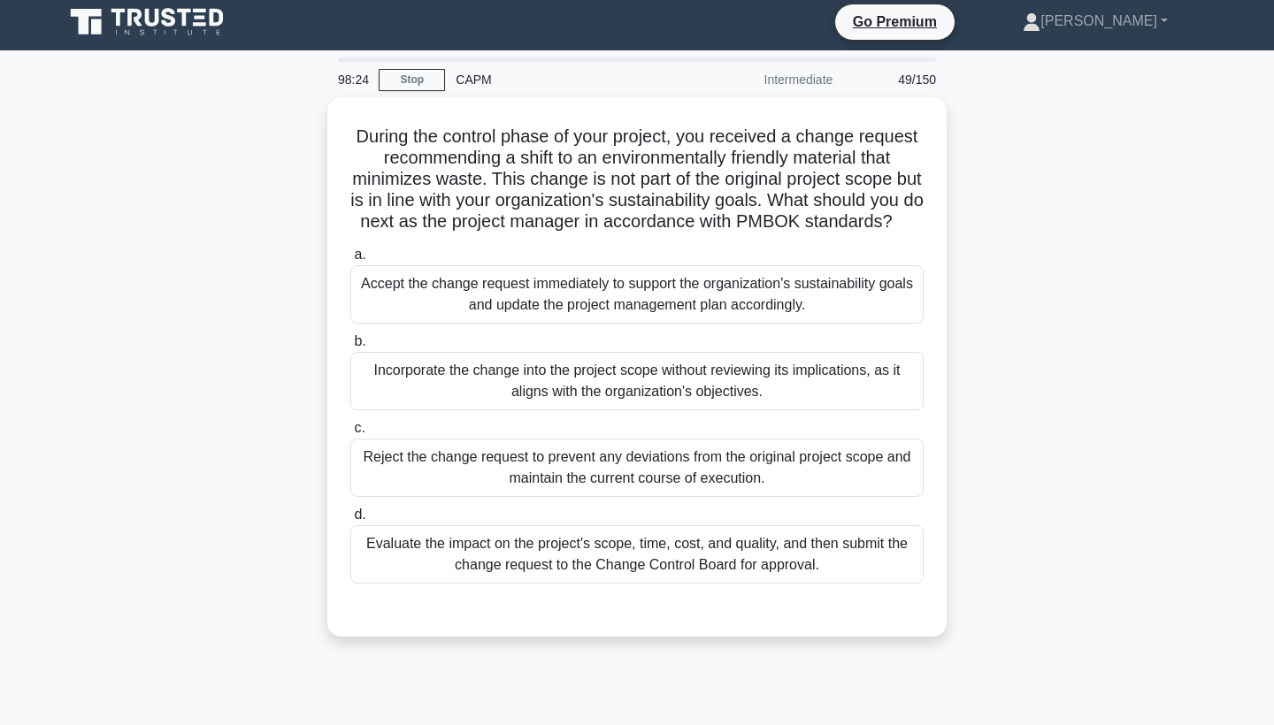
scroll to position [19, 0]
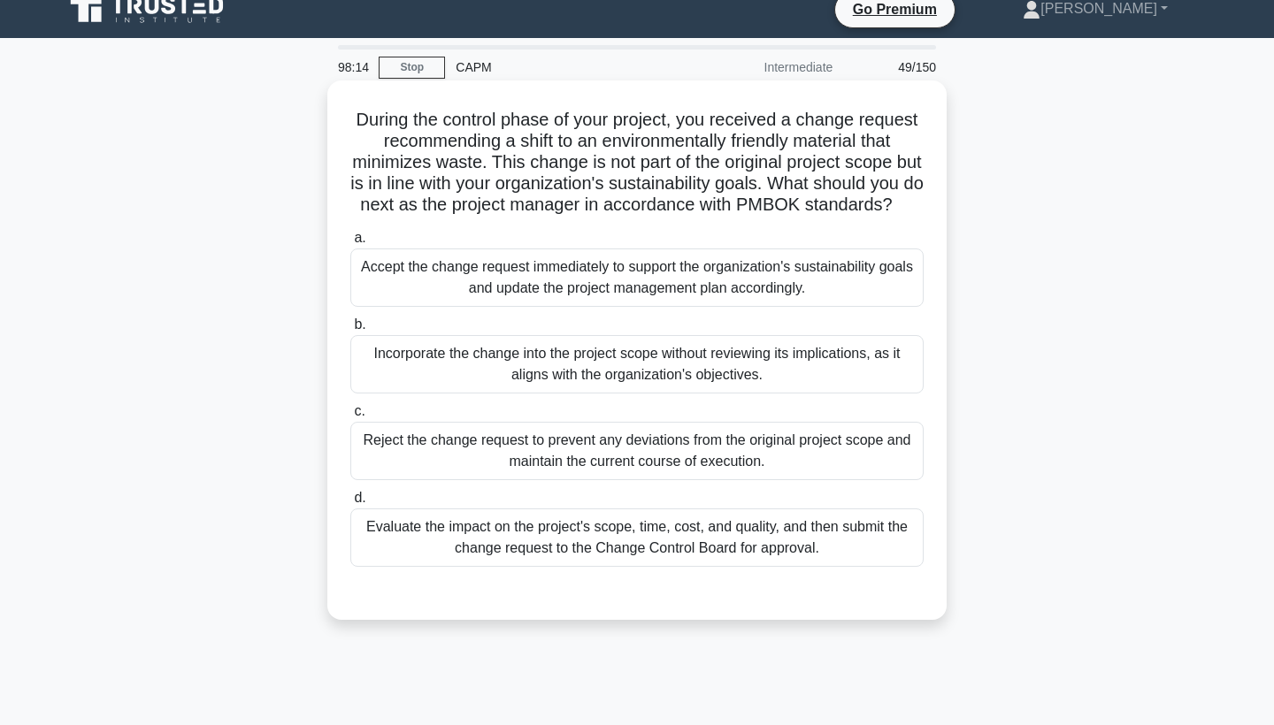
click at [620, 548] on div "Evaluate the impact on the project's scope, time, cost, and quality, and then s…" at bounding box center [636, 538] width 573 height 58
click at [350, 504] on input "d. Evaluate the impact on the project's scope, time, cost, and quality, and the…" at bounding box center [350, 499] width 0 height 12
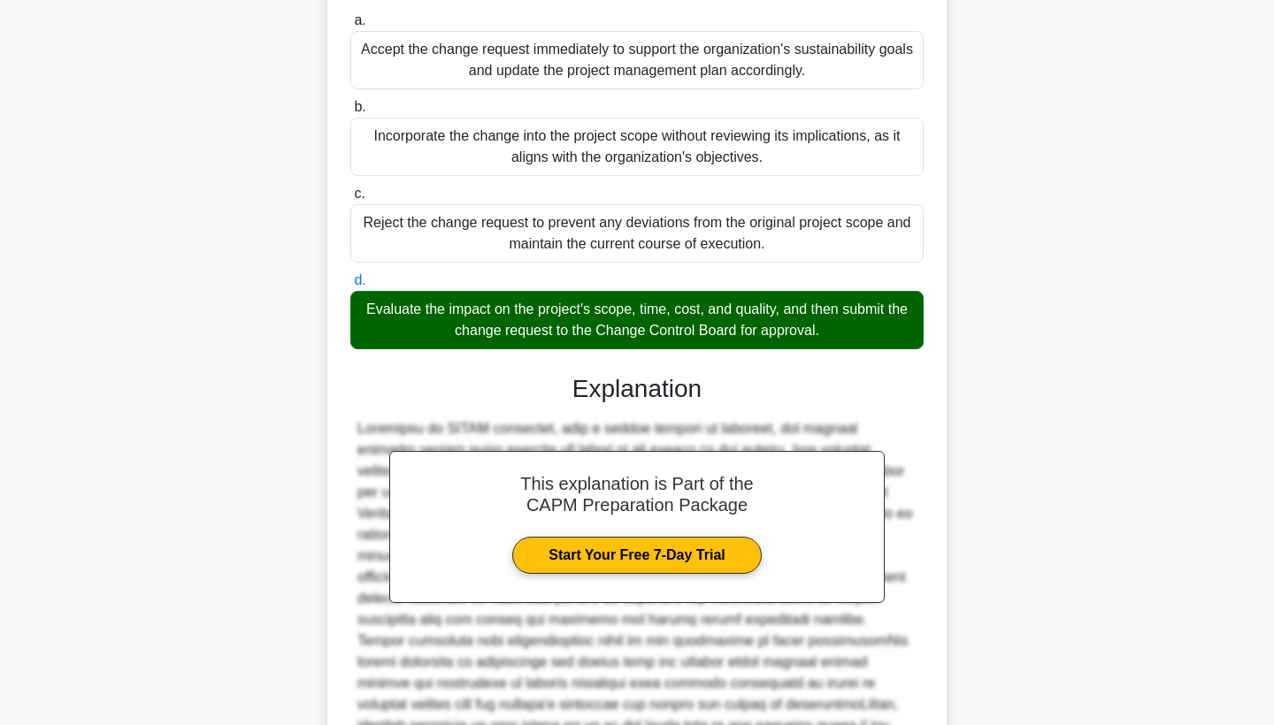
scroll to position [360, 0]
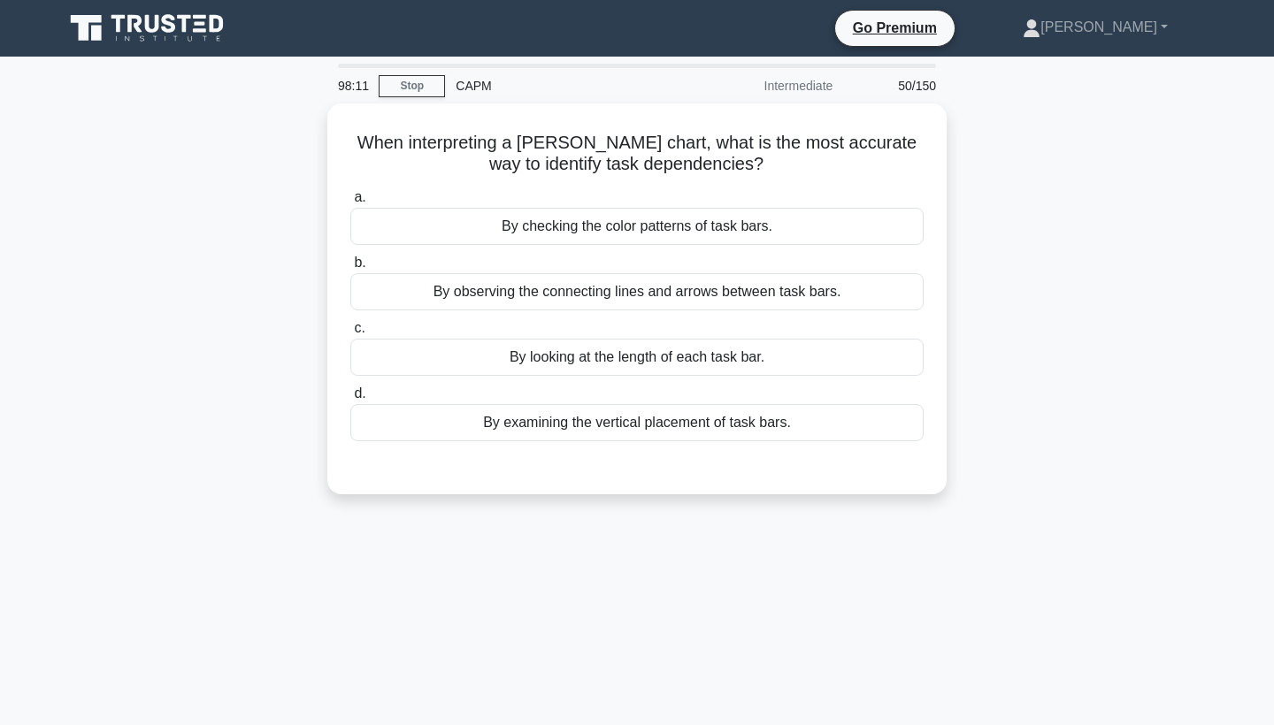
scroll to position [0, 0]
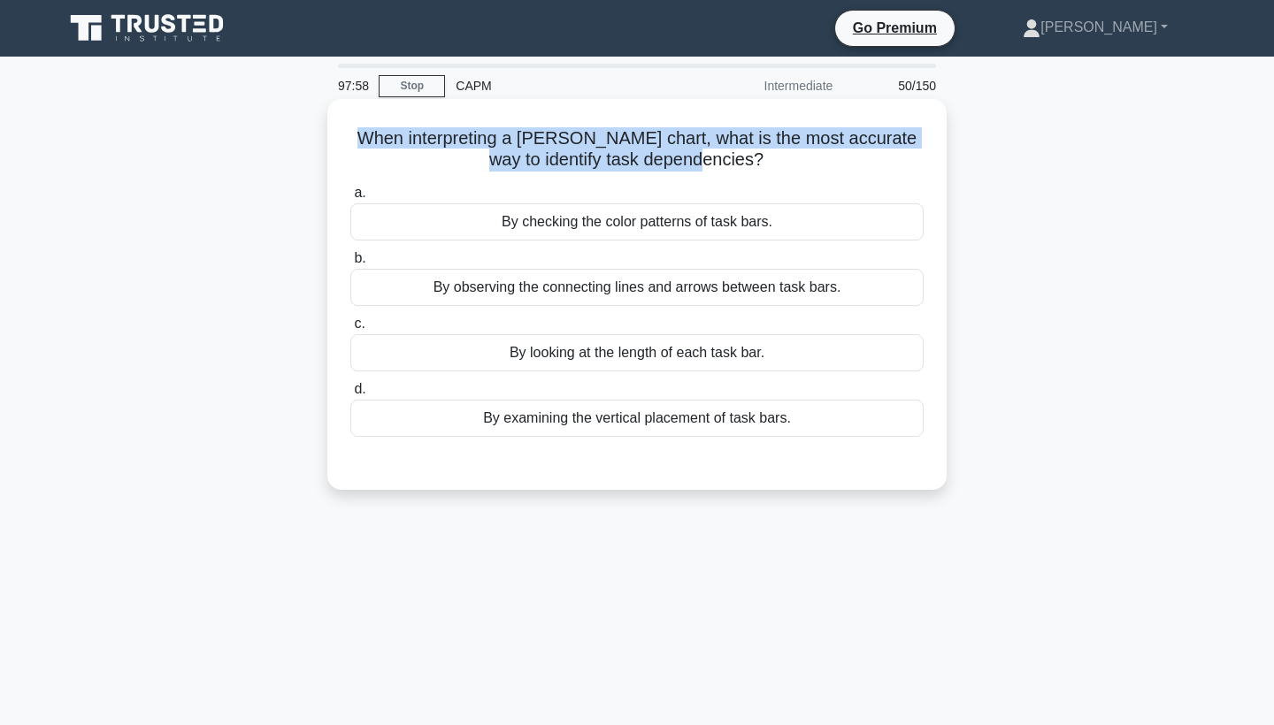
drag, startPoint x: 379, startPoint y: 145, endPoint x: 777, endPoint y: 164, distance: 398.6
click at [777, 165] on h5 "When interpreting a Gantt chart, what is the most accurate way to identify task…" at bounding box center [637, 149] width 577 height 44
copy h5 "When interpreting a Gantt chart, what is the most accurate way to identify task…"
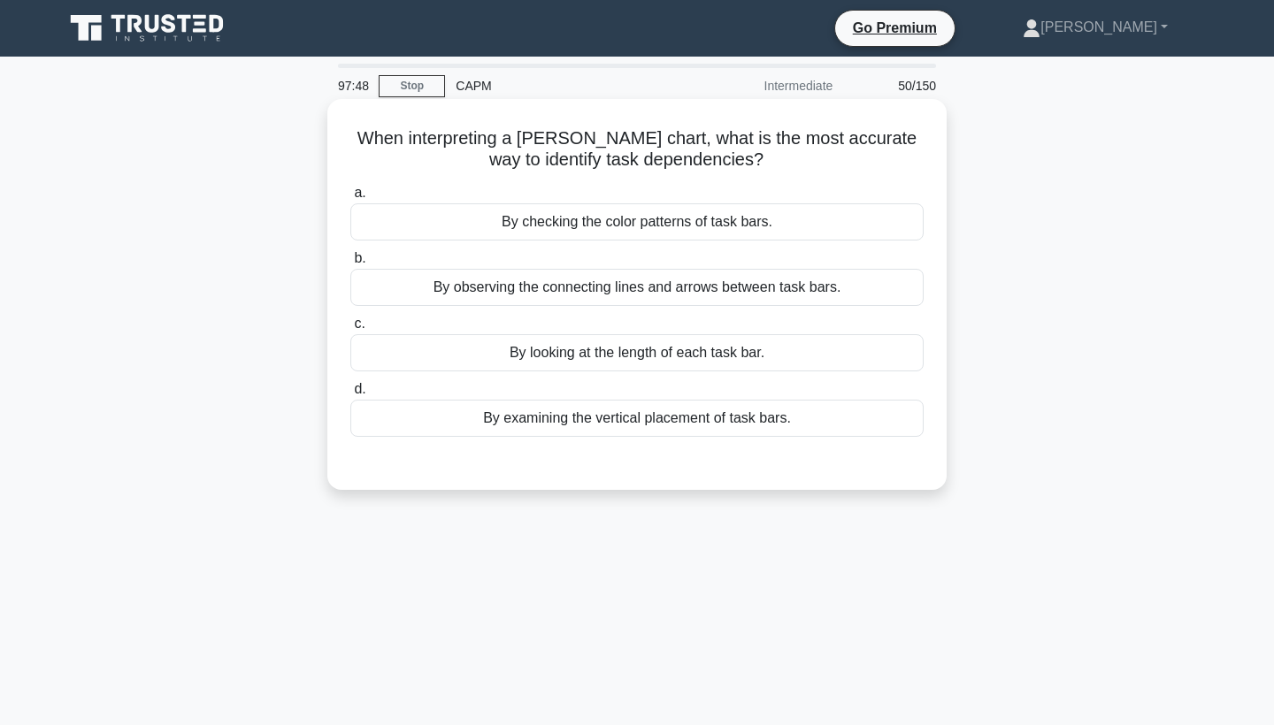
click at [592, 297] on div "By observing the connecting lines and arrows between task bars." at bounding box center [636, 287] width 573 height 37
click at [350, 265] on input "b. By observing the connecting lines and arrows between task bars." at bounding box center [350, 259] width 0 height 12
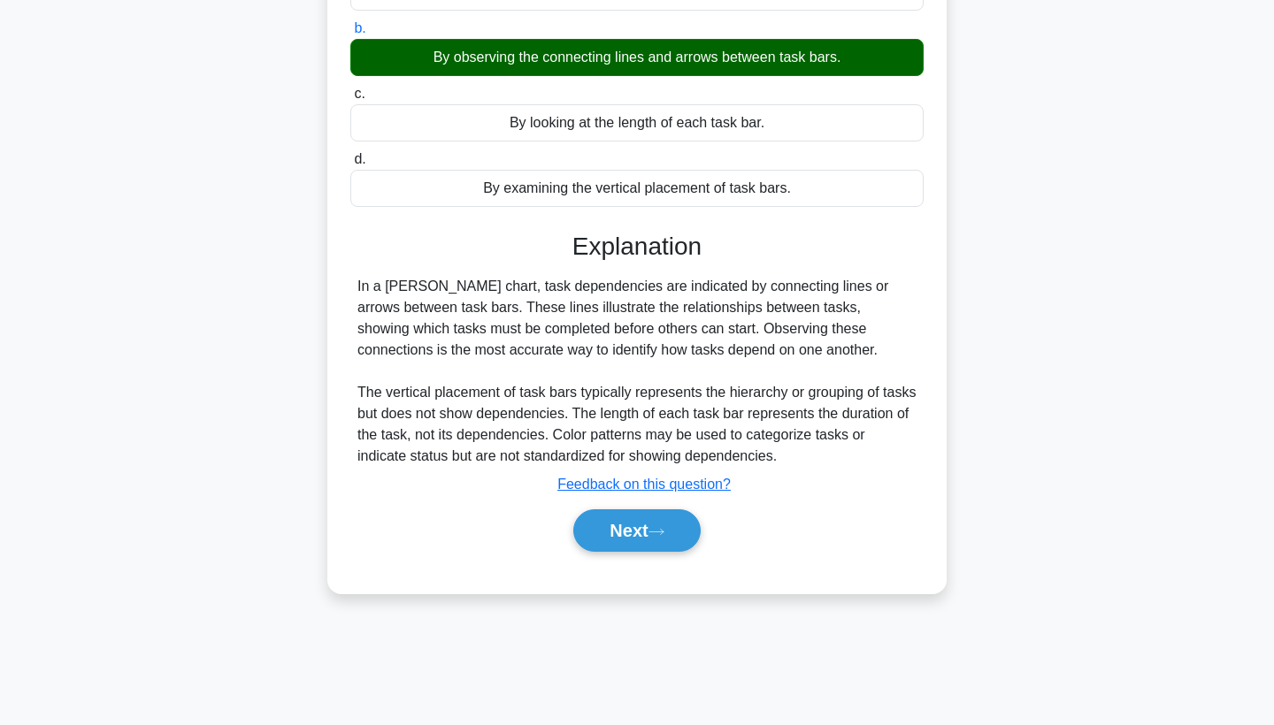
scroll to position [230, 0]
click at [649, 540] on button "Next" at bounding box center [636, 531] width 127 height 42
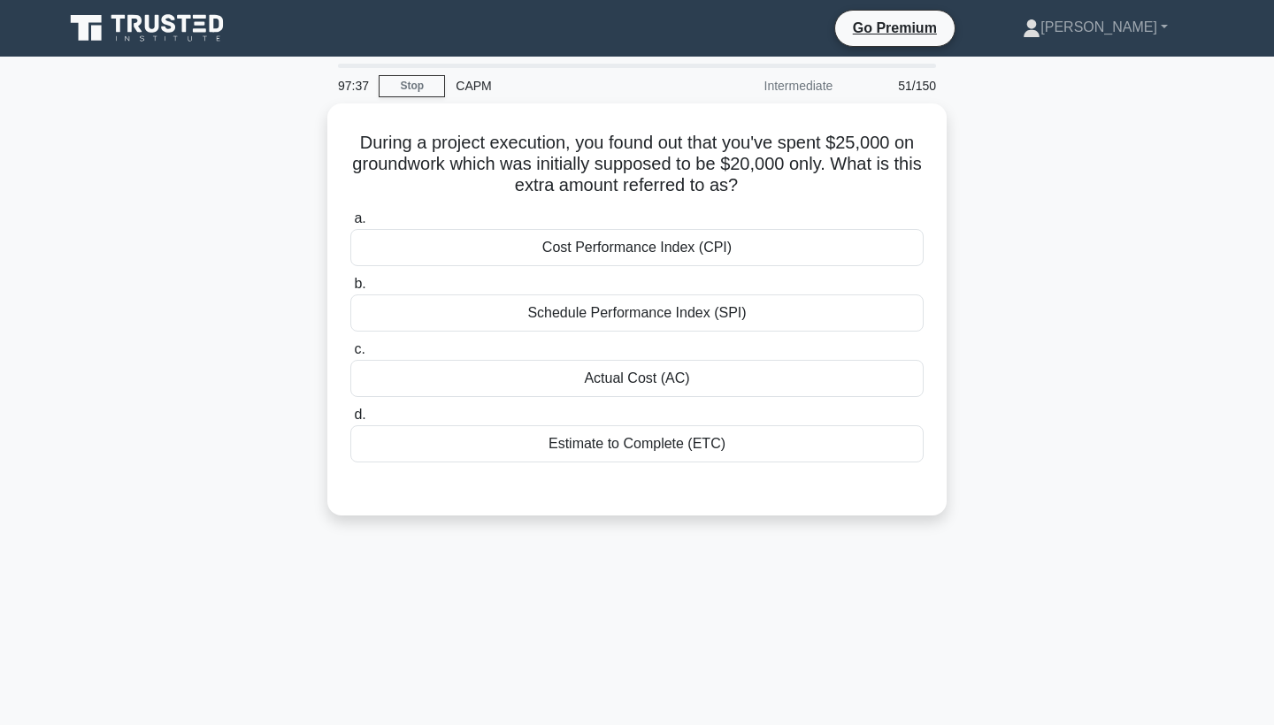
scroll to position [0, 0]
click at [403, 87] on link "Stop" at bounding box center [412, 86] width 66 height 22
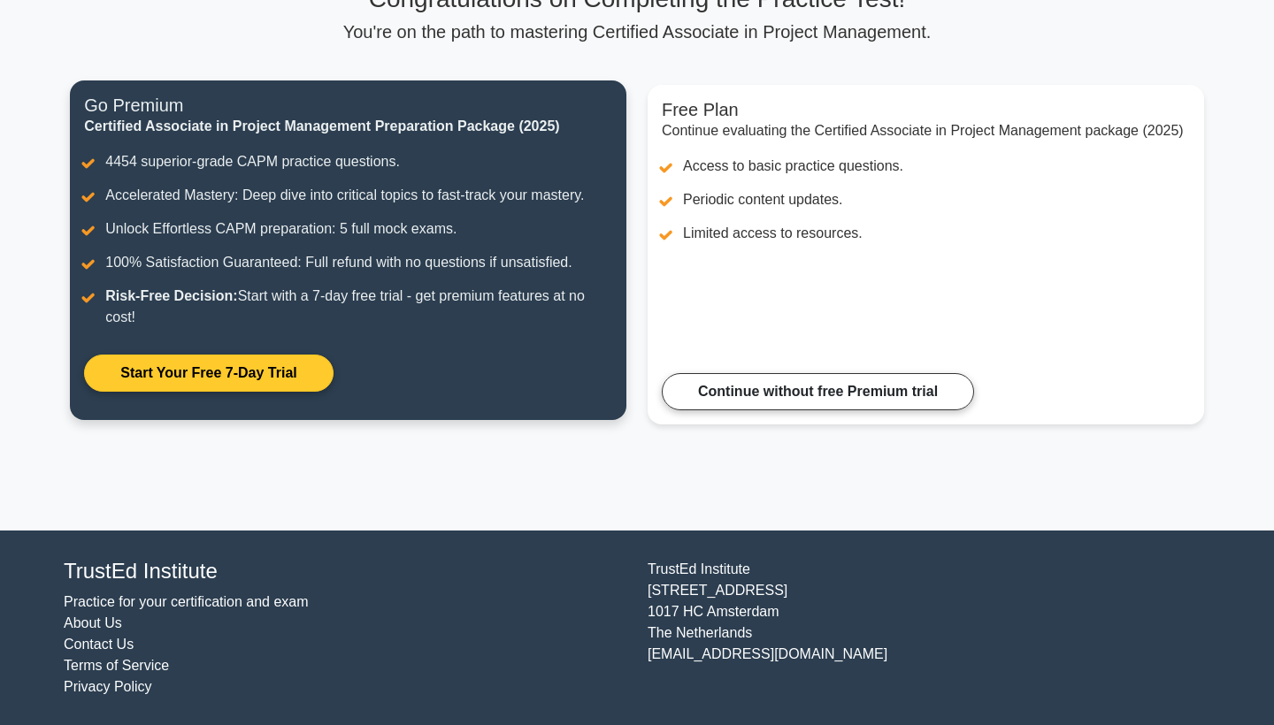
scroll to position [157, 0]
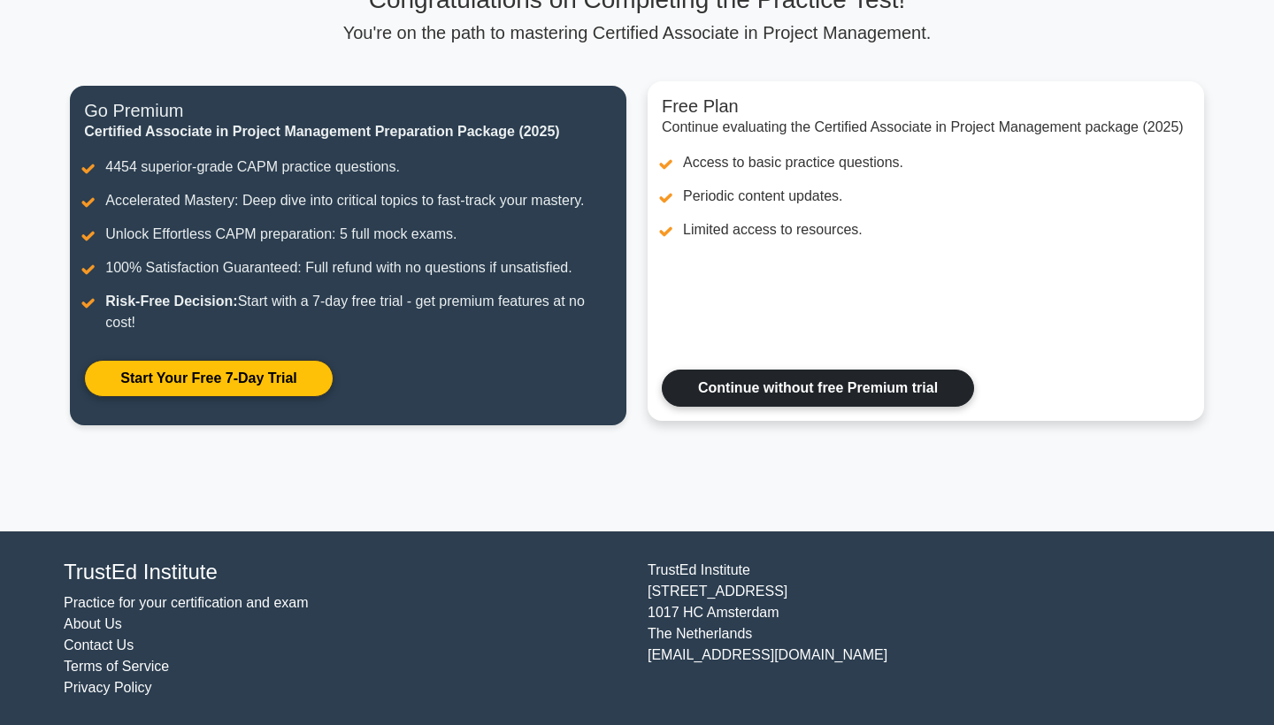
click at [730, 400] on link "Continue without free Premium trial" at bounding box center [818, 388] width 312 height 37
